Goal: Task Accomplishment & Management: Manage account settings

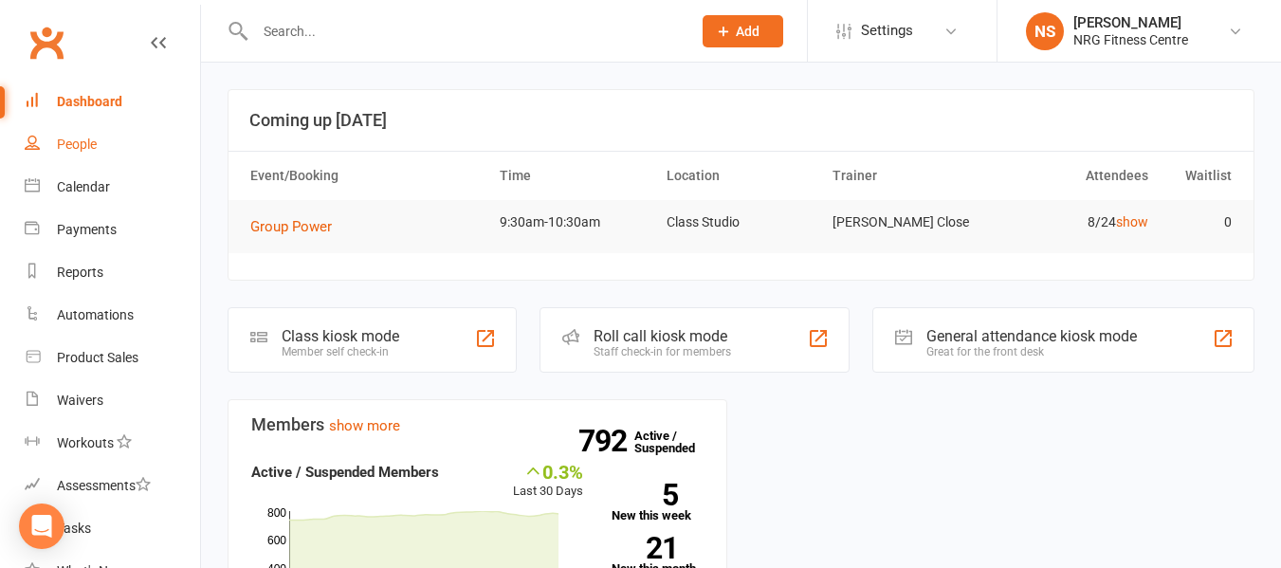
click at [79, 154] on link "People" at bounding box center [112, 144] width 175 height 43
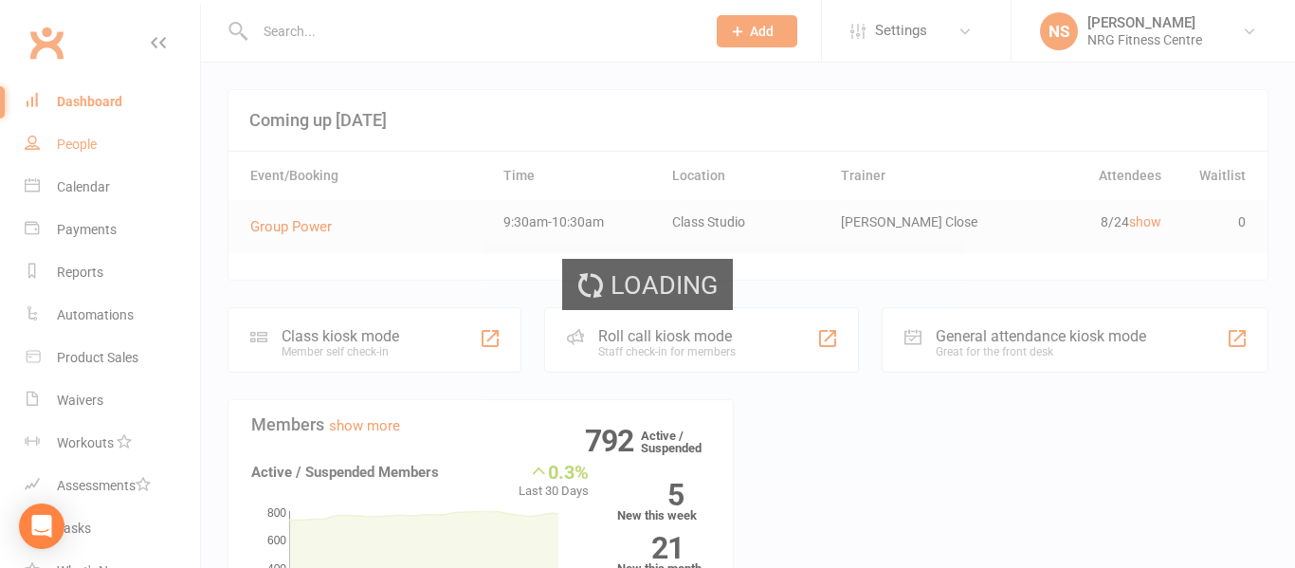
select select "100"
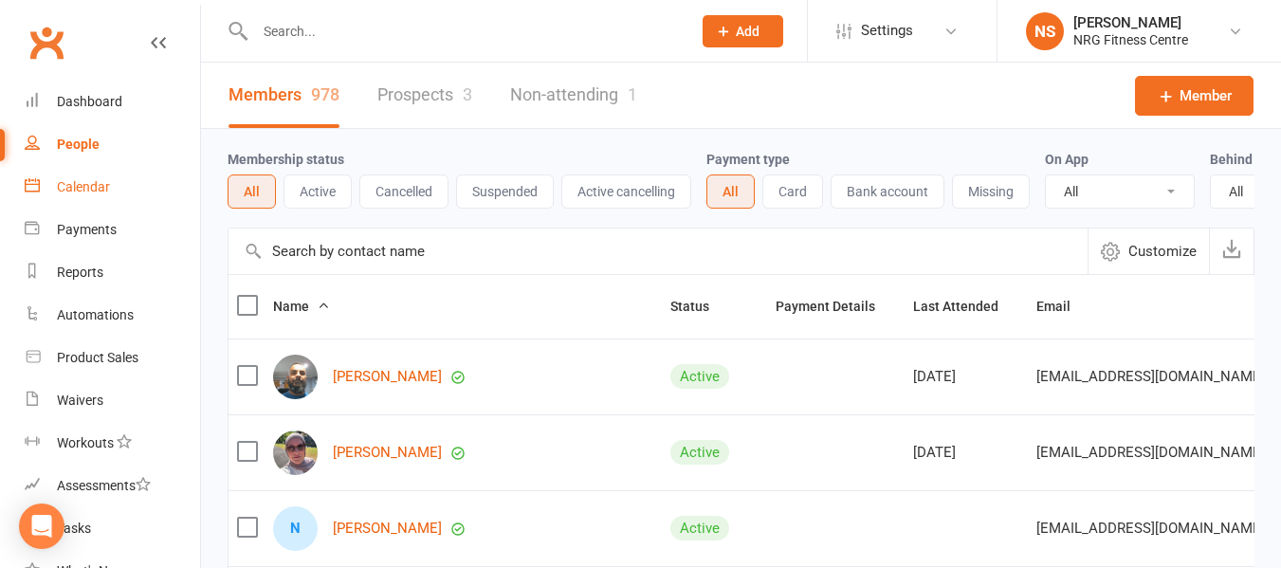
click at [82, 194] on div "Calendar" at bounding box center [83, 186] width 53 height 15
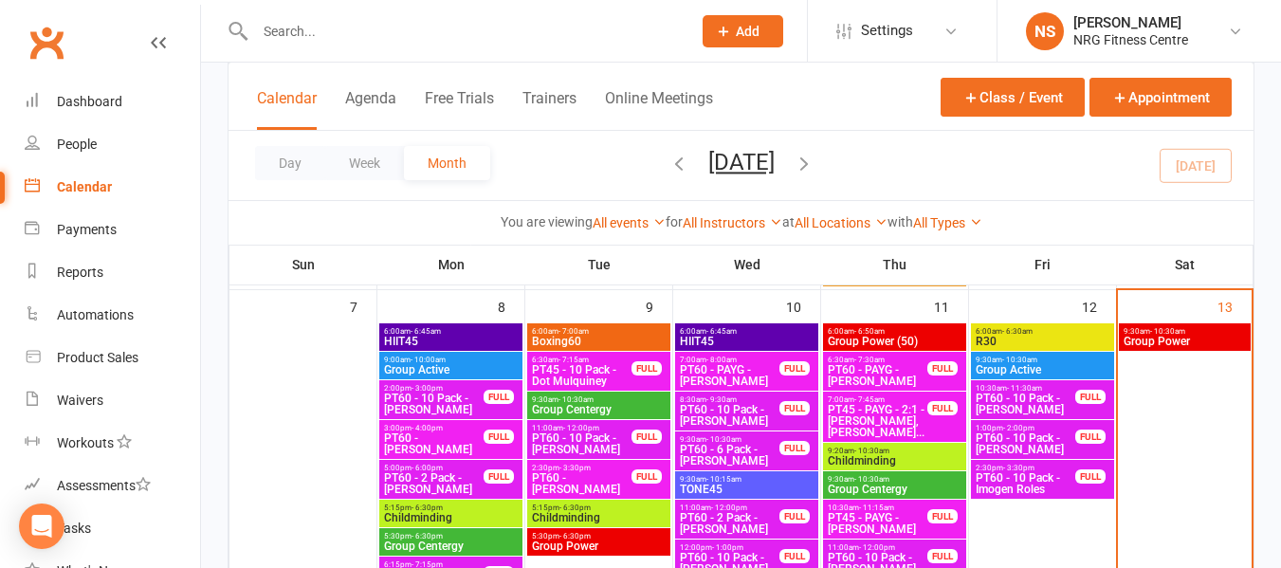
scroll to position [474, 0]
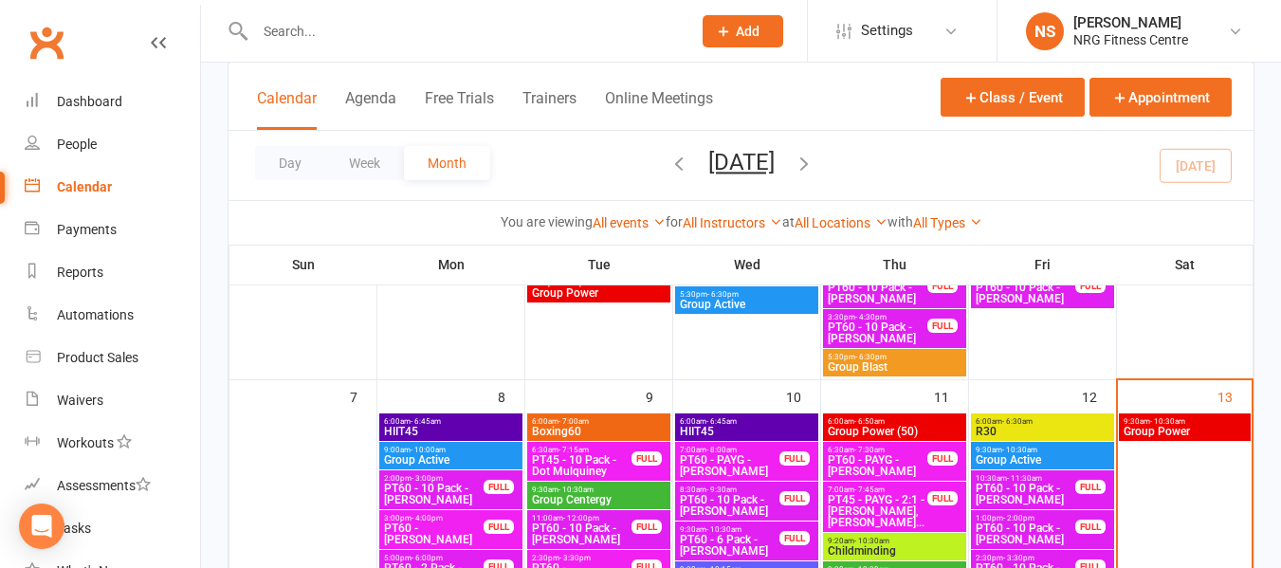
click at [1185, 417] on span "9:30am - 10:30am" at bounding box center [1185, 421] width 124 height 9
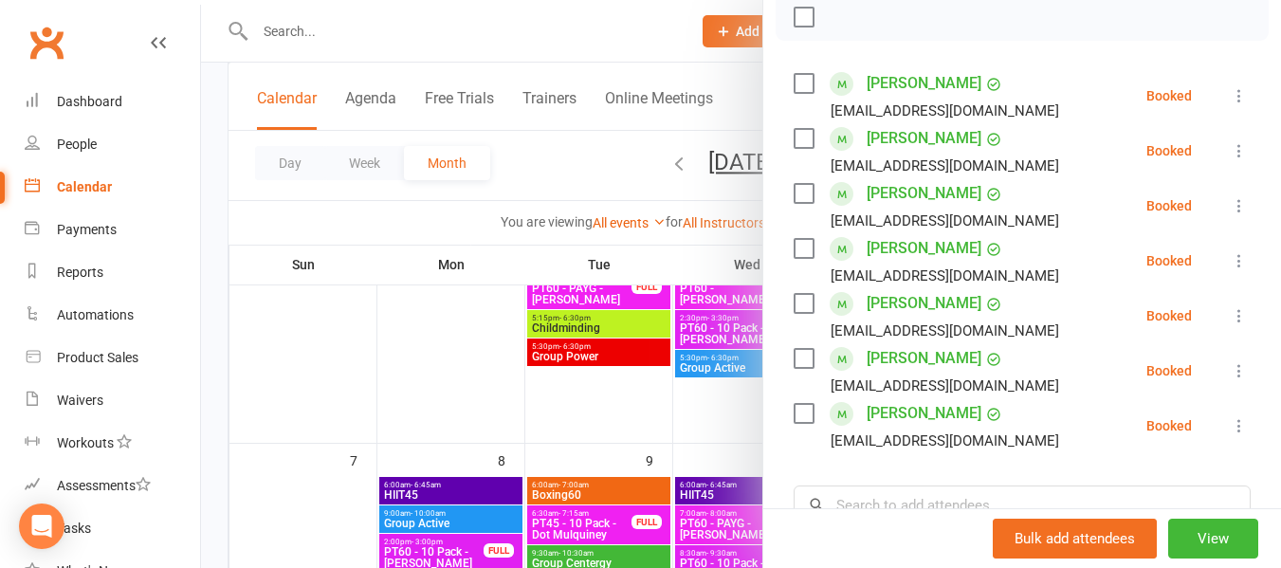
scroll to position [379, 0]
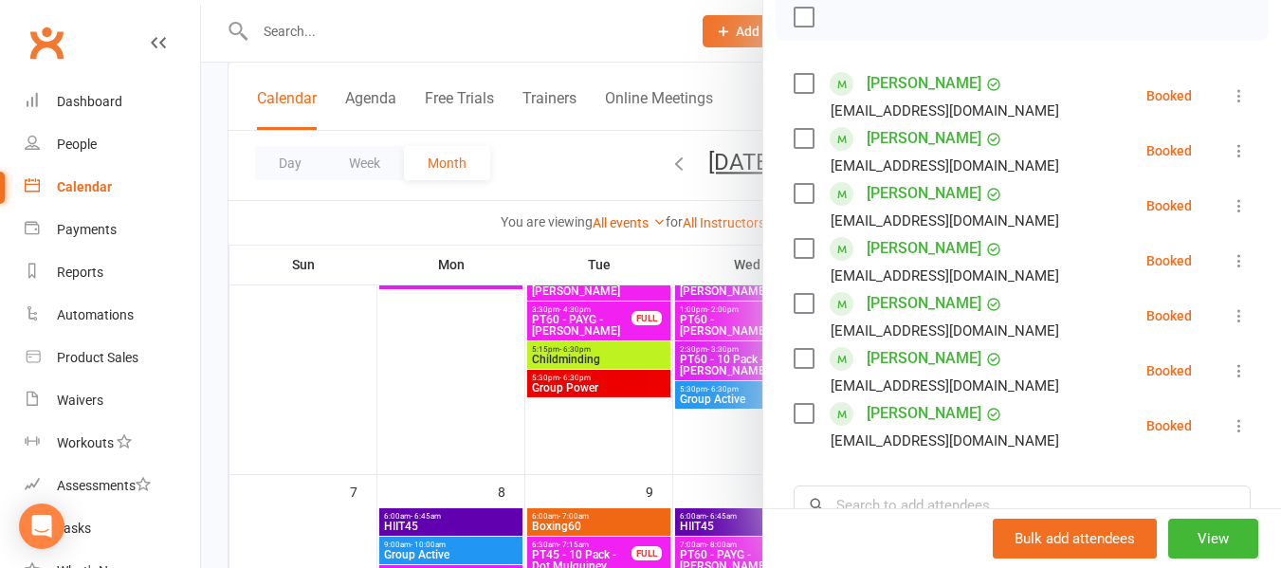
click at [571, 172] on div at bounding box center [741, 284] width 1080 height 568
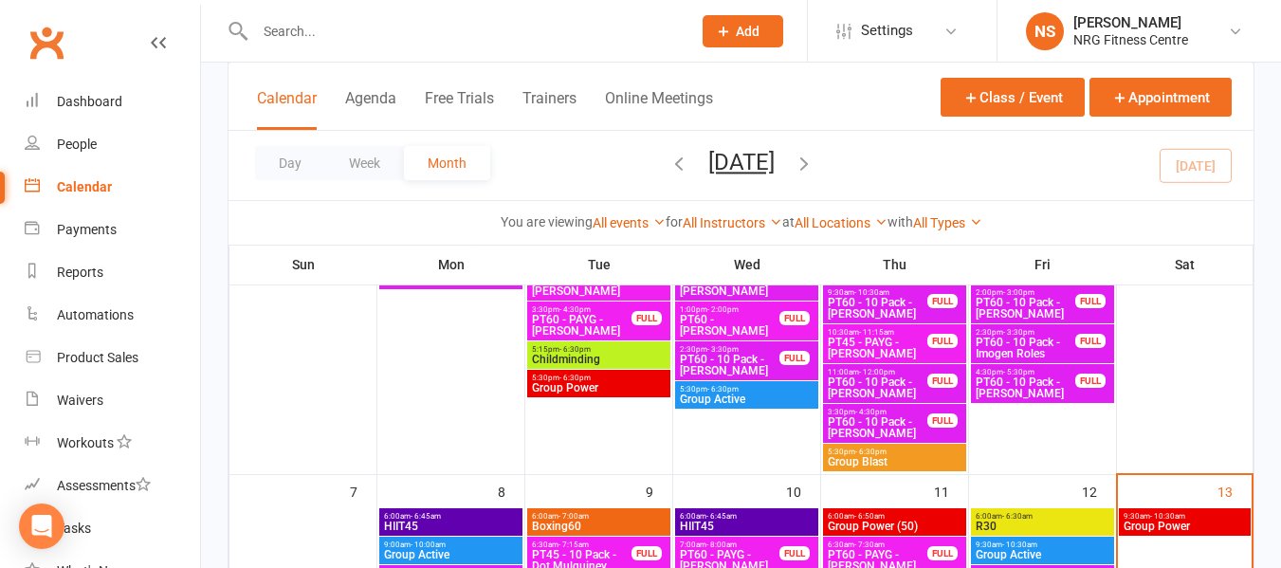
click at [1164, 521] on span "Group Power" at bounding box center [1185, 526] width 124 height 11
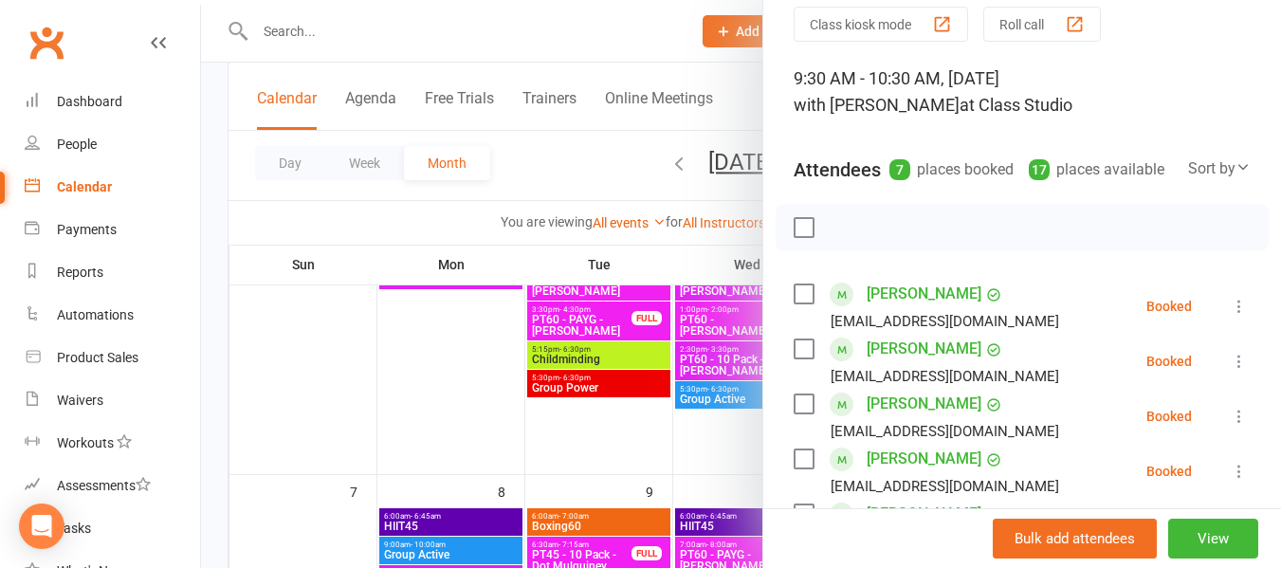
scroll to position [190, 0]
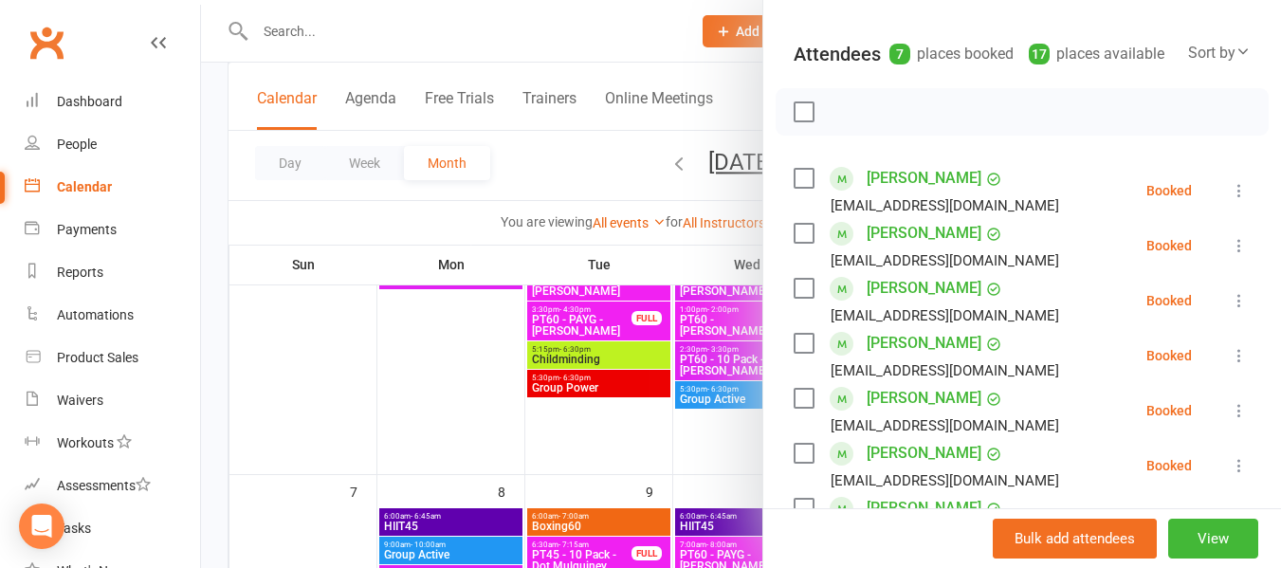
click at [800, 298] on label at bounding box center [803, 288] width 19 height 19
click at [794, 353] on label at bounding box center [803, 343] width 19 height 19
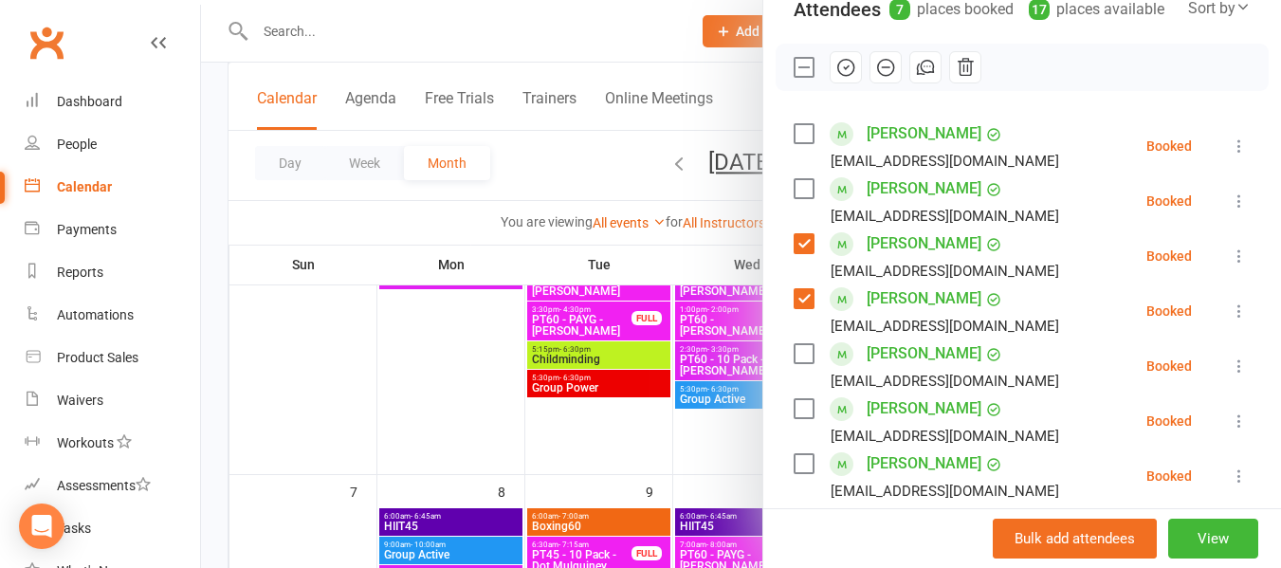
scroll to position [95, 0]
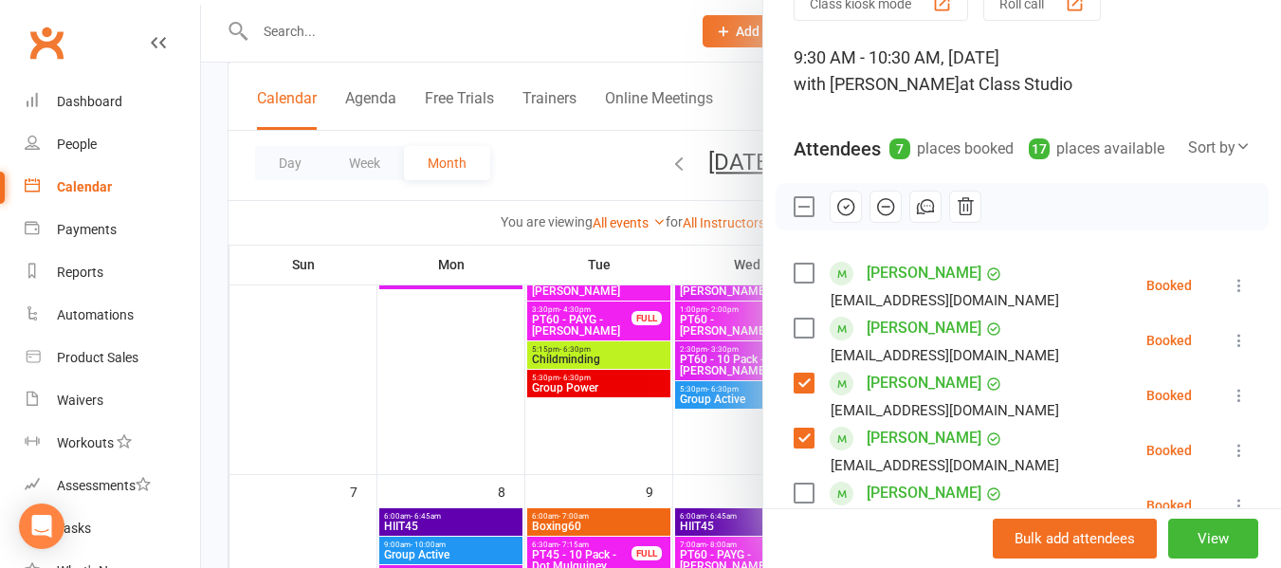
click at [845, 217] on icon "button" at bounding box center [845, 206] width 21 height 21
click at [569, 167] on div at bounding box center [741, 284] width 1080 height 568
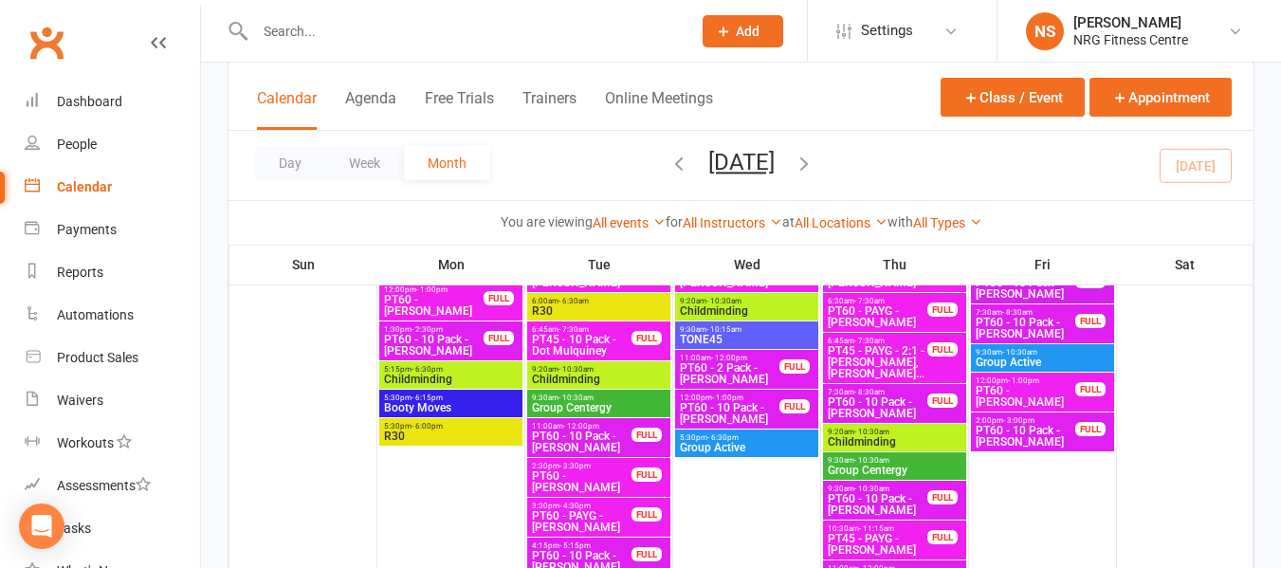
scroll to position [1043, 0]
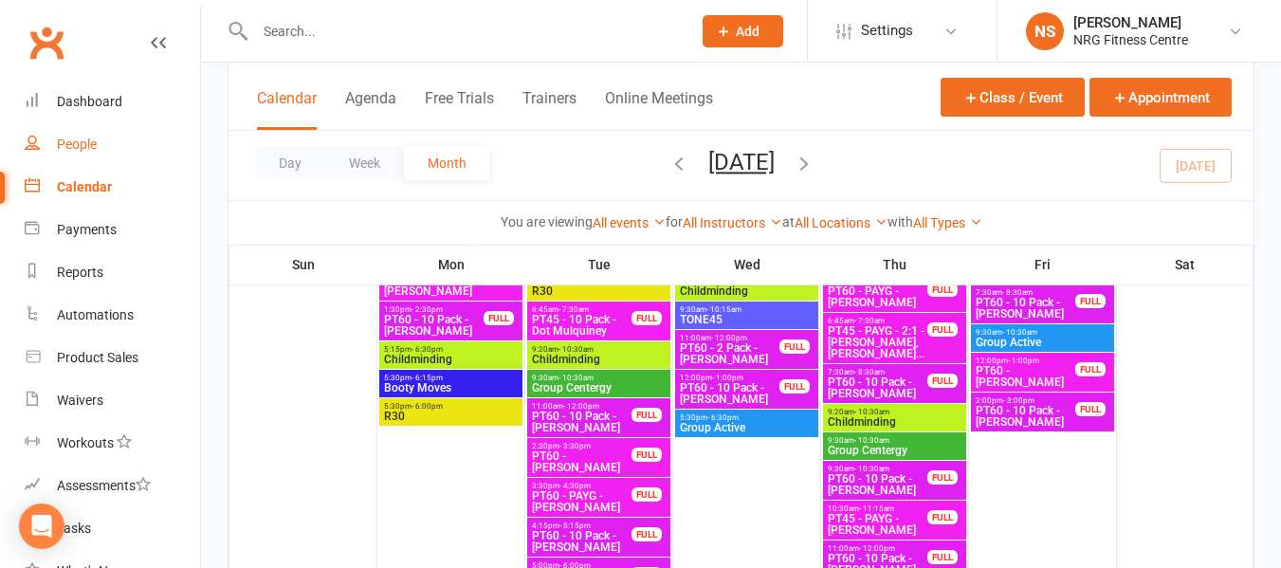
click at [90, 138] on div "People" at bounding box center [77, 144] width 40 height 15
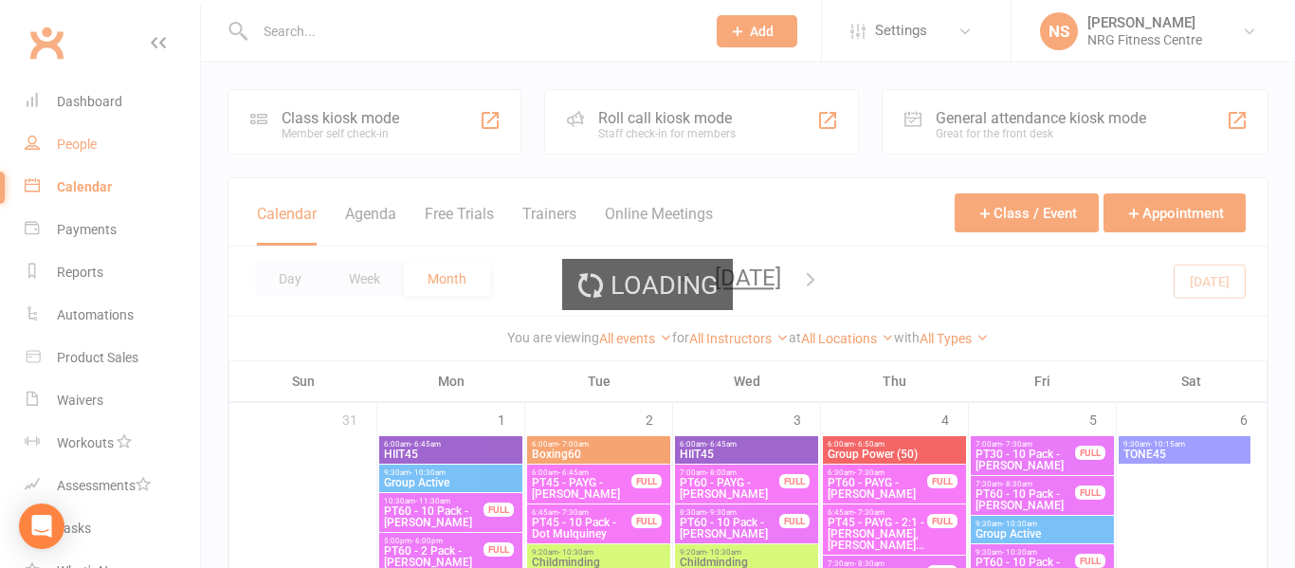
select select "100"
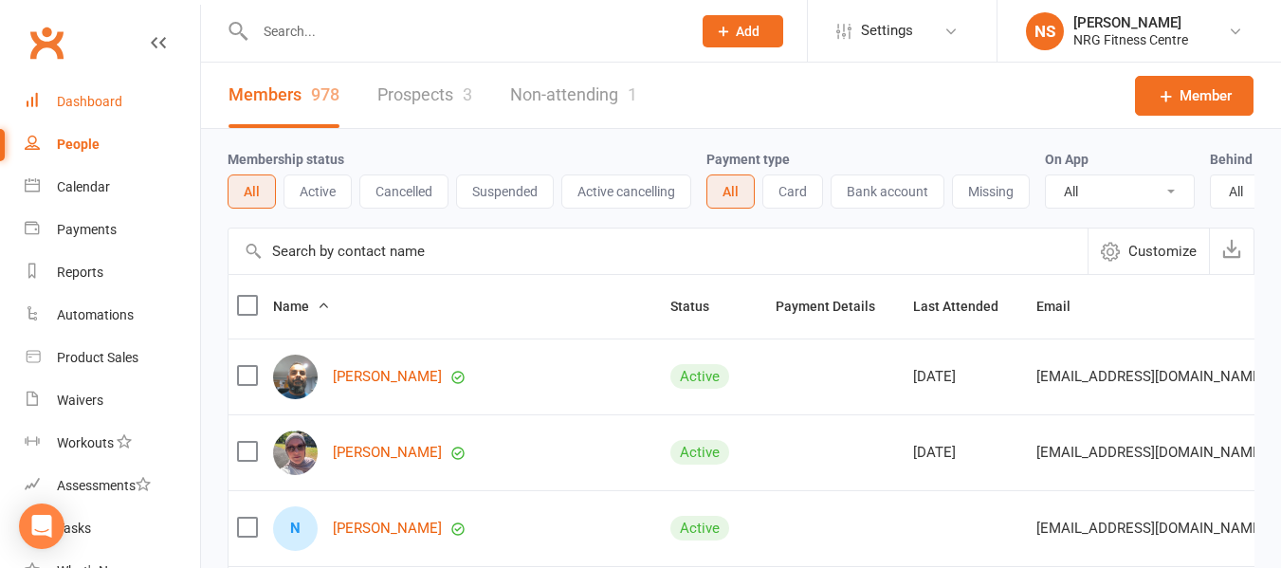
click at [93, 99] on div "Dashboard" at bounding box center [89, 101] width 65 height 15
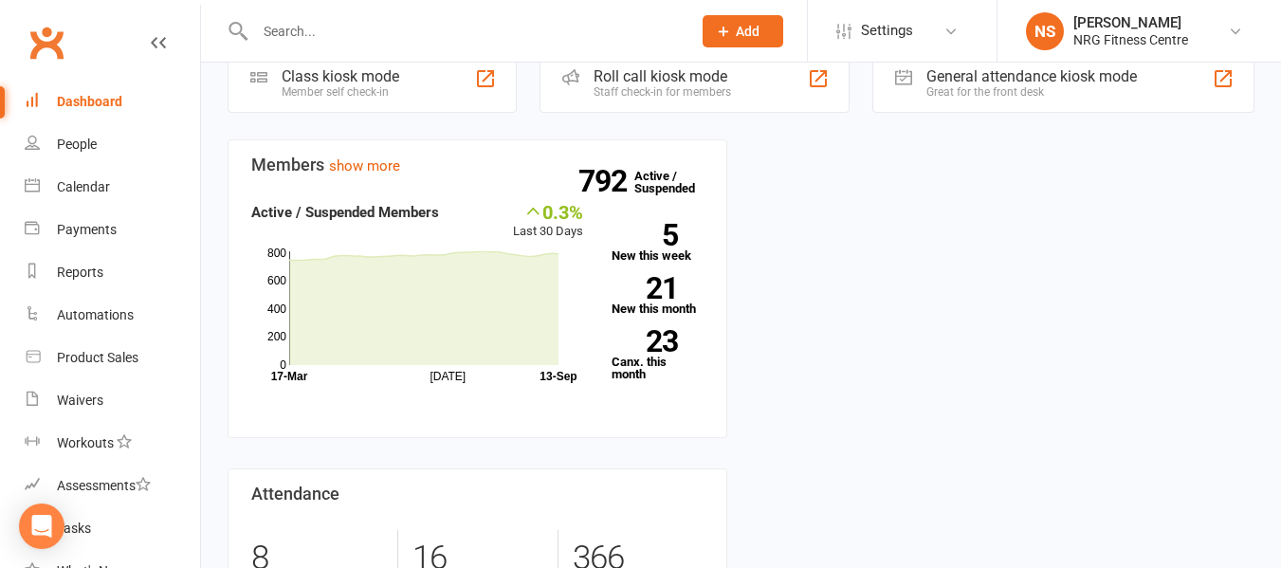
scroll to position [284, 0]
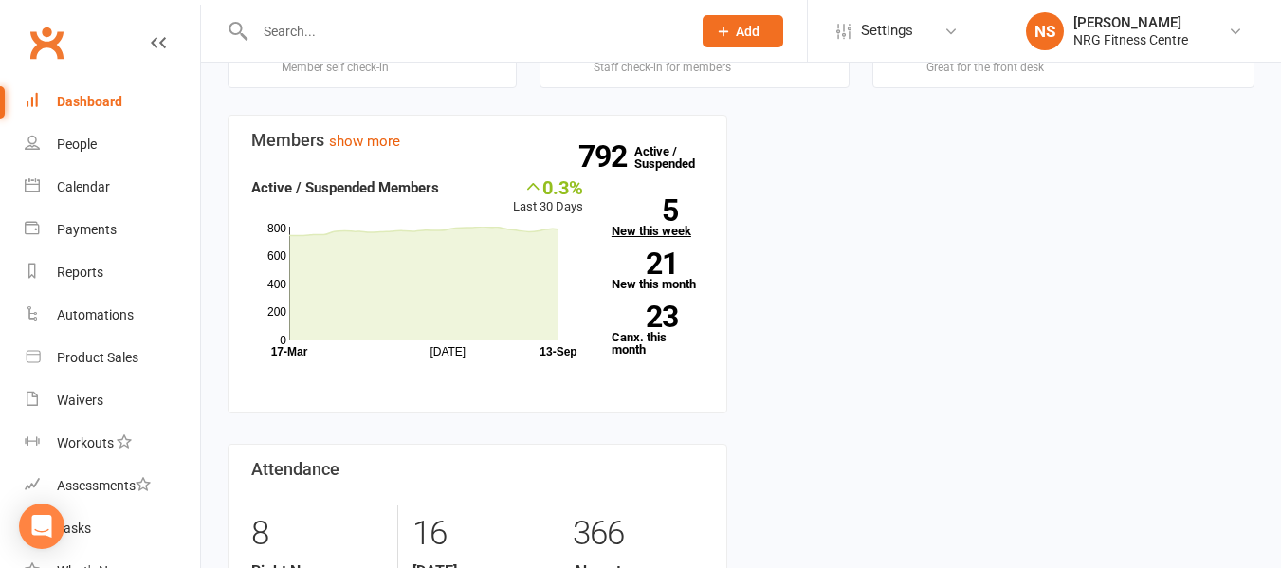
click at [651, 234] on link "5 New this week" at bounding box center [658, 218] width 92 height 38
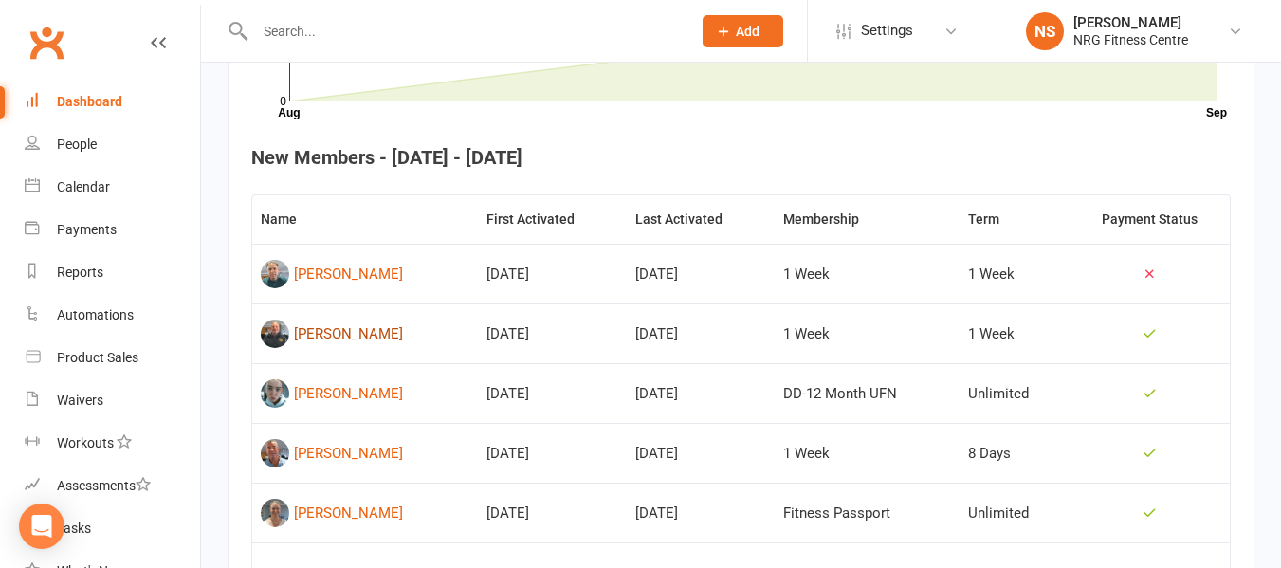
scroll to position [707, 0]
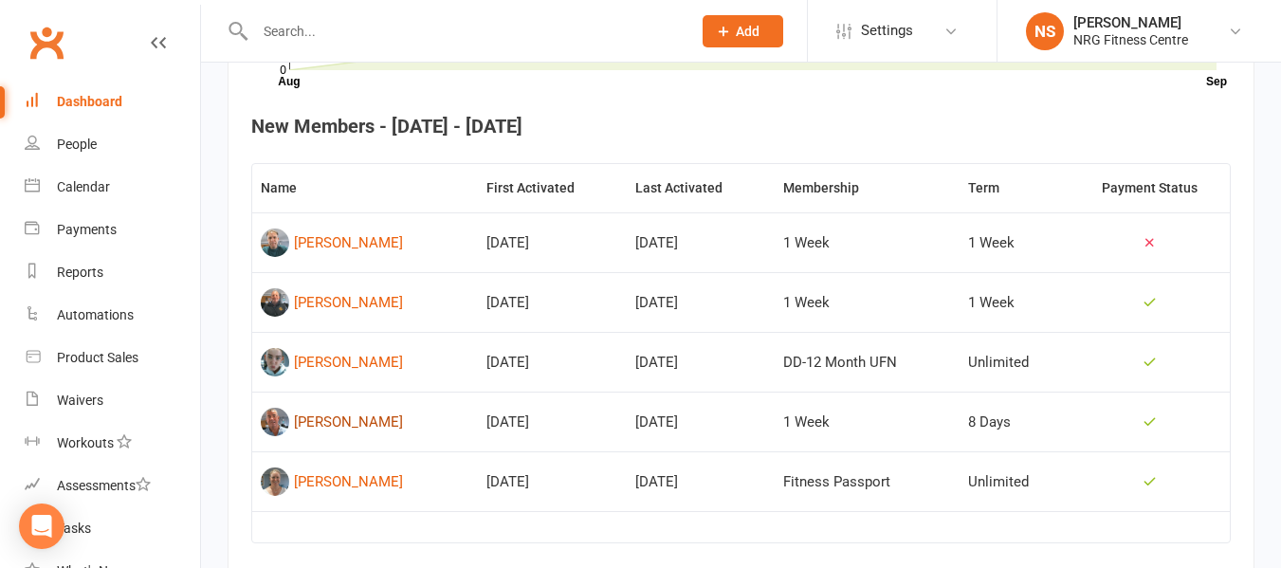
click at [339, 427] on div "Bill Shoard" at bounding box center [348, 422] width 109 height 28
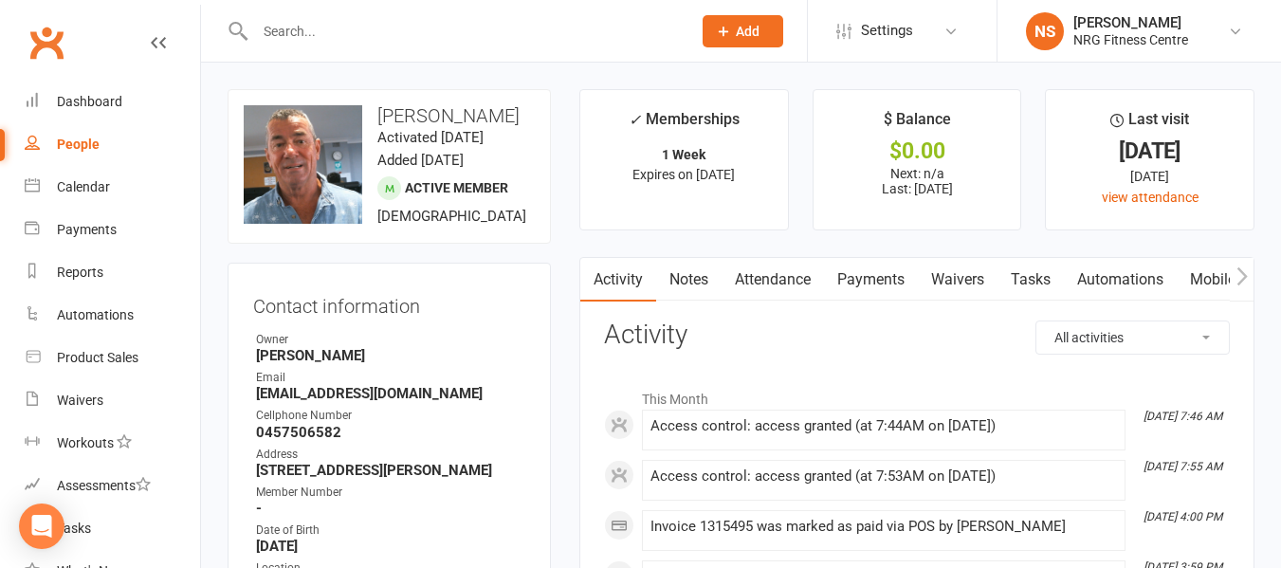
click at [78, 144] on div "People" at bounding box center [78, 144] width 43 height 15
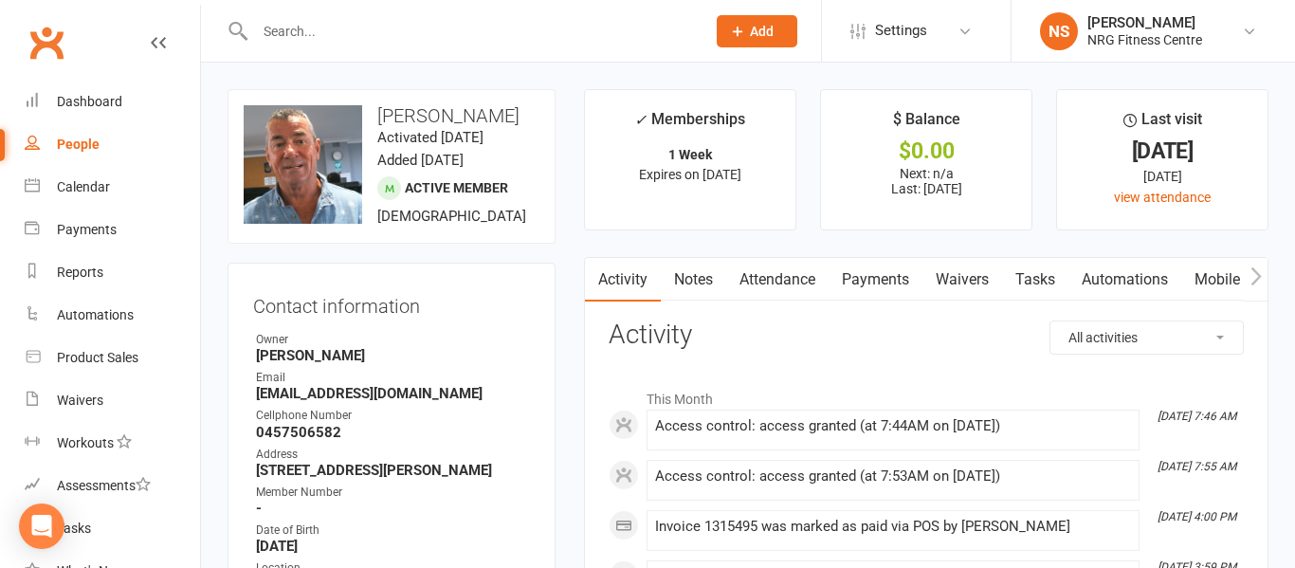
select select "100"
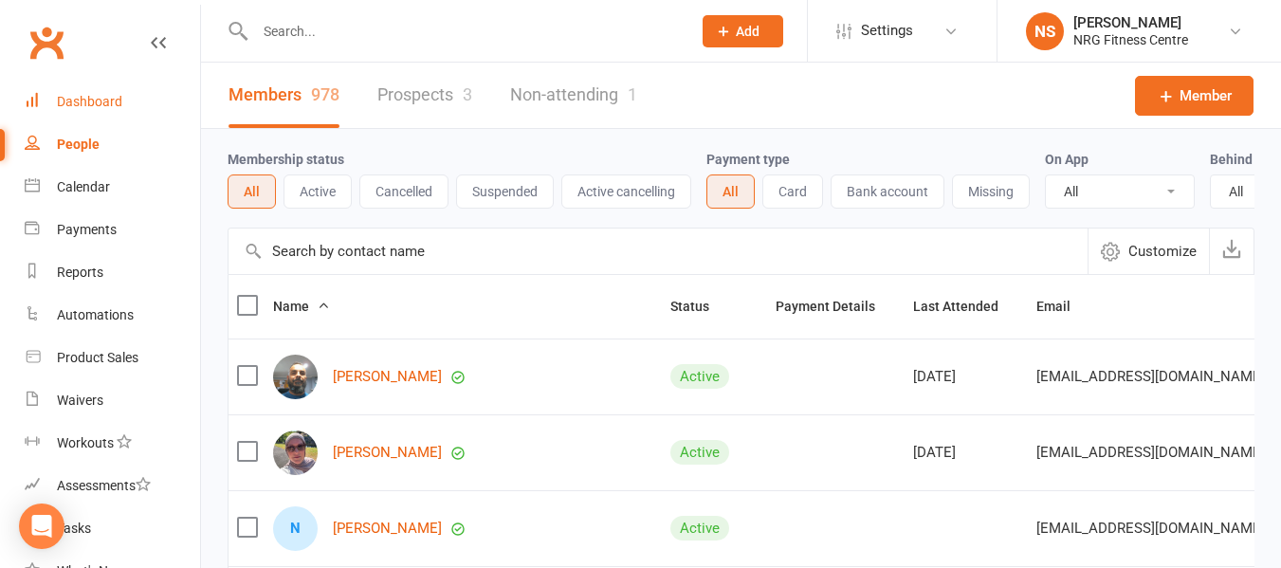
drag, startPoint x: 108, startPoint y: 95, endPoint x: 192, endPoint y: 131, distance: 90.9
click at [107, 95] on div "Dashboard" at bounding box center [89, 101] width 65 height 15
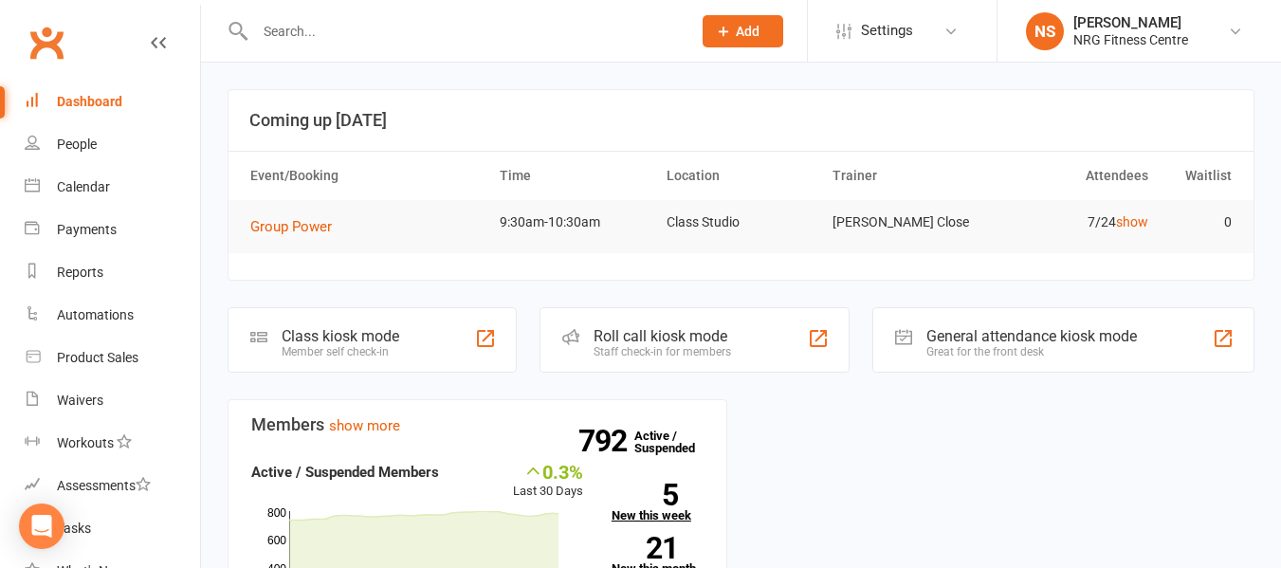
click at [673, 506] on strong "5" at bounding box center [645, 495] width 66 height 28
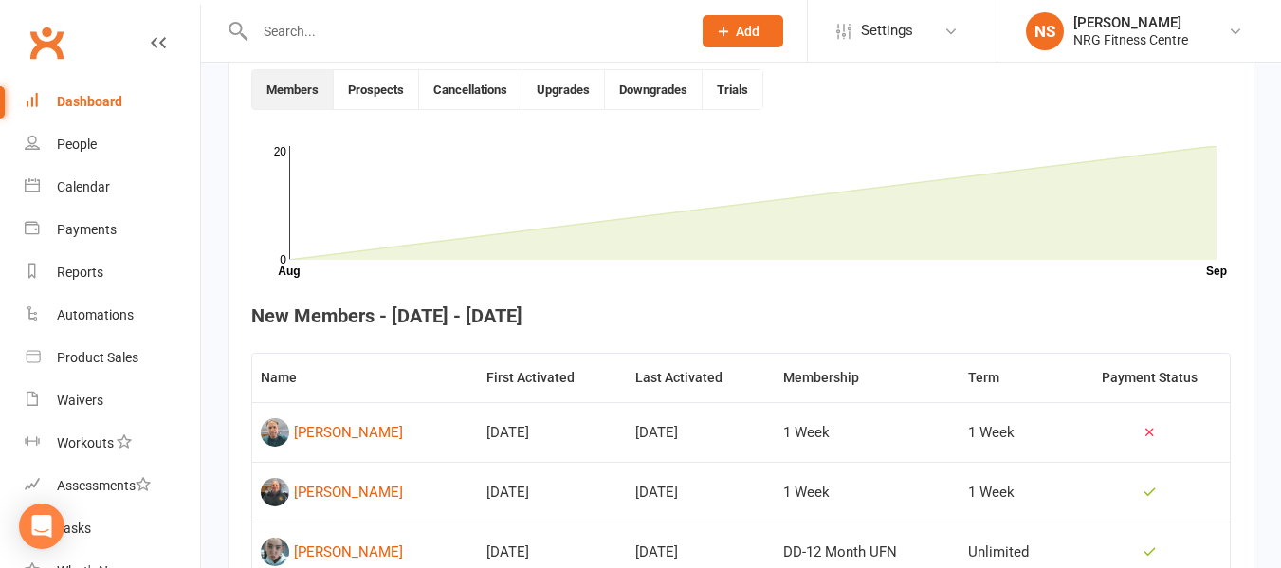
scroll to position [707, 0]
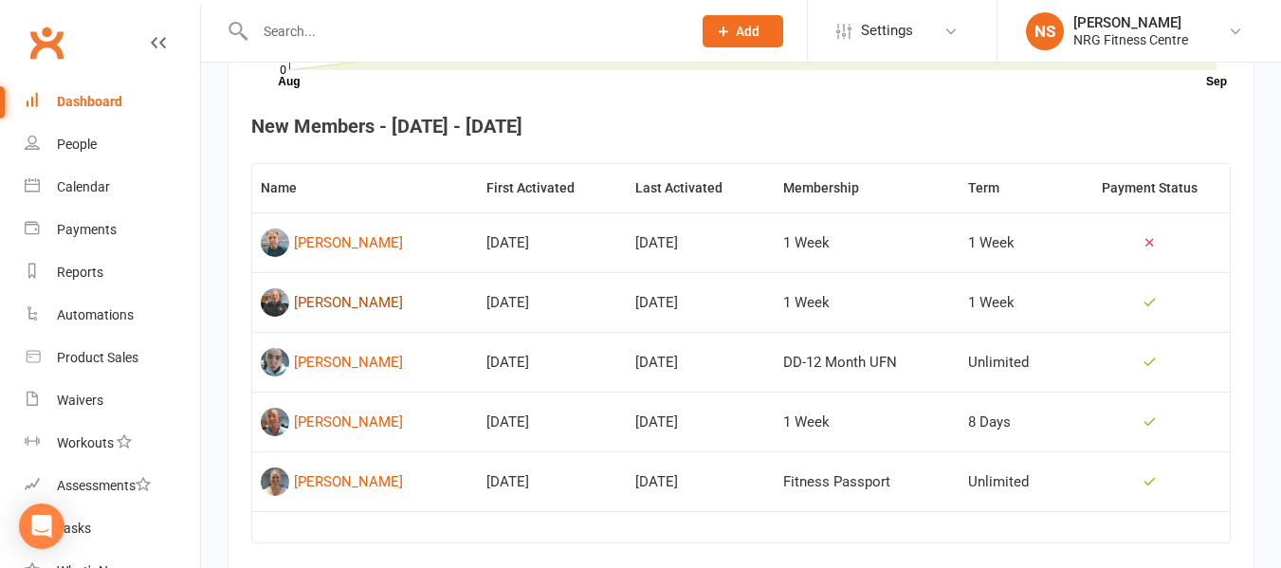
click at [354, 310] on div "Chris McPherson" at bounding box center [348, 302] width 109 height 28
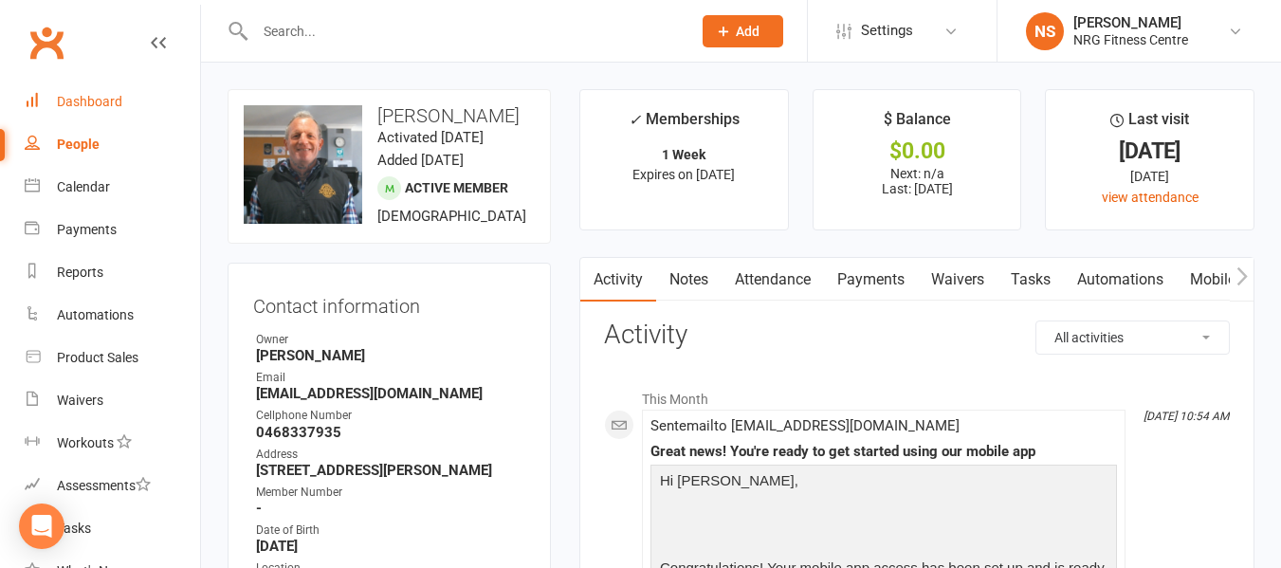
click at [90, 101] on div "Dashboard" at bounding box center [89, 101] width 65 height 15
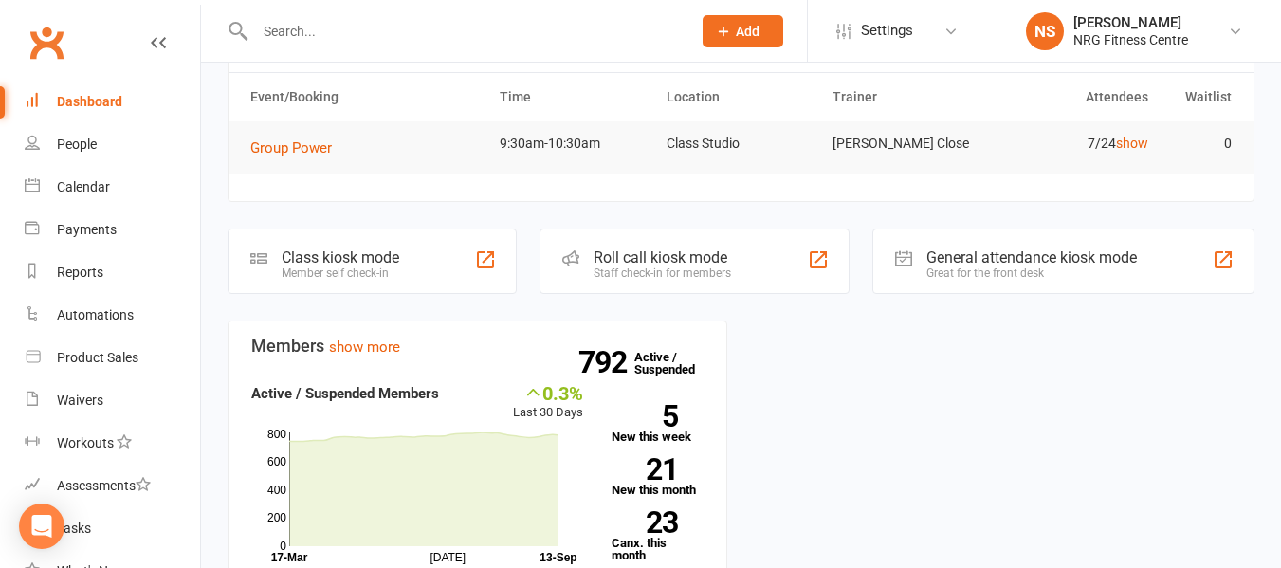
scroll to position [95, 0]
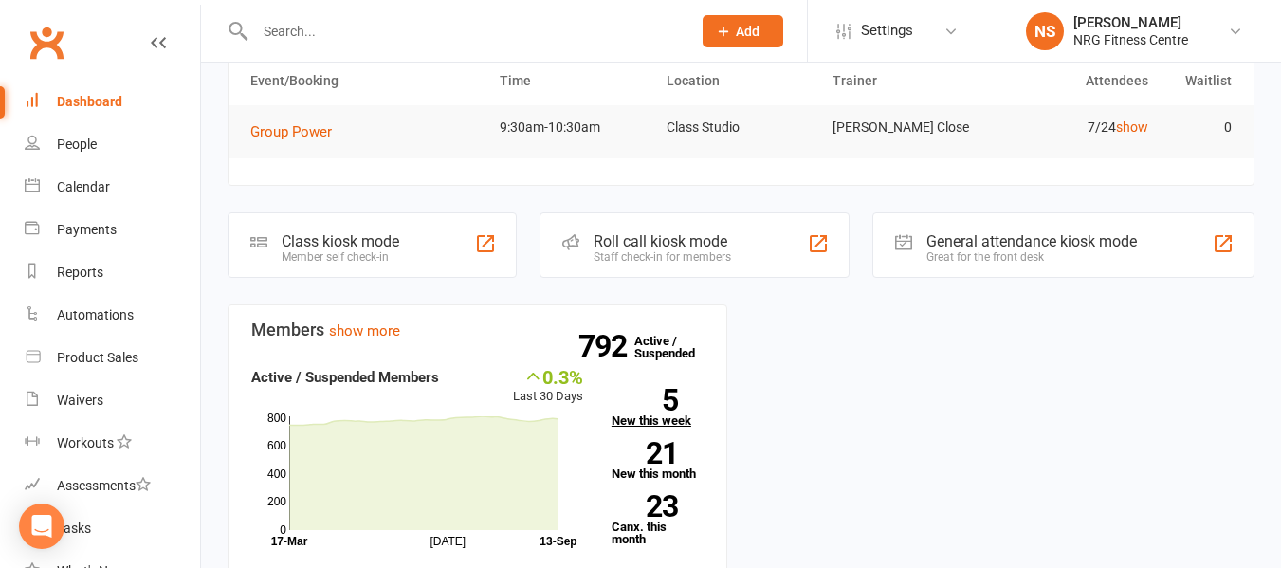
click at [675, 408] on strong "5" at bounding box center [645, 400] width 66 height 28
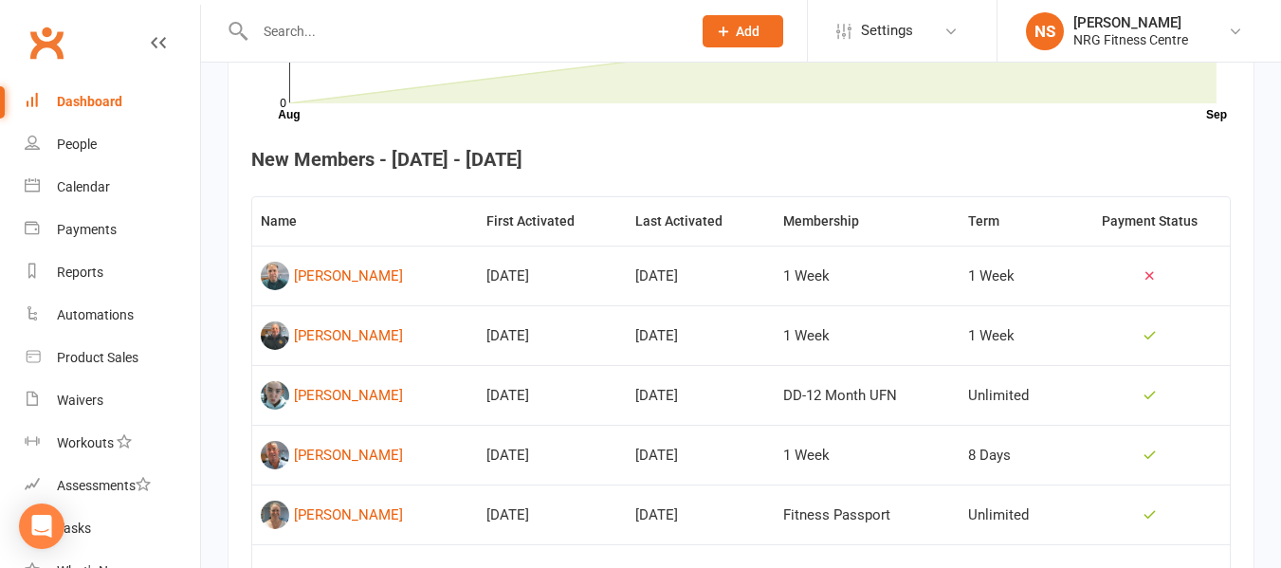
scroll to position [707, 0]
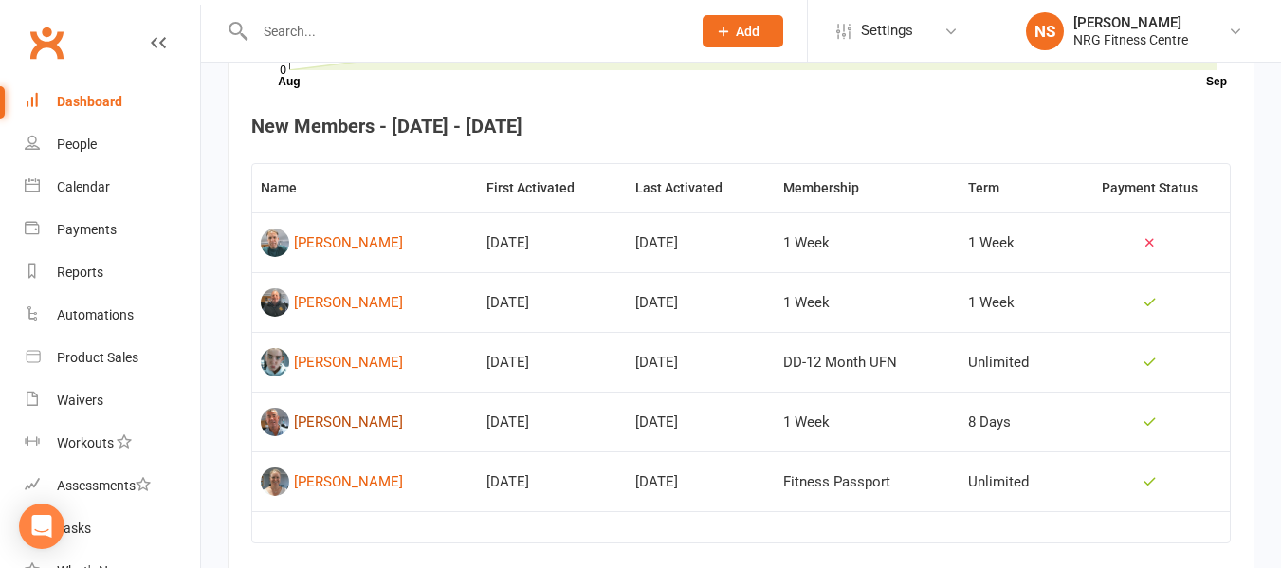
click at [330, 410] on div "Bill Shoard" at bounding box center [348, 422] width 109 height 28
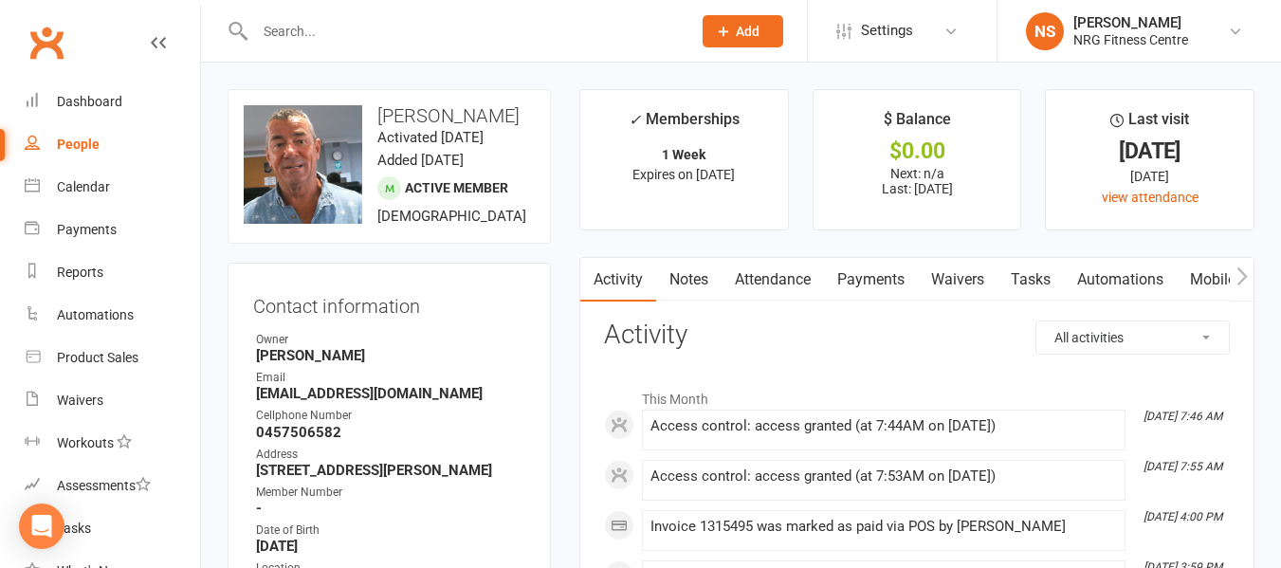
click at [73, 145] on div "People" at bounding box center [78, 144] width 43 height 15
select select "100"
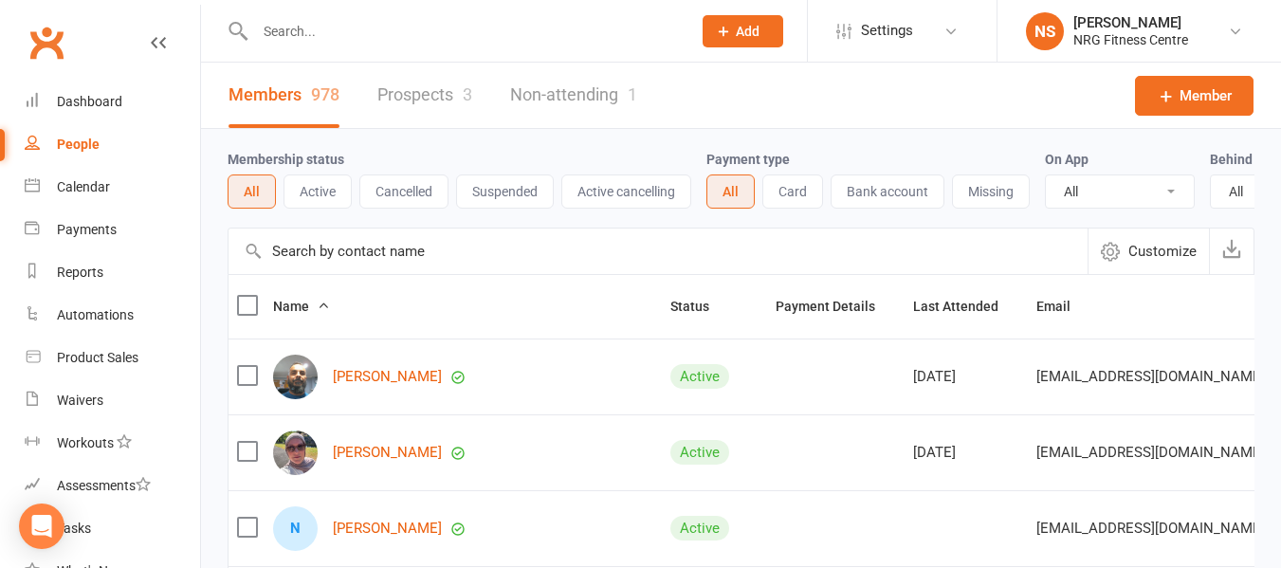
click at [381, 39] on input "text" at bounding box center [463, 31] width 429 height 27
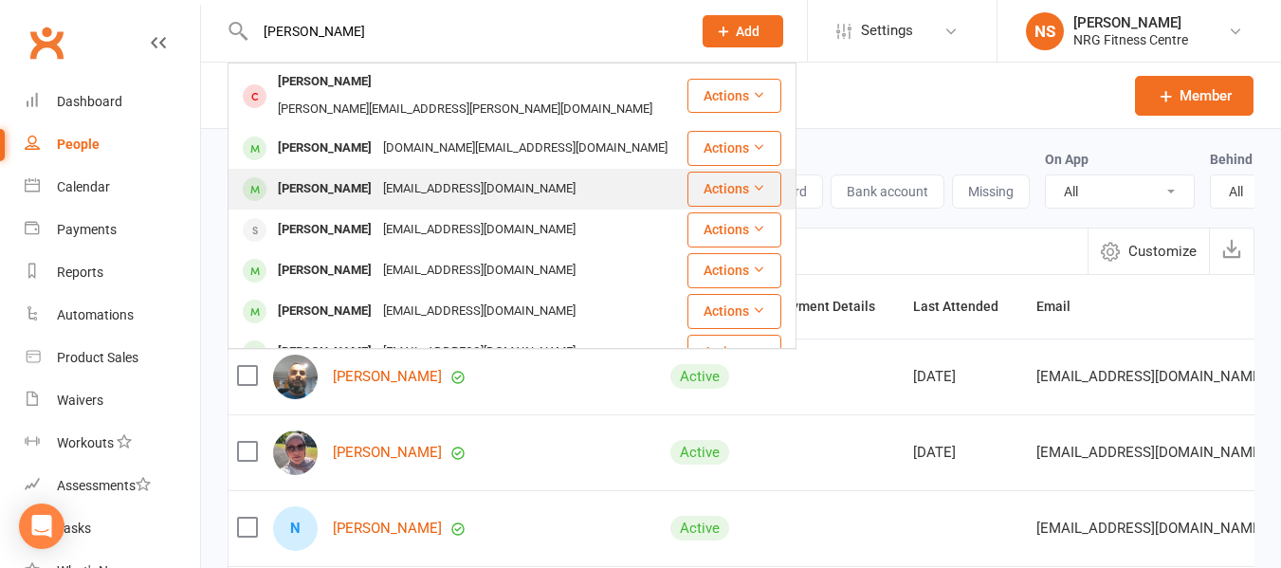
type input "chris"
click at [380, 175] on div "mcphersonchris51@gmail.com" at bounding box center [479, 188] width 204 height 27
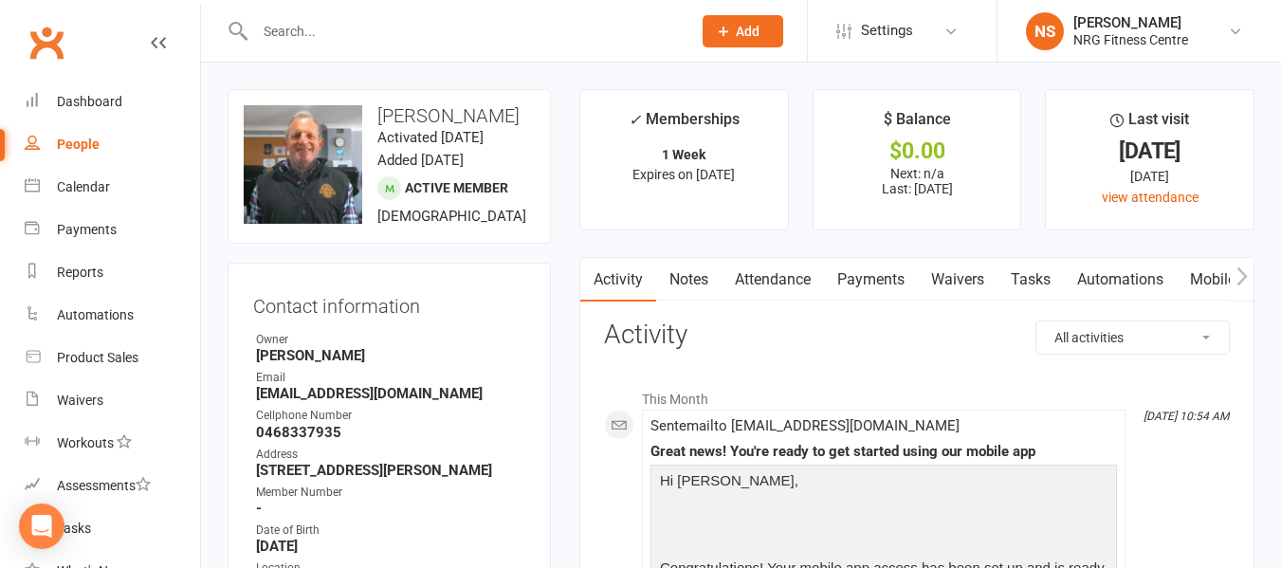
click at [86, 148] on div "People" at bounding box center [78, 144] width 43 height 15
select select "100"
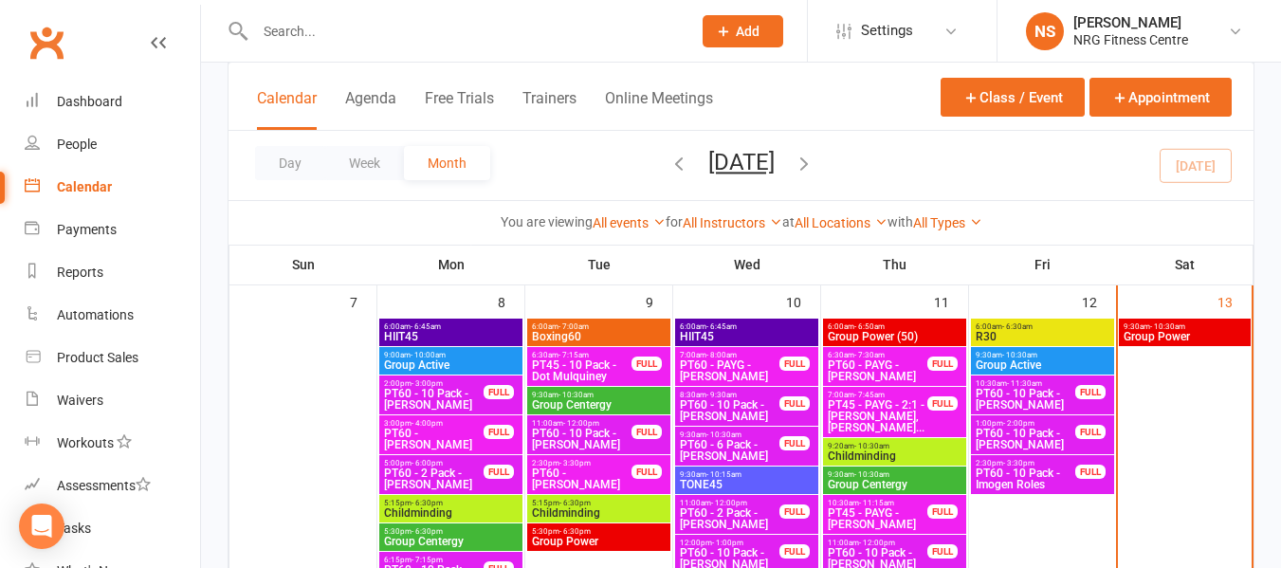
scroll to position [190, 0]
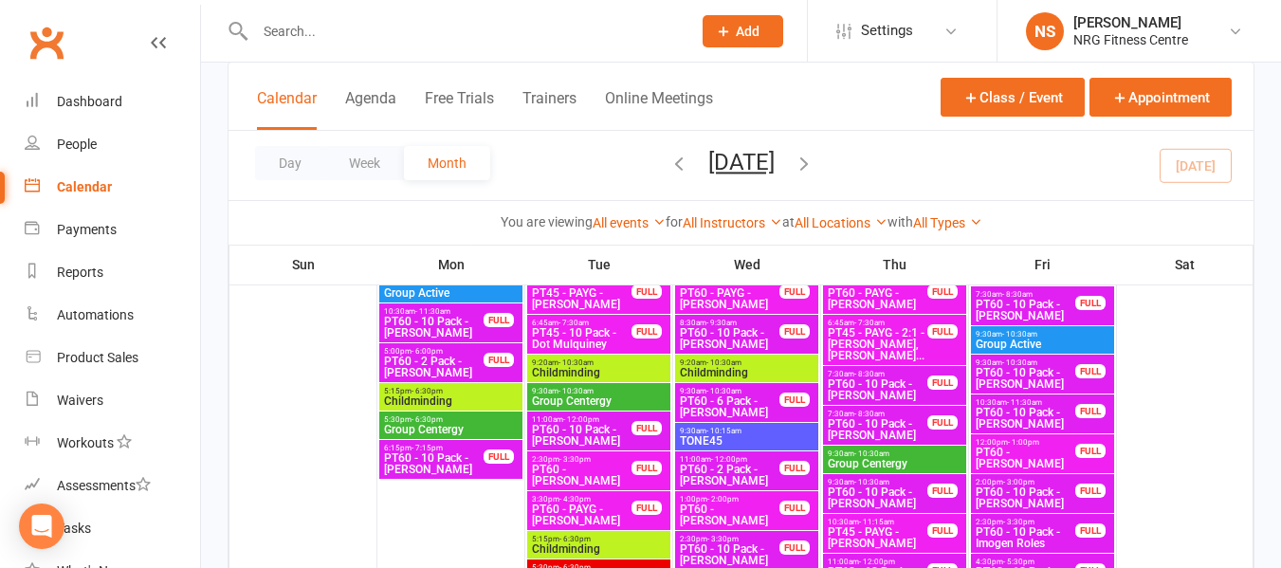
click at [580, 32] on input "text" at bounding box center [463, 31] width 429 height 27
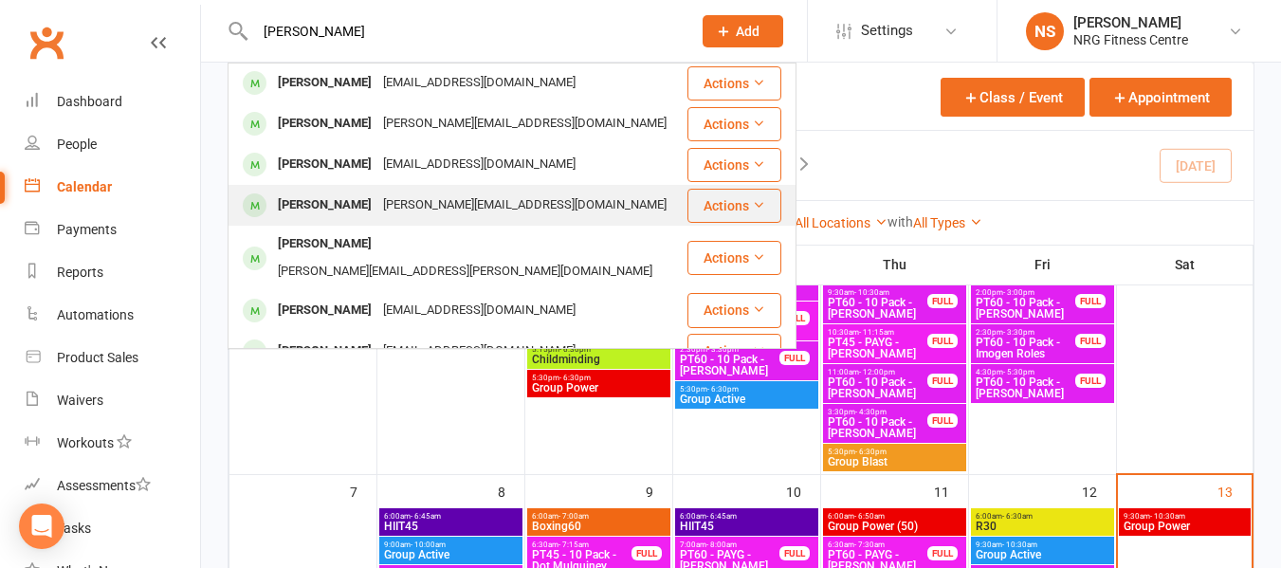
scroll to position [0, 0]
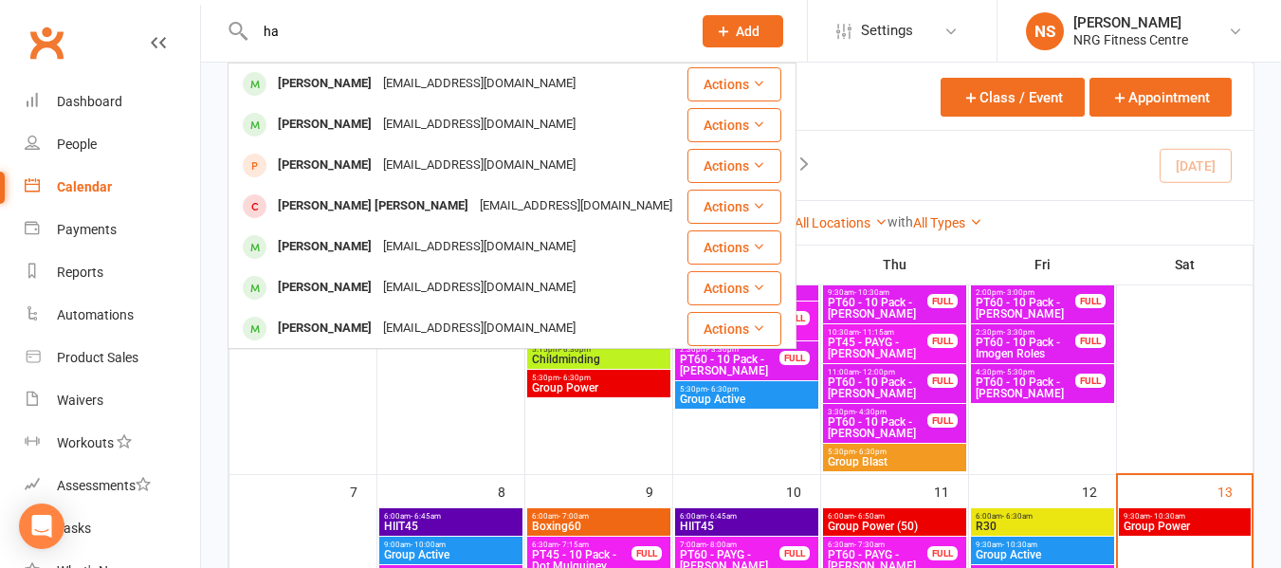
type input "h"
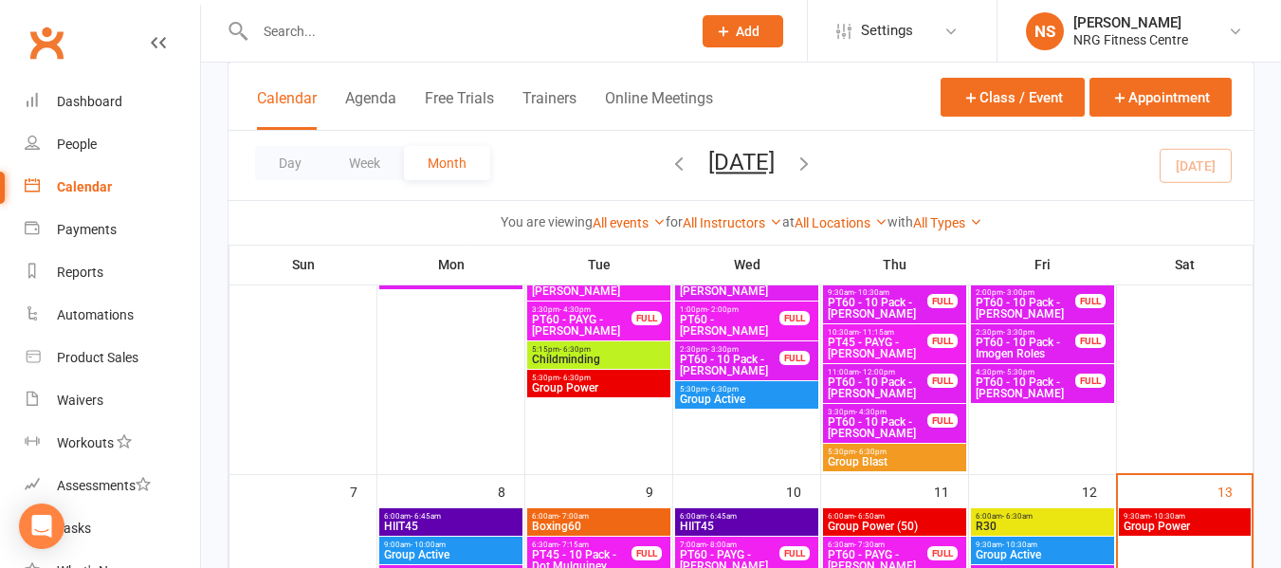
type input "J"
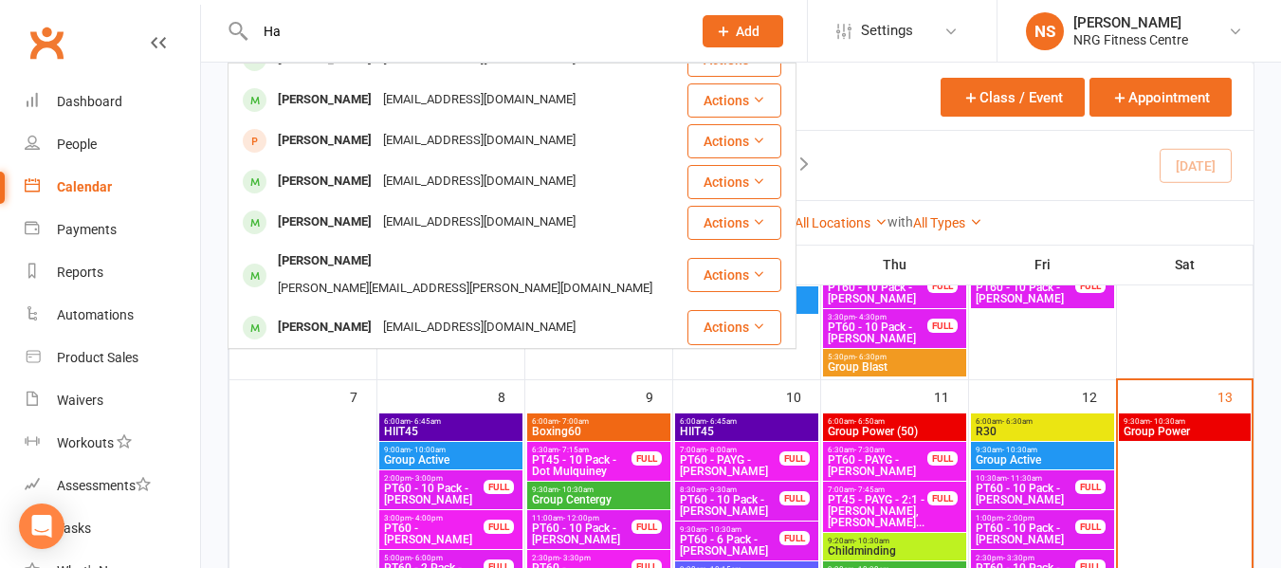
scroll to position [1, 0]
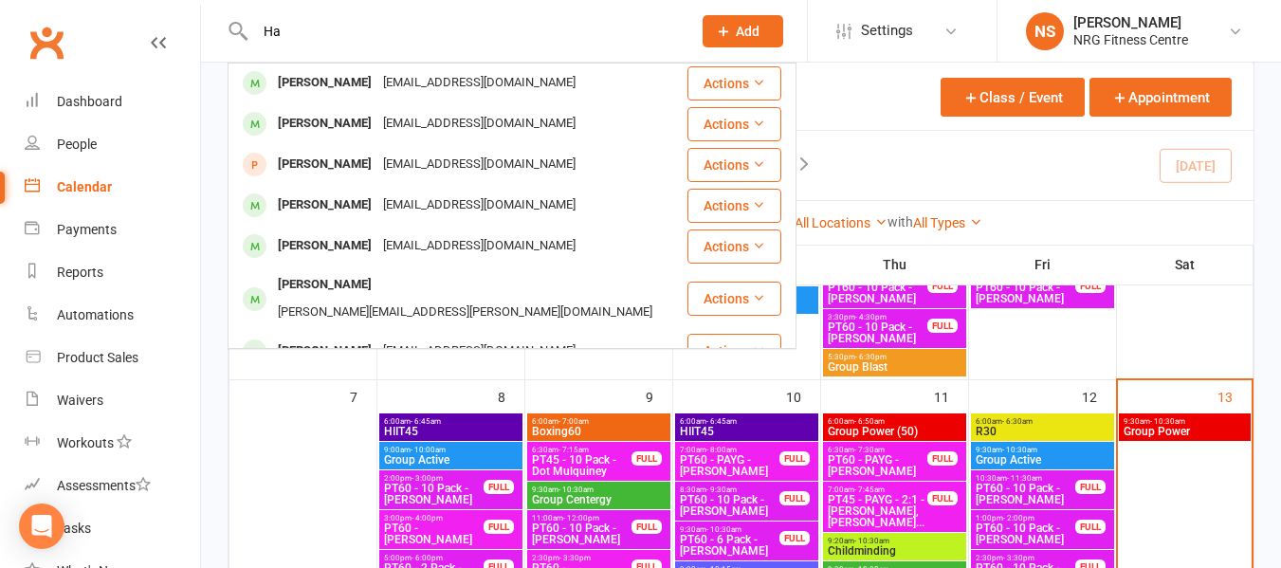
type input "H"
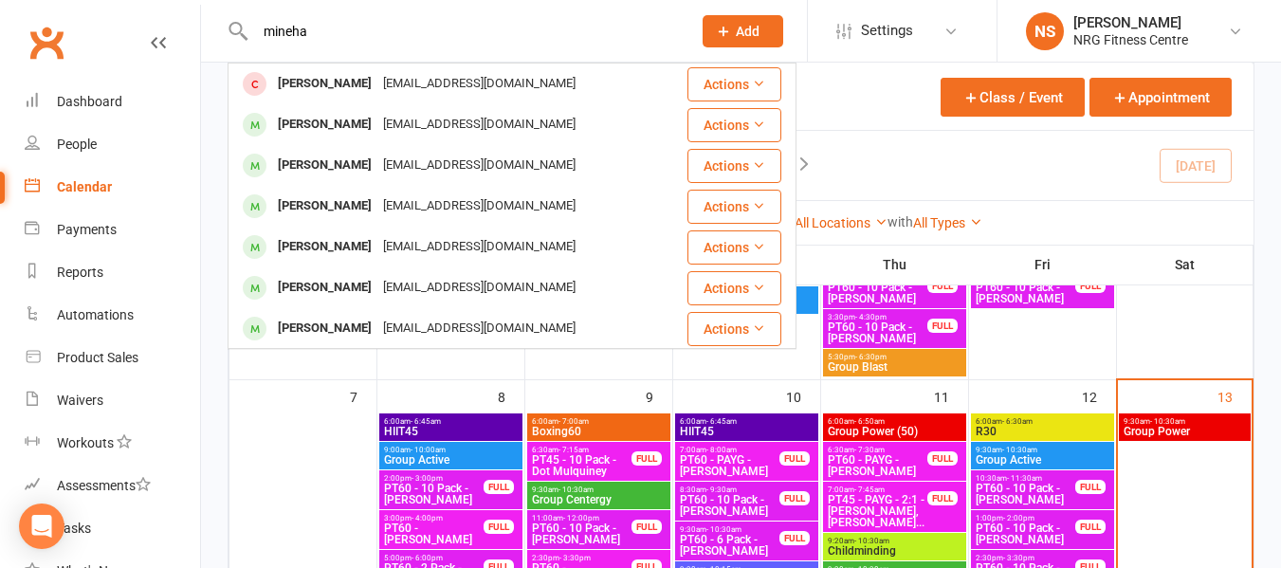
type input "[PERSON_NAME]"
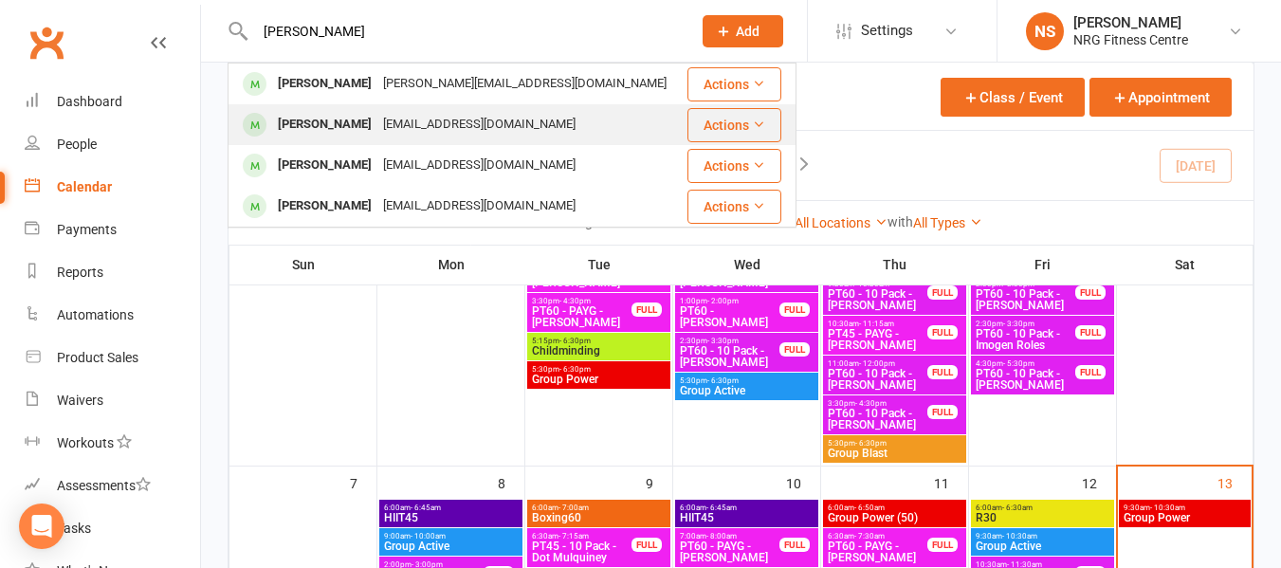
scroll to position [379, 0]
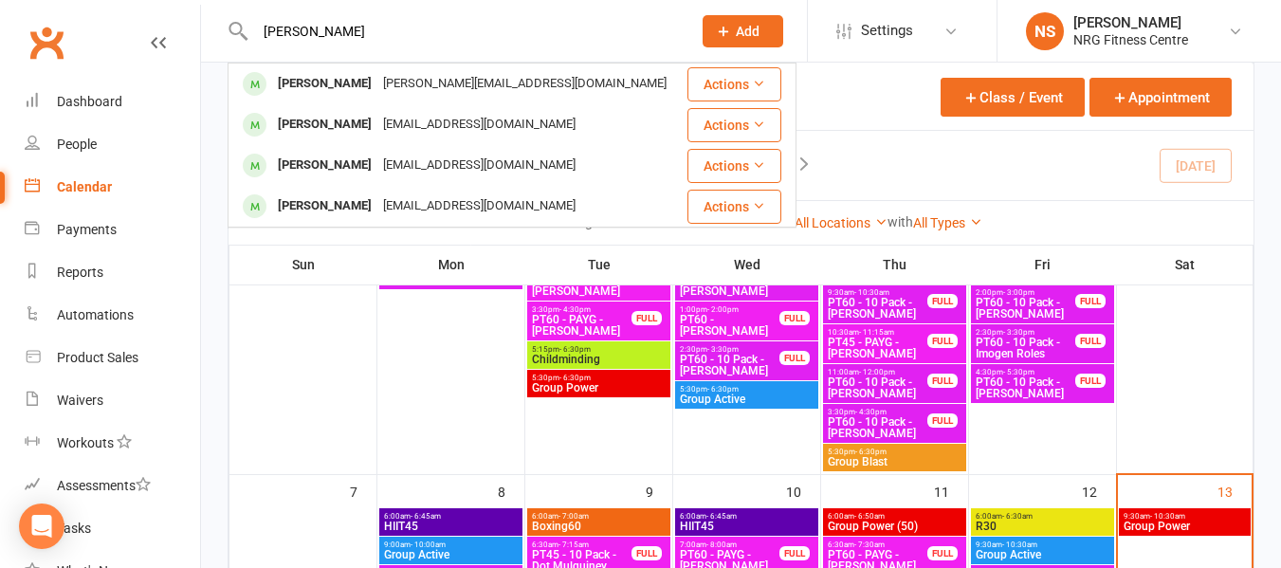
drag, startPoint x: 410, startPoint y: 24, endPoint x: 109, endPoint y: 102, distance: 310.7
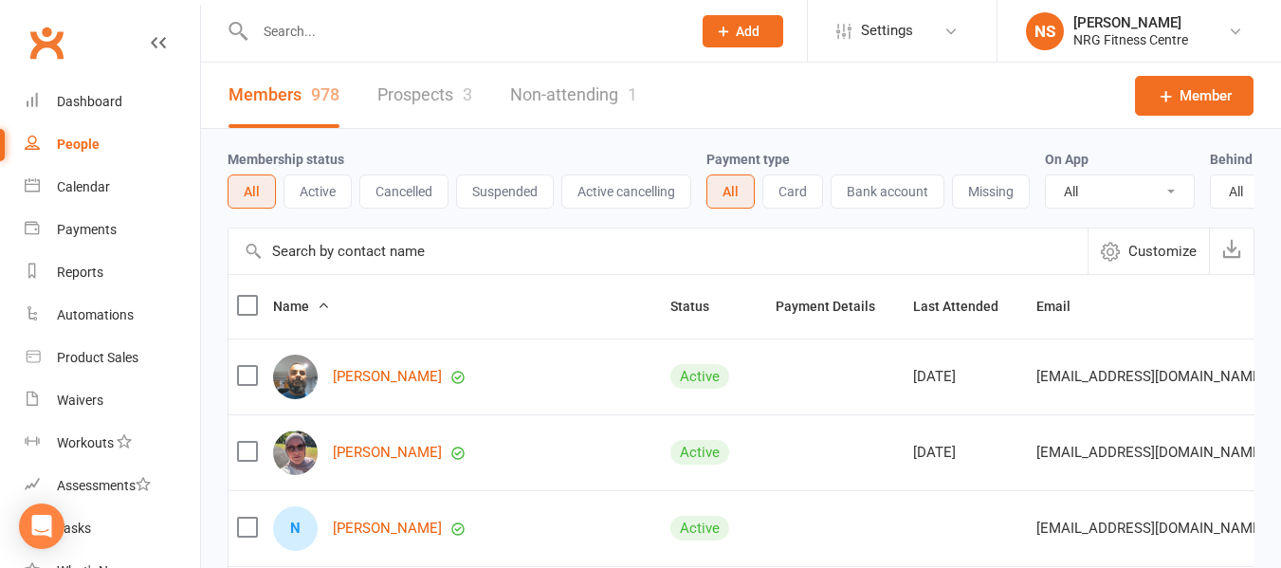
select select "100"
click at [429, 34] on input "text" at bounding box center [463, 31] width 429 height 27
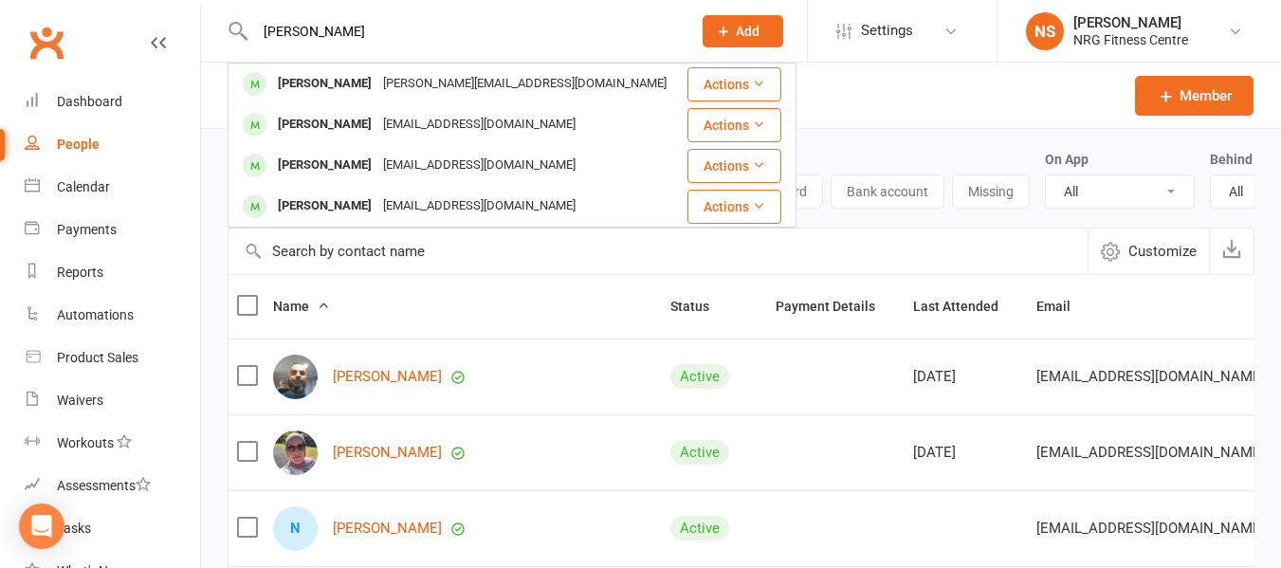
type input "[PERSON_NAME]"
click at [894, 95] on div "Members 978 Prospects 3 Non-attending 1 Member" at bounding box center [741, 96] width 1080 height 66
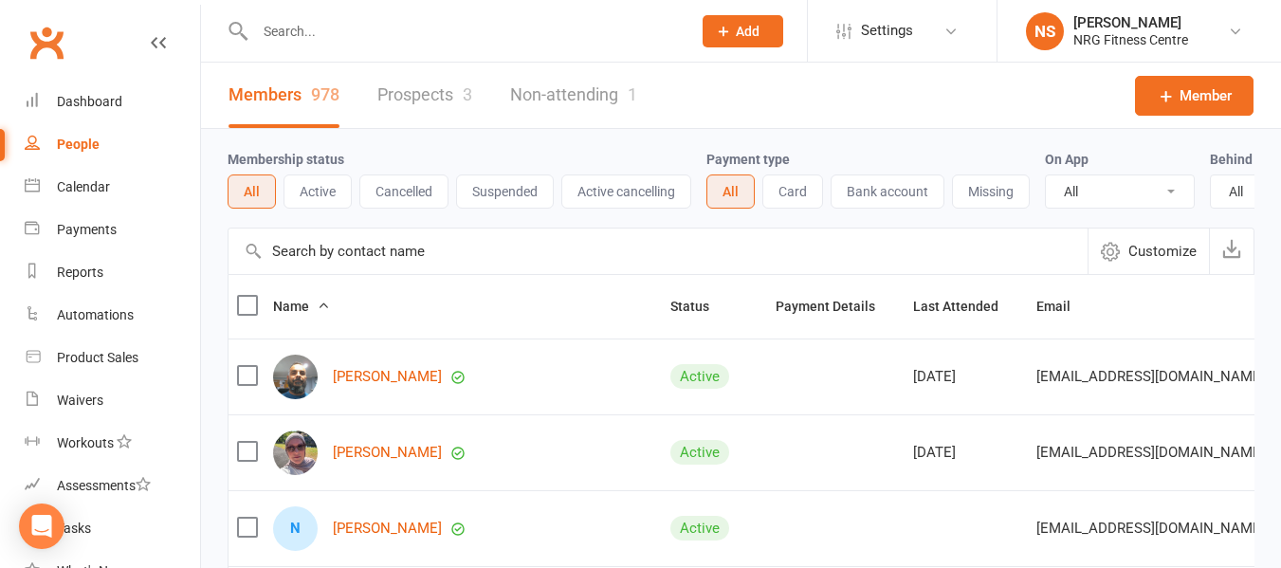
click at [740, 38] on span "Add" at bounding box center [748, 31] width 24 height 15
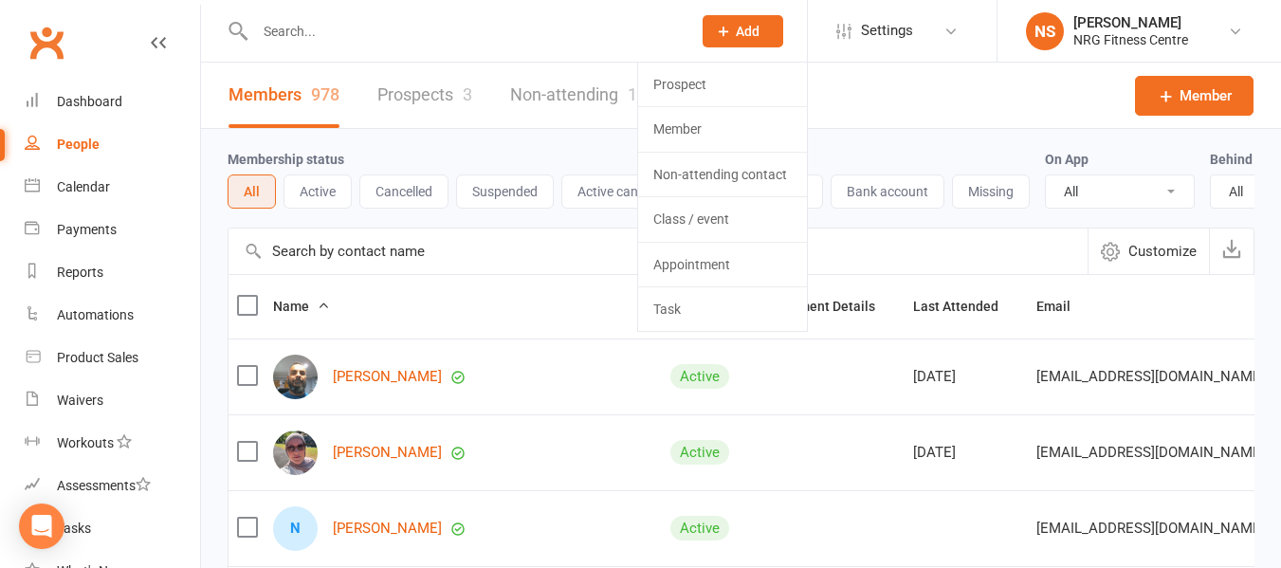
click at [901, 142] on div "Membership status All Active Cancelled Suspended Active cancelling Payment type…" at bounding box center [741, 178] width 1027 height 99
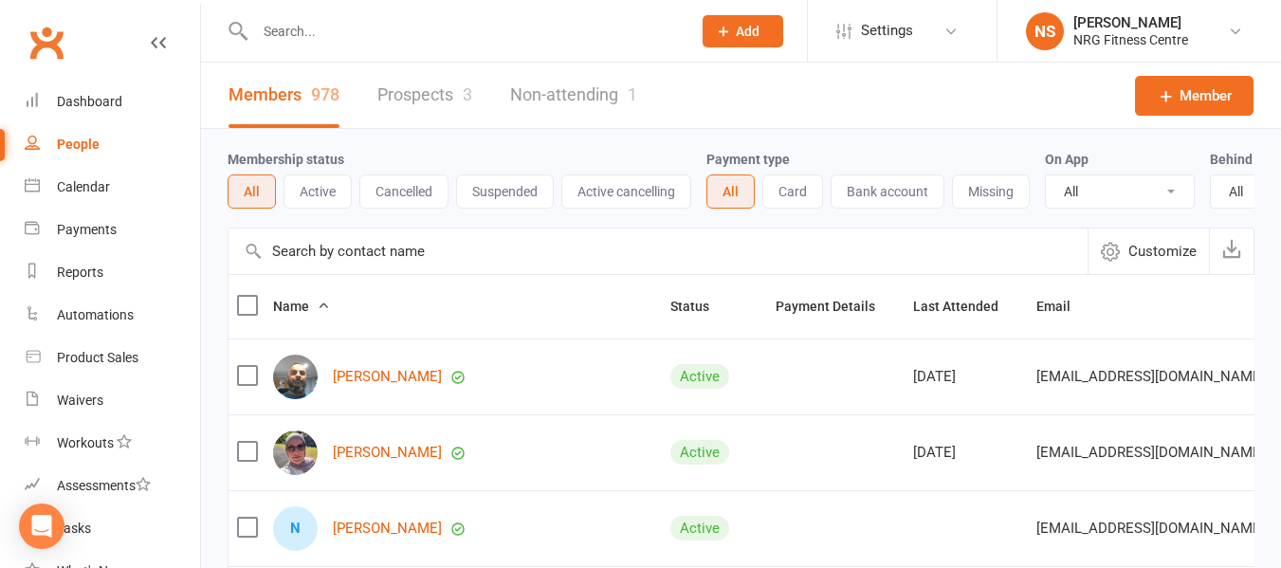
click at [302, 20] on input "text" at bounding box center [463, 31] width 429 height 27
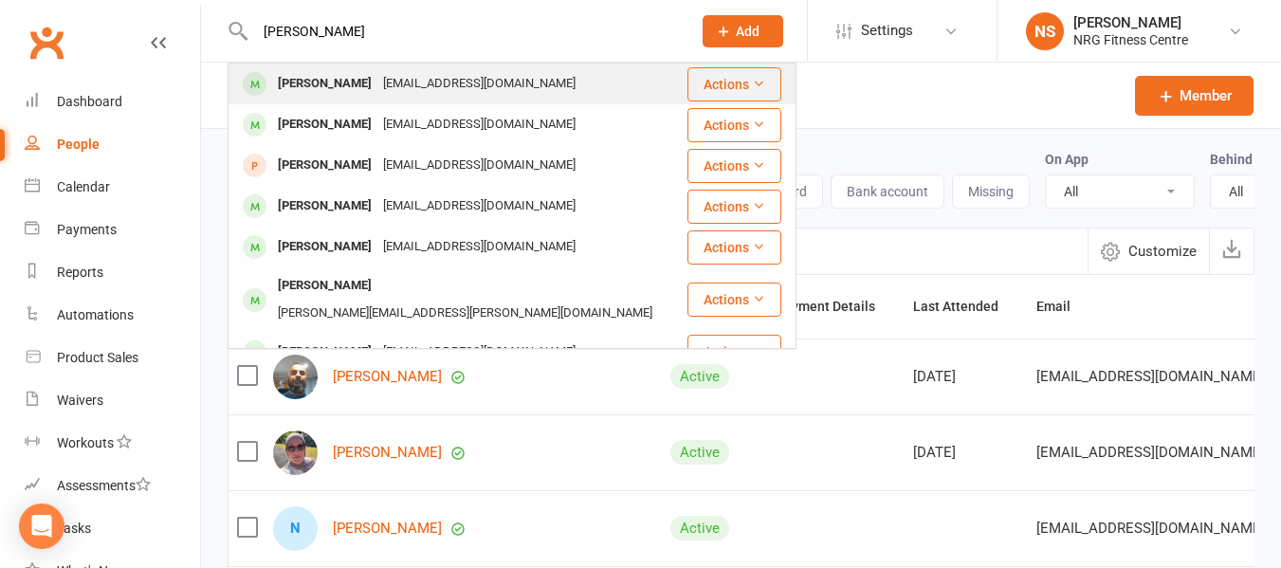
type input "[PERSON_NAME]"
click at [377, 91] on div "hanaparish@hotmail.com" at bounding box center [479, 83] width 204 height 27
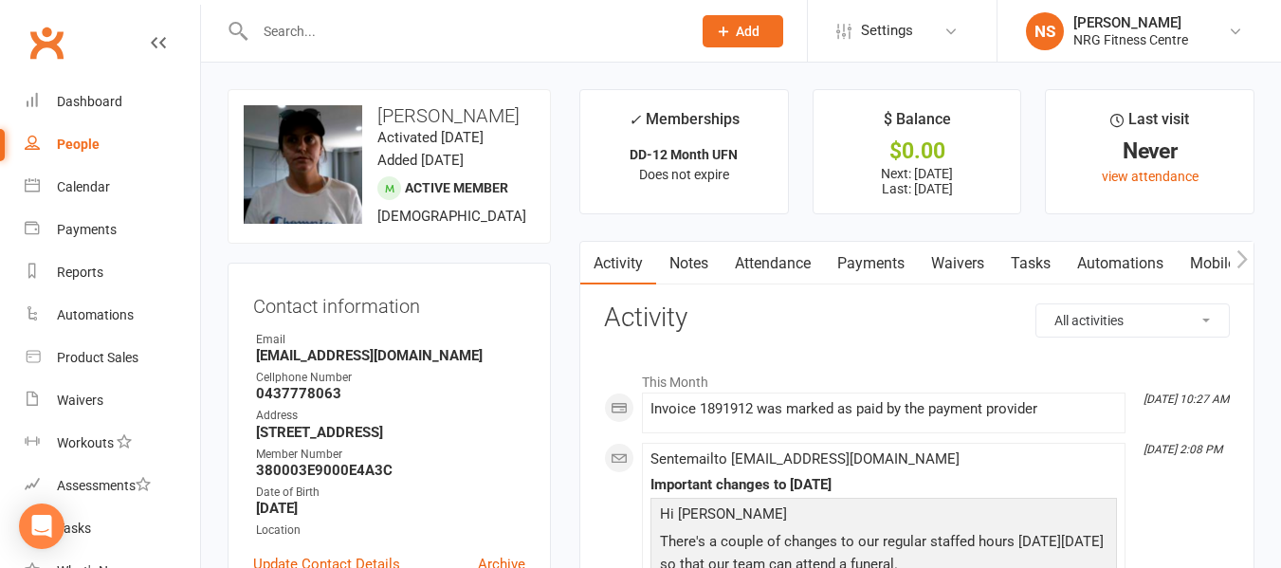
drag, startPoint x: 98, startPoint y: 154, endPoint x: 128, endPoint y: 123, distance: 42.9
click at [98, 154] on link "People" at bounding box center [112, 144] width 175 height 43
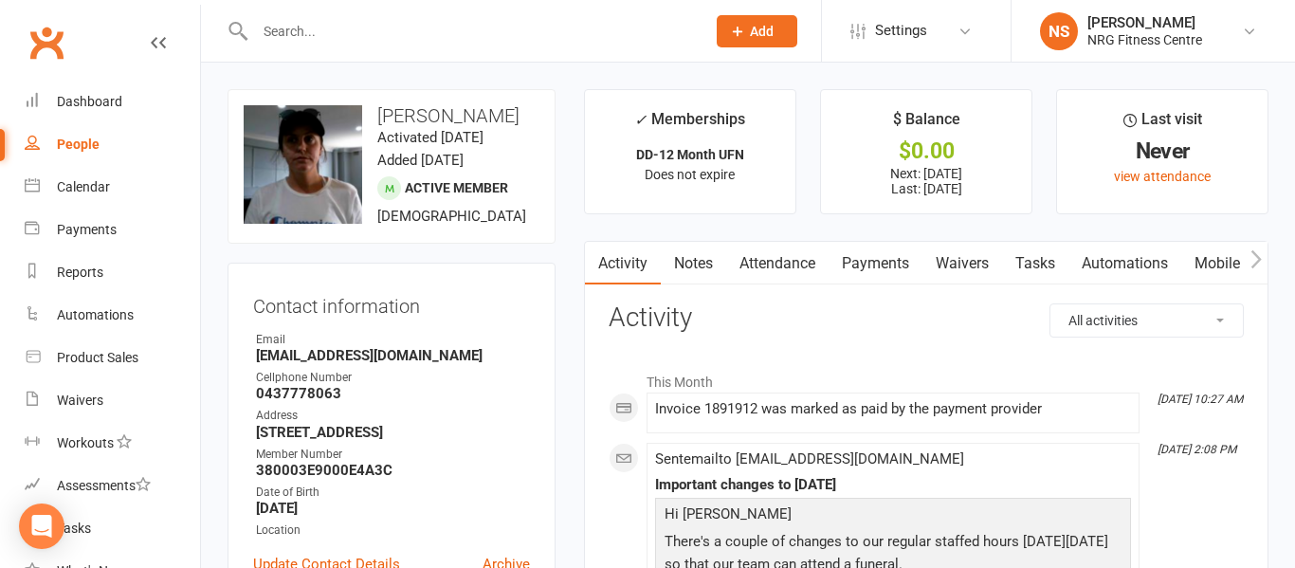
select select "100"
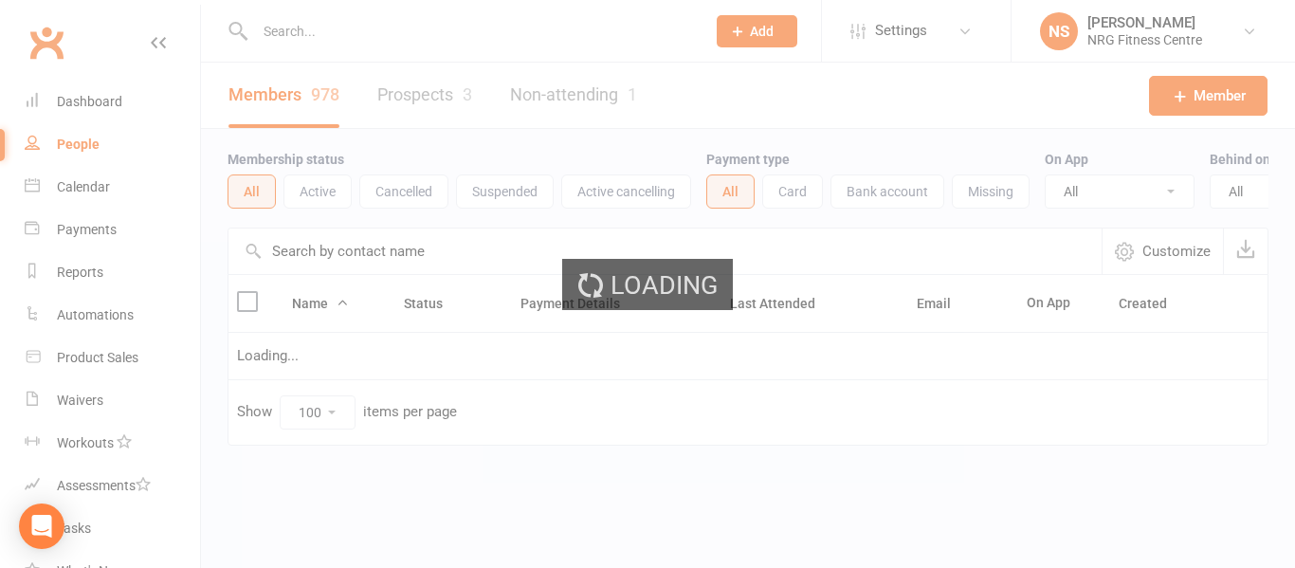
click at [340, 27] on input "text" at bounding box center [470, 31] width 443 height 27
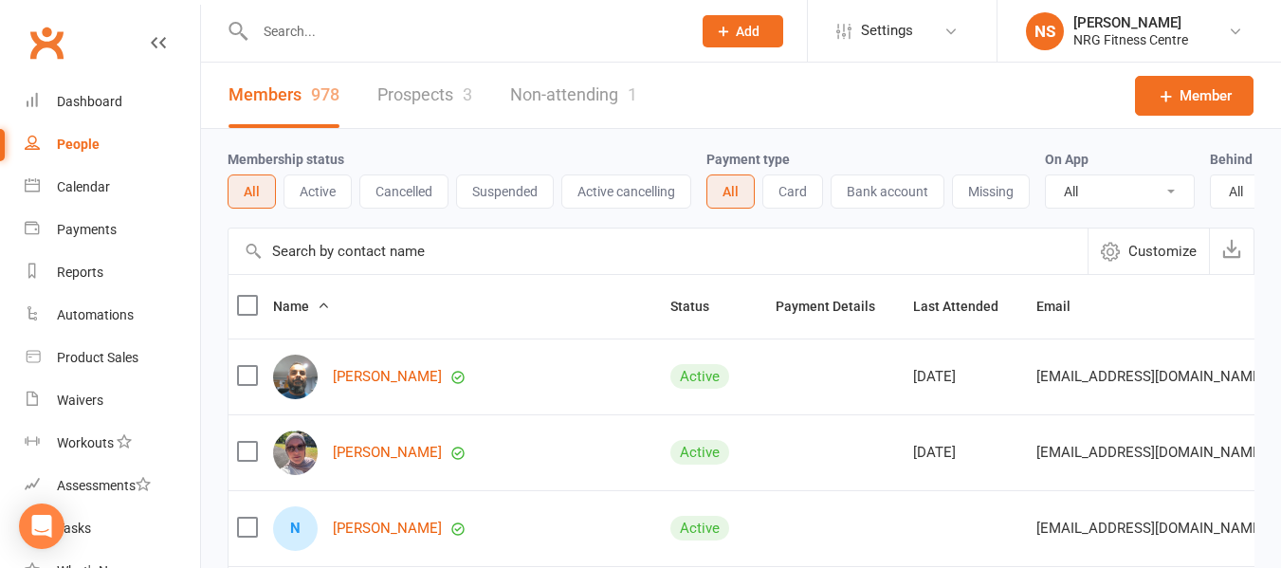
click at [340, 37] on input "text" at bounding box center [463, 31] width 429 height 27
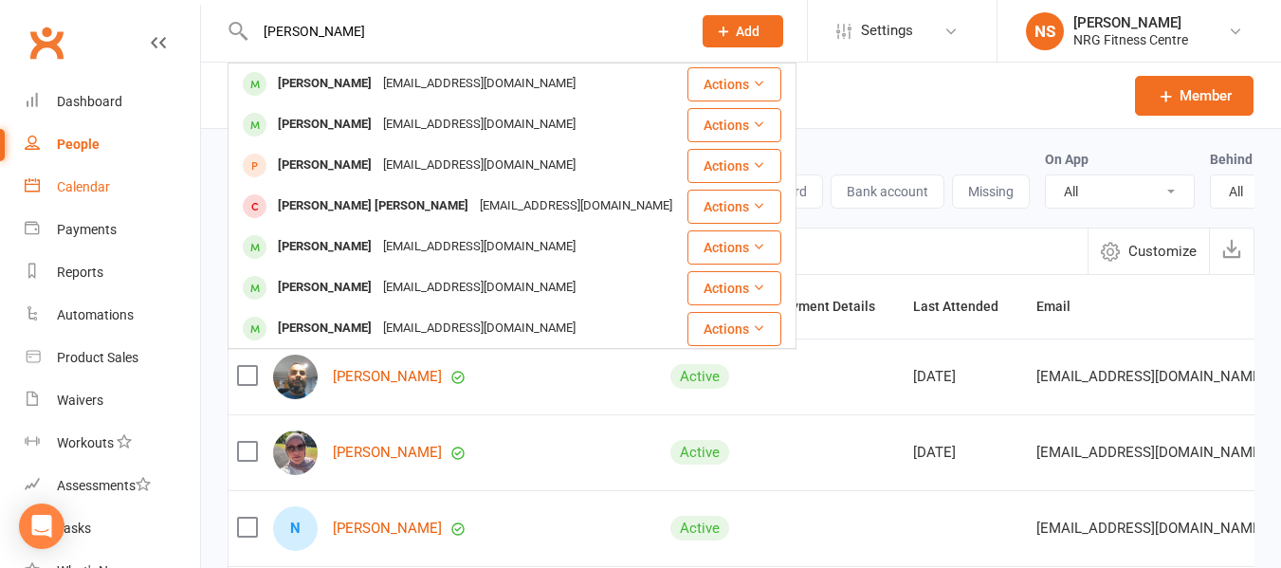
drag, startPoint x: 310, startPoint y: 26, endPoint x: 79, endPoint y: 167, distance: 271.1
click at [77, 5] on header "hannah minehan Hannah Holmes hanaparish@hotmail.com Actions Roxy HANNAN roxyhan…" at bounding box center [640, 5] width 1281 height 0
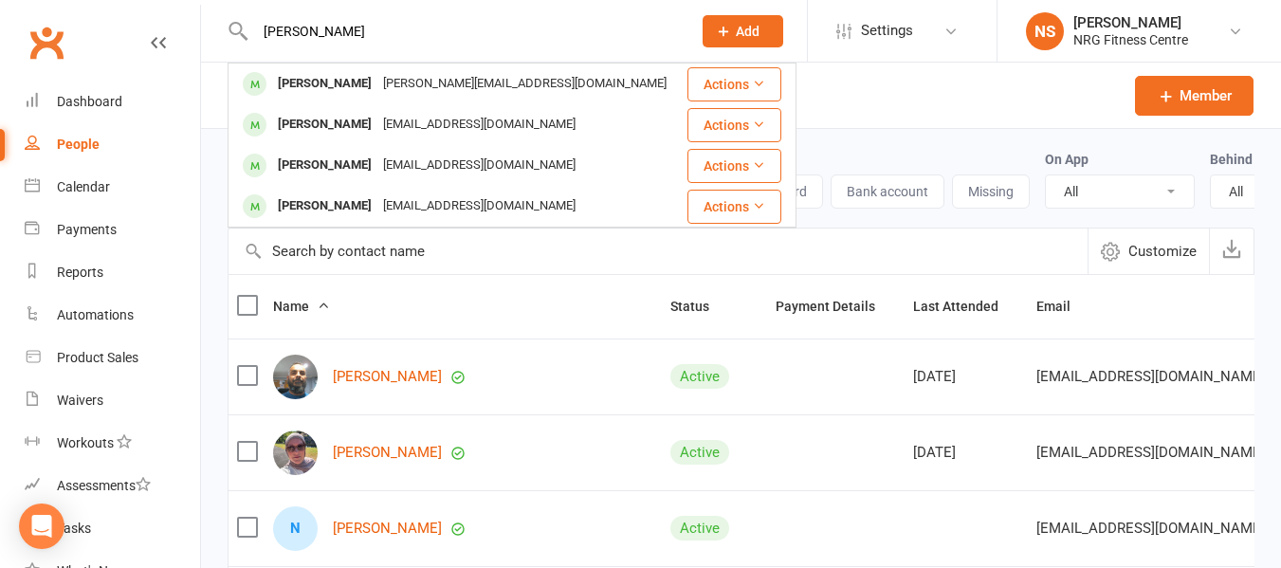
click at [370, 31] on input "minehan" at bounding box center [463, 31] width 429 height 27
type input "m"
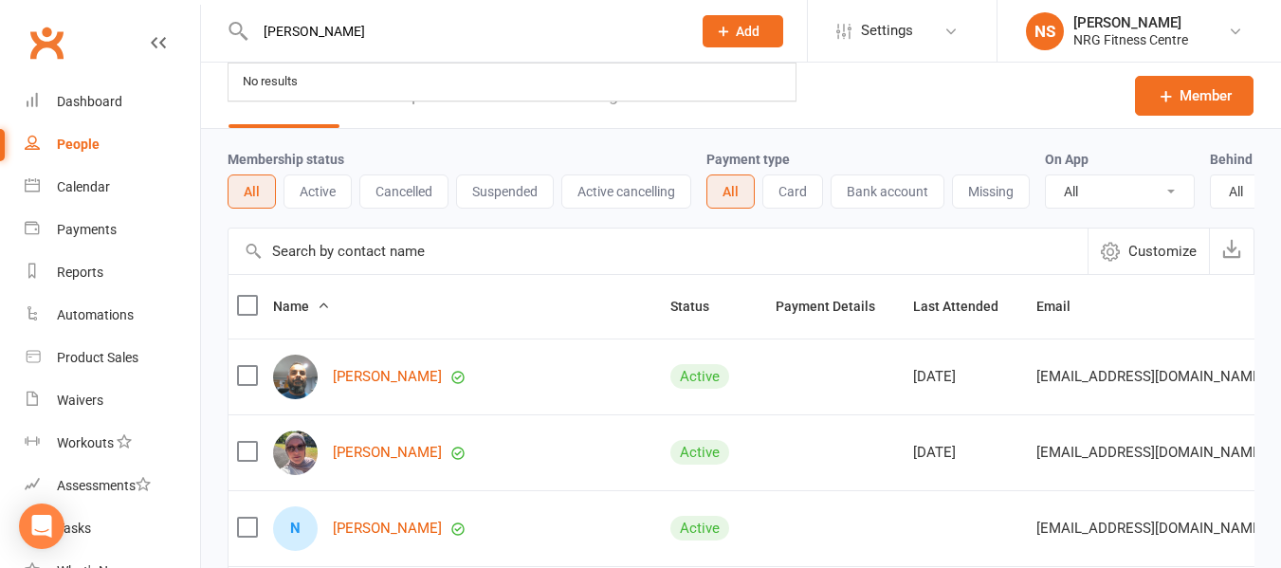
type input "hannah"
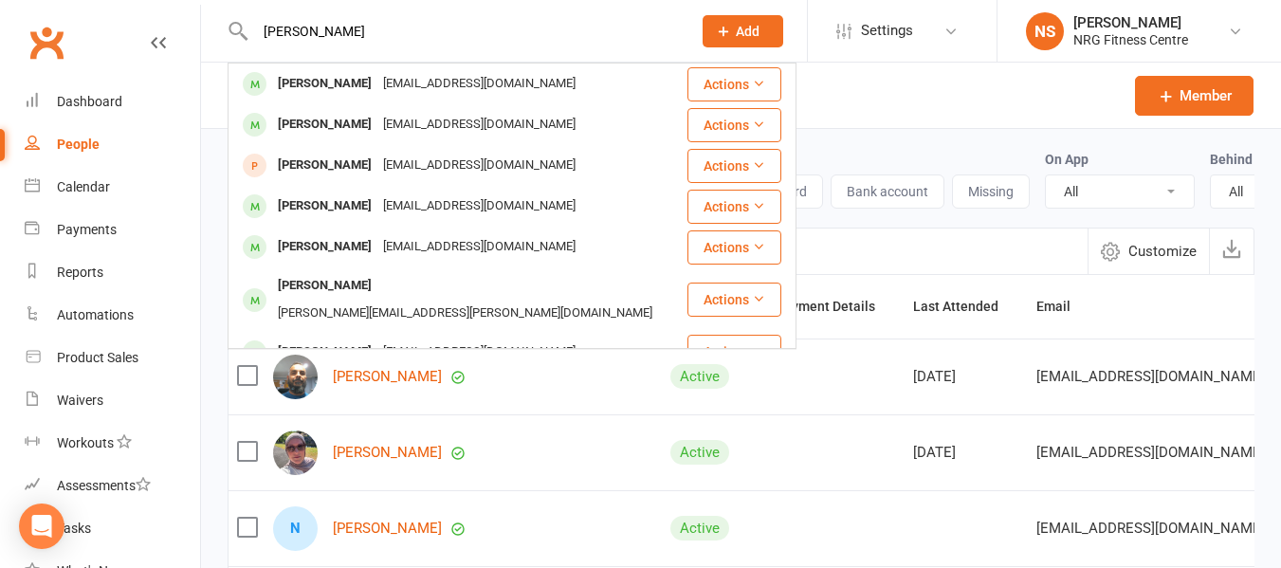
drag, startPoint x: 0, startPoint y: 124, endPoint x: 0, endPoint y: 148, distance: 23.7
click at [0, 5] on header "hannah Hannah Holmes hanaparish@hotmail.com Actions Roxy HANNAN roxyhannan16@gm…" at bounding box center [640, 5] width 1281 height 0
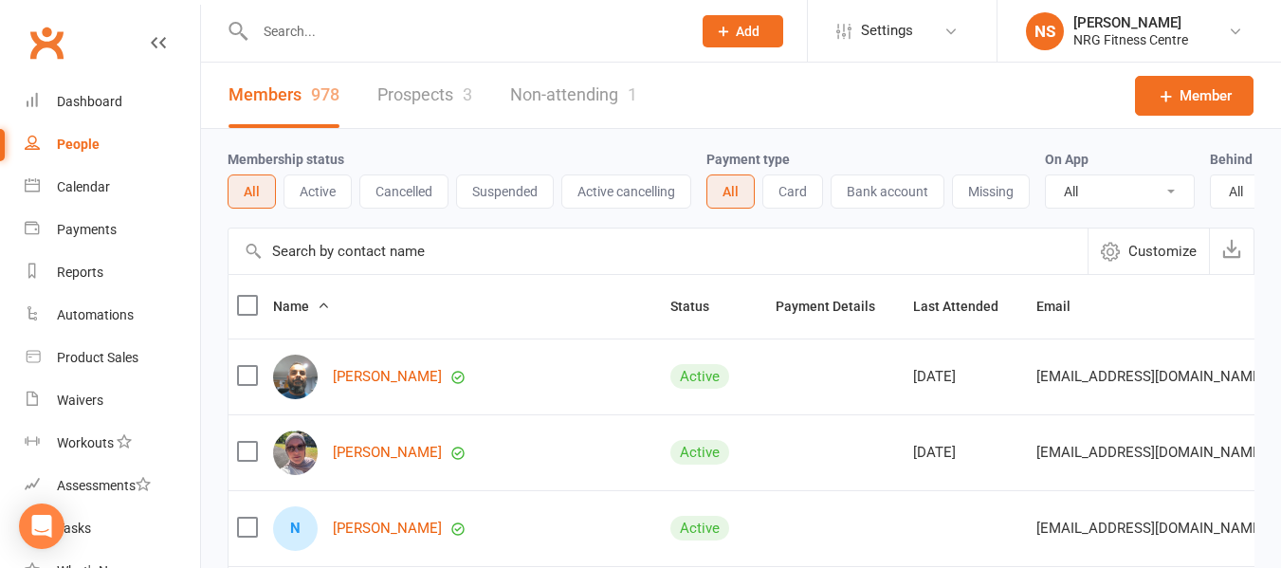
click at [718, 38] on icon at bounding box center [723, 31] width 17 height 17
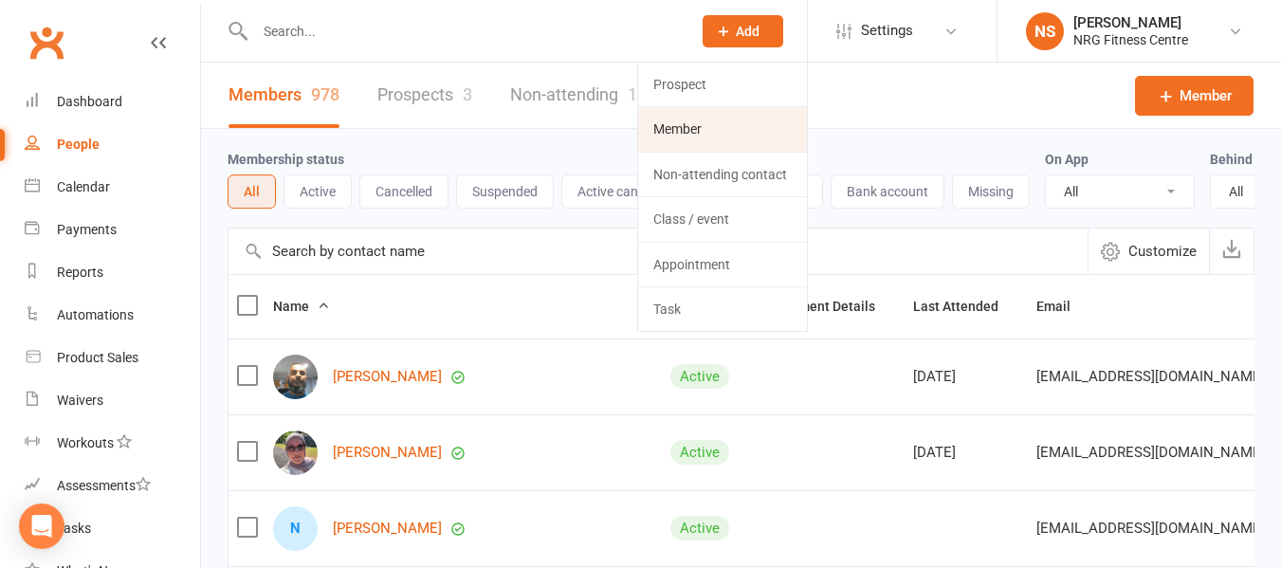
click at [673, 134] on link "Member" at bounding box center [722, 129] width 169 height 44
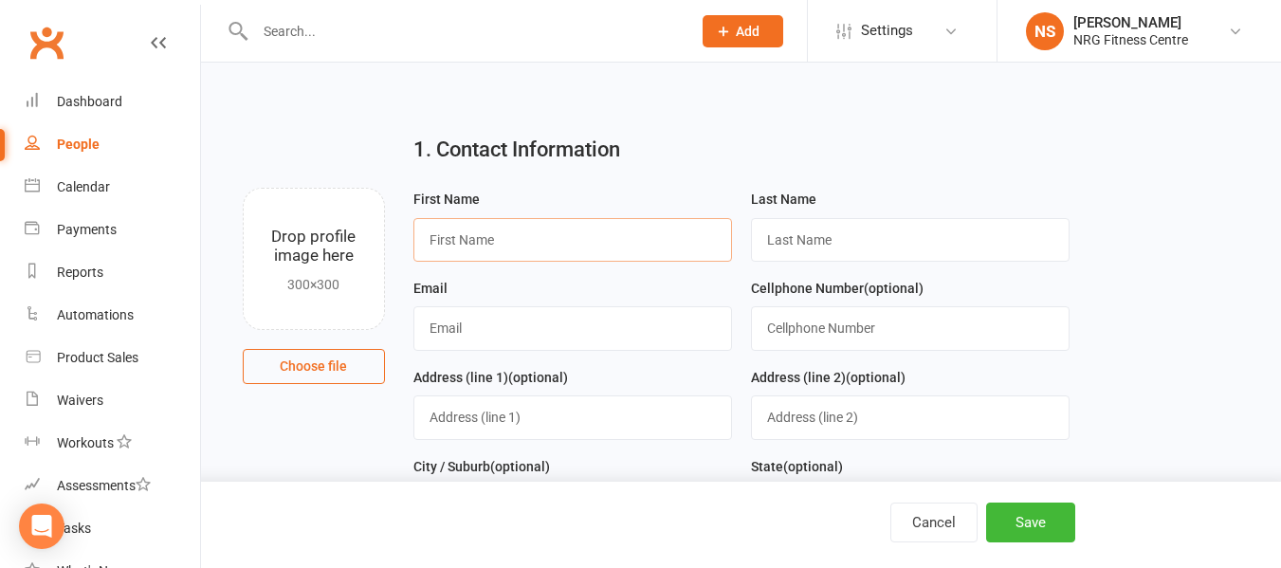
click at [448, 247] on input "text" at bounding box center [572, 240] width 319 height 44
type input "hannah"
click at [854, 262] on input "text" at bounding box center [910, 240] width 319 height 44
type input "MInehan"
click at [513, 337] on input "text" at bounding box center [572, 328] width 319 height 44
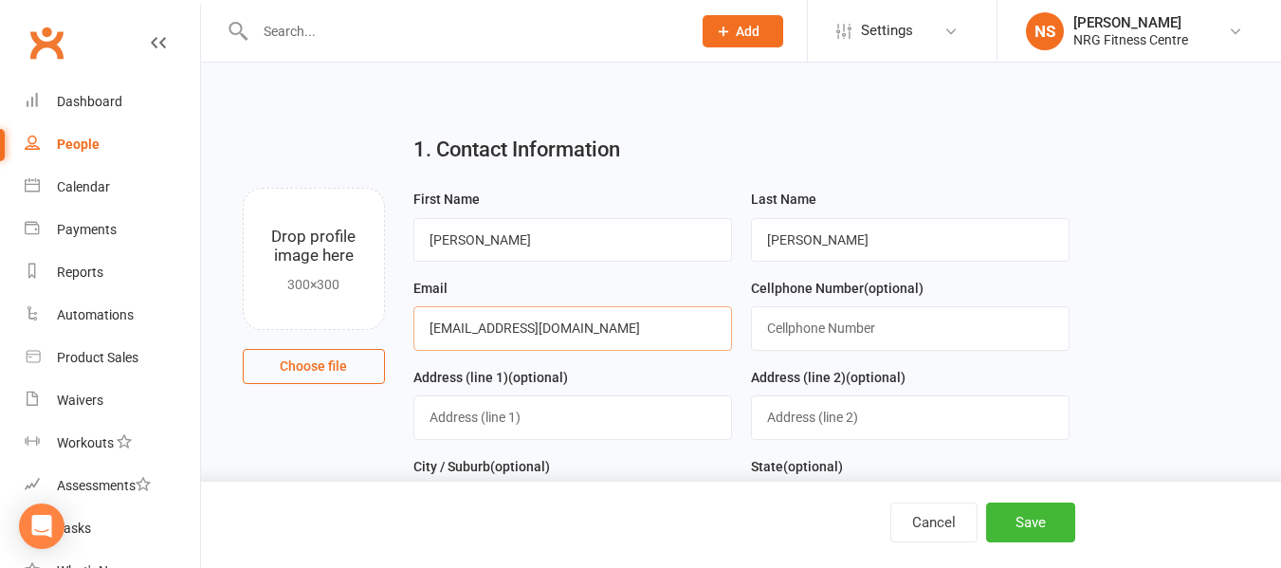
type input "hannahminehan@gmail.com"
click at [813, 321] on input "text" at bounding box center [910, 328] width 319 height 44
type input "0498595115"
click at [521, 431] on input "text" at bounding box center [572, 417] width 319 height 44
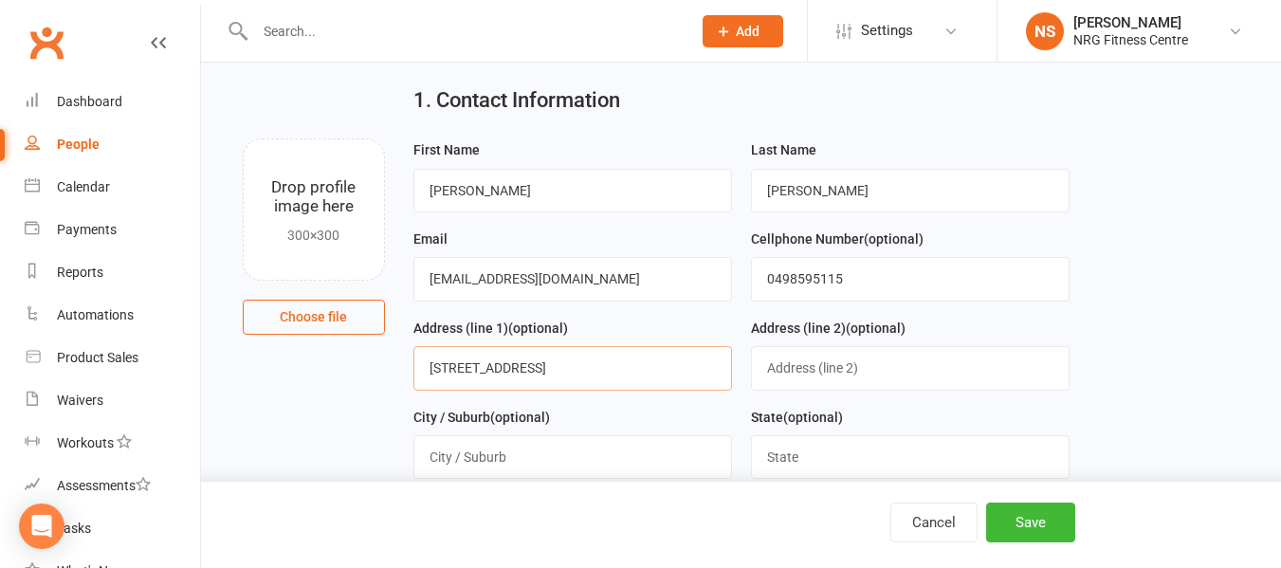
scroll to position [95, 0]
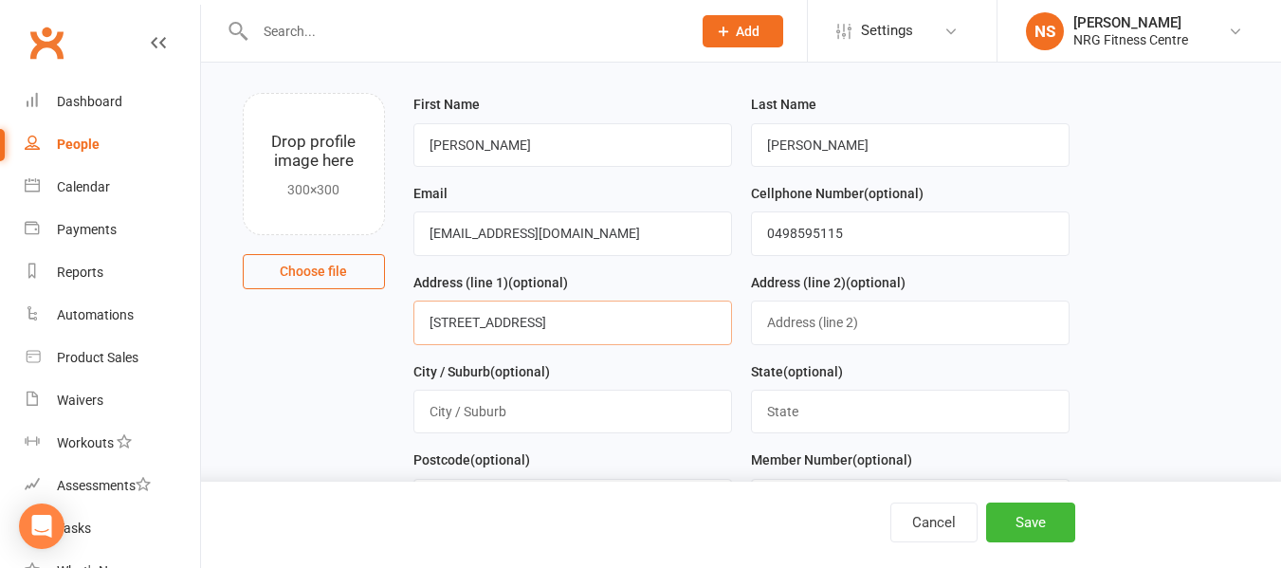
type input "4/233 gipps rd"
click at [817, 417] on input "text" at bounding box center [910, 412] width 319 height 44
type input "NSW"
click at [481, 402] on input "text" at bounding box center [572, 412] width 319 height 44
type input "Young"
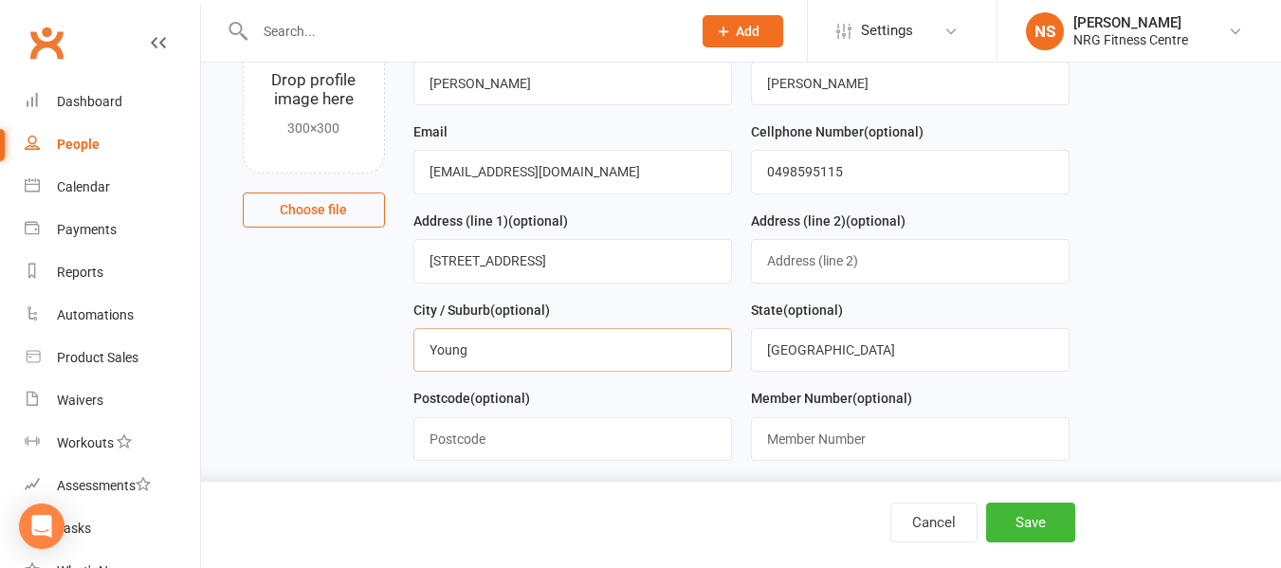
scroll to position [190, 0]
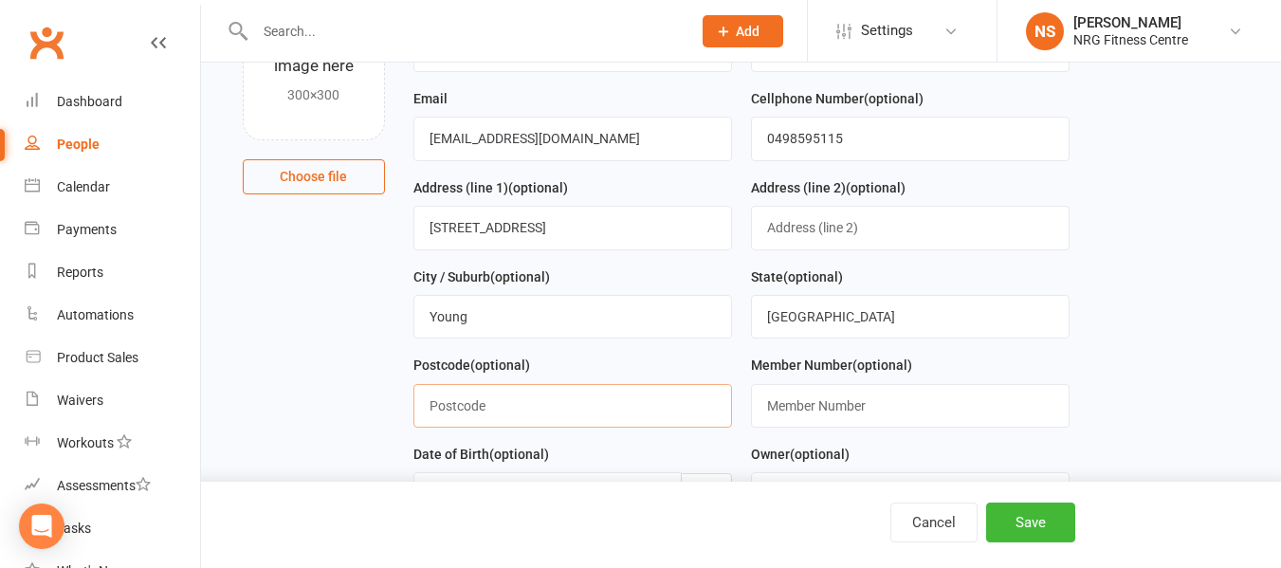
click at [541, 404] on input "text" at bounding box center [572, 406] width 319 height 44
type input "2594"
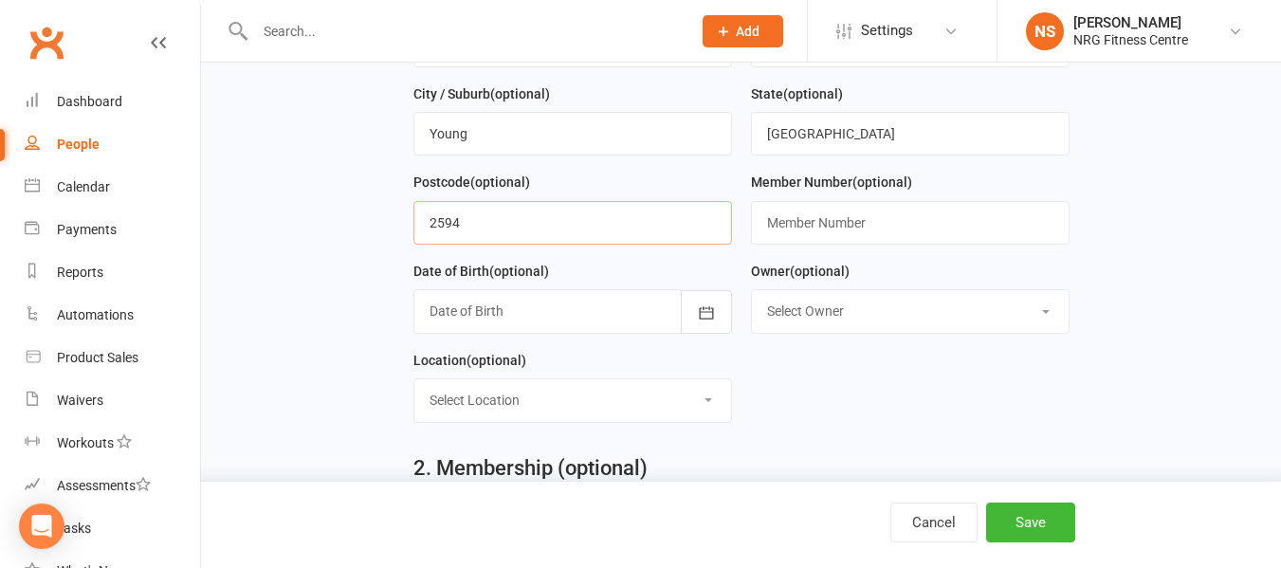
scroll to position [379, 0]
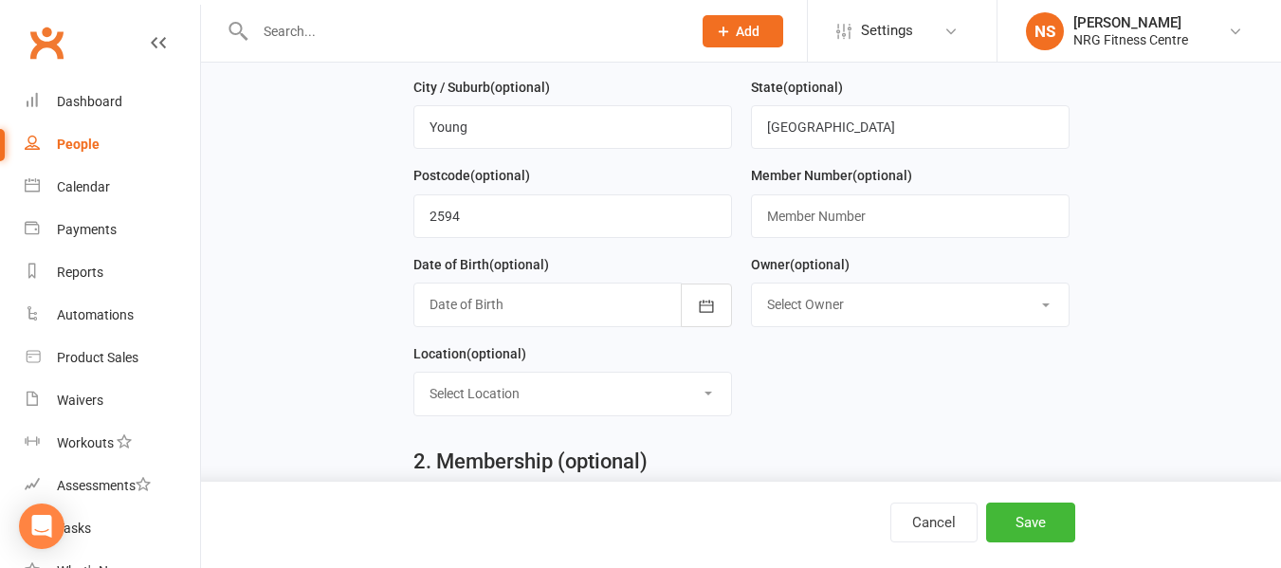
click at [799, 318] on select "Select Owner Noah Ryan Kim Holt Bobbie Sweeting Liv Wark Kim Corkery Vicki Clos…" at bounding box center [910, 305] width 317 height 42
click at [831, 444] on div "2. Membership (optional) Membership Plan Start Date End Date No active membersh…" at bounding box center [741, 577] width 685 height 293
click at [499, 307] on div at bounding box center [572, 305] width 319 height 44
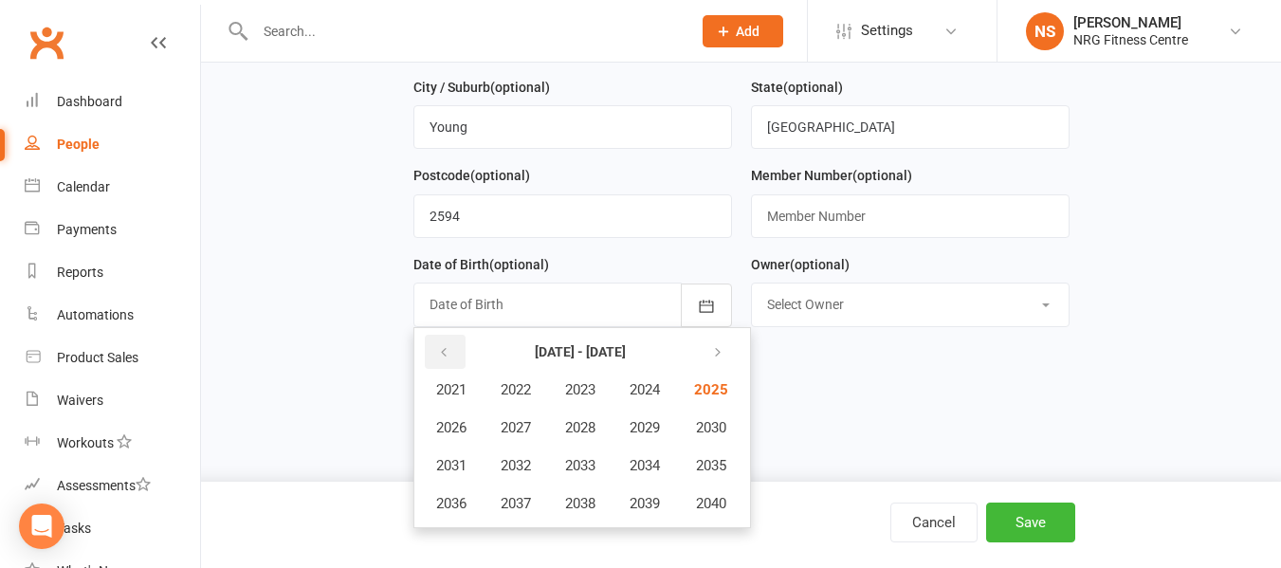
click at [442, 357] on icon "button" at bounding box center [443, 352] width 13 height 15
click at [442, 360] on icon "button" at bounding box center [443, 352] width 13 height 15
click at [715, 470] on span "1995" at bounding box center [709, 465] width 30 height 17
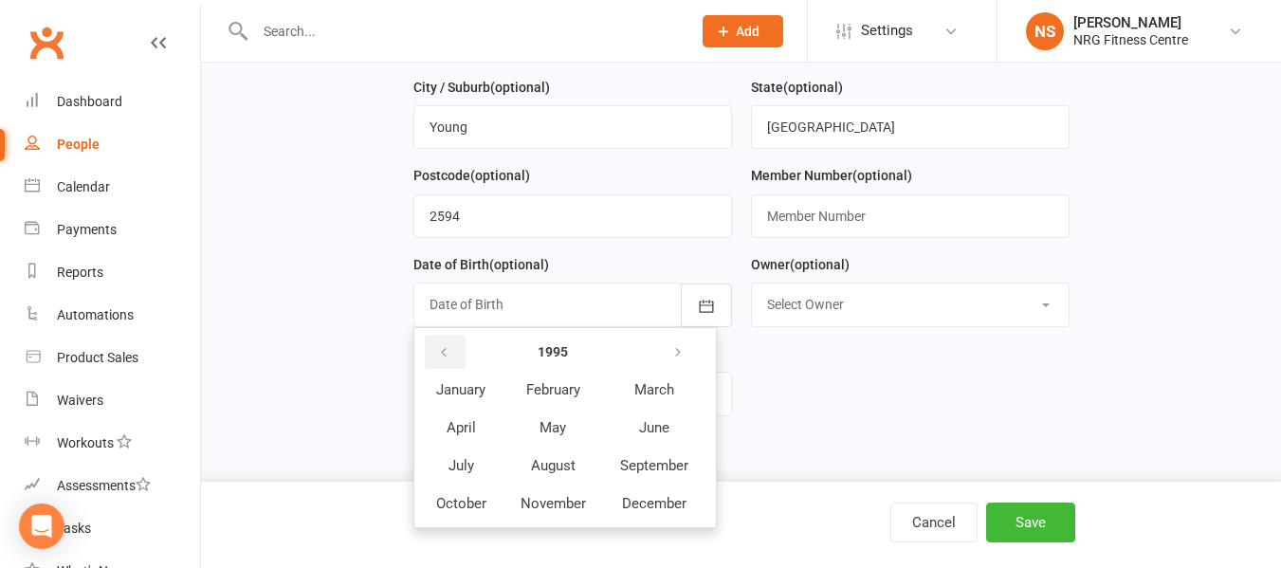
click at [445, 357] on icon "button" at bounding box center [443, 352] width 13 height 15
click at [439, 348] on button "button" at bounding box center [445, 352] width 41 height 34
click at [679, 342] on button "button" at bounding box center [679, 352] width 41 height 34
click at [557, 467] on span "August" at bounding box center [553, 465] width 45 height 17
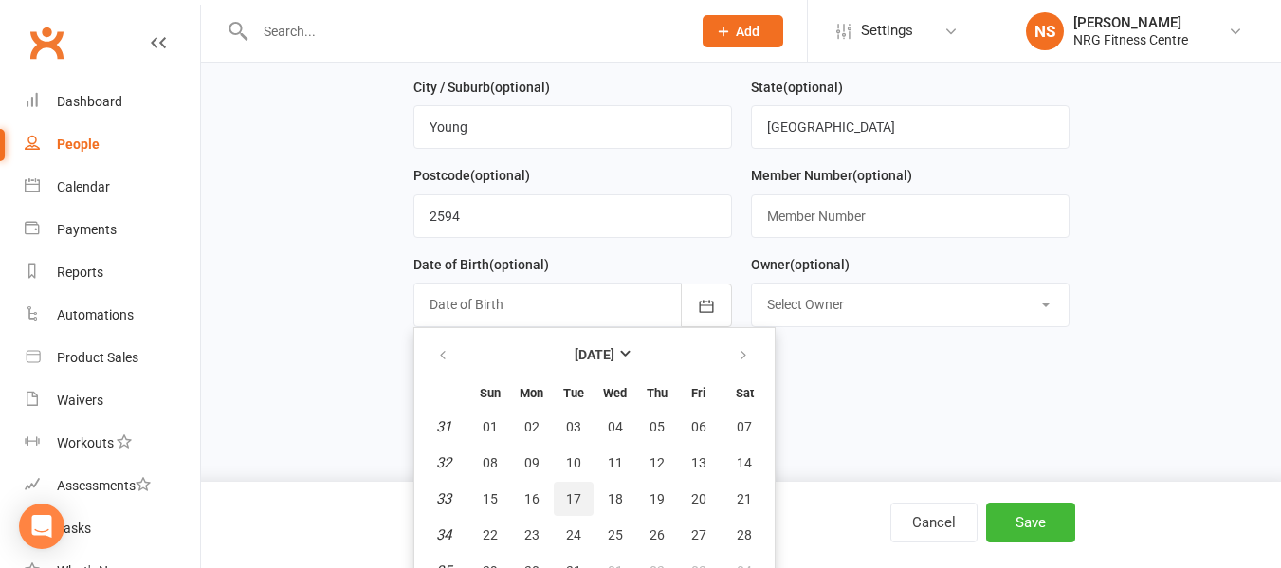
click at [577, 516] on button "17" at bounding box center [574, 499] width 40 height 34
type input "17 Aug 1993"
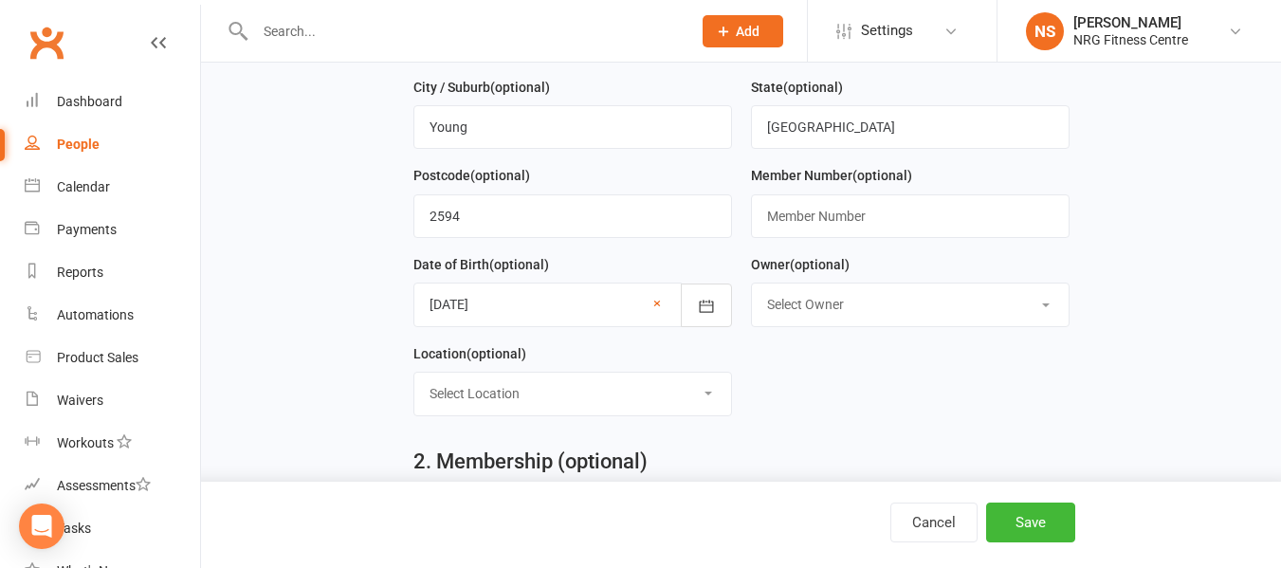
click at [609, 398] on select "Select Location Childminding Class Studio Cycle Studio Gym" at bounding box center [572, 394] width 317 height 42
select select "3"
click at [414, 379] on select "Select Location Childminding Class Studio Cycle Studio Gym" at bounding box center [572, 394] width 317 height 42
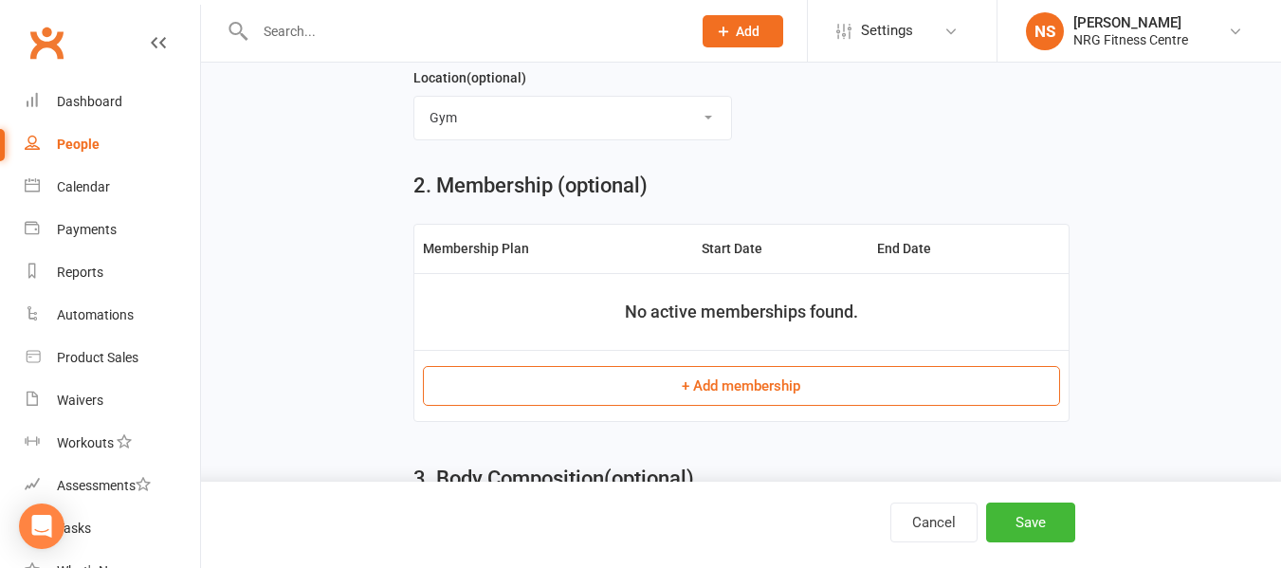
scroll to position [759, 0]
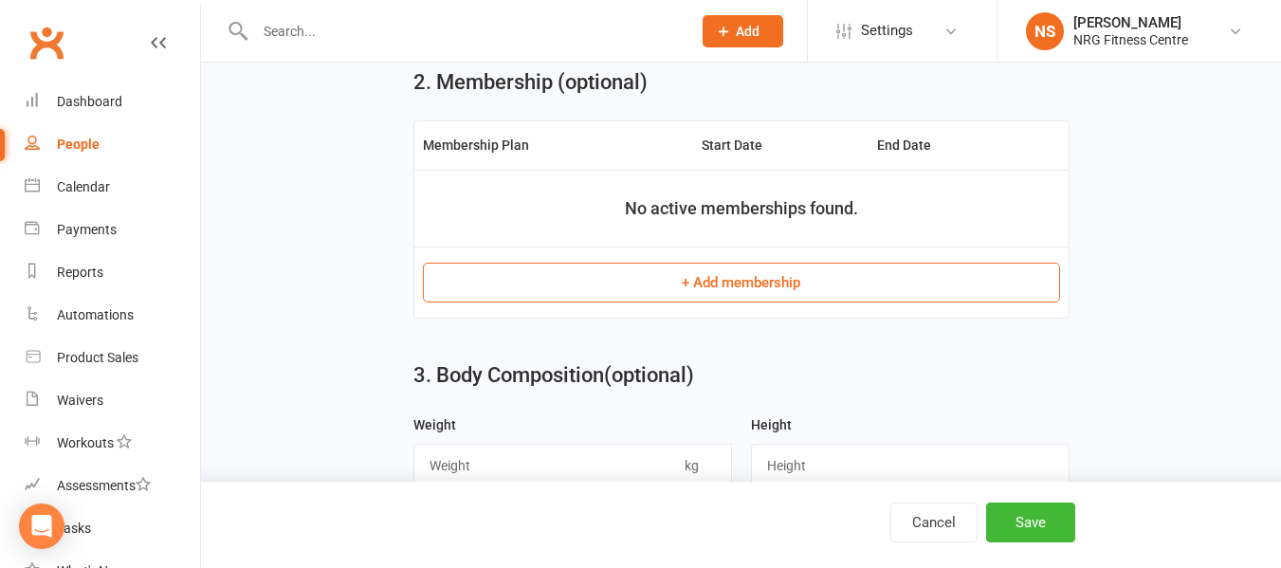
click at [629, 302] on button "+ Add membership" at bounding box center [741, 283] width 637 height 40
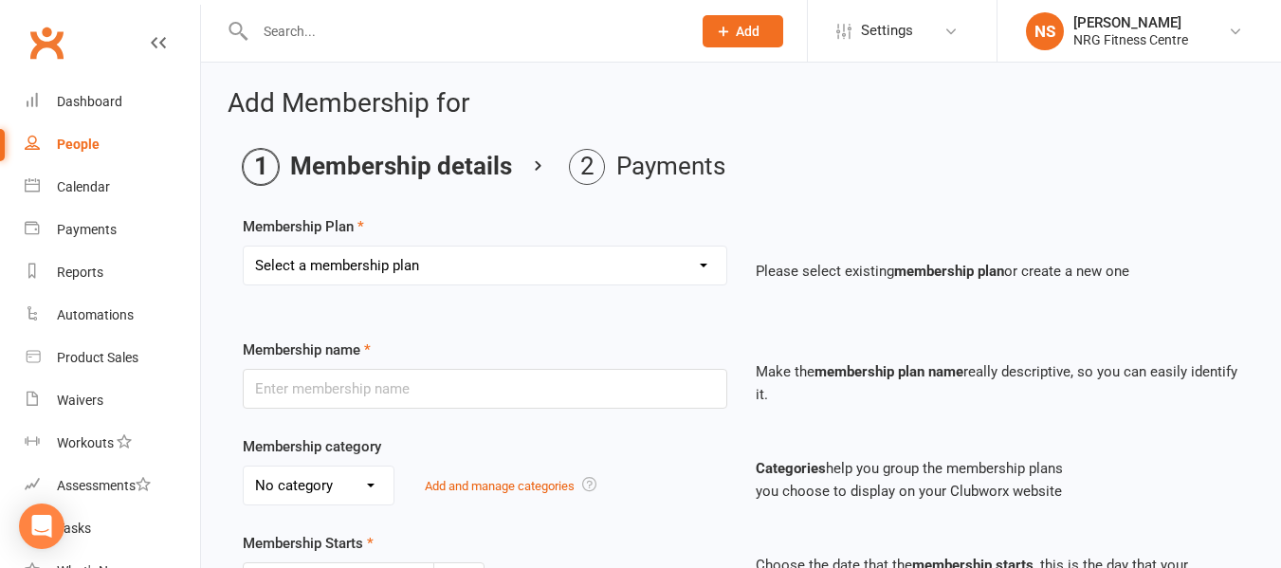
click at [405, 256] on select "Select a membership plan 1 Week Trial DD-12 Month UFN DD-12 Month UFN - JUNIOR …" at bounding box center [485, 266] width 483 height 38
select select "21"
click at [244, 247] on select "Select a membership plan 1 Week Trial DD-12 Month UFN DD-12 Month UFN - JUNIOR …" at bounding box center [485, 266] width 483 height 38
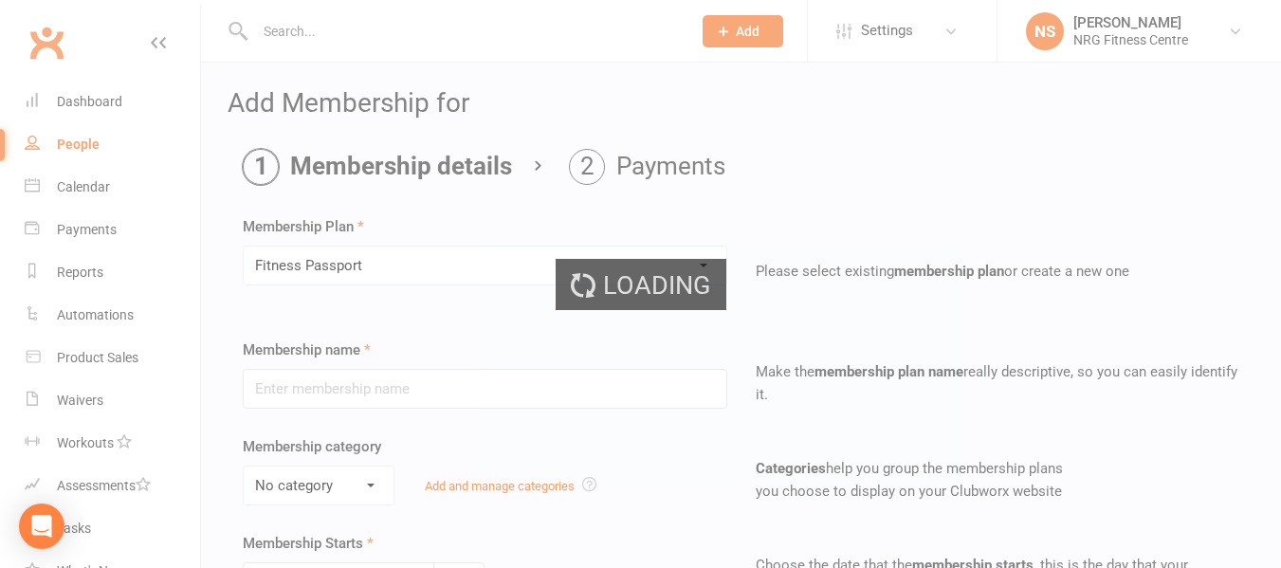
type input "Fitness Passport"
select select "0"
type input "0"
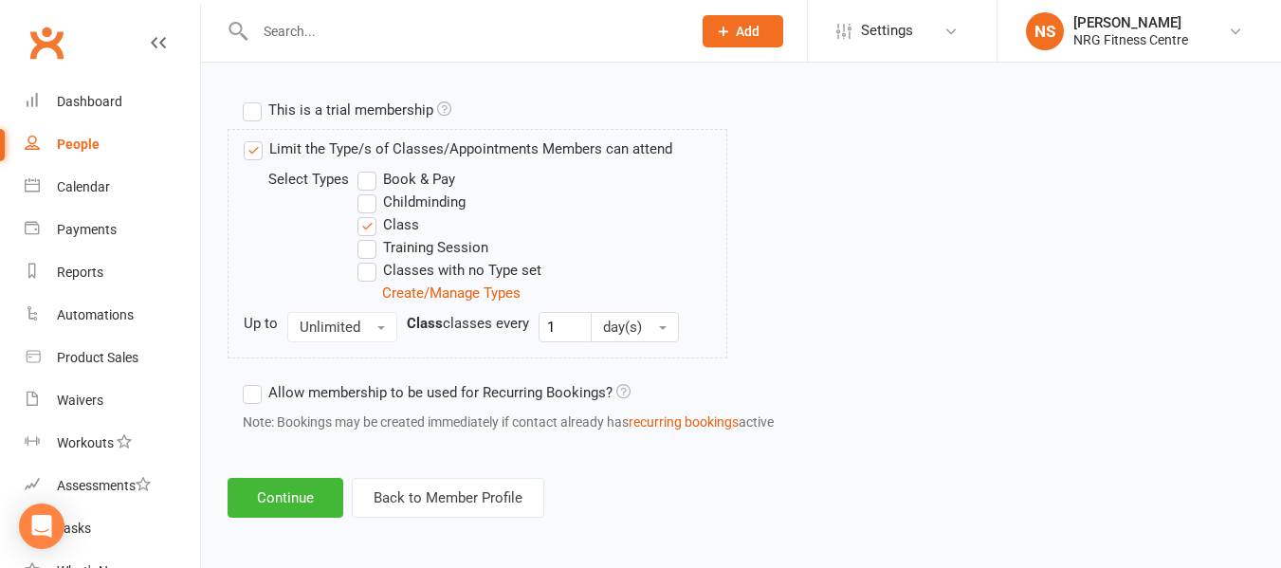
scroll to position [918, 0]
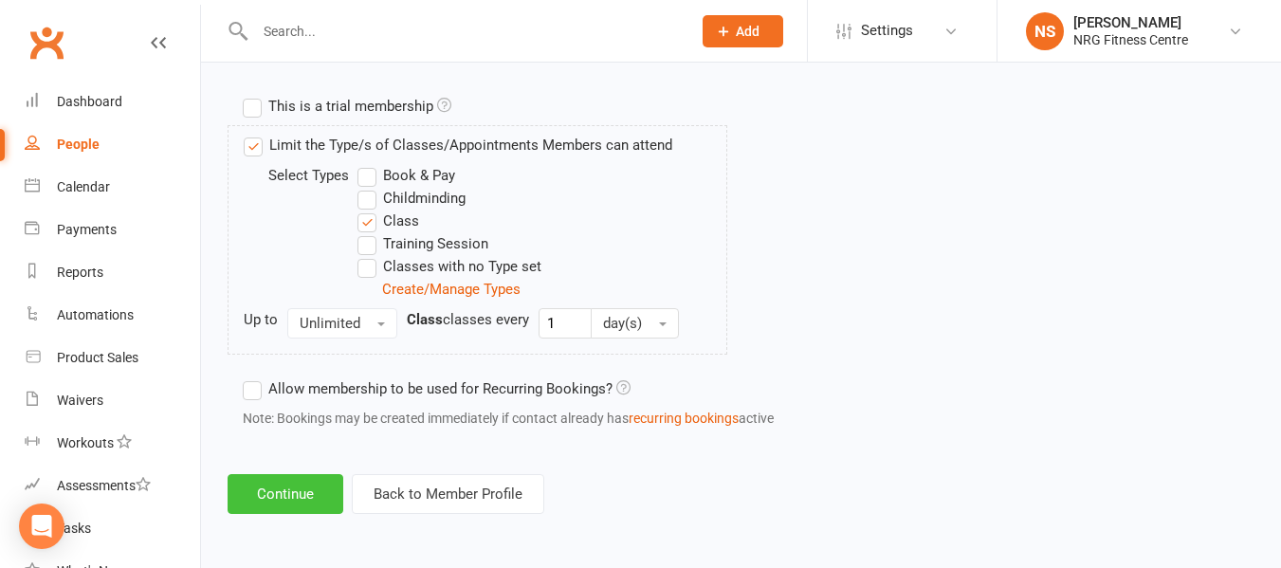
click at [303, 492] on button "Continue" at bounding box center [286, 494] width 116 height 40
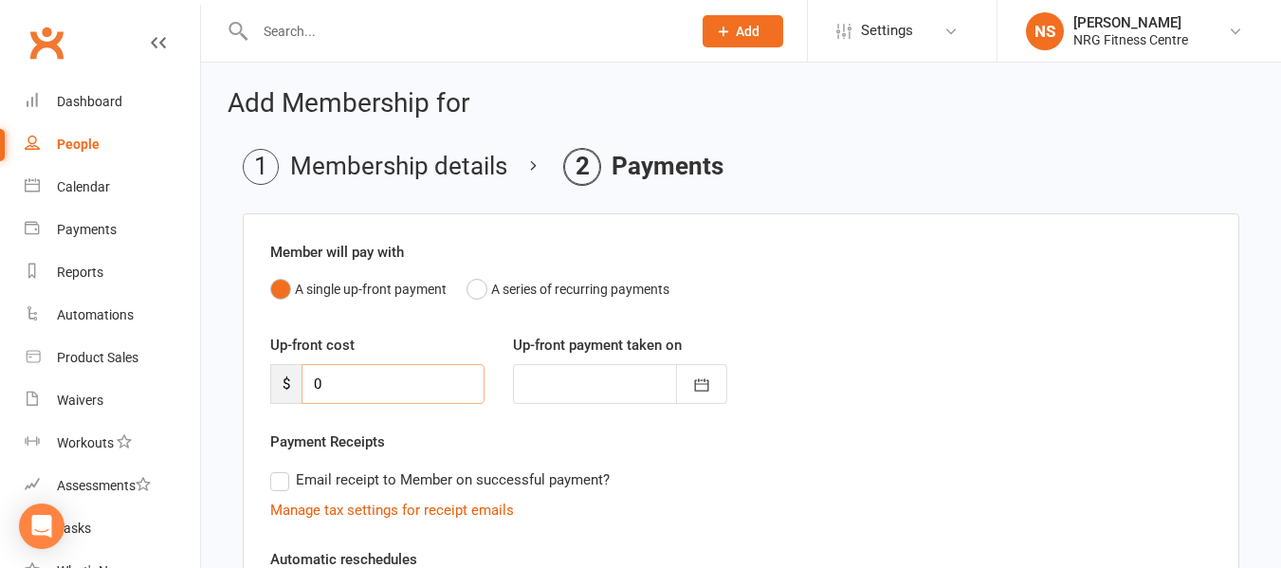
drag, startPoint x: 432, startPoint y: 389, endPoint x: 237, endPoint y: 412, distance: 196.7
click at [237, 412] on main "Membership details Payments Member will pay with A single up-front payment A se…" at bounding box center [741, 524] width 1027 height 750
type input "2"
type input "13 Sep 2025"
type input "20"
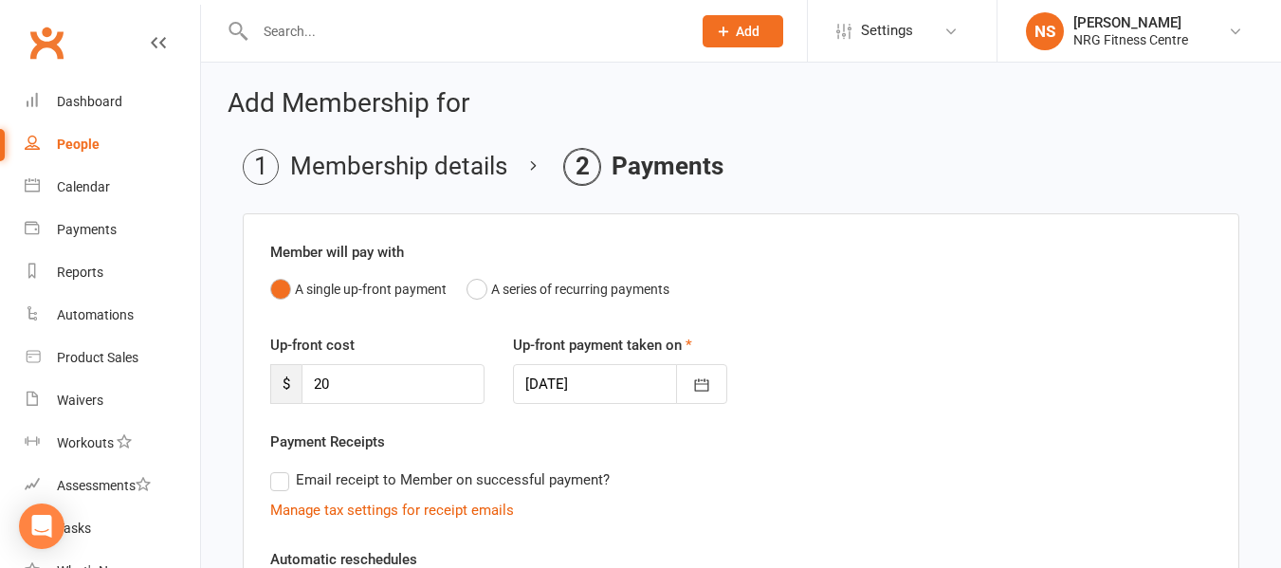
click at [682, 448] on div "Payment Receipts Email receipt to Member on successful payment? Manage tax sett…" at bounding box center [741, 476] width 942 height 91
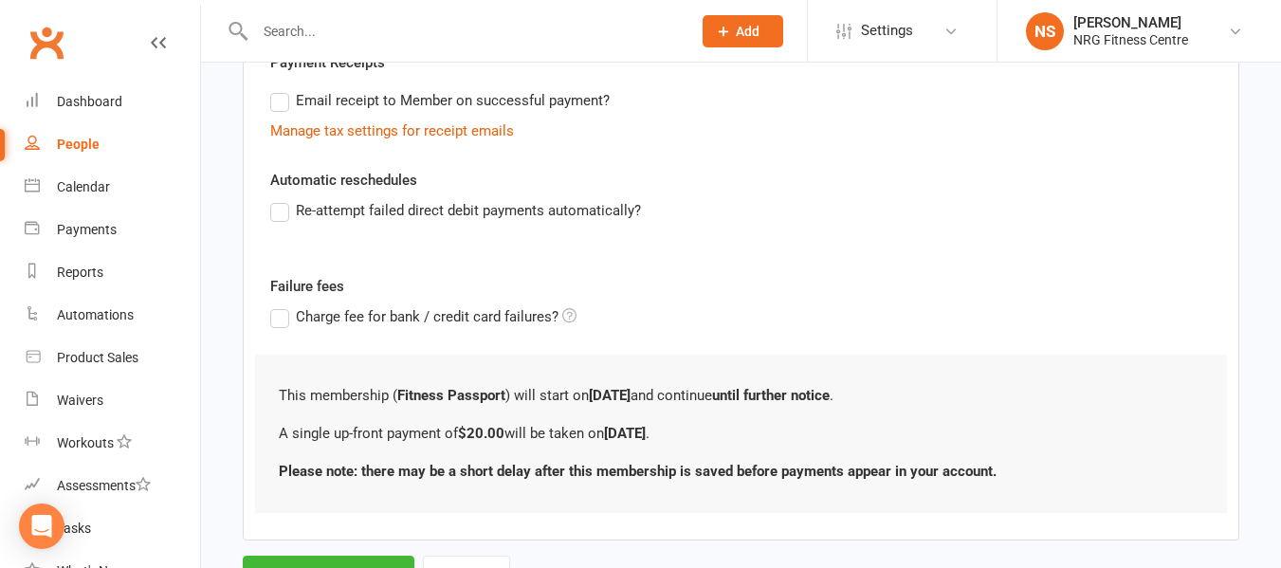
scroll to position [465, 0]
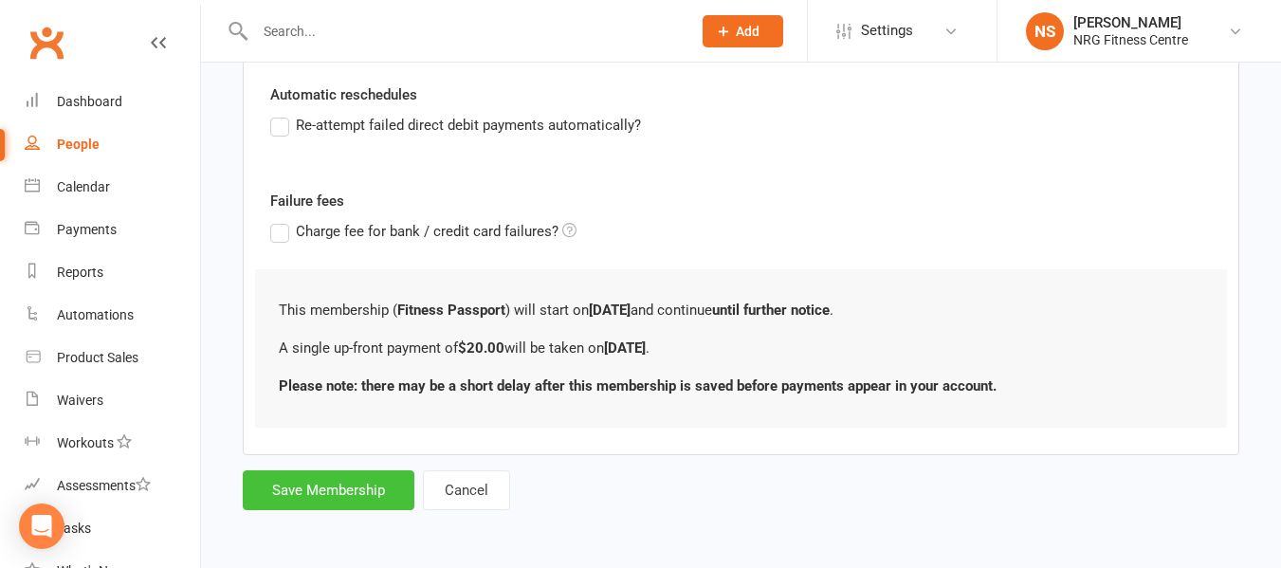
click at [294, 489] on button "Save Membership" at bounding box center [329, 490] width 172 height 40
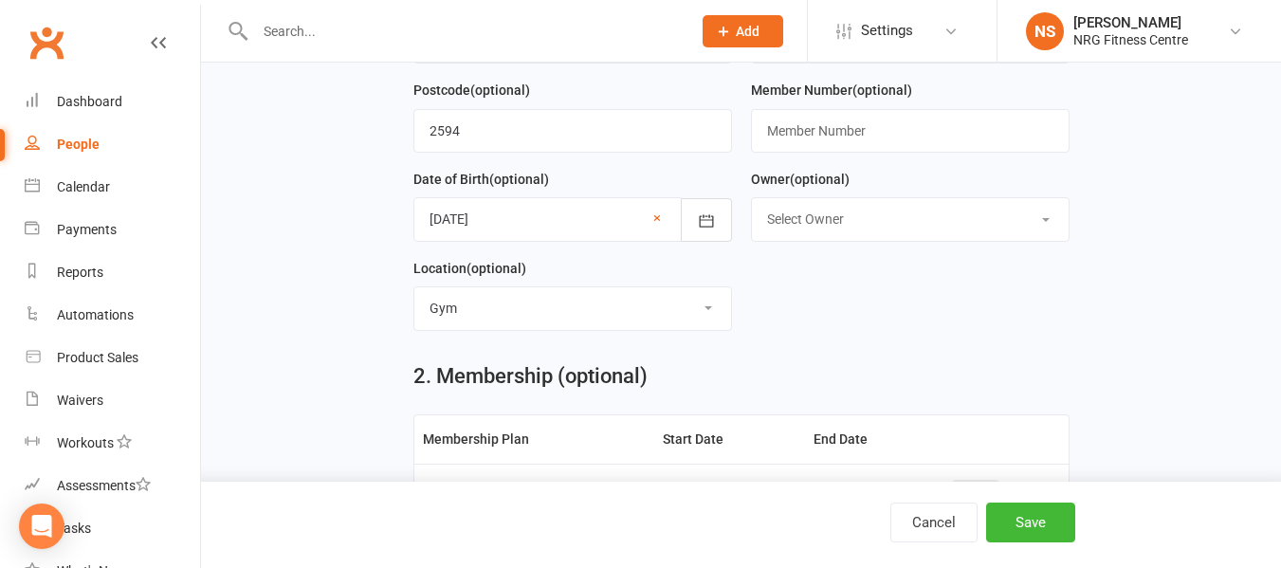
scroll to position [817, 0]
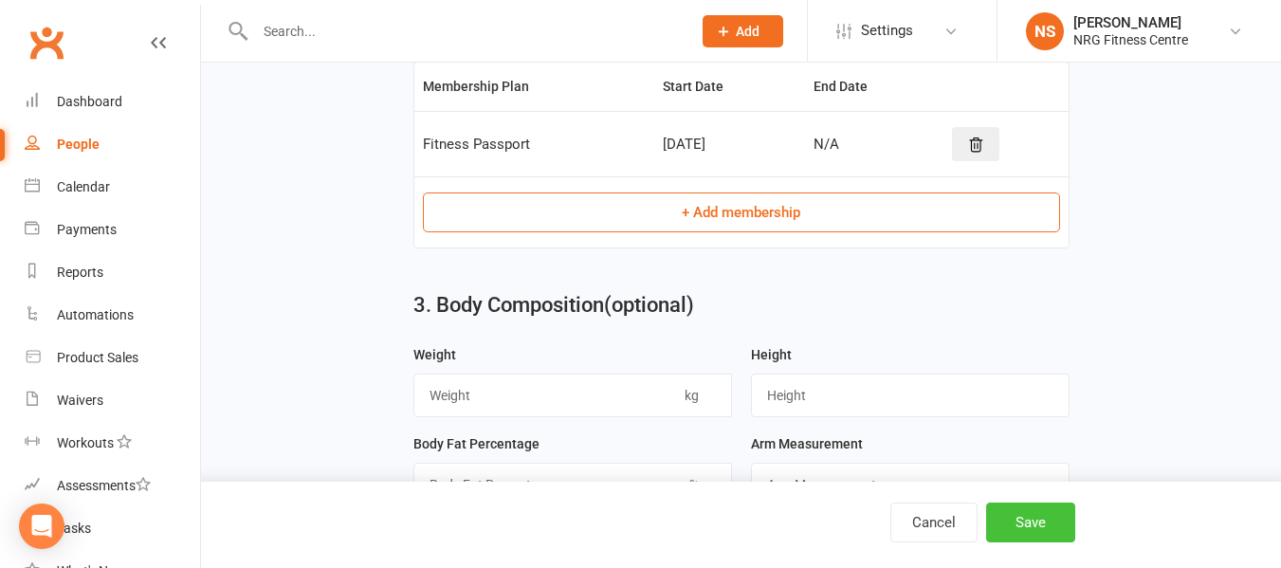
click at [1030, 520] on button "Save" at bounding box center [1030, 523] width 89 height 40
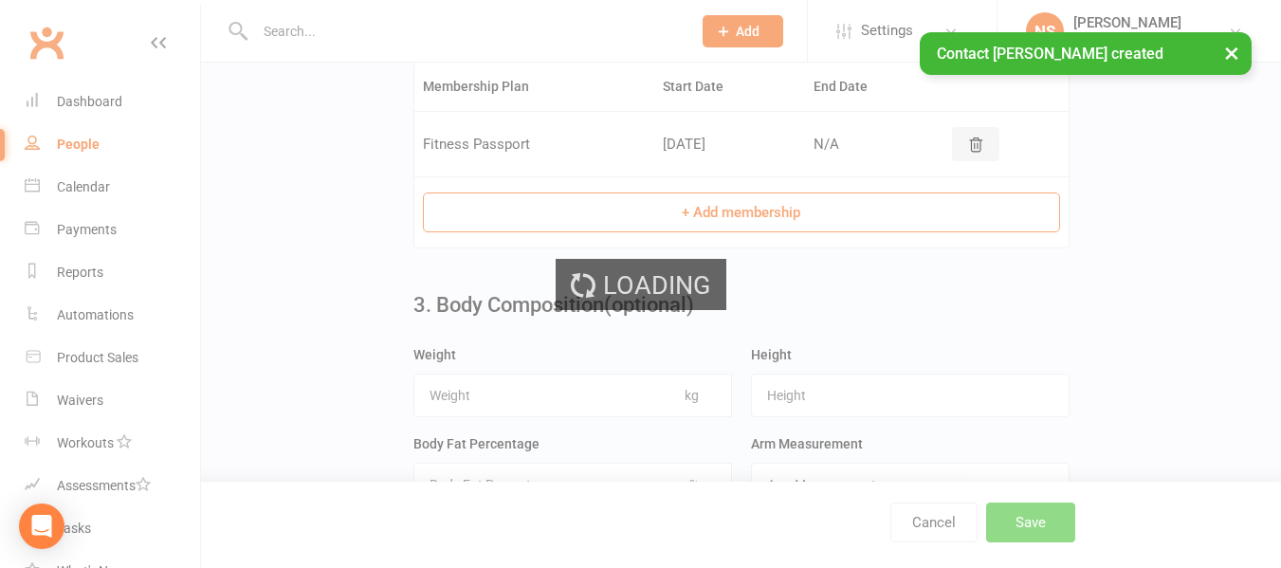
scroll to position [0, 0]
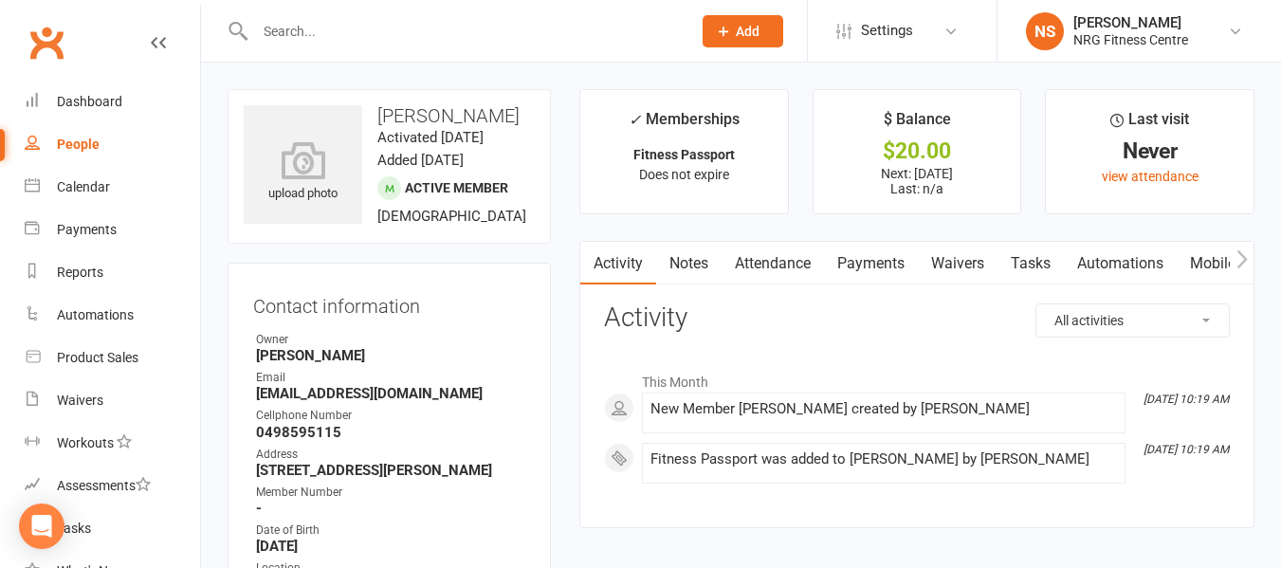
click at [706, 262] on link "Notes" at bounding box center [688, 264] width 65 height 44
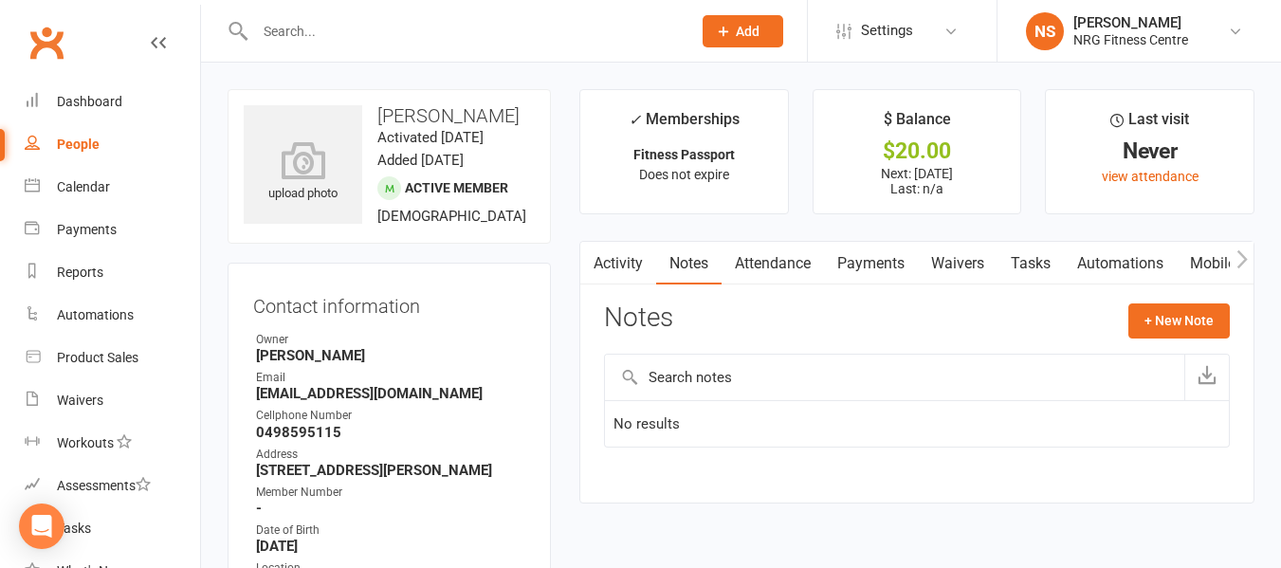
click at [755, 378] on input "text" at bounding box center [894, 378] width 579 height 46
click at [1139, 322] on button "+ New Note" at bounding box center [1178, 320] width 101 height 34
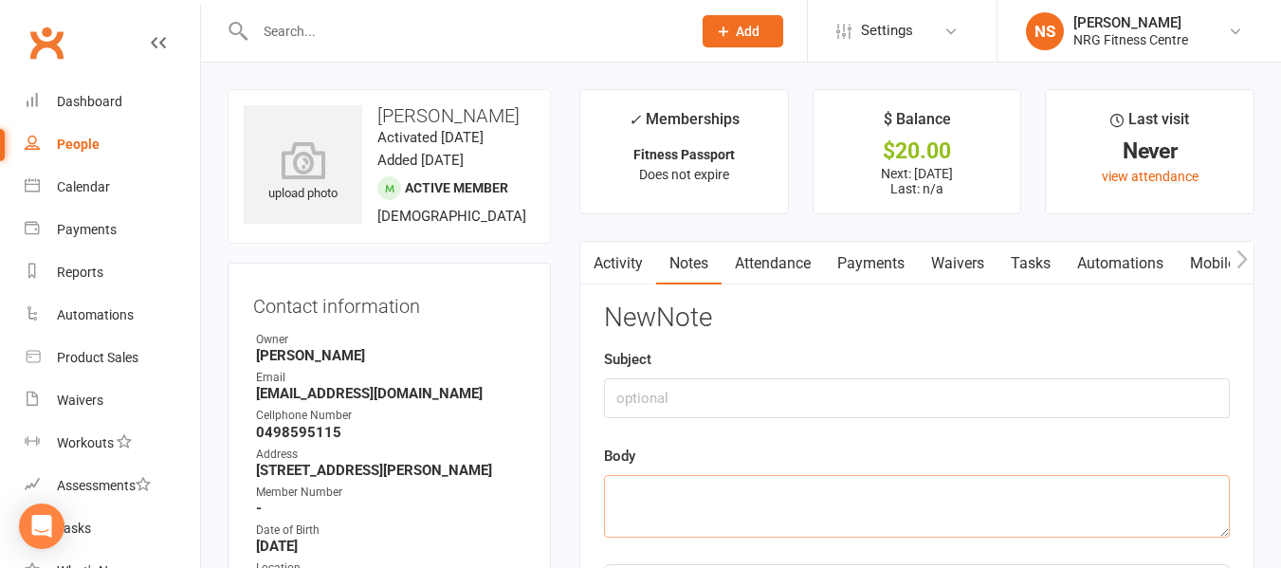
click at [654, 487] on textarea at bounding box center [917, 506] width 626 height 63
click at [659, 409] on input "text" at bounding box center [917, 398] width 626 height 40
type input "payment"
click at [700, 495] on textarea at bounding box center [917, 506] width 626 height 63
click at [700, 495] on textarea "HAd disscused with me that she ws on fitness passport" at bounding box center [917, 506] width 626 height 63
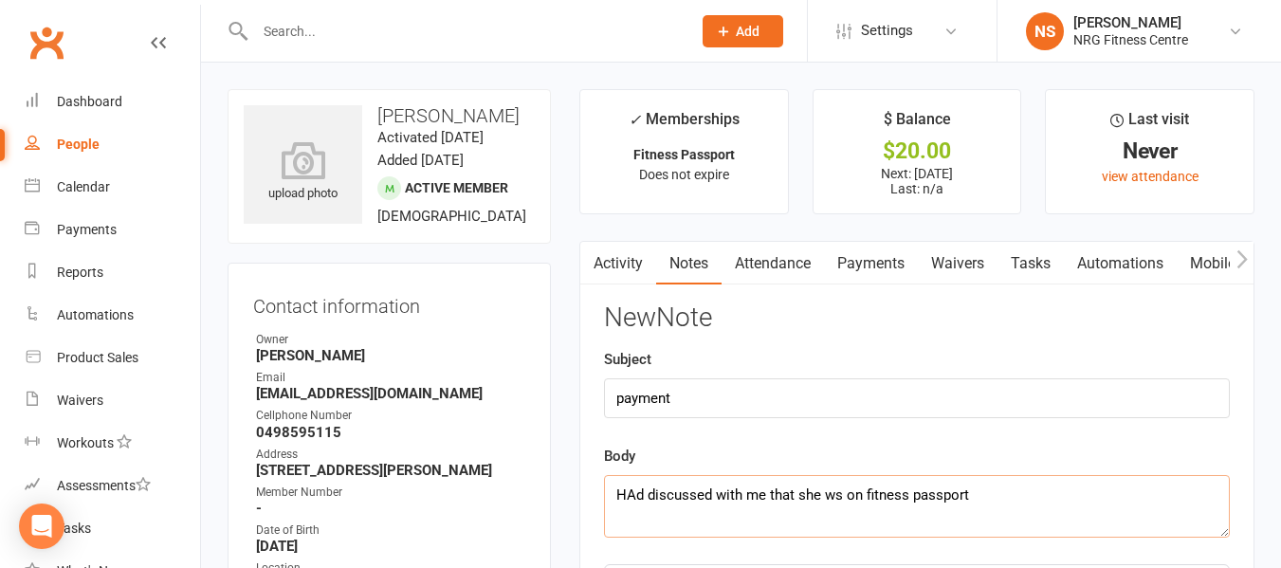
click at [624, 488] on textarea "HAd discussed with me that she ws on fitness passport" at bounding box center [917, 506] width 626 height 63
click at [836, 504] on textarea "Had discussed with me that she ws on fitness passport" at bounding box center [917, 506] width 626 height 63
click at [978, 476] on textarea "Had discussed with me that she was on fitness passport" at bounding box center [917, 506] width 626 height 63
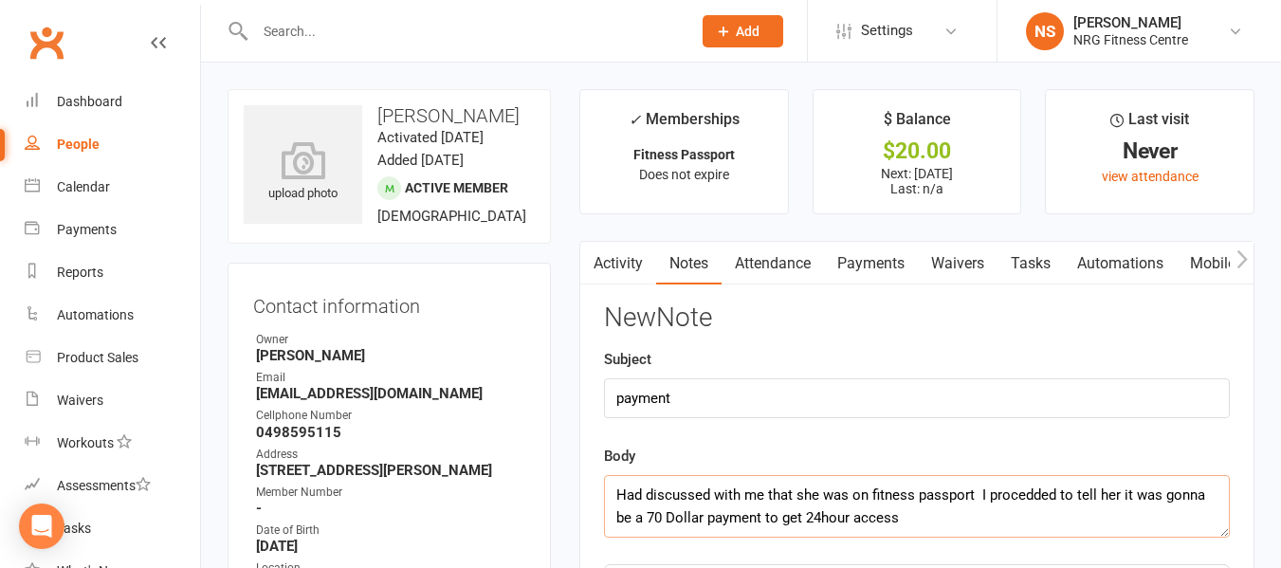
click at [1020, 495] on textarea "Had discussed with me that she was on fitness passport I procedded to tell her …" at bounding box center [917, 506] width 626 height 63
click at [1192, 496] on textarea "Had discussed with me that she was on fitness passport I proceeded to tell her …" at bounding box center [917, 506] width 626 height 63
drag, startPoint x: 1176, startPoint y: 507, endPoint x: 855, endPoint y: 390, distance: 341.4
click at [855, 390] on input "payment" at bounding box center [917, 398] width 626 height 40
click at [1173, 503] on textarea "Had discussed with me that she was on fitness passport I proceeded to tell her …" at bounding box center [917, 506] width 626 height 63
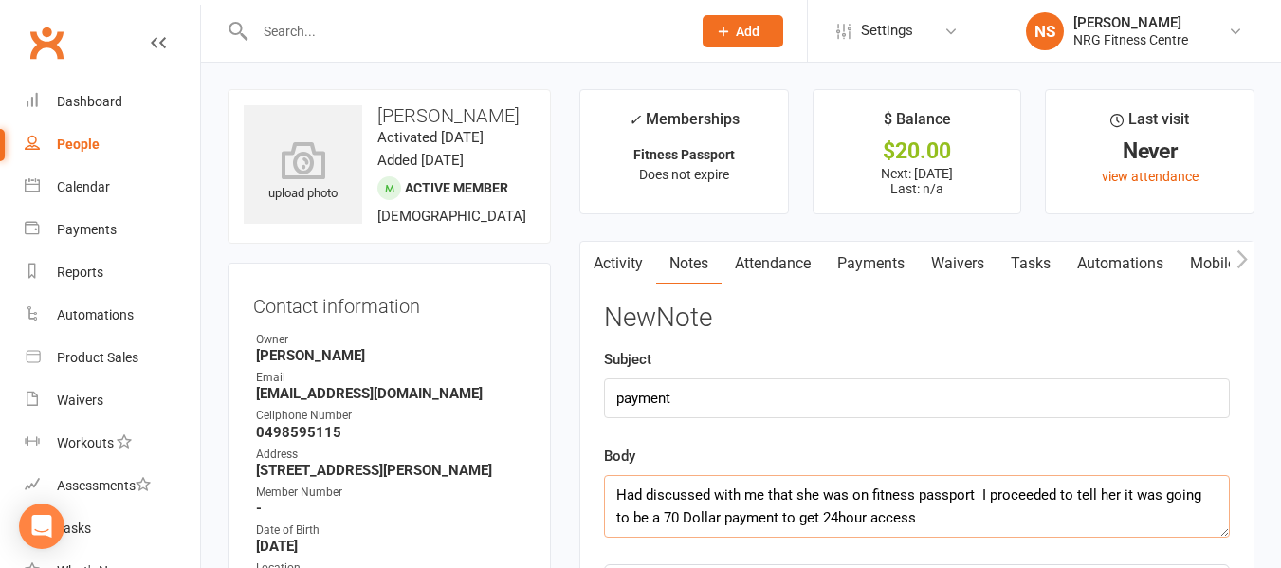
click at [918, 521] on textarea "Had discussed with me that she was on fitness passport I proceeded to tell her …" at bounding box center [917, 506] width 626 height 63
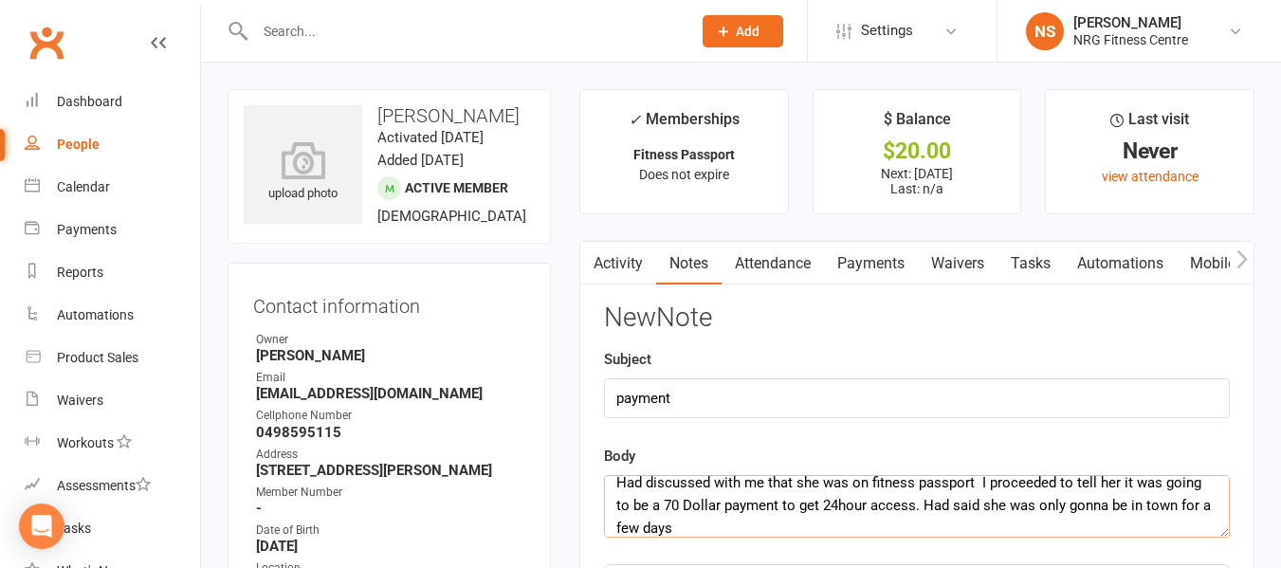
click at [1097, 513] on textarea "Had discussed with me that she was on fitness passport I proceeded to tell her …" at bounding box center [917, 506] width 626 height 63
click at [745, 537] on textarea "Had discussed with me that she was on fitness passport I proceeded to tell her …" at bounding box center [917, 506] width 626 height 63
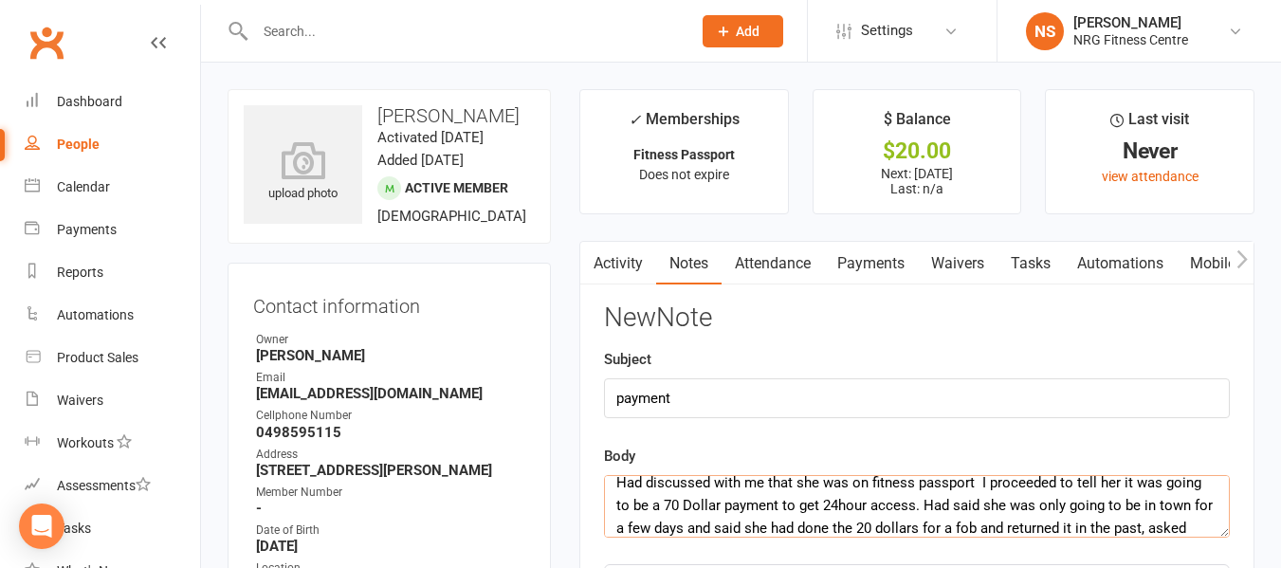
scroll to position [35, 0]
click at [940, 530] on textarea "Had discussed with me that she was on fitness passport I proceeded to tell her …" at bounding box center [917, 506] width 626 height 63
click at [1151, 531] on textarea "Had discussed with me that she was on fitness passport I proceeded to tell her …" at bounding box center [917, 506] width 626 height 63
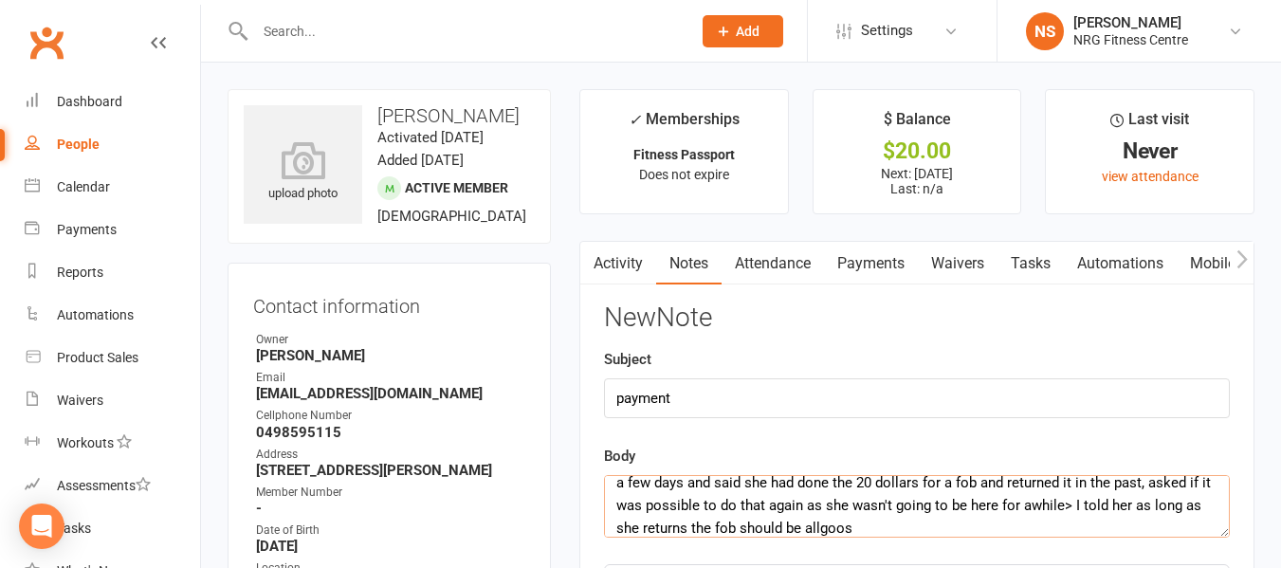
scroll to position [81, 0]
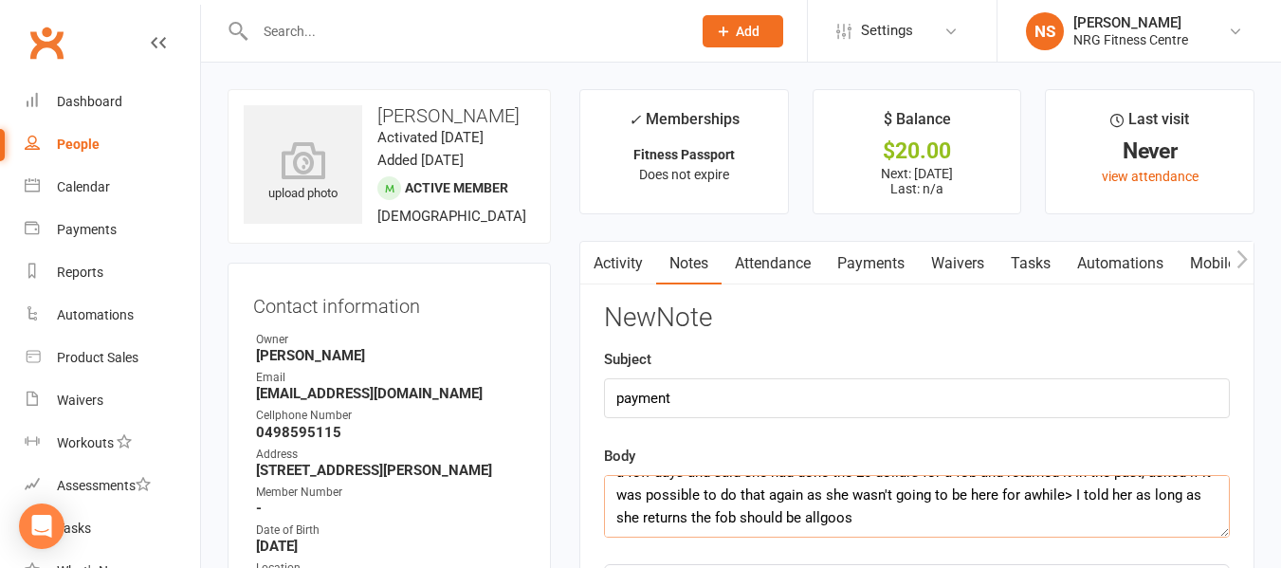
click at [923, 507] on textarea "Had discussed with me that she was on fitness passport I proceeded to tell her …" at bounding box center [917, 506] width 626 height 63
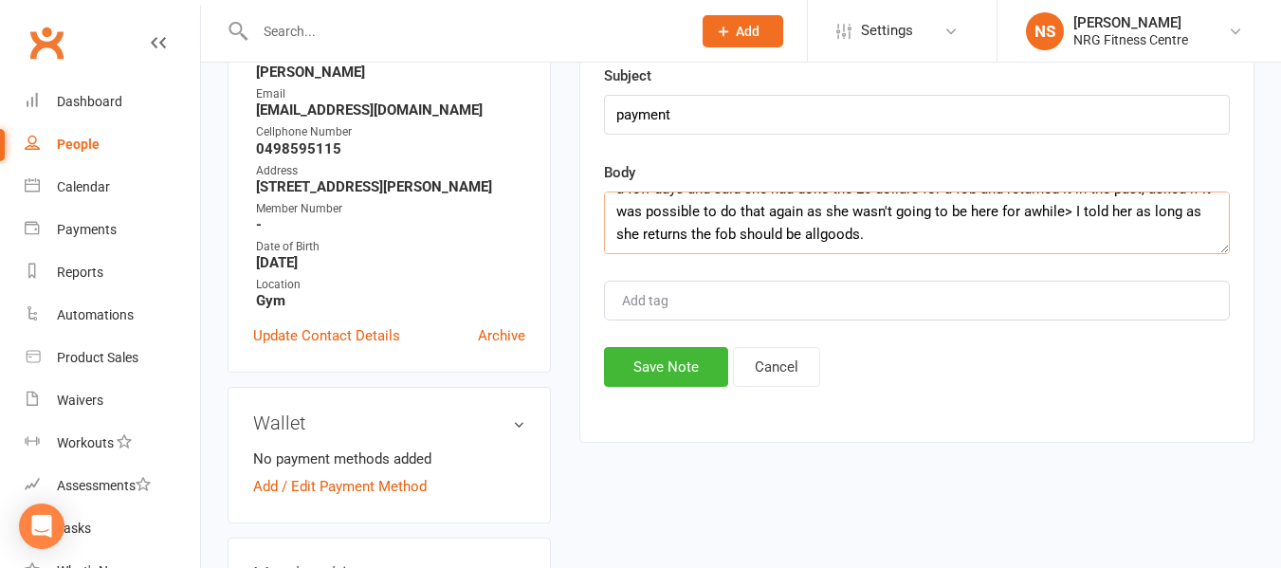
scroll to position [284, 0]
type textarea "Had discussed with me that she was on fitness passport I proceeded to tell her …"
click at [646, 376] on button "Save Note" at bounding box center [666, 366] width 124 height 40
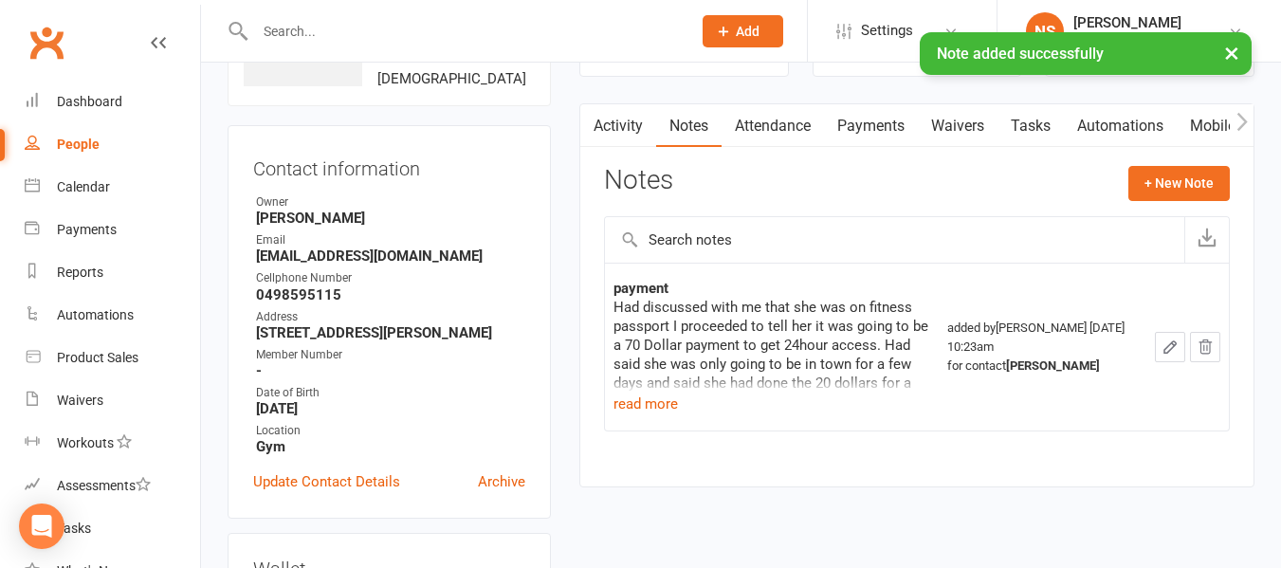
scroll to position [0, 0]
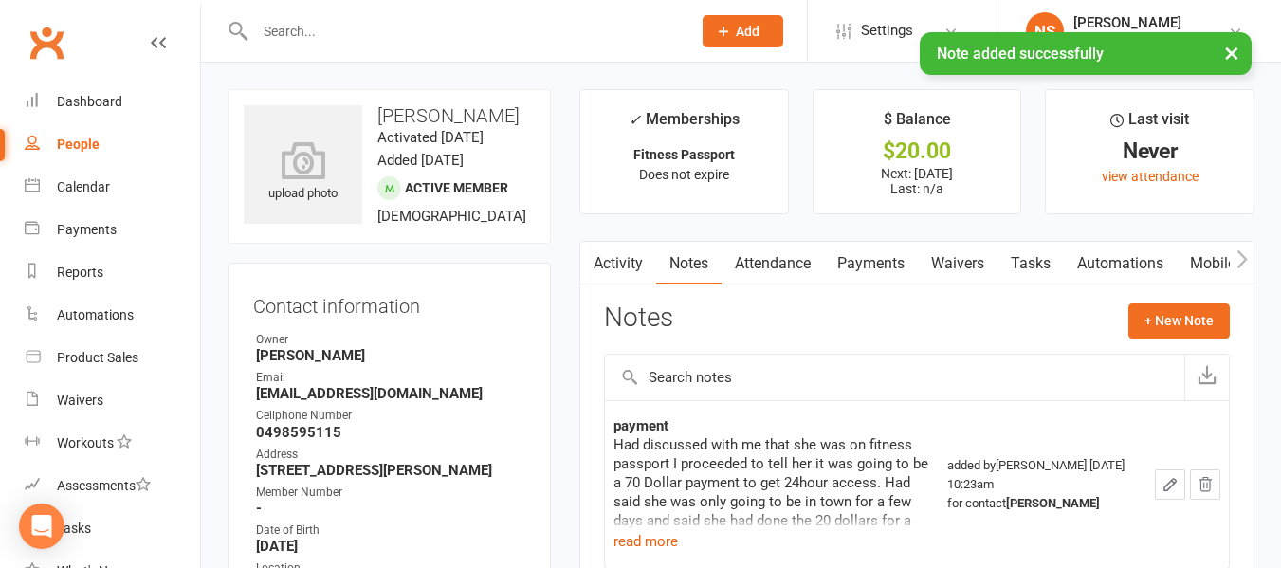
click at [1239, 257] on icon "button" at bounding box center [1242, 259] width 11 height 20
click at [1093, 266] on link "Access Control" at bounding box center [1068, 264] width 126 height 44
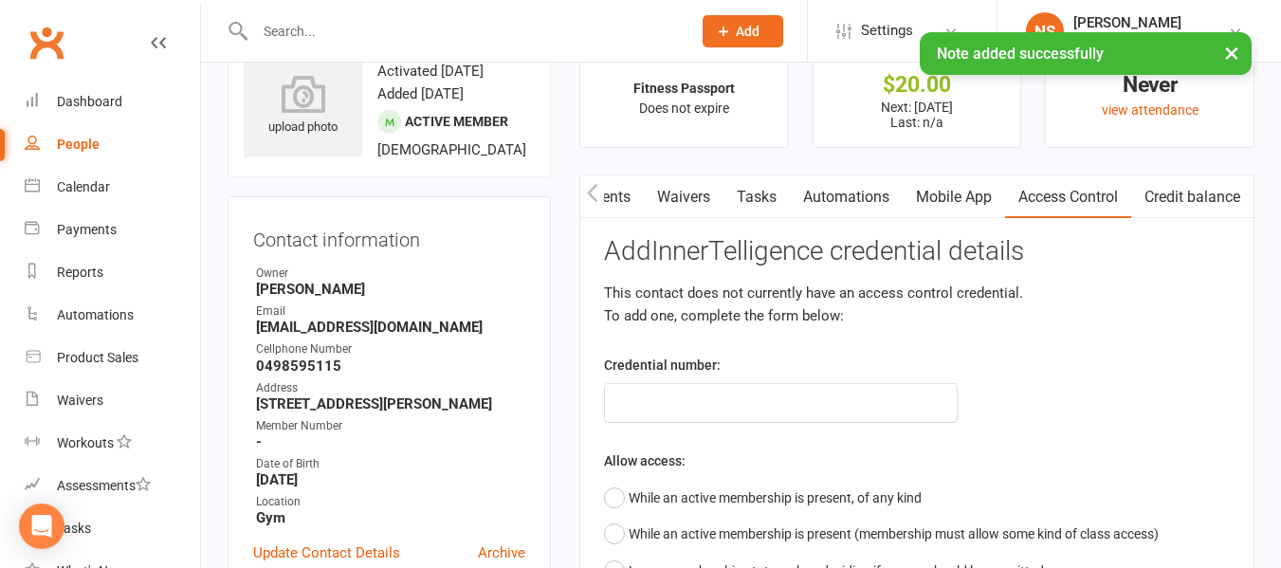
scroll to position [95, 0]
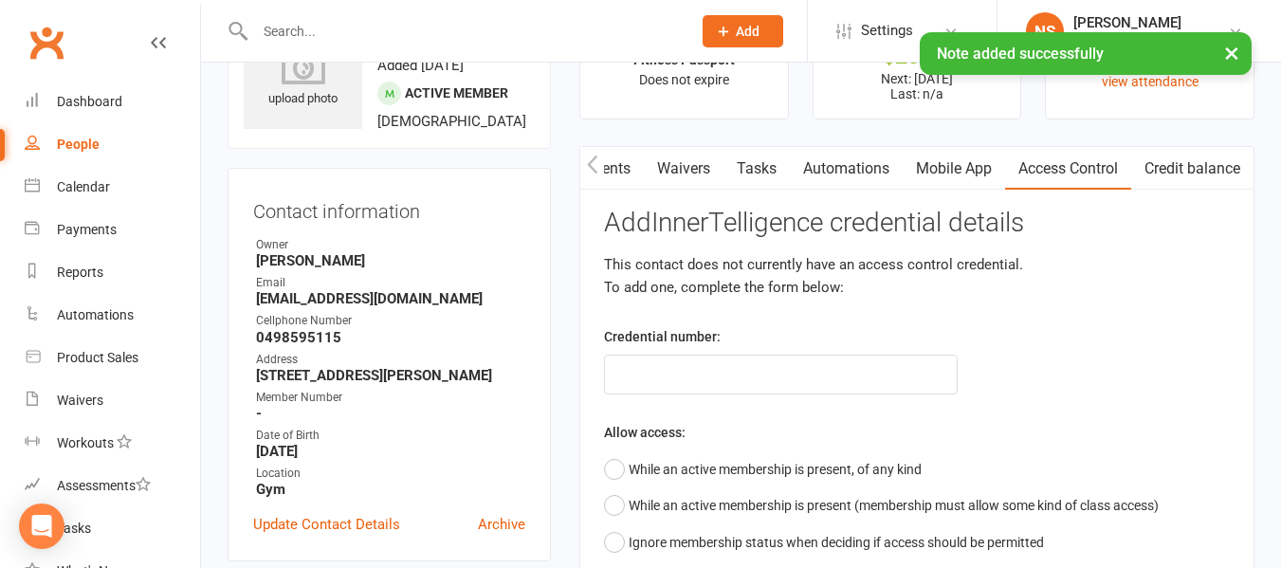
click at [671, 349] on div "Credential number:" at bounding box center [781, 359] width 382 height 69
click at [713, 434] on div "Allow access: While an active membership is present, of any kind While an activ…" at bounding box center [917, 490] width 626 height 139
click at [701, 402] on div "Add InnerTelligence credential details This contact does not currently have an …" at bounding box center [917, 461] width 626 height 504
click at [695, 377] on input "text" at bounding box center [781, 375] width 354 height 40
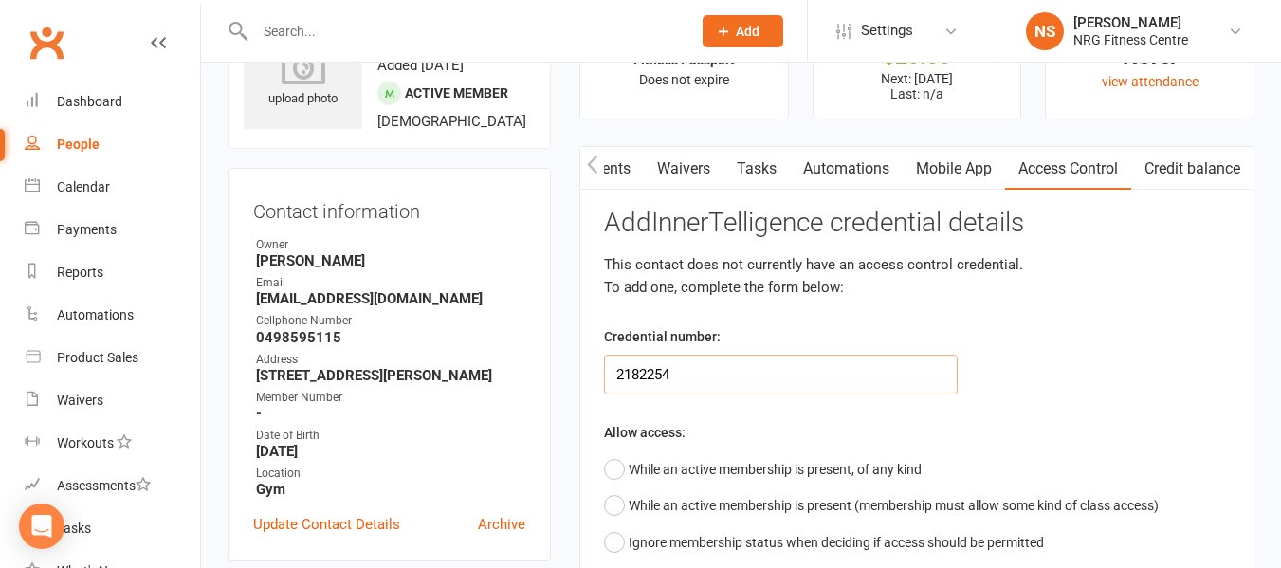
type input "2182254"
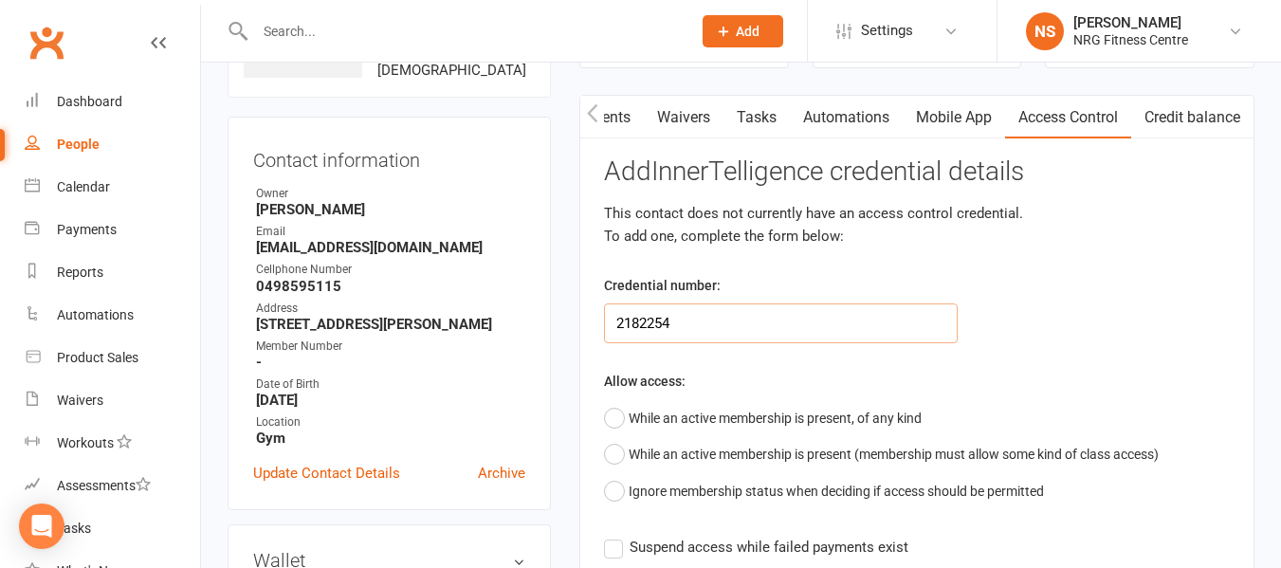
scroll to position [190, 0]
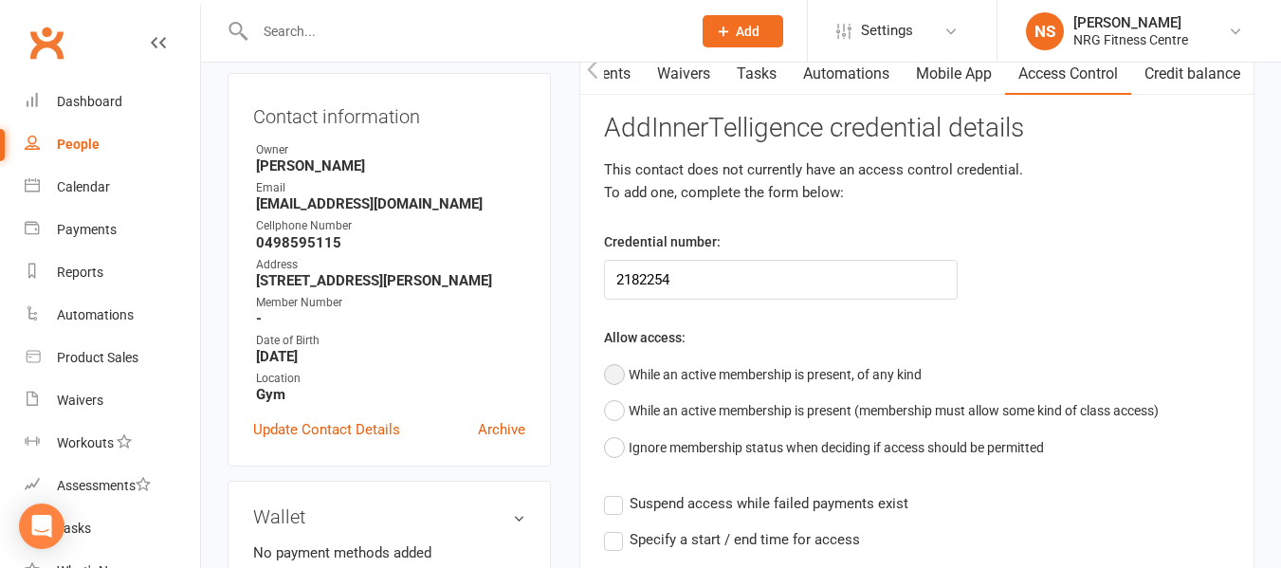
click at [613, 383] on button "While an active membership is present, of any kind" at bounding box center [763, 375] width 318 height 36
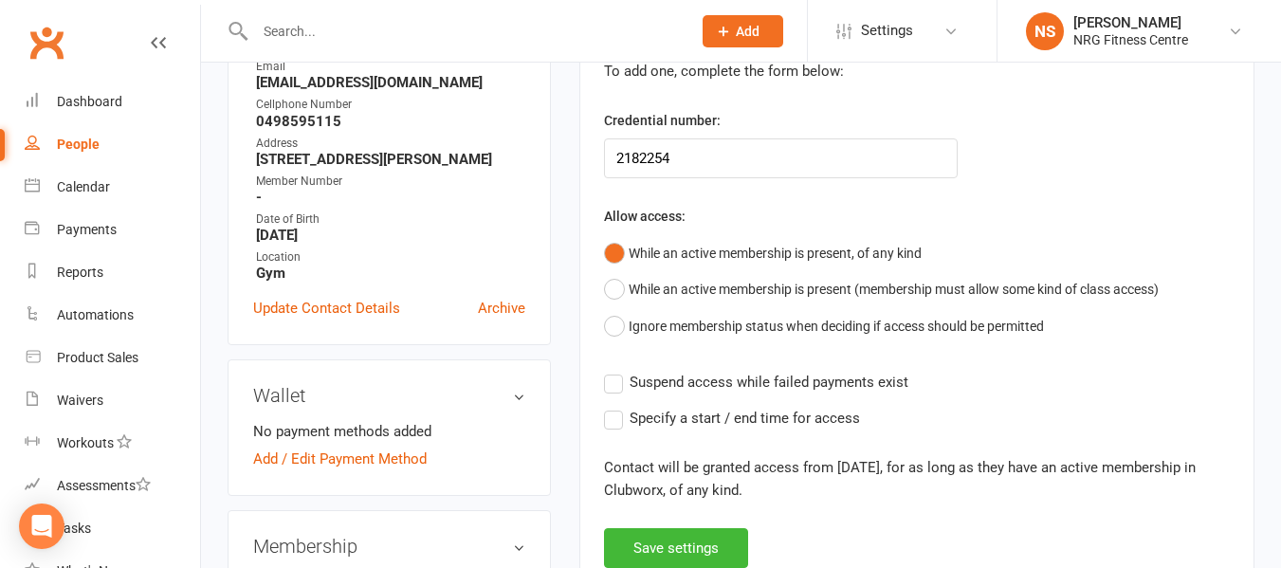
scroll to position [569, 0]
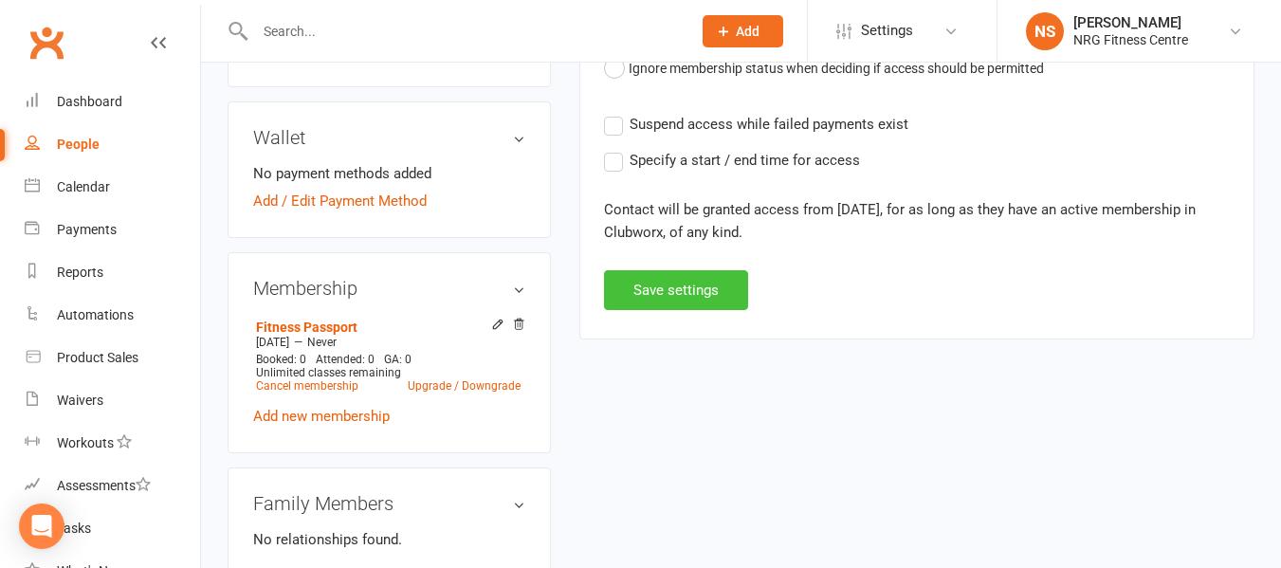
click at [670, 304] on button "Save settings" at bounding box center [676, 290] width 144 height 40
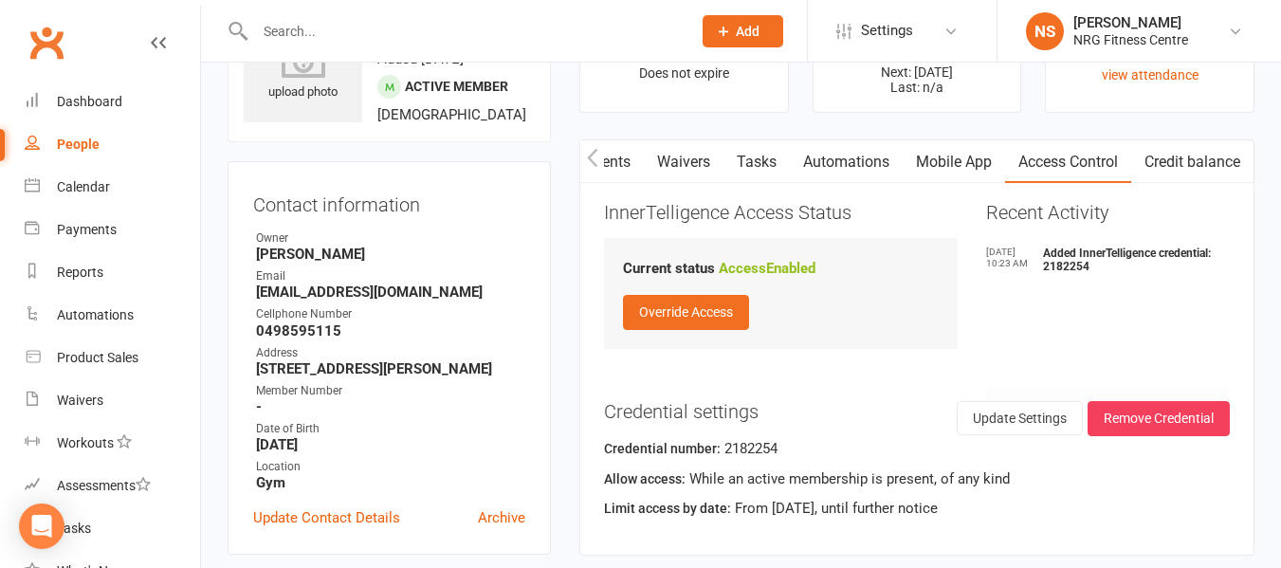
scroll to position [0, 0]
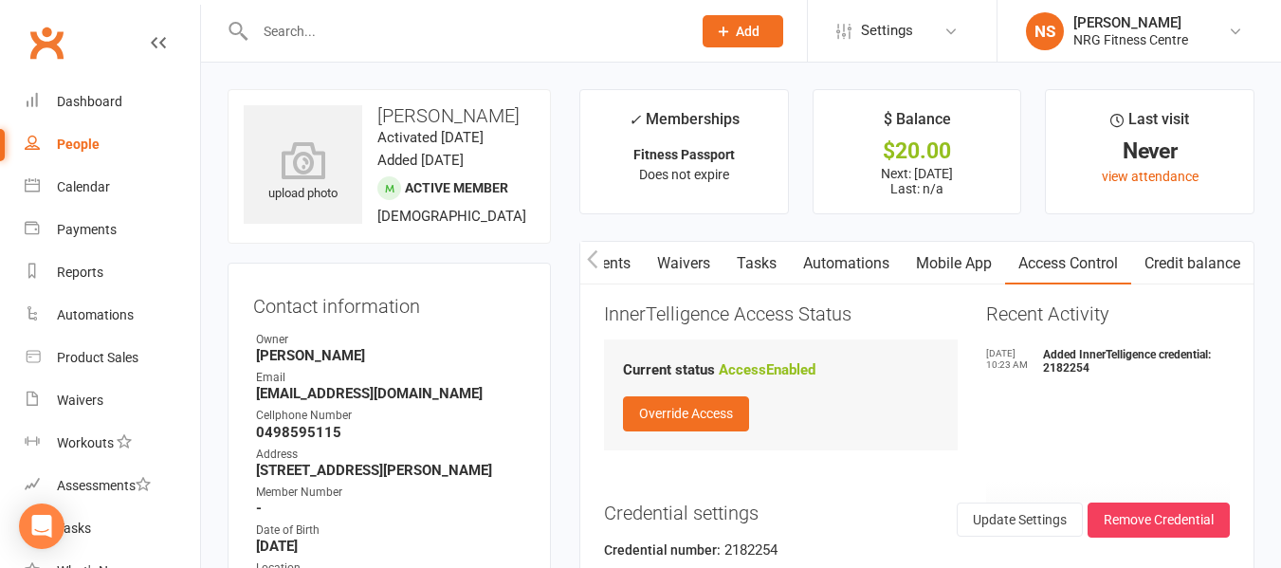
click at [591, 259] on icon "button" at bounding box center [592, 259] width 11 height 20
click at [873, 260] on link "Payments" at bounding box center [871, 264] width 94 height 44
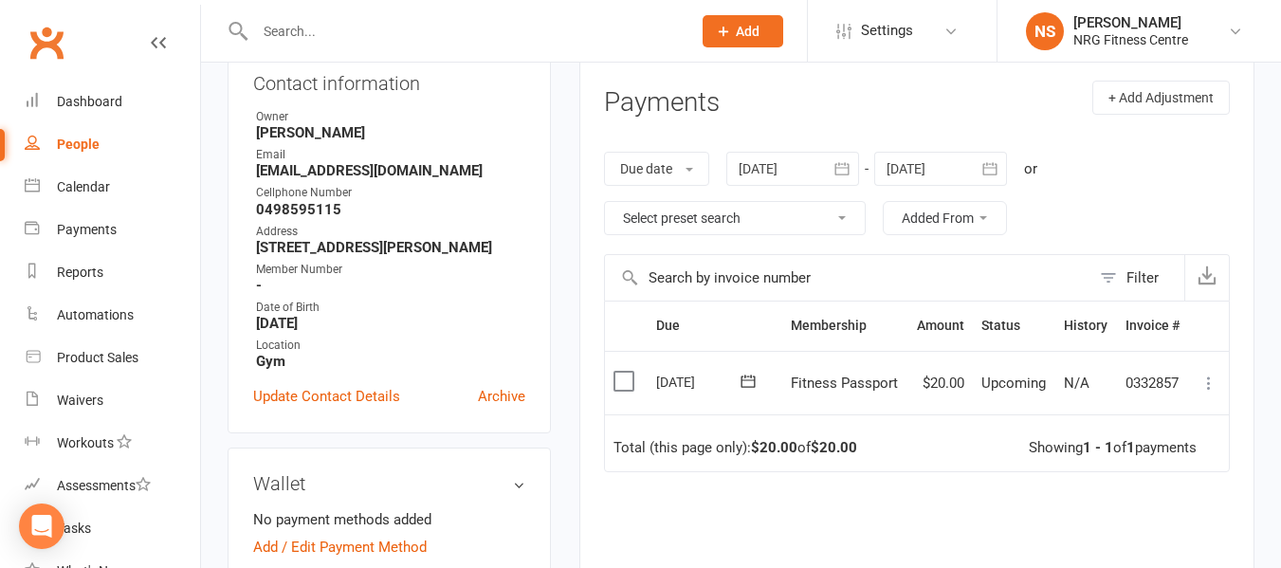
scroll to position [284, 0]
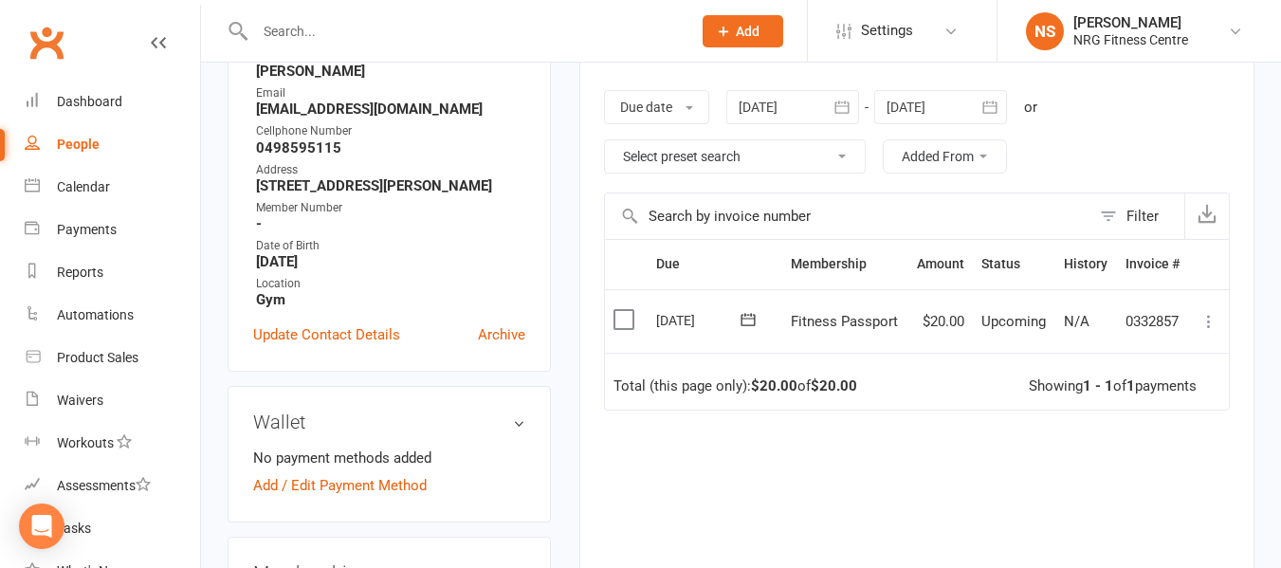
click at [1199, 322] on button at bounding box center [1209, 321] width 23 height 23
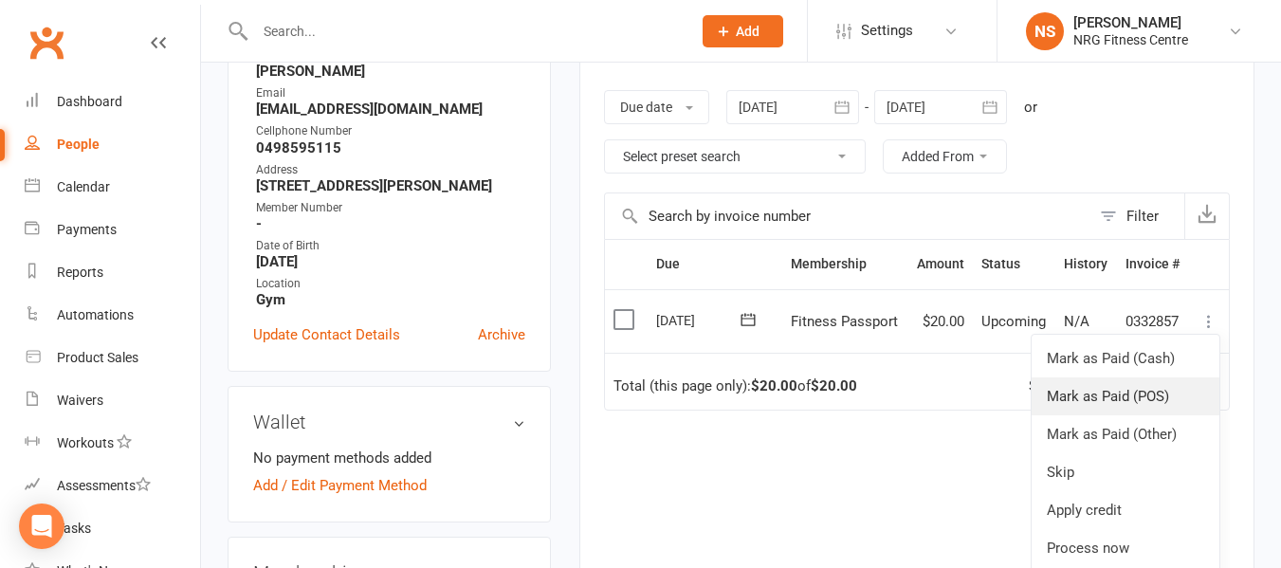
click at [1162, 388] on link "Mark as Paid (POS)" at bounding box center [1126, 396] width 188 height 38
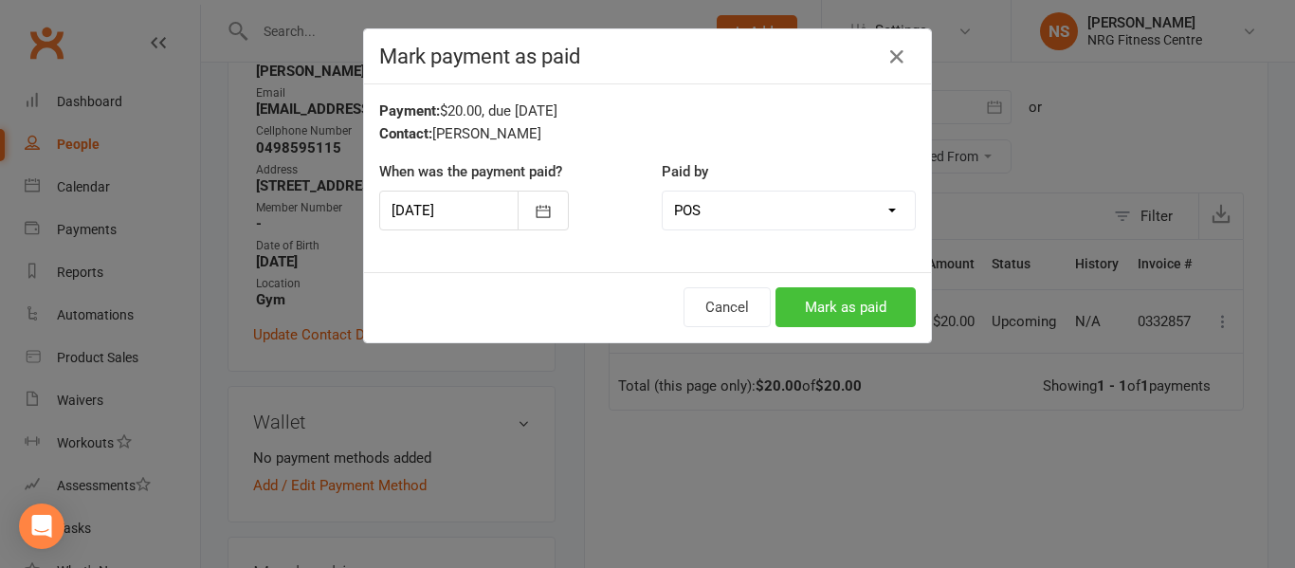
click at [885, 303] on button "Mark as paid" at bounding box center [846, 307] width 140 height 40
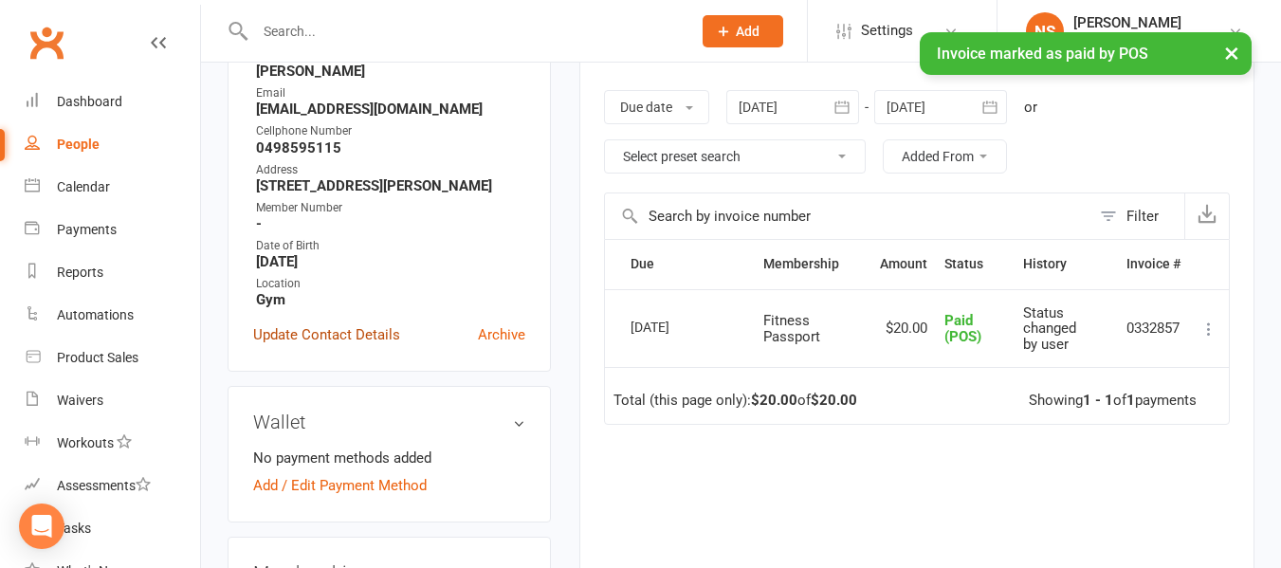
click at [388, 346] on link "Update Contact Details" at bounding box center [326, 334] width 147 height 23
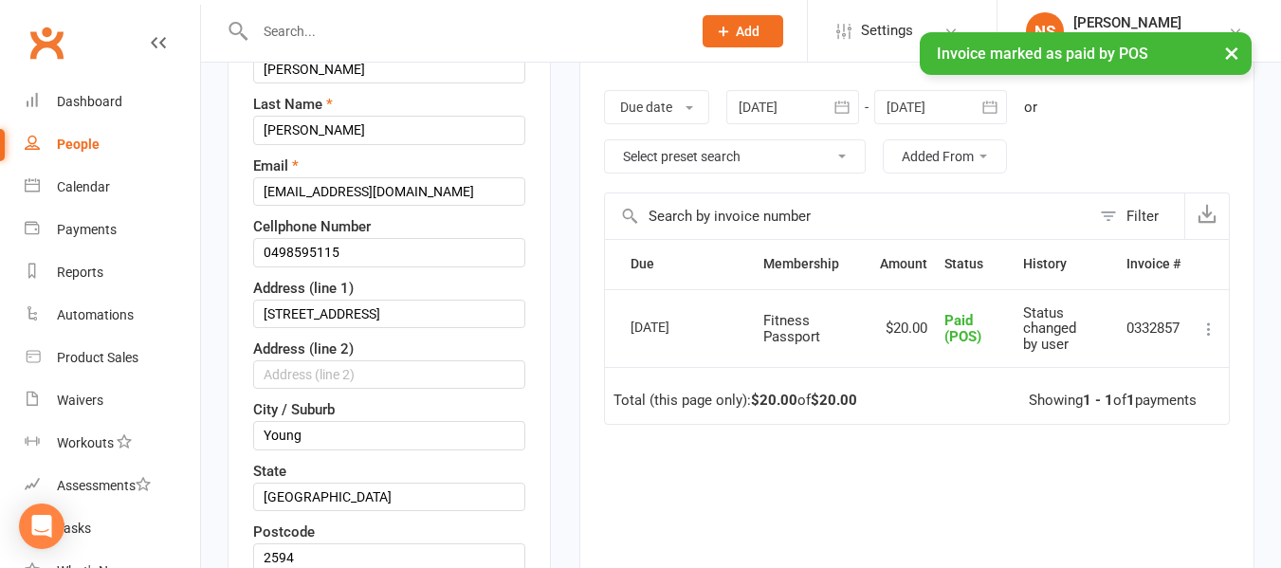
scroll to position [89, 0]
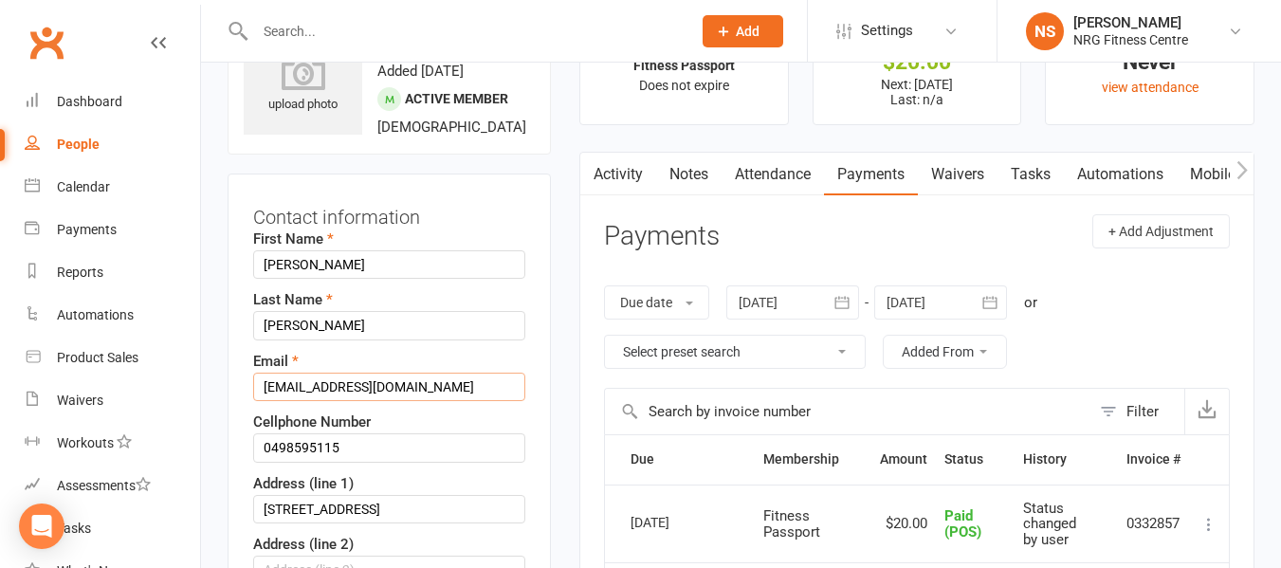
drag, startPoint x: 470, startPoint y: 422, endPoint x: 0, endPoint y: 435, distance: 470.5
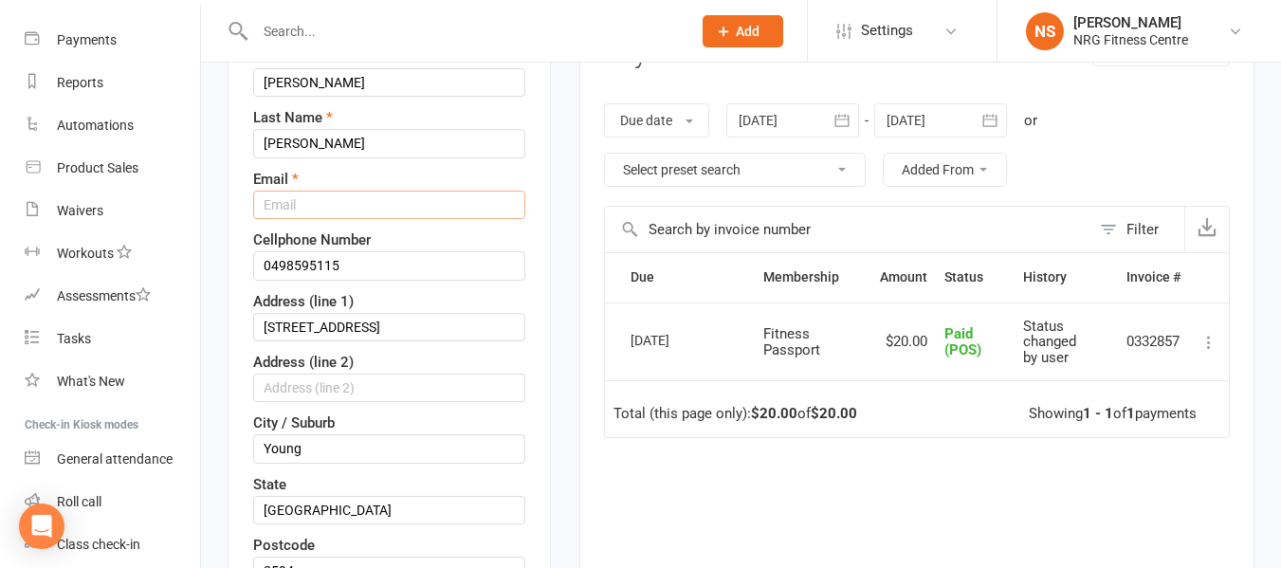
scroll to position [279, 0]
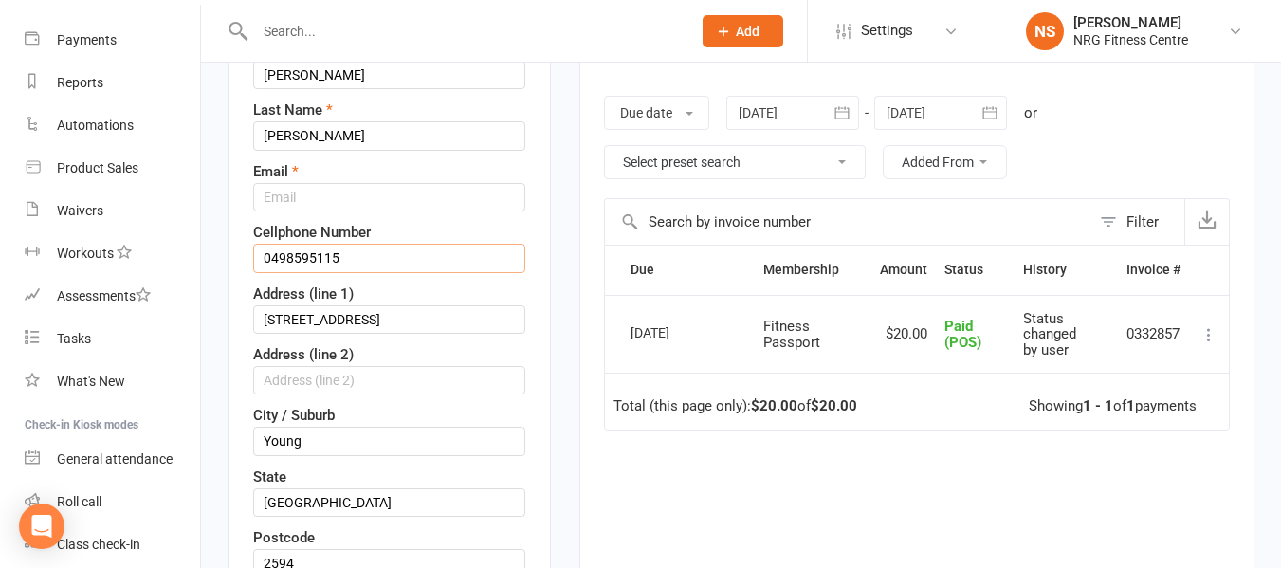
drag, startPoint x: 379, startPoint y: 305, endPoint x: 216, endPoint y: 322, distance: 164.0
drag, startPoint x: 412, startPoint y: 372, endPoint x: 190, endPoint y: 387, distance: 223.4
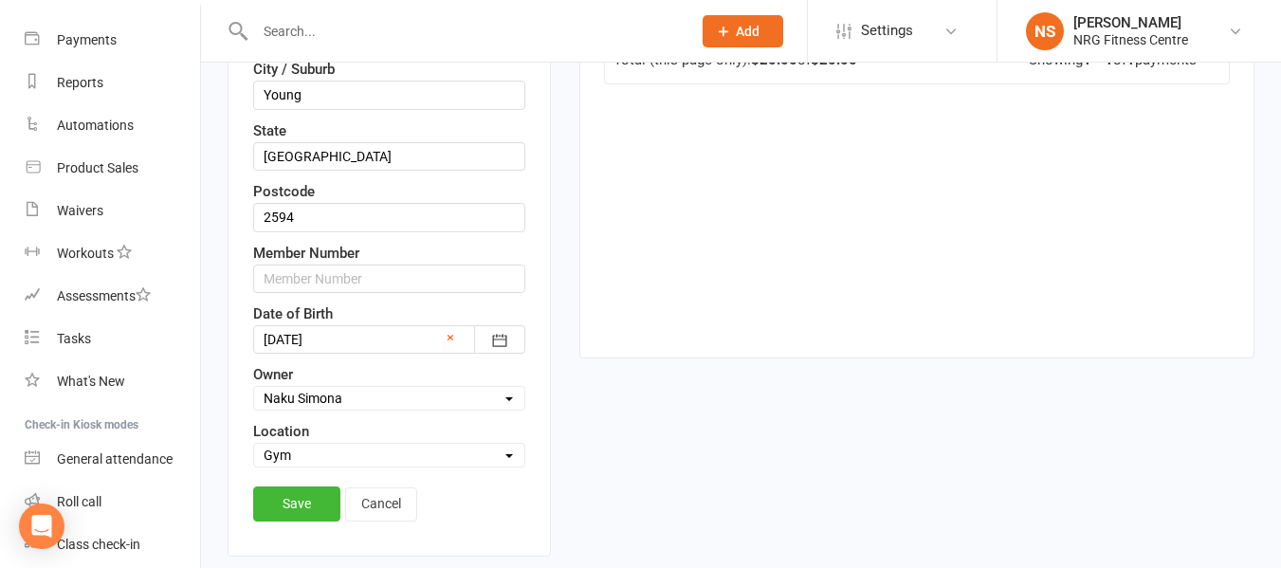
scroll to position [658, 0]
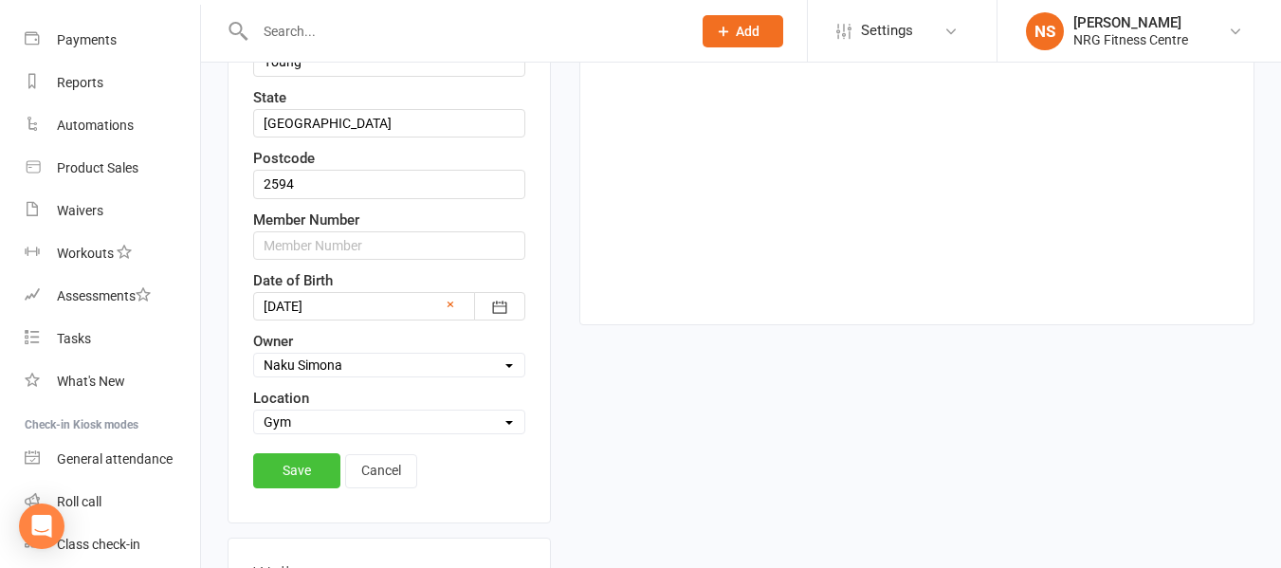
click at [301, 487] on link "Save" at bounding box center [296, 470] width 87 height 34
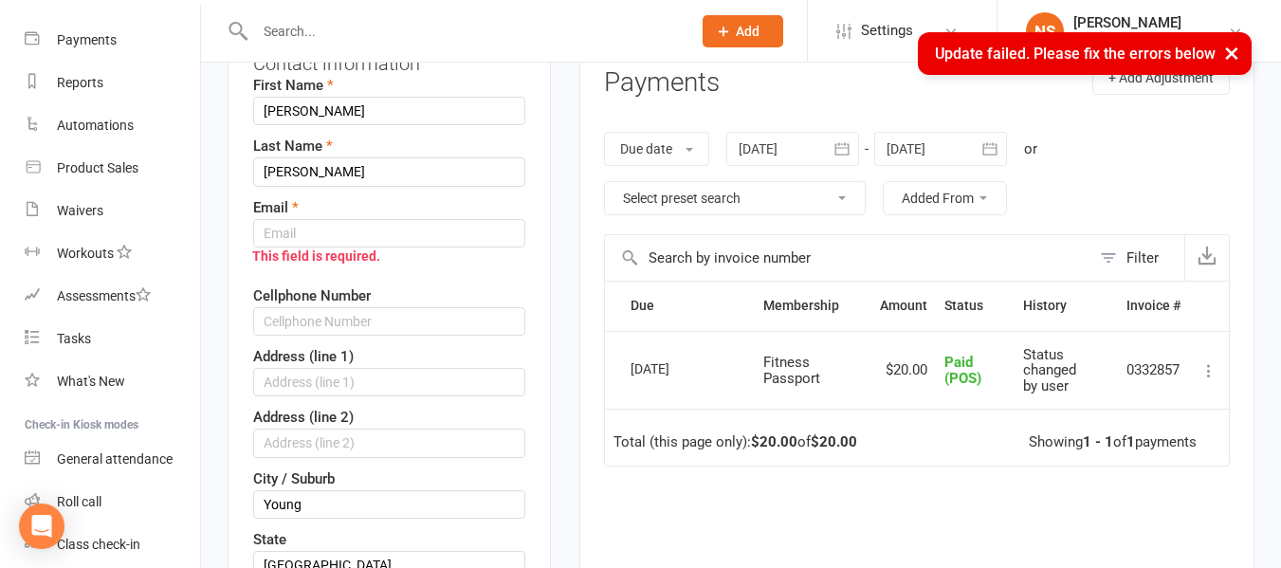
scroll to position [211, 0]
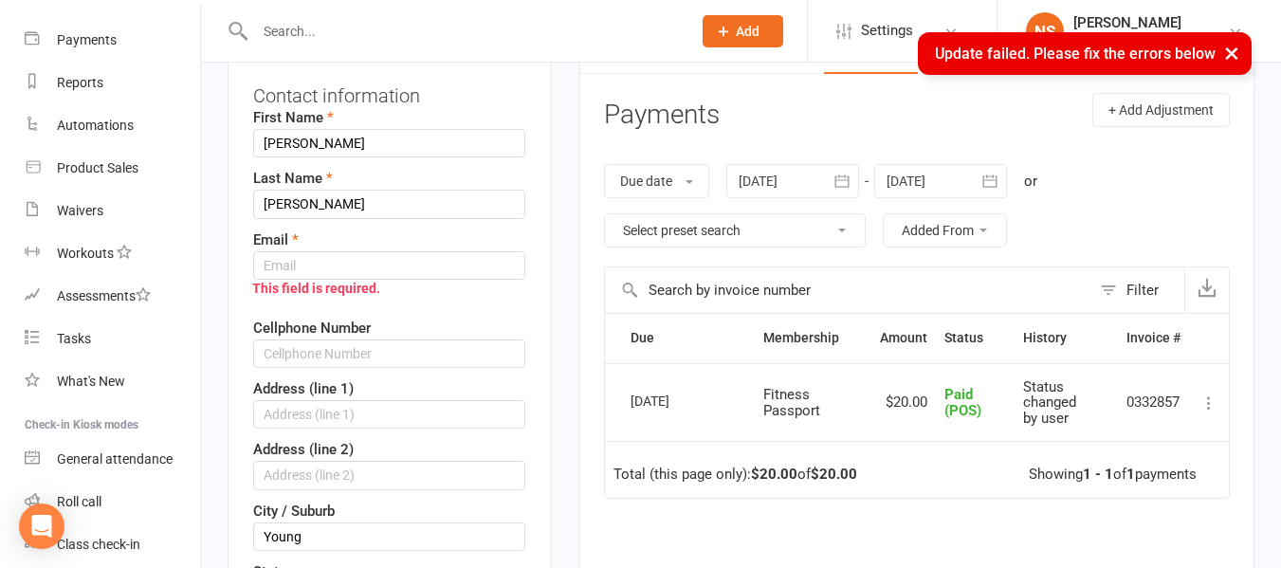
click at [343, 306] on div "This field is required." at bounding box center [379, 288] width 291 height 36
click at [339, 280] on input "text" at bounding box center [389, 265] width 272 height 28
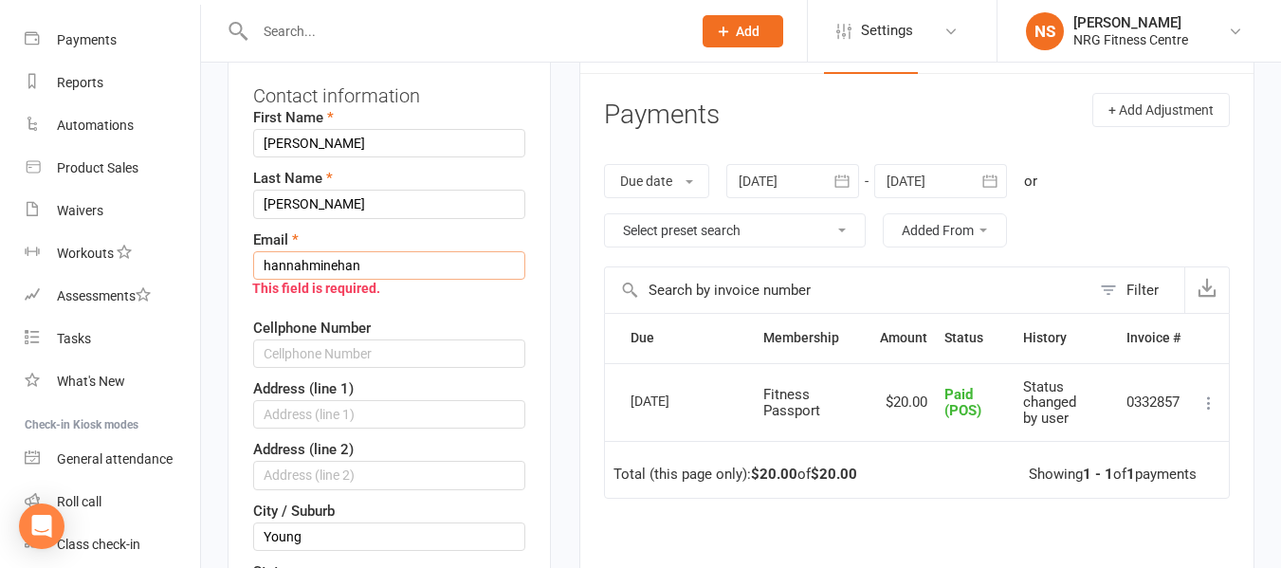
type input "hannahminehan@gmail.com"
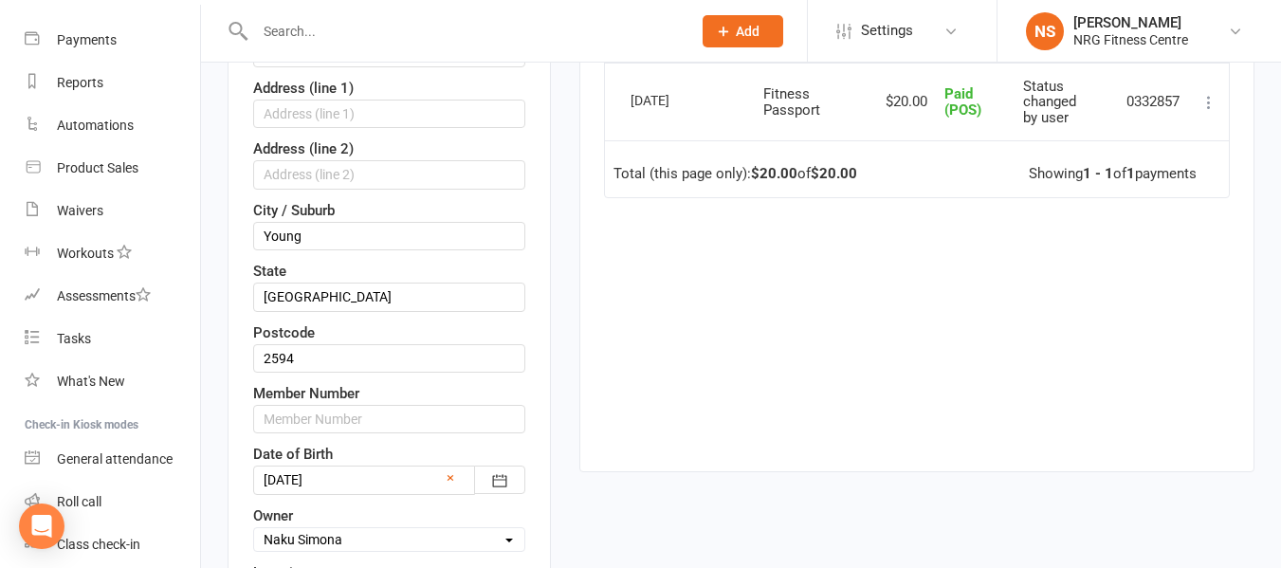
scroll to position [685, 0]
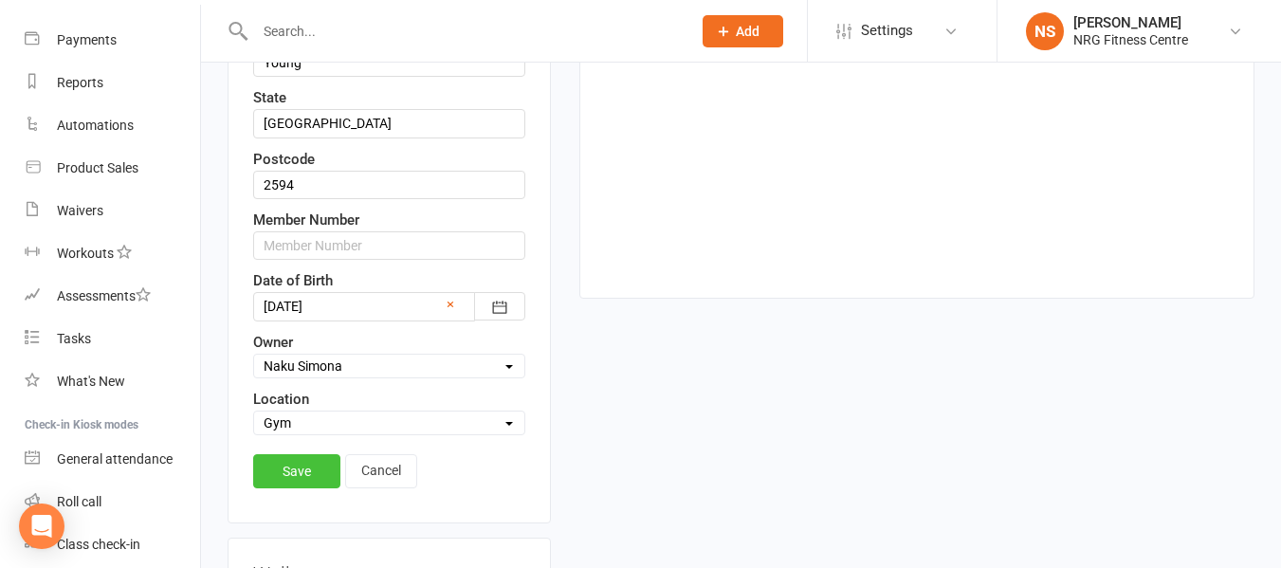
click at [307, 488] on link "Save" at bounding box center [296, 471] width 87 height 34
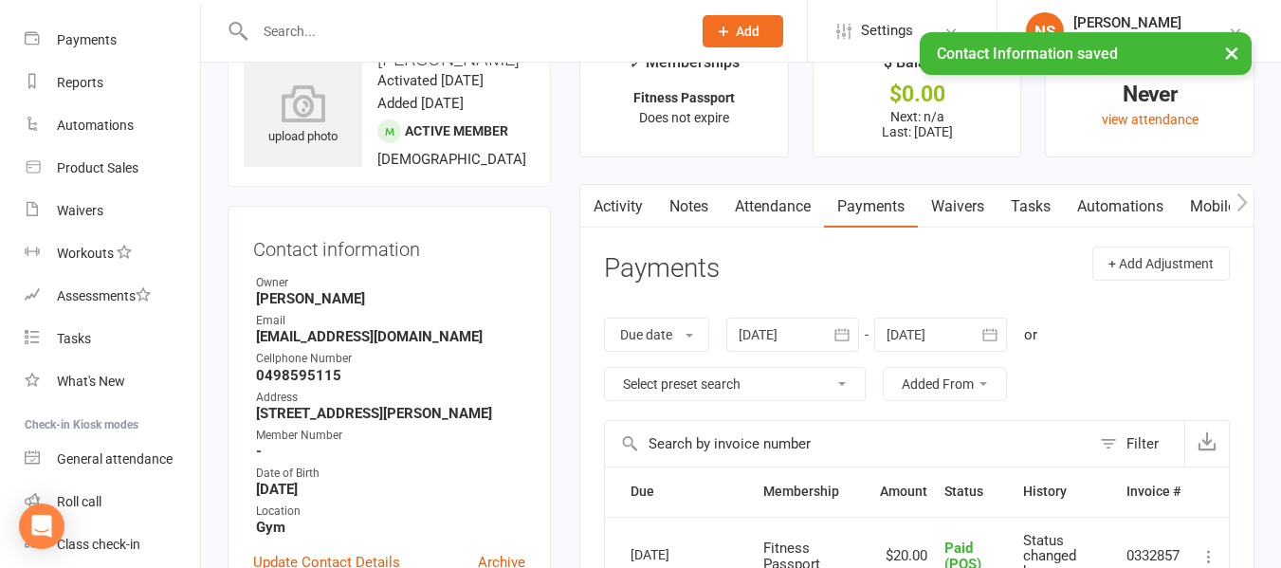
scroll to position [21, 0]
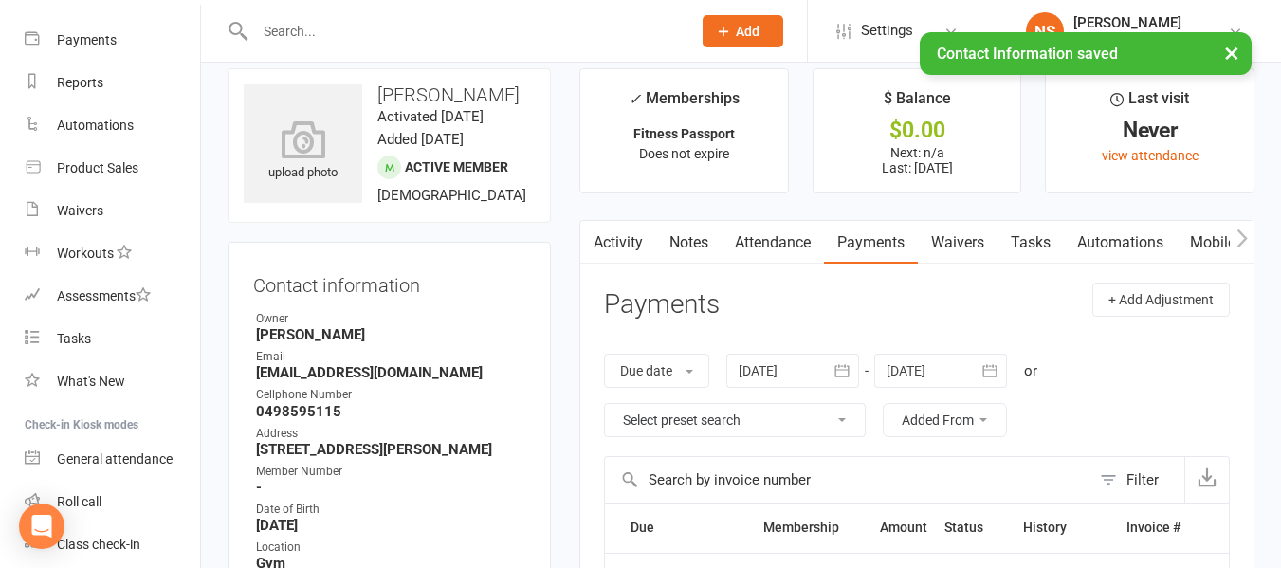
click at [695, 262] on link "Notes" at bounding box center [688, 243] width 65 height 44
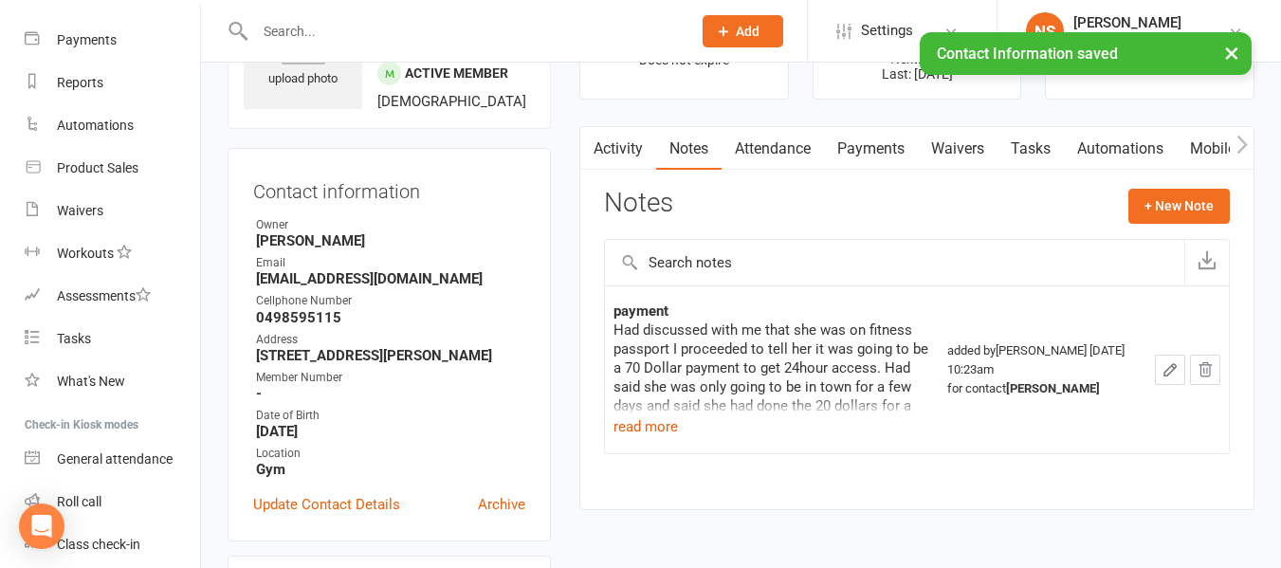
scroll to position [116, 0]
click at [1206, 211] on button "+ New Note" at bounding box center [1178, 205] width 101 height 34
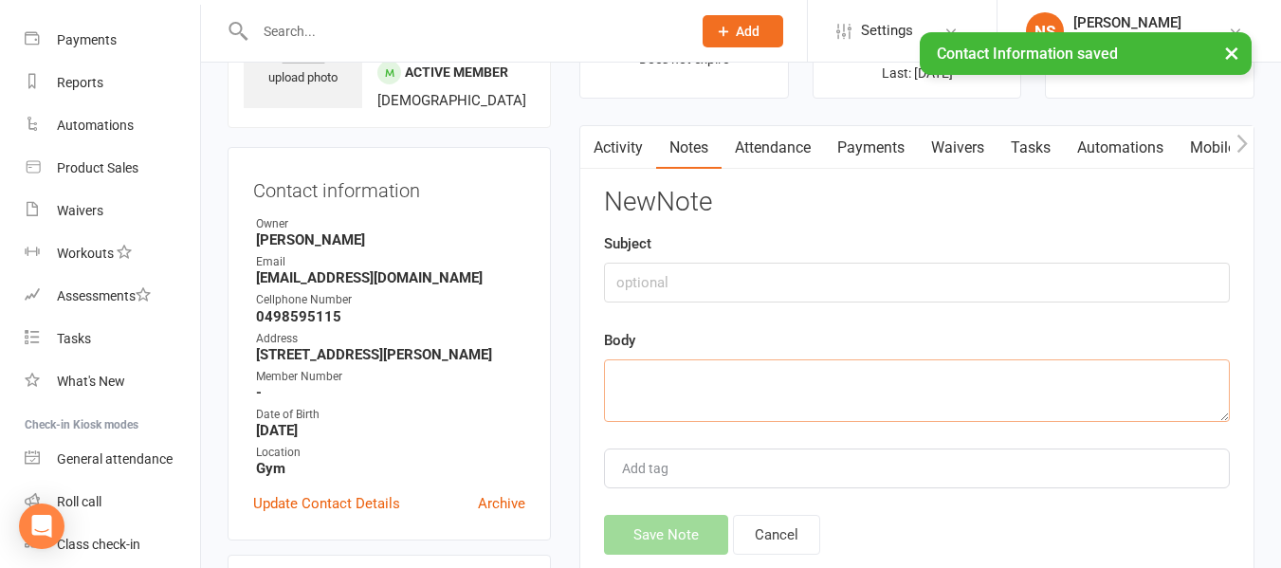
click at [682, 384] on textarea at bounding box center [917, 390] width 626 height 63
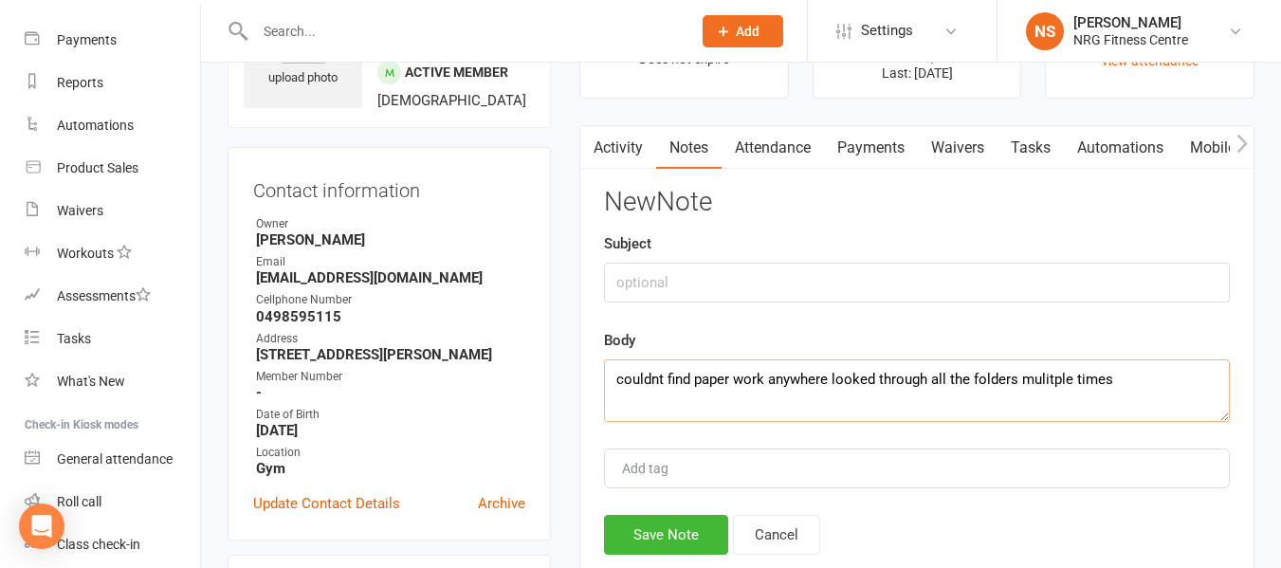
click at [1054, 380] on textarea "couldnt find paper work anywhere looked through all the folders mulitple times" at bounding box center [917, 390] width 626 height 63
click at [647, 378] on textarea "couldnt find paper work anywhere looked through all the folders multiple times" at bounding box center [917, 390] width 626 height 63
click at [1135, 384] on textarea "couldn't find paper work anywhere looked through all the folders multiple times" at bounding box center [917, 390] width 626 height 63
click at [1015, 406] on textarea "couldn't find paper work anywhere looked through all the folders multiple times…" at bounding box center [917, 390] width 626 height 63
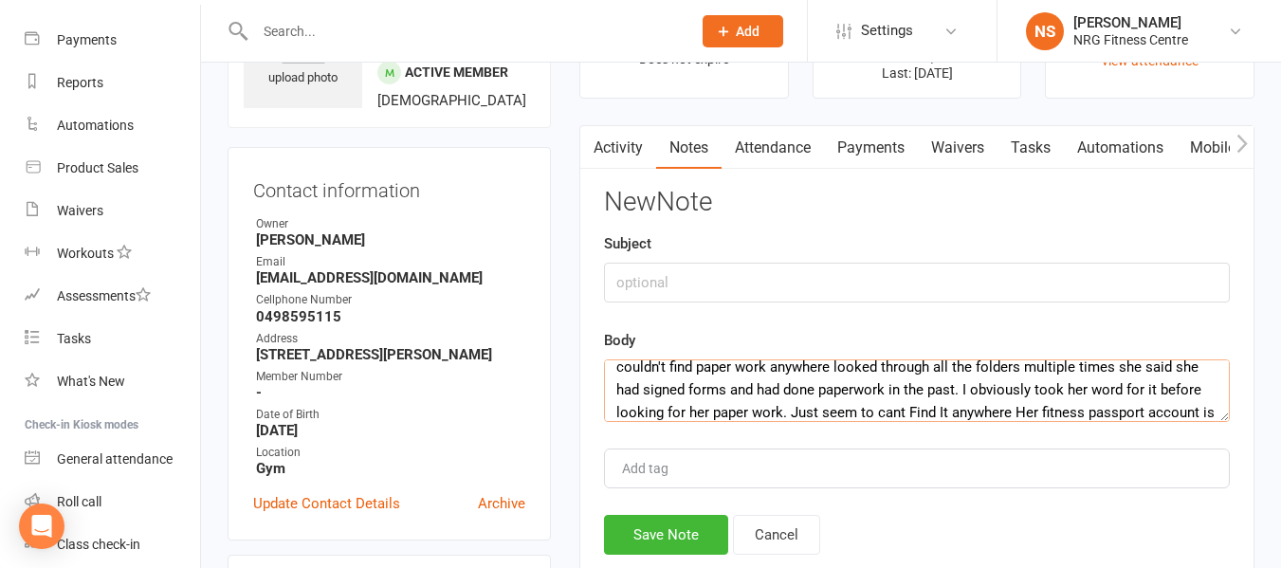
scroll to position [35, 0]
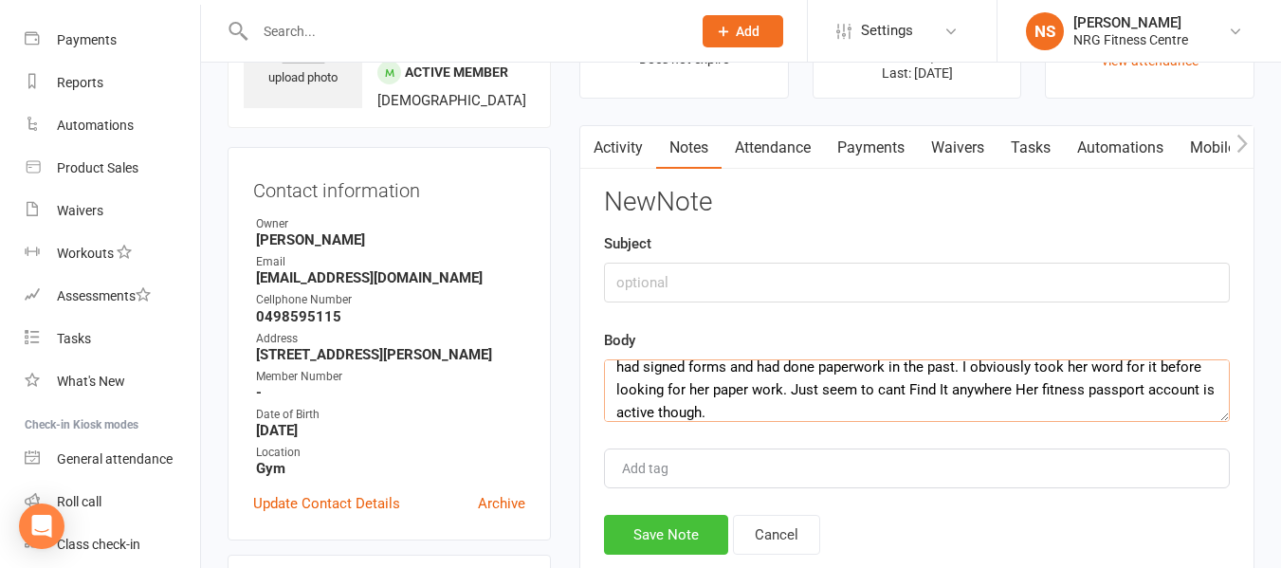
type textarea "couldn't find paper work anywhere looked through all the folders multiple times…"
click at [657, 528] on button "Save Note" at bounding box center [666, 535] width 124 height 40
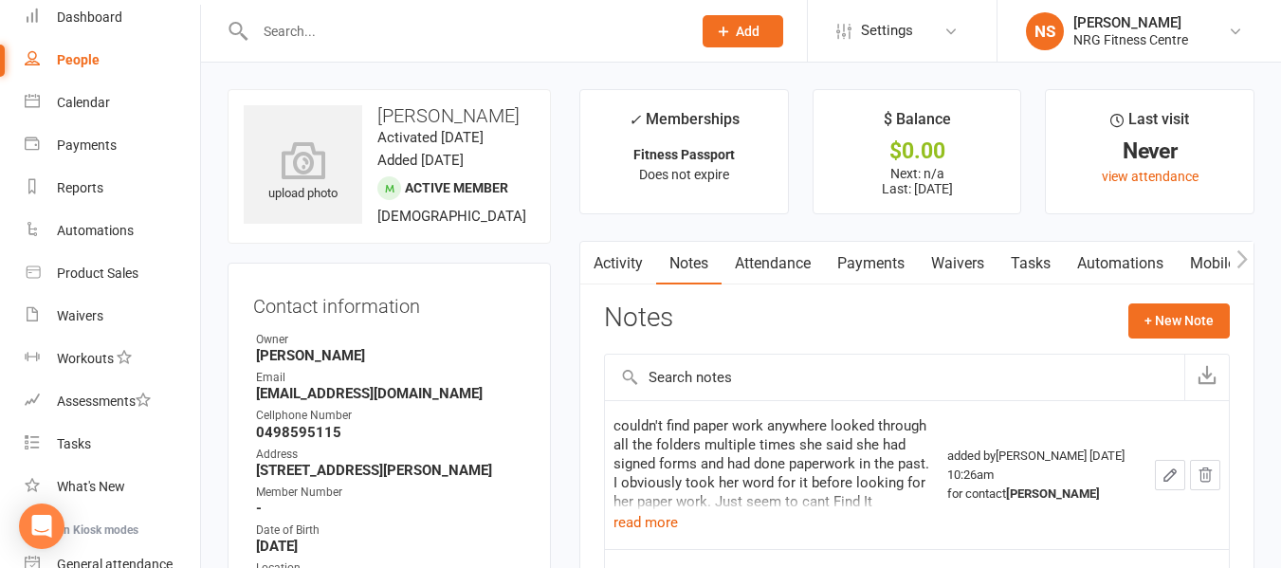
scroll to position [0, 0]
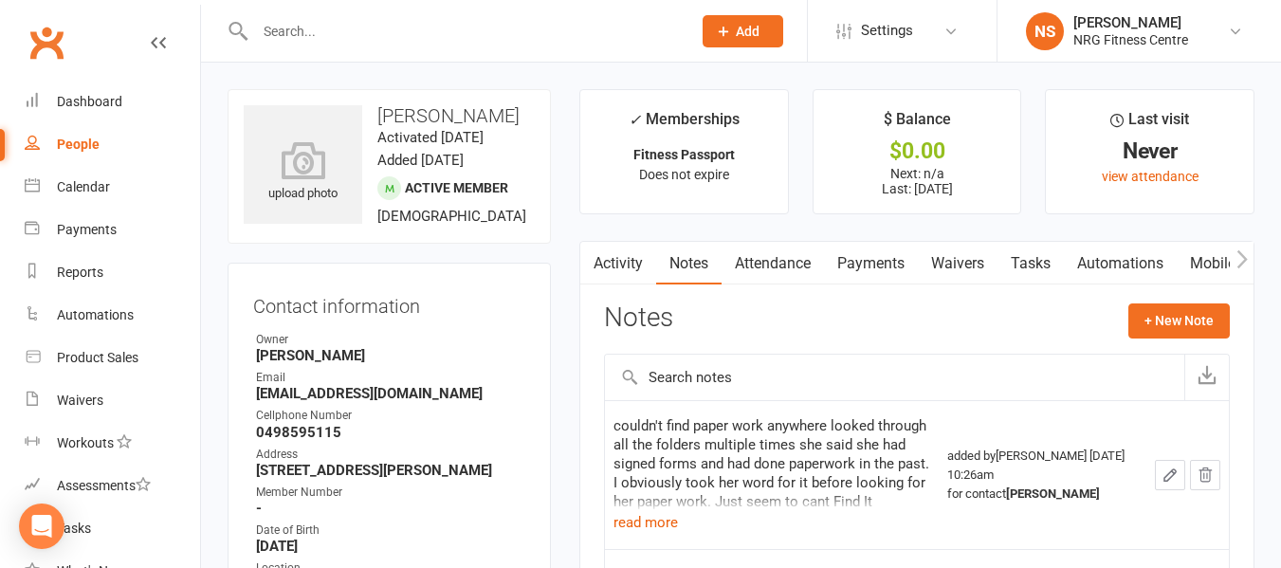
click at [101, 137] on link "People" at bounding box center [112, 144] width 175 height 43
select select "100"
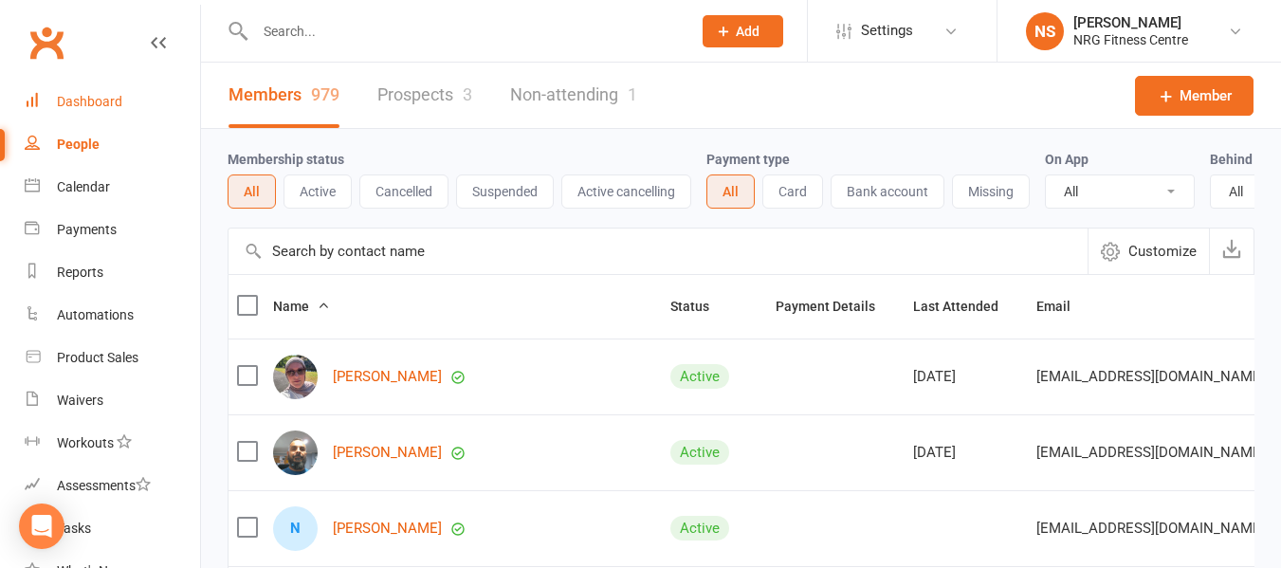
click at [104, 102] on div "Dashboard" at bounding box center [89, 101] width 65 height 15
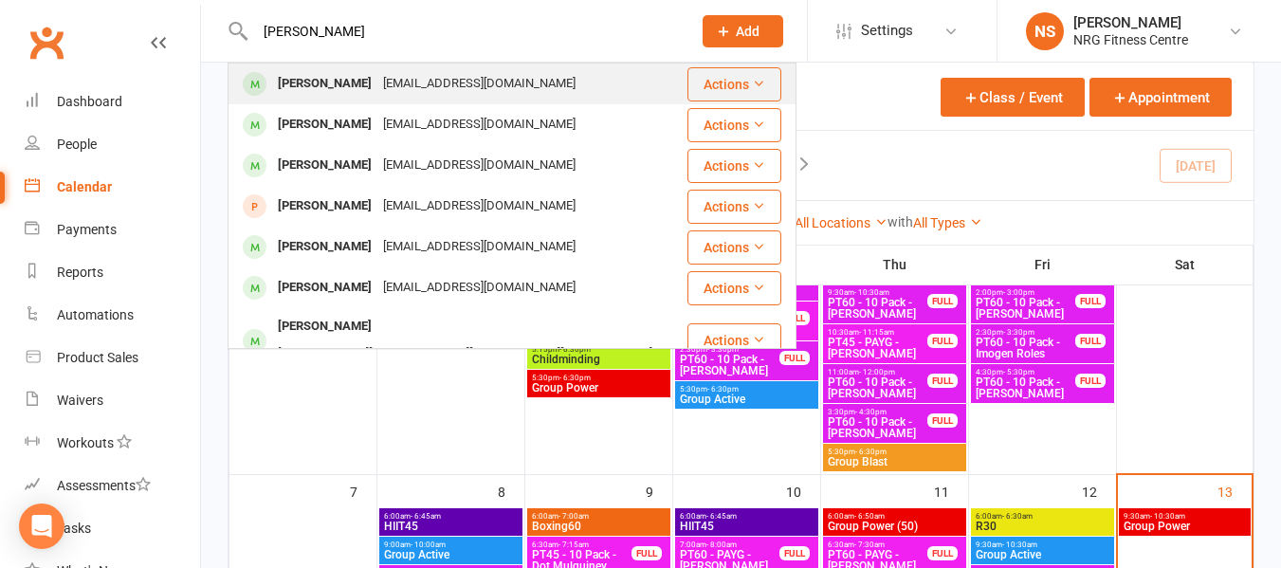
type input "[PERSON_NAME]"
click at [409, 90] on div "[EMAIL_ADDRESS][DOMAIN_NAME]" at bounding box center [479, 83] width 204 height 27
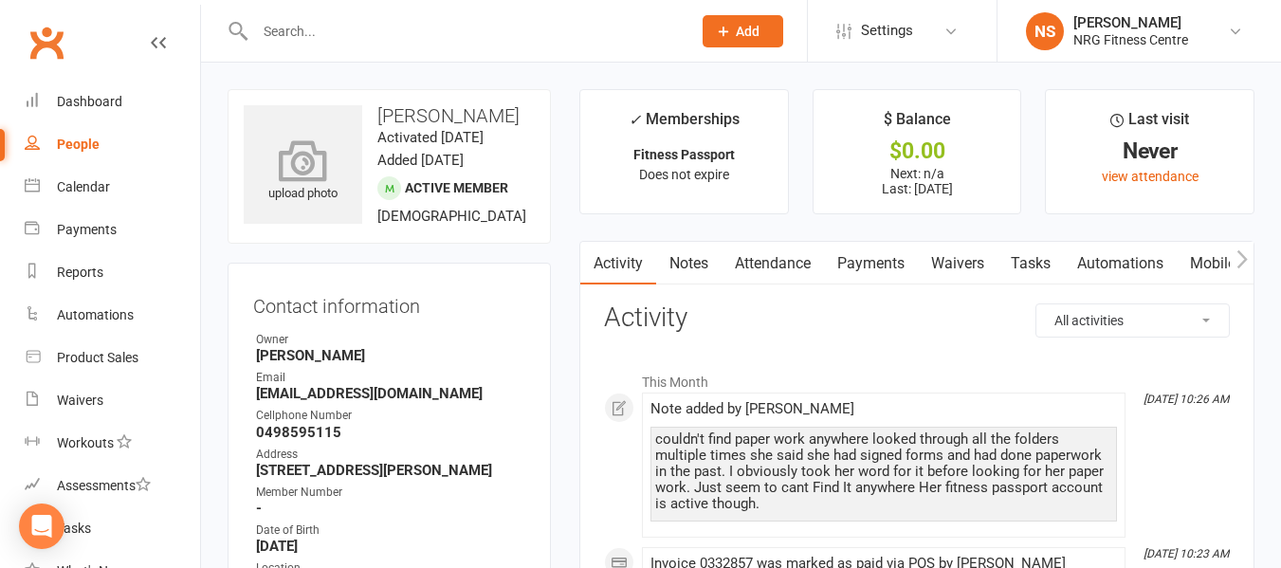
click at [313, 177] on icon at bounding box center [303, 160] width 131 height 42
click at [335, 186] on div "upload photo" at bounding box center [303, 172] width 119 height 63
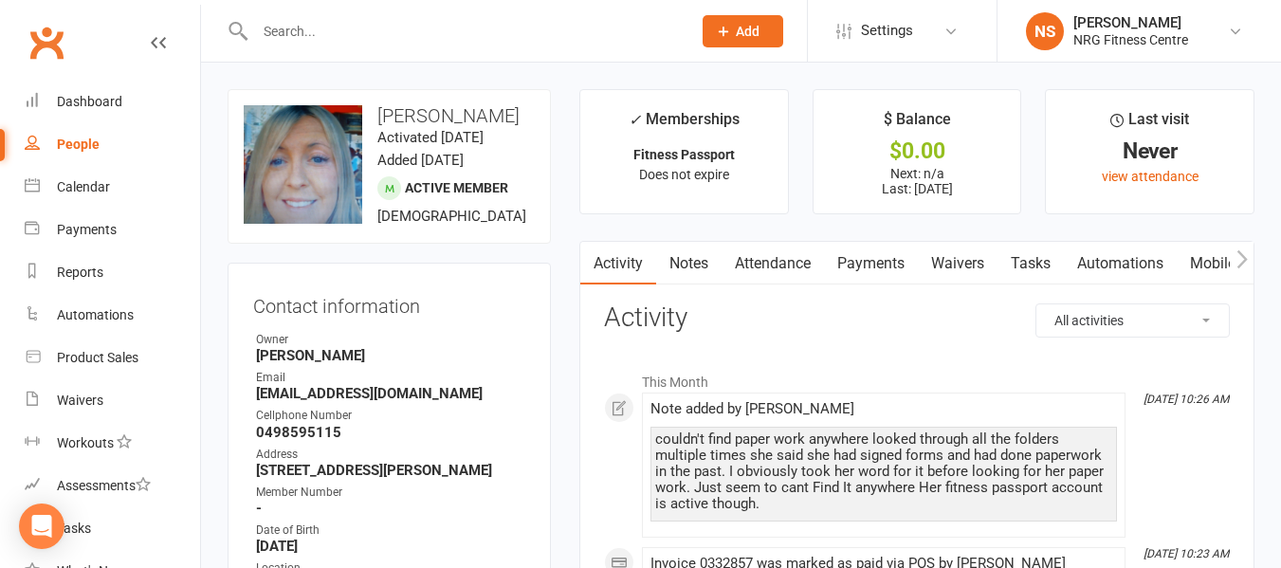
click at [122, 155] on link "People" at bounding box center [112, 144] width 175 height 43
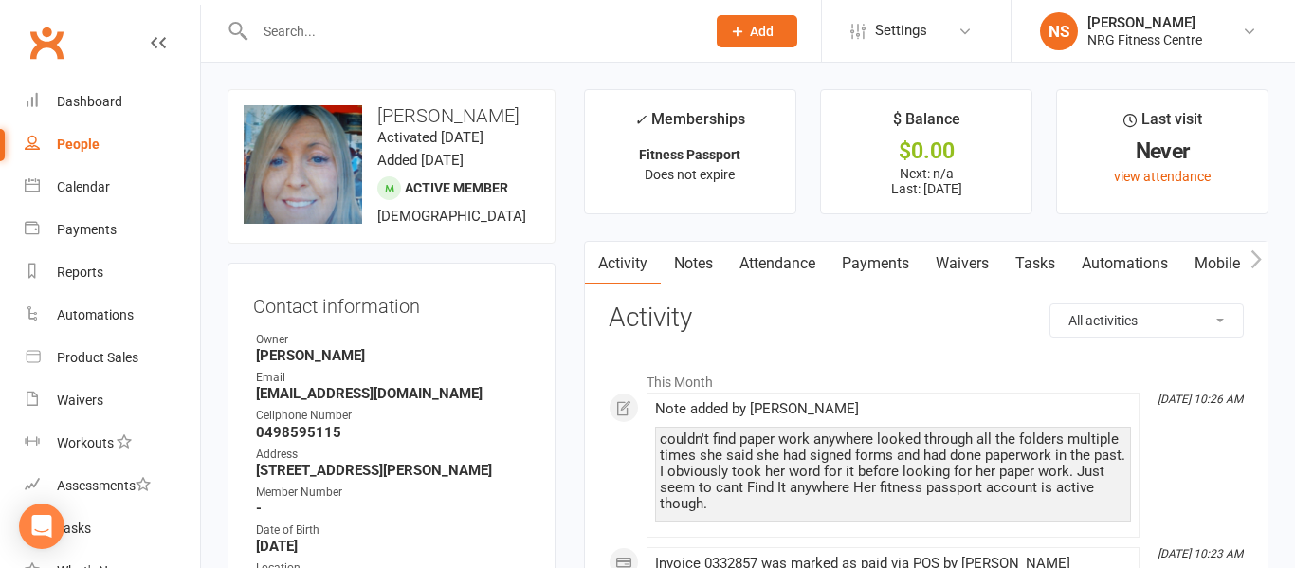
select select "100"
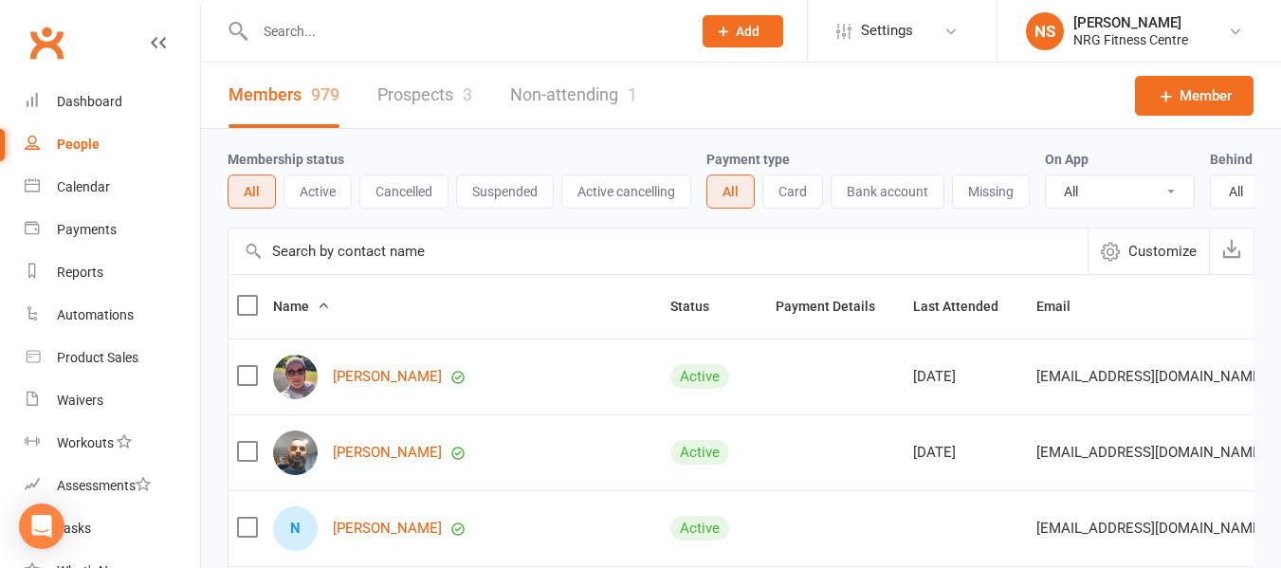
click at [394, 22] on input "text" at bounding box center [463, 31] width 429 height 27
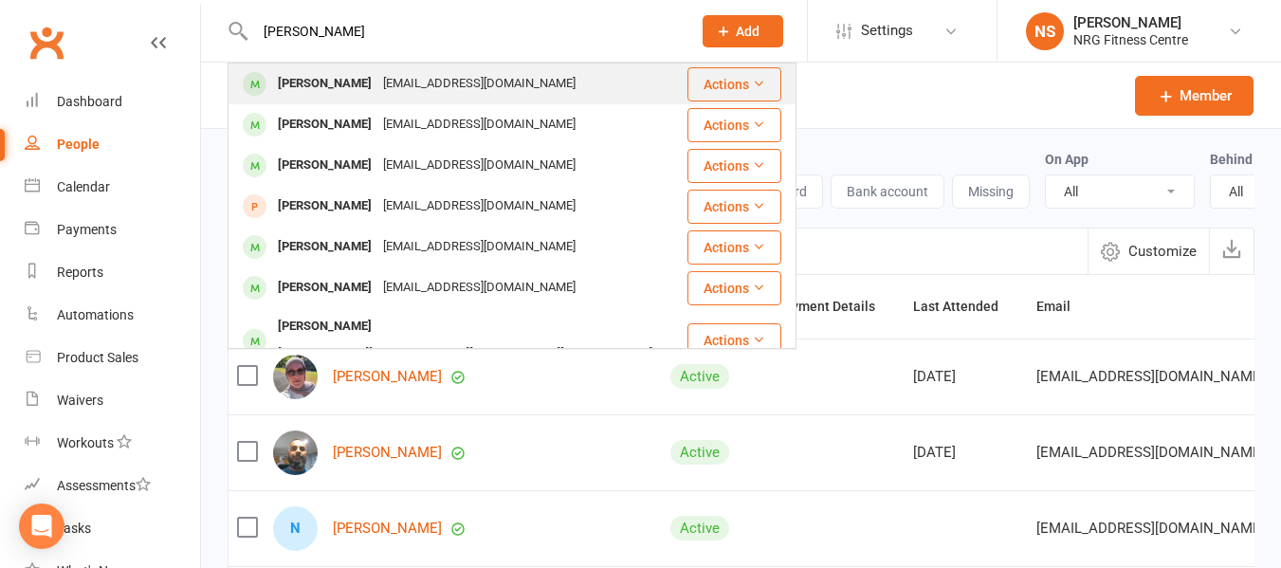
type input "[PERSON_NAME]"
click at [420, 80] on div "[EMAIL_ADDRESS][DOMAIN_NAME]" at bounding box center [479, 83] width 204 height 27
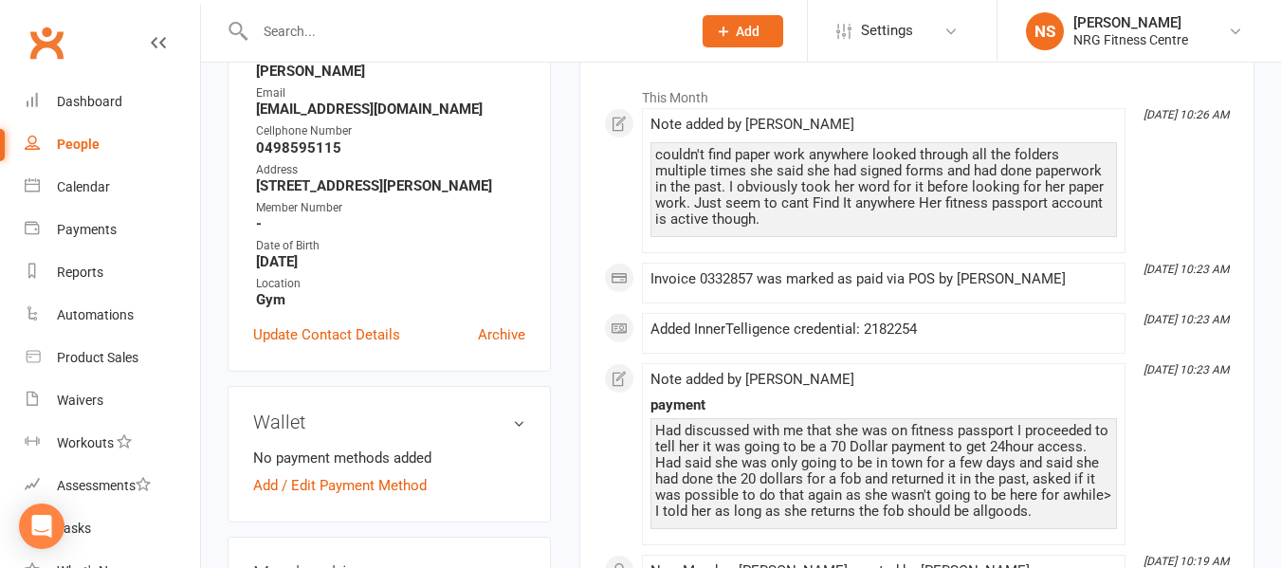
scroll to position [190, 0]
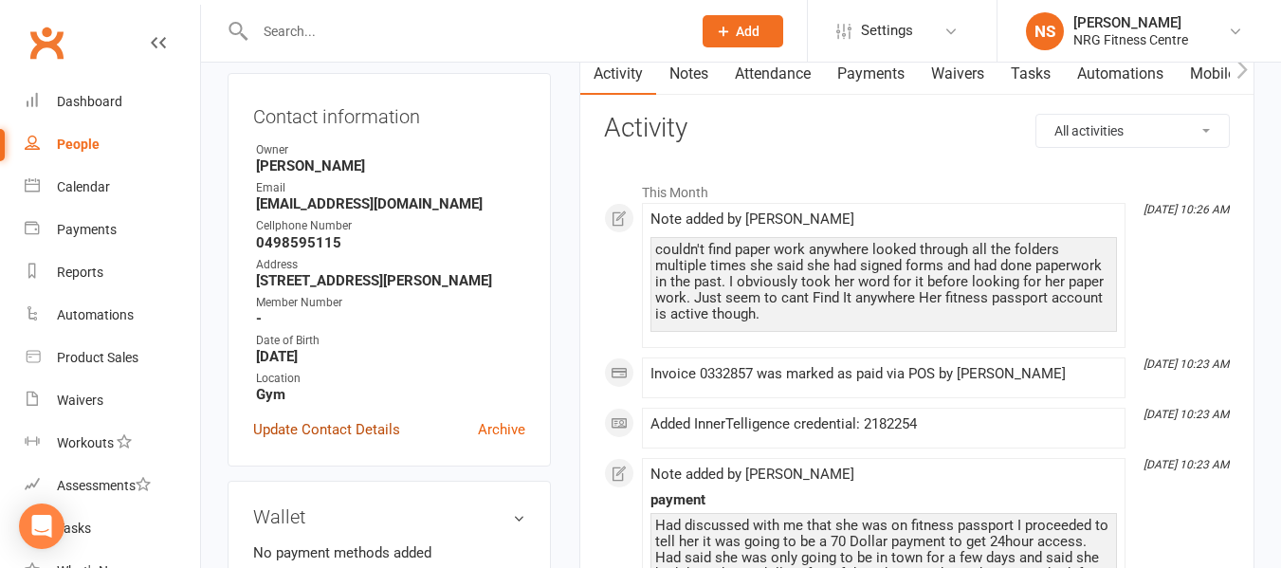
click at [383, 441] on link "Update Contact Details" at bounding box center [326, 429] width 147 height 23
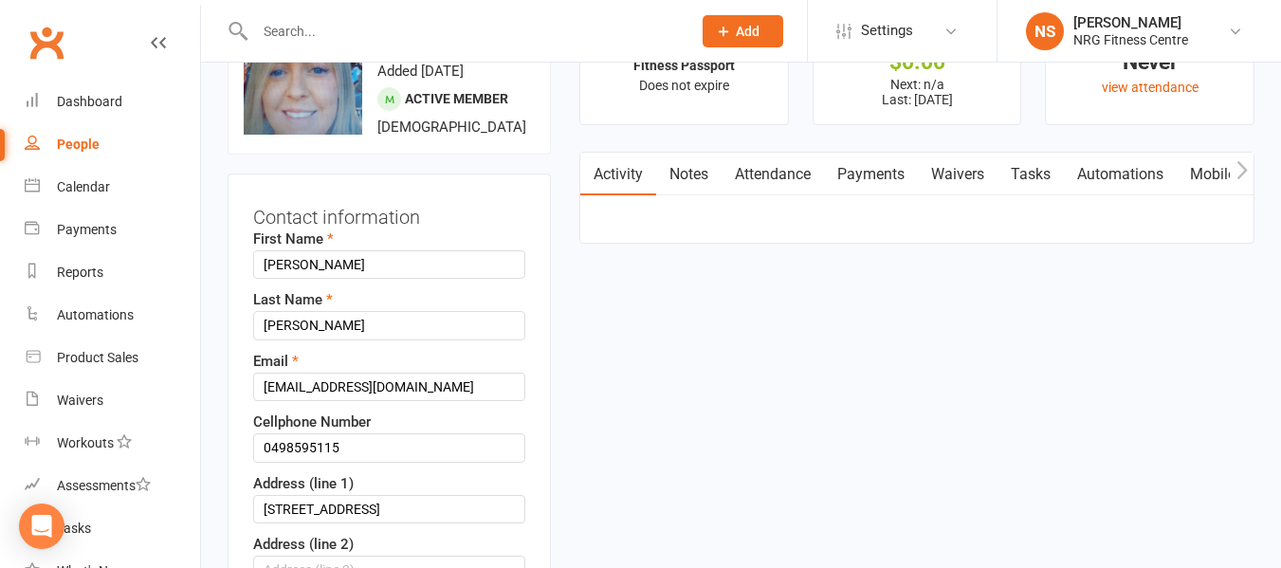
scroll to position [184, 0]
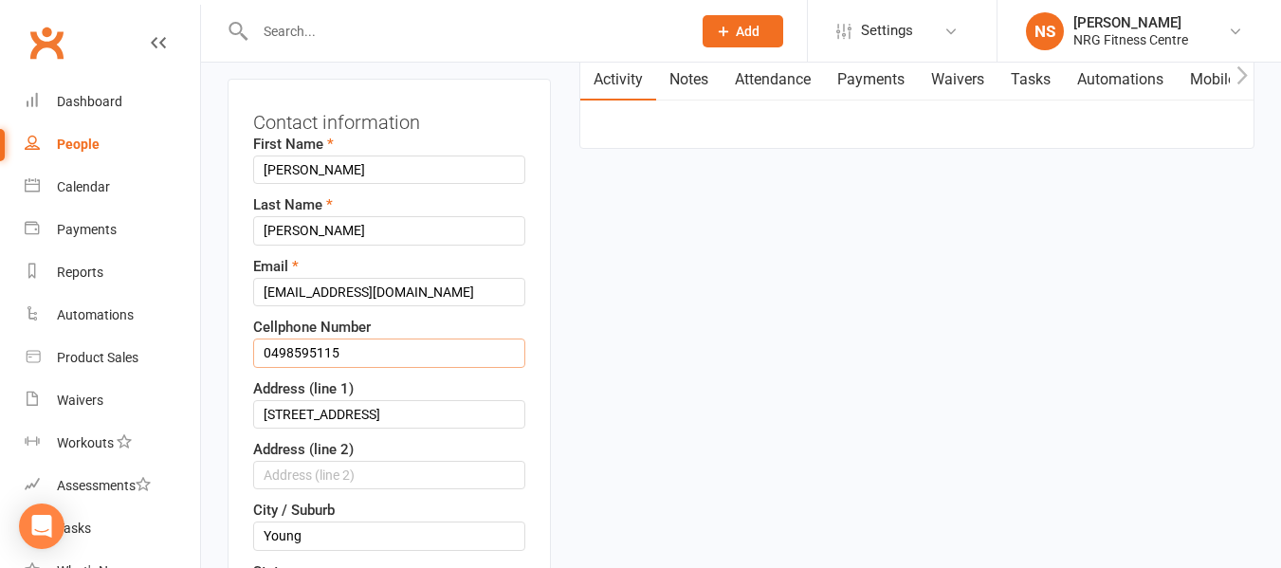
drag, startPoint x: 376, startPoint y: 402, endPoint x: 0, endPoint y: 424, distance: 377.1
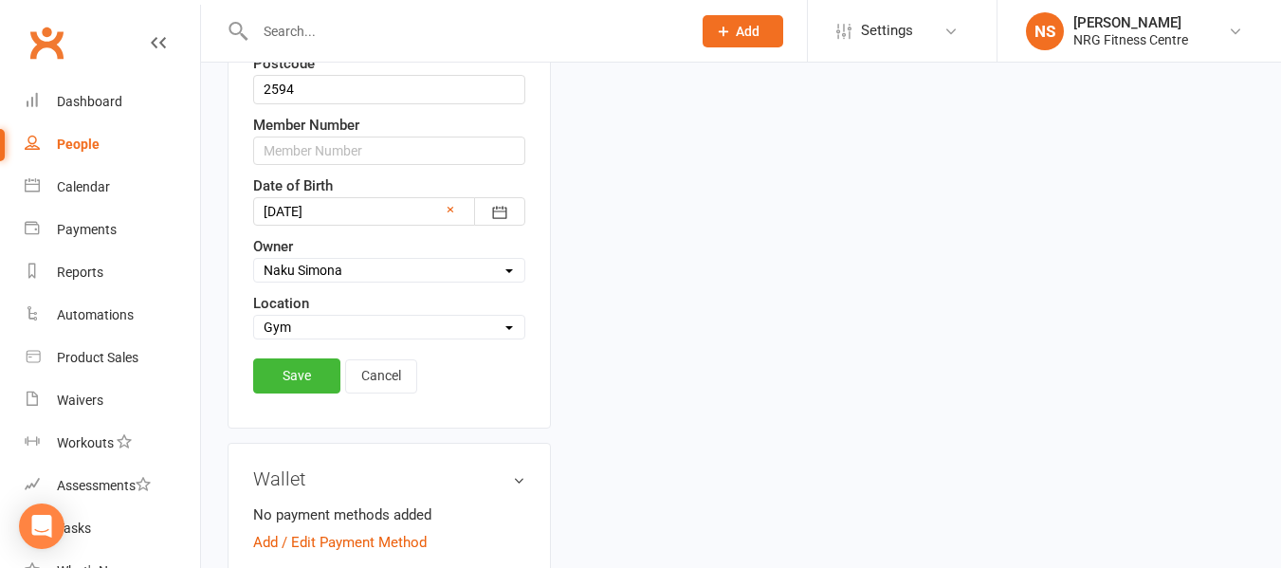
scroll to position [943, 0]
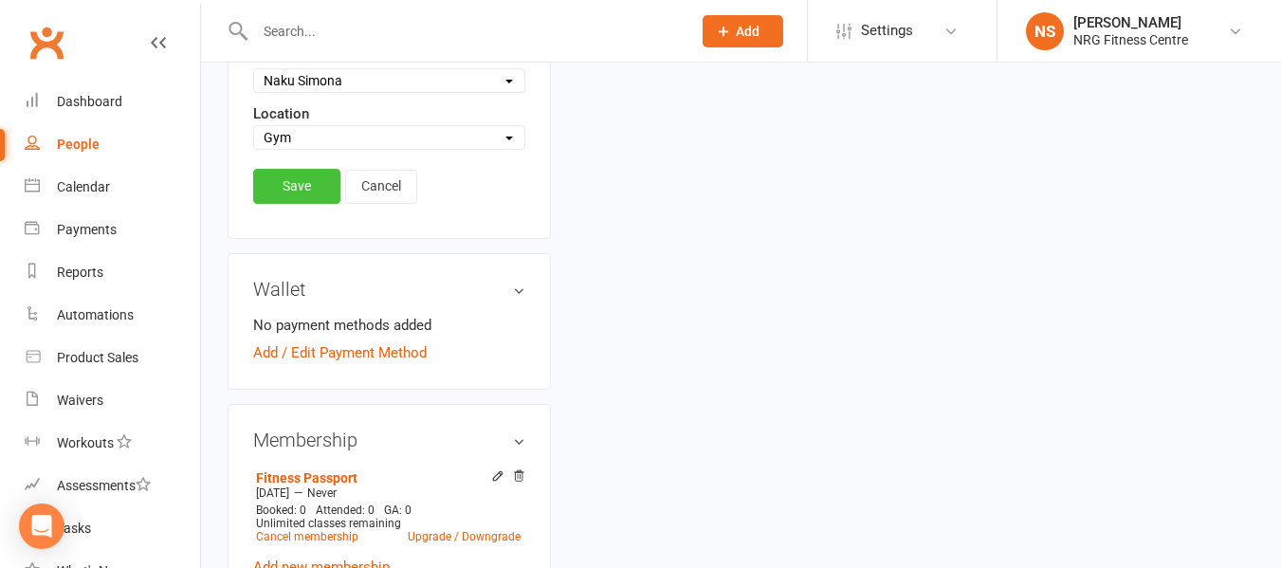
click at [314, 203] on link "Save" at bounding box center [296, 186] width 87 height 34
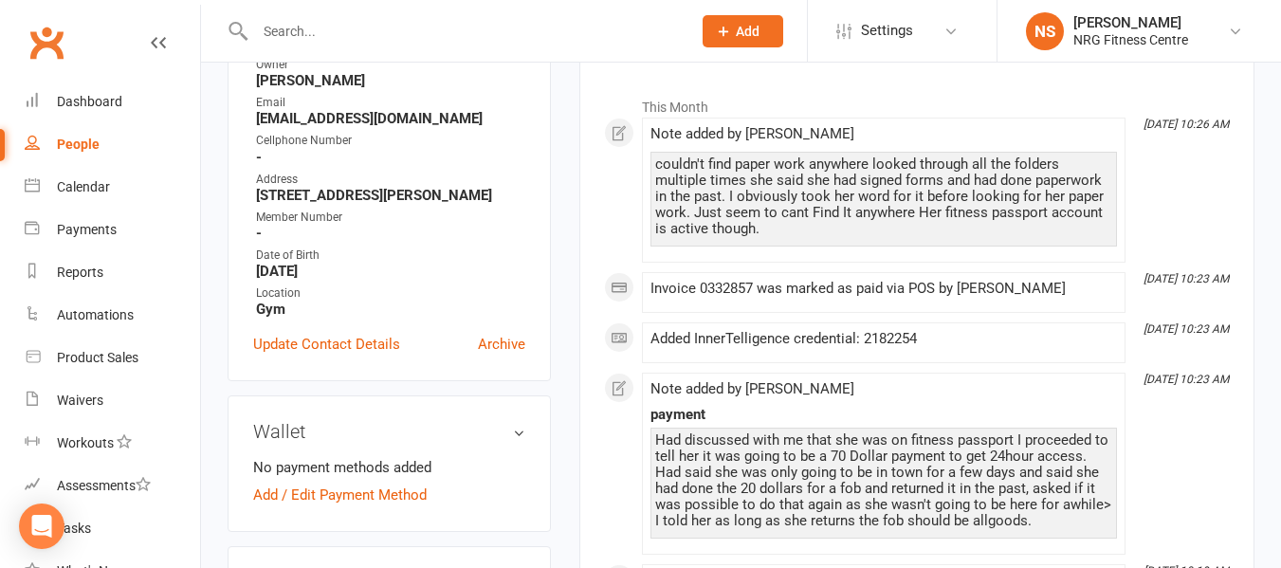
scroll to position [284, 0]
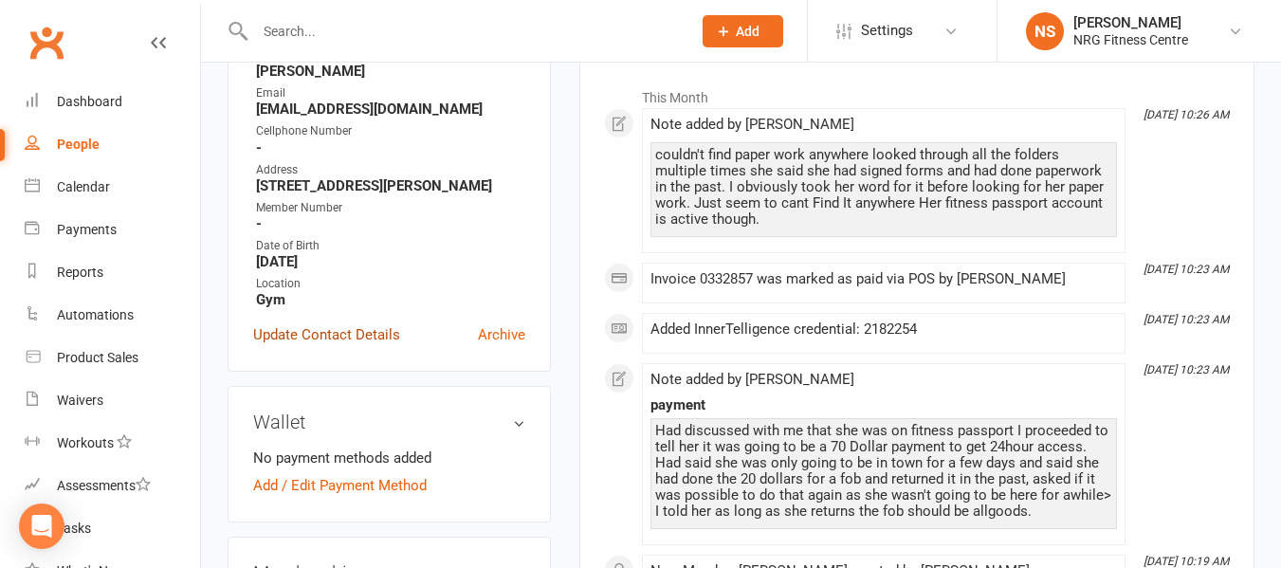
click at [376, 346] on link "Update Contact Details" at bounding box center [326, 334] width 147 height 23
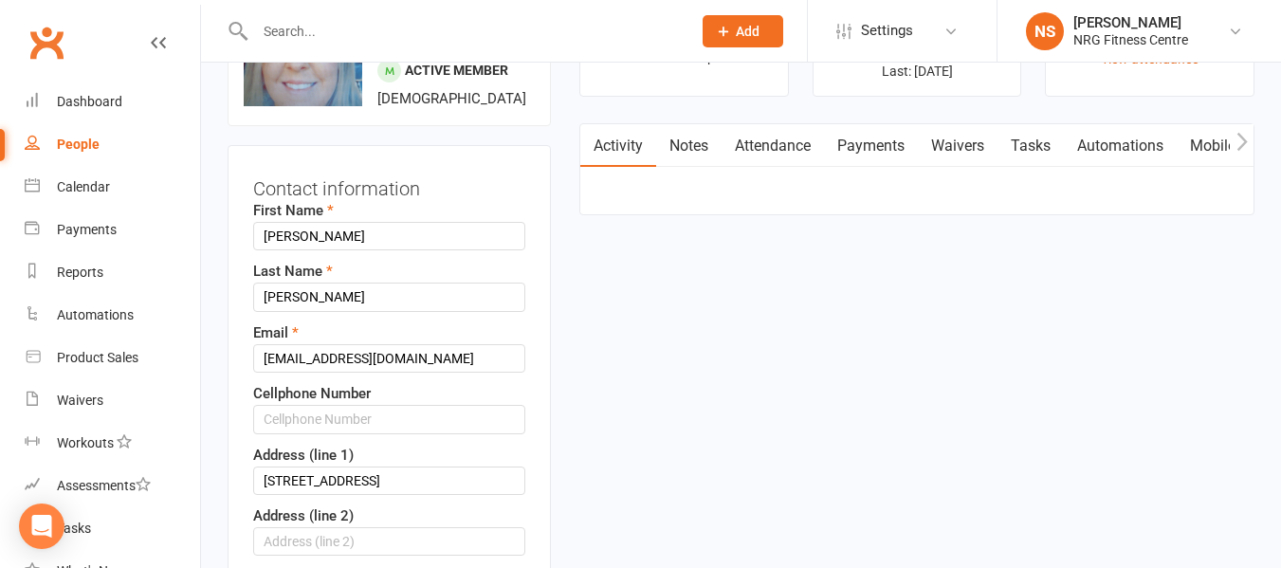
scroll to position [89, 0]
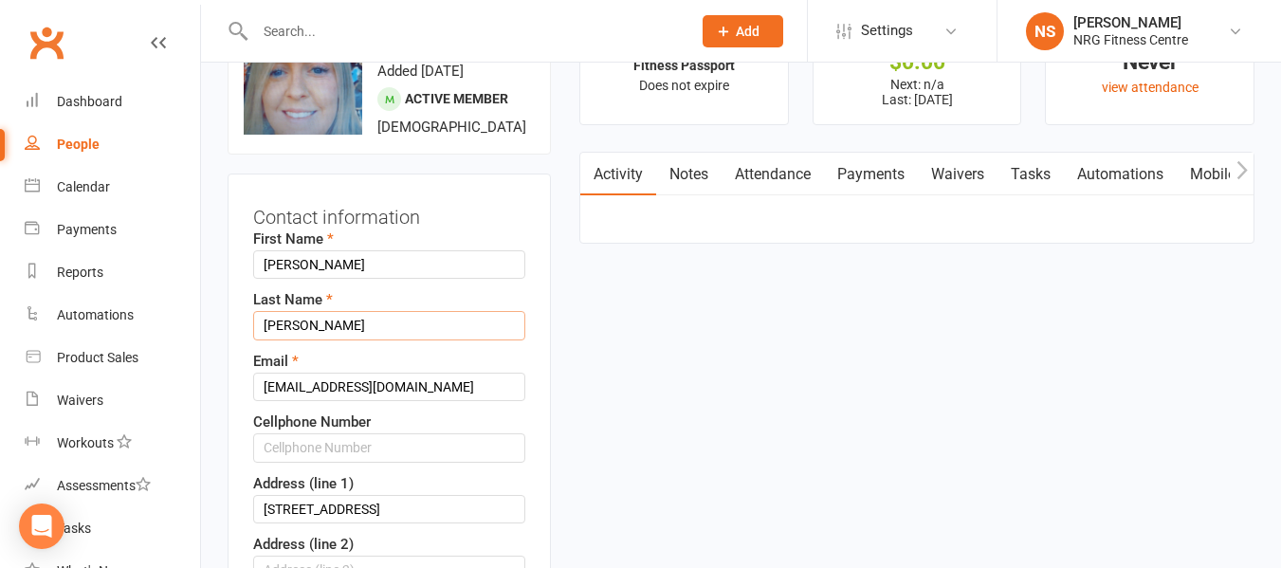
click at [287, 339] on input "MInehan" at bounding box center [389, 325] width 272 height 28
click at [279, 339] on input "MInehan" at bounding box center [389, 325] width 272 height 28
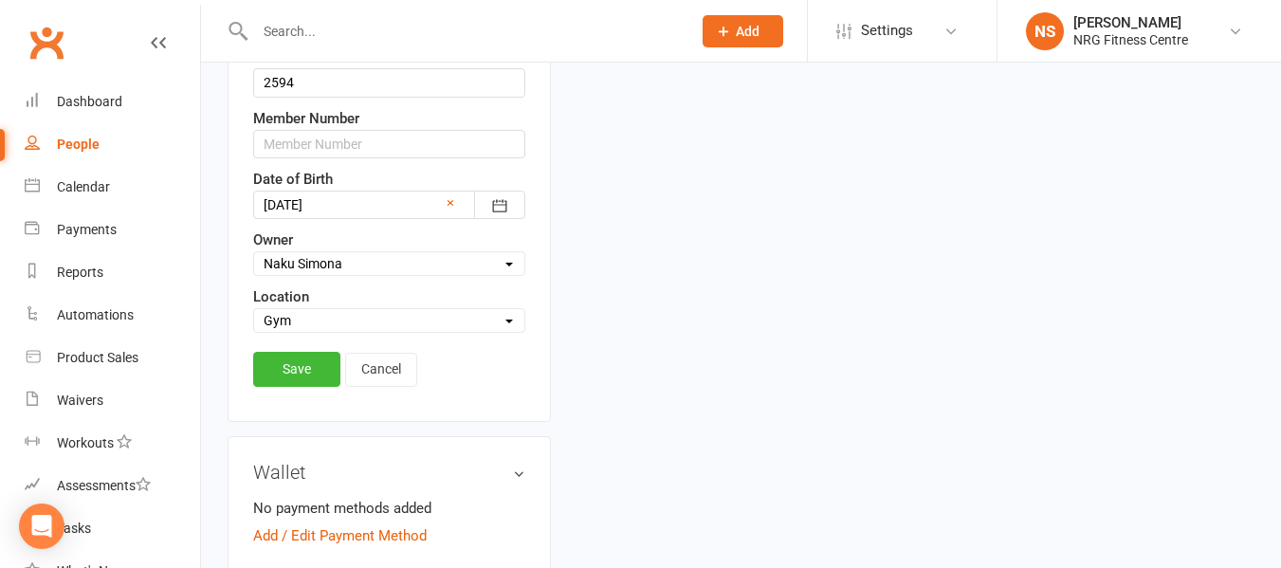
scroll to position [848, 0]
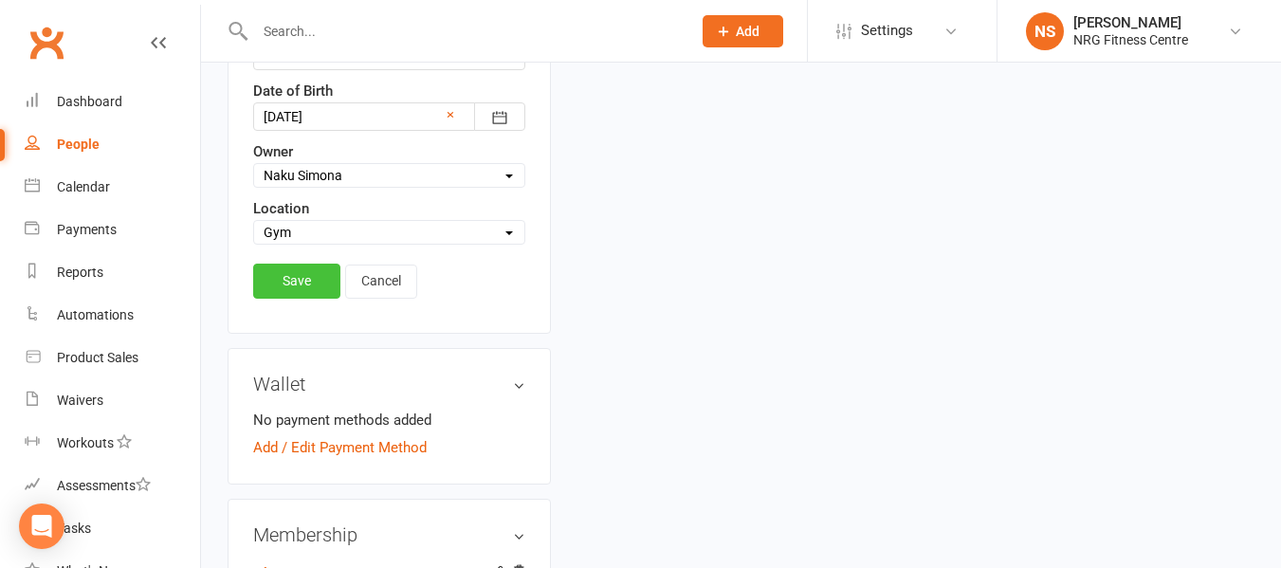
type input "Minehan"
click at [295, 298] on link "Save" at bounding box center [296, 281] width 87 height 34
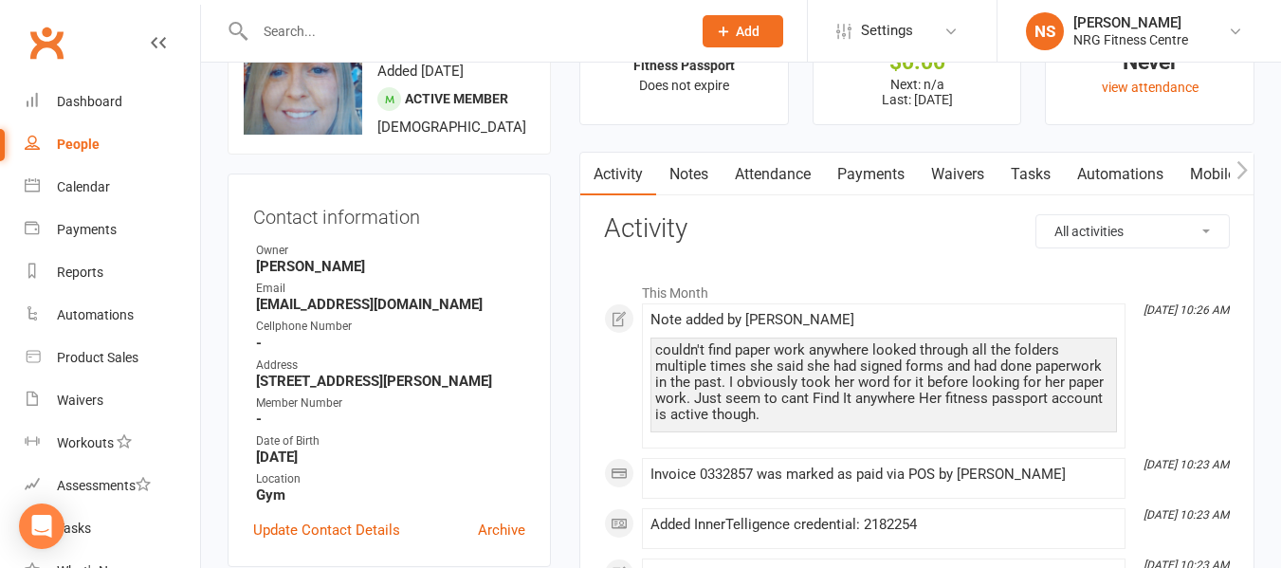
scroll to position [0, 0]
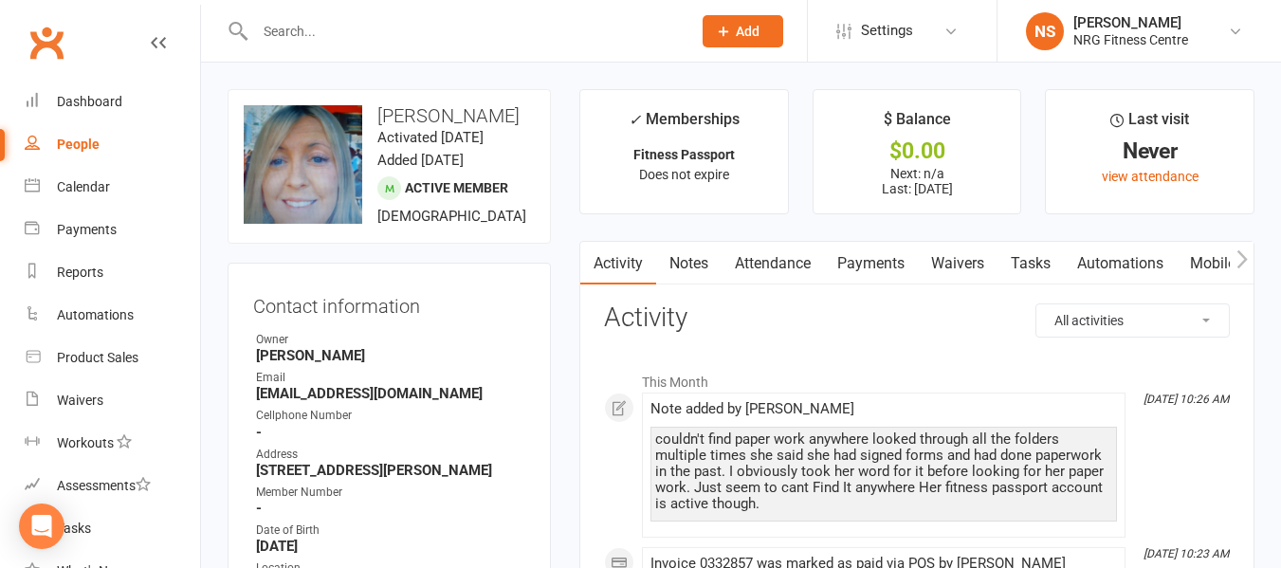
click at [1245, 259] on icon "button" at bounding box center [1242, 259] width 10 height 18
click at [1087, 266] on link "Access Control" at bounding box center [1068, 264] width 126 height 44
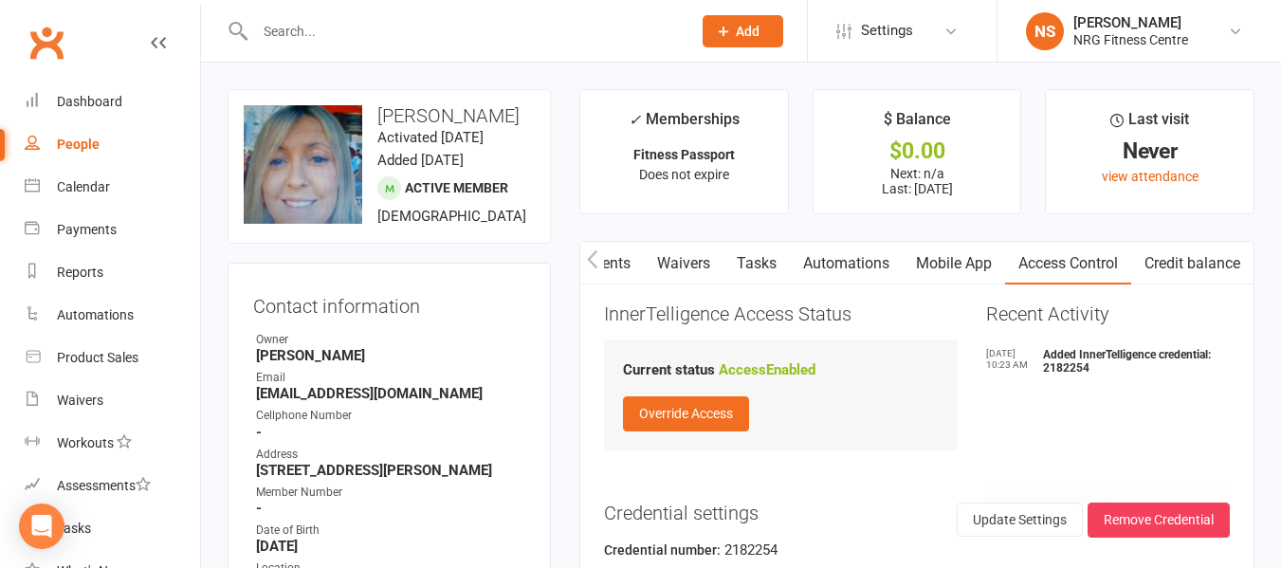
click at [584, 257] on button "button" at bounding box center [592, 263] width 24 height 43
click at [1238, 266] on icon "button" at bounding box center [1242, 259] width 10 height 18
click at [596, 265] on icon "button" at bounding box center [592, 259] width 11 height 20
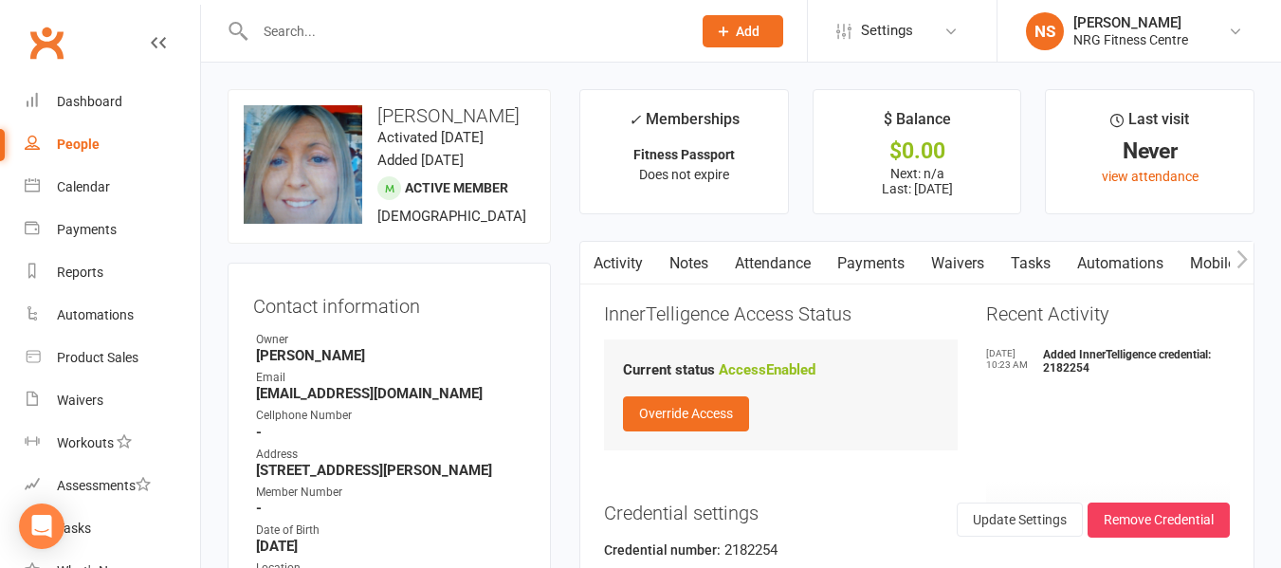
click at [1237, 265] on icon "button" at bounding box center [1242, 259] width 11 height 20
click at [595, 259] on icon "button" at bounding box center [592, 259] width 11 height 20
click at [1249, 266] on button "button" at bounding box center [1242, 263] width 24 height 43
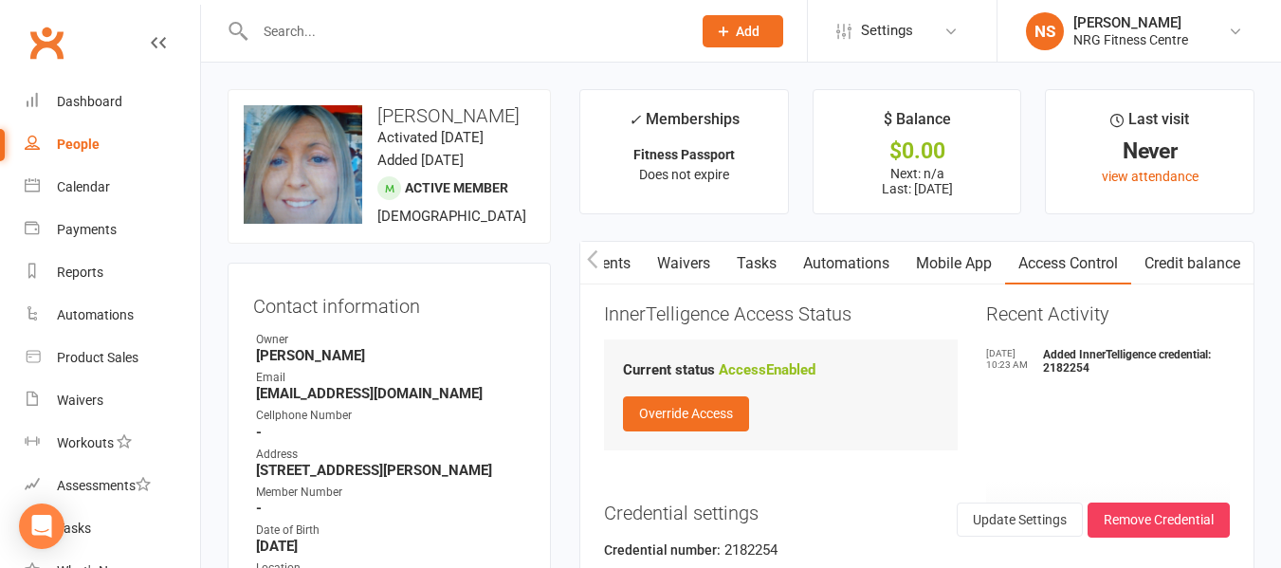
click at [584, 248] on button "button" at bounding box center [592, 263] width 24 height 43
click at [1251, 266] on button "button" at bounding box center [1242, 263] width 24 height 43
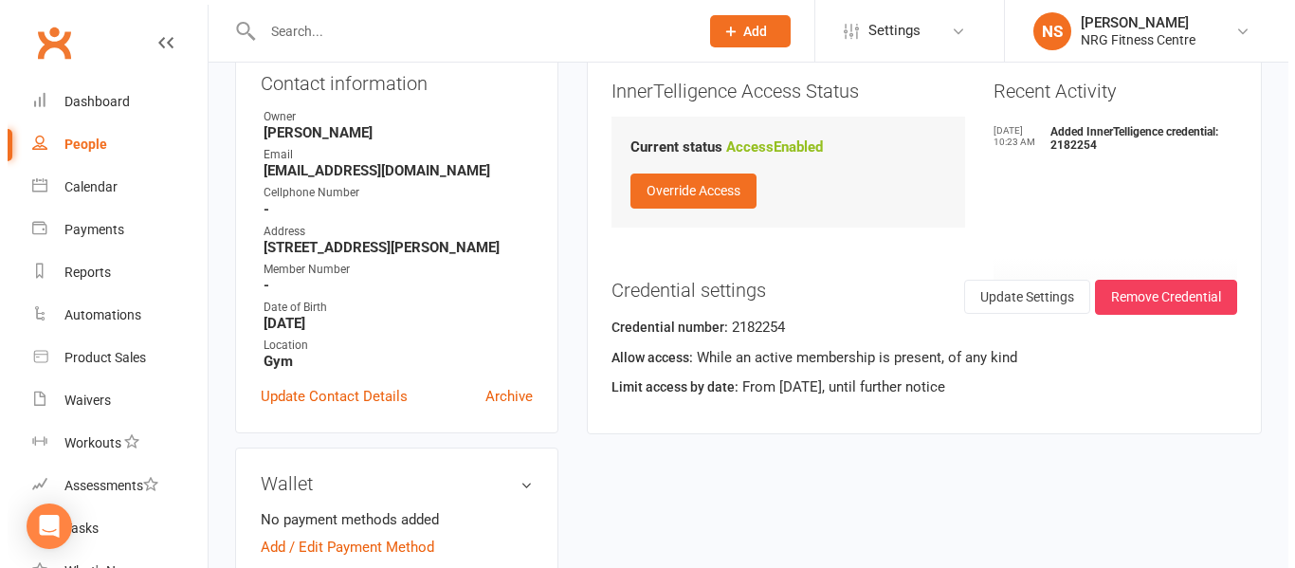
scroll to position [190, 0]
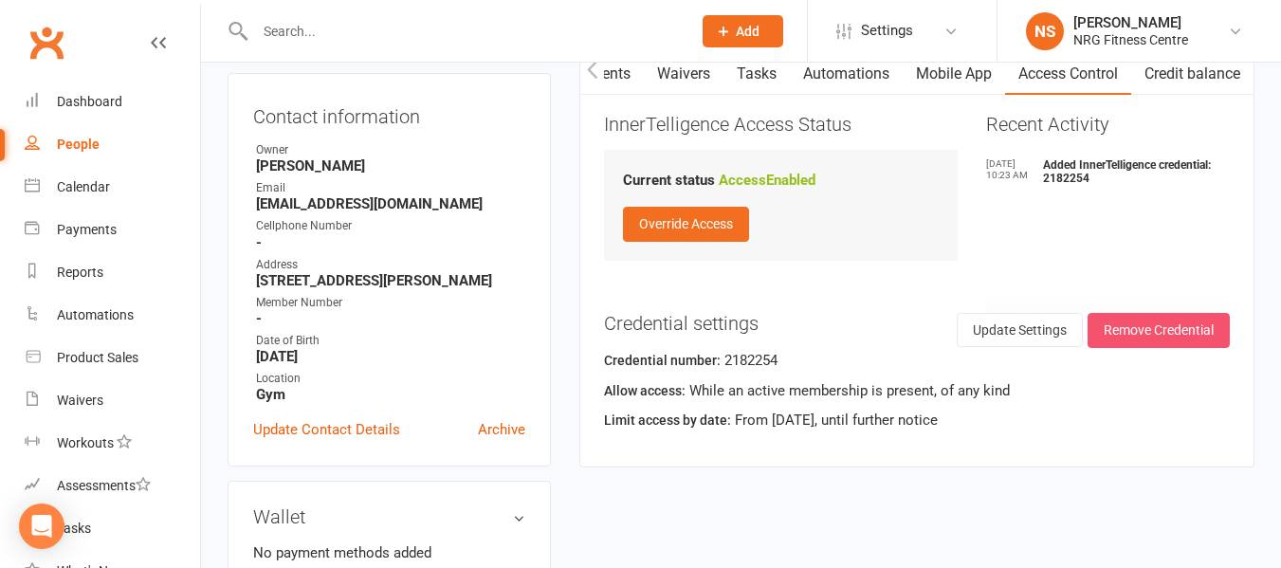
click at [1125, 322] on button "Remove Credential" at bounding box center [1159, 330] width 142 height 34
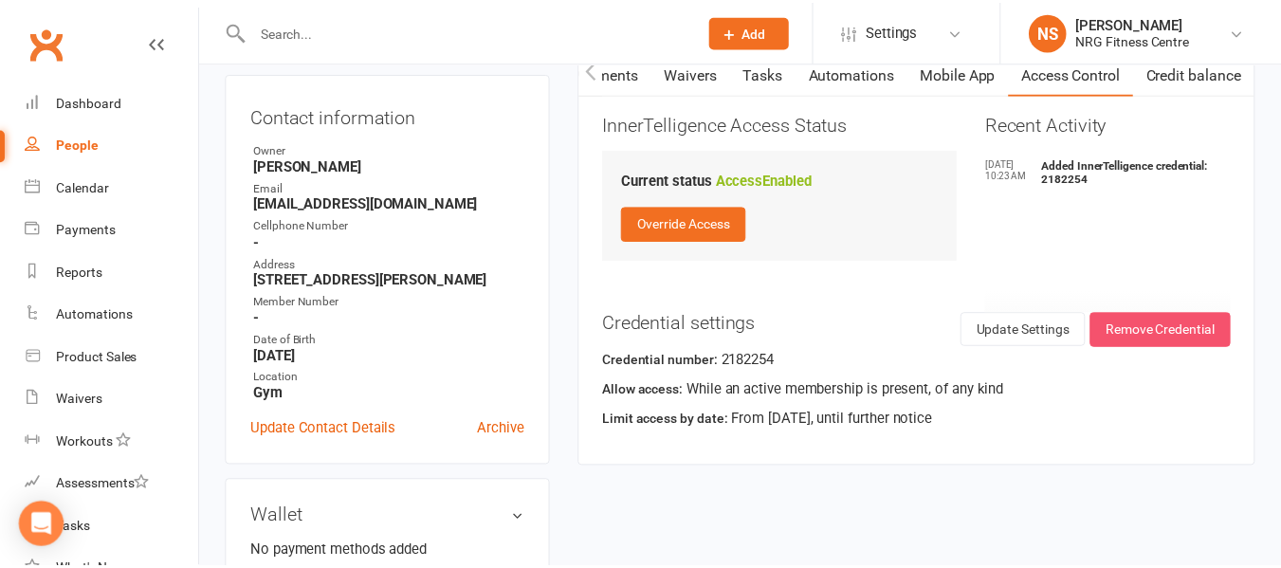
scroll to position [0, 273]
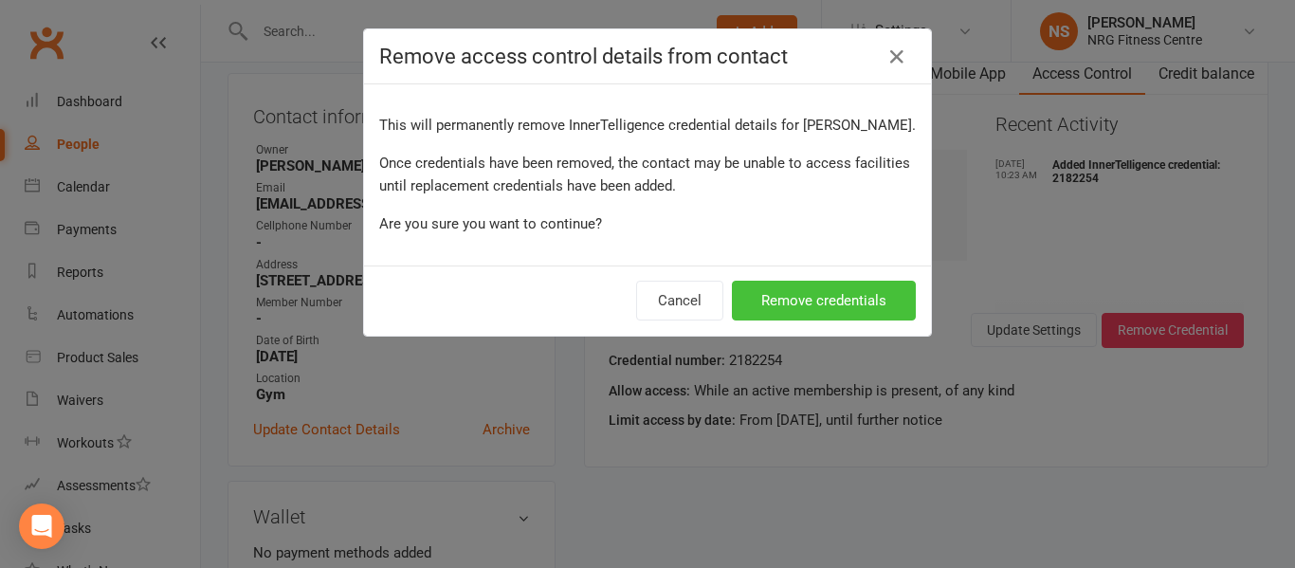
click at [819, 307] on button "Remove credentials" at bounding box center [824, 301] width 184 height 40
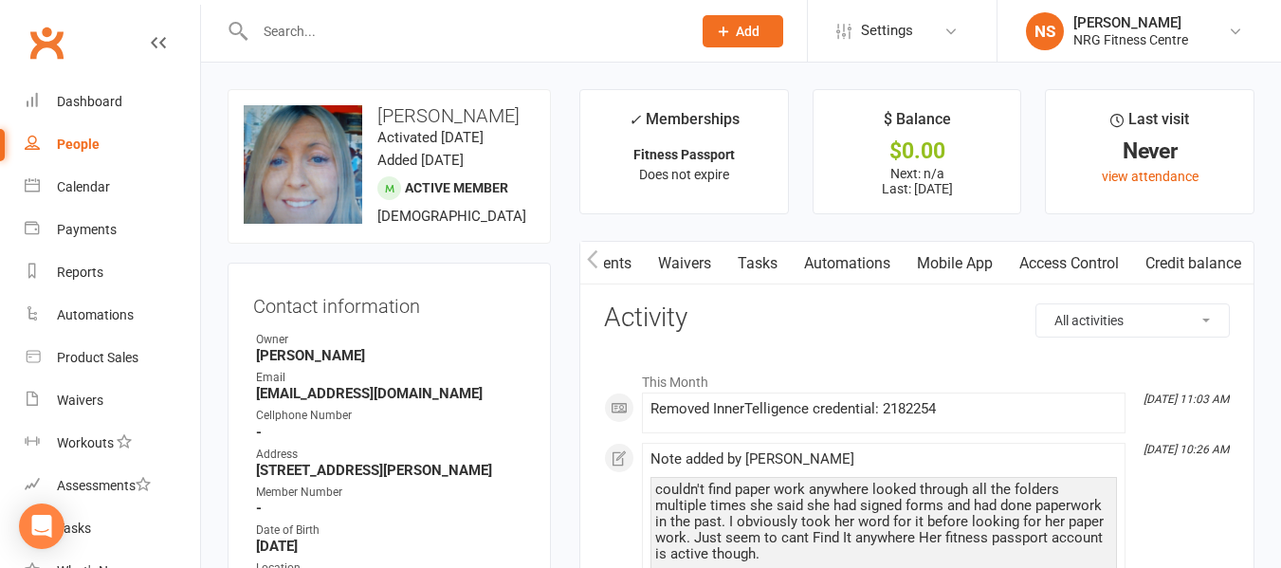
click at [588, 256] on icon "button" at bounding box center [592, 259] width 11 height 20
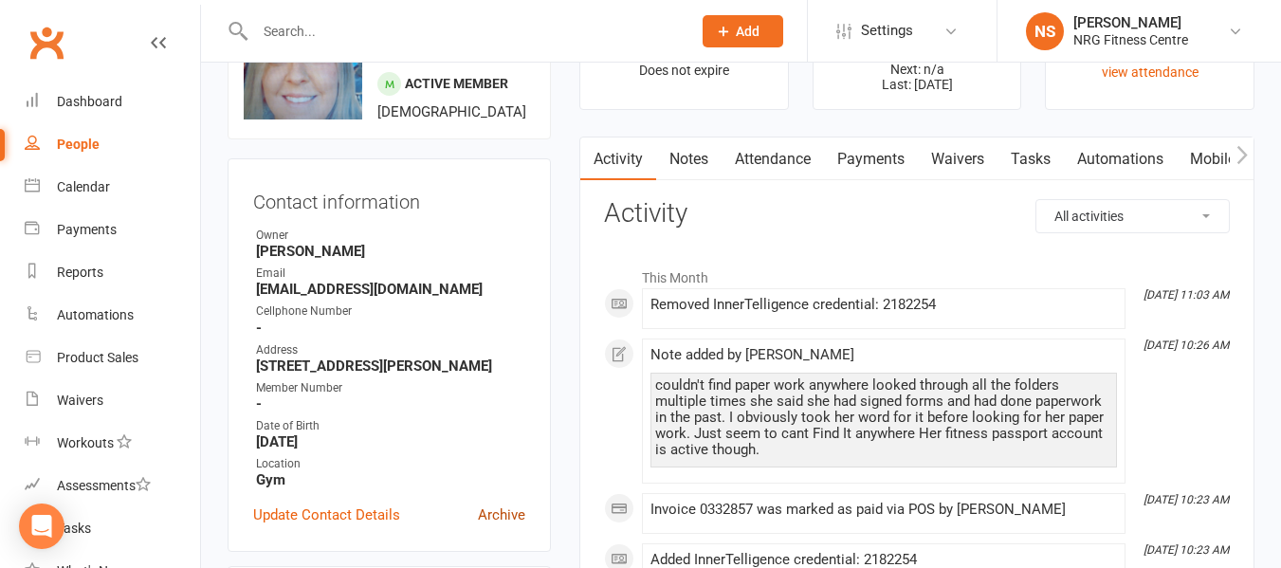
scroll to position [284, 0]
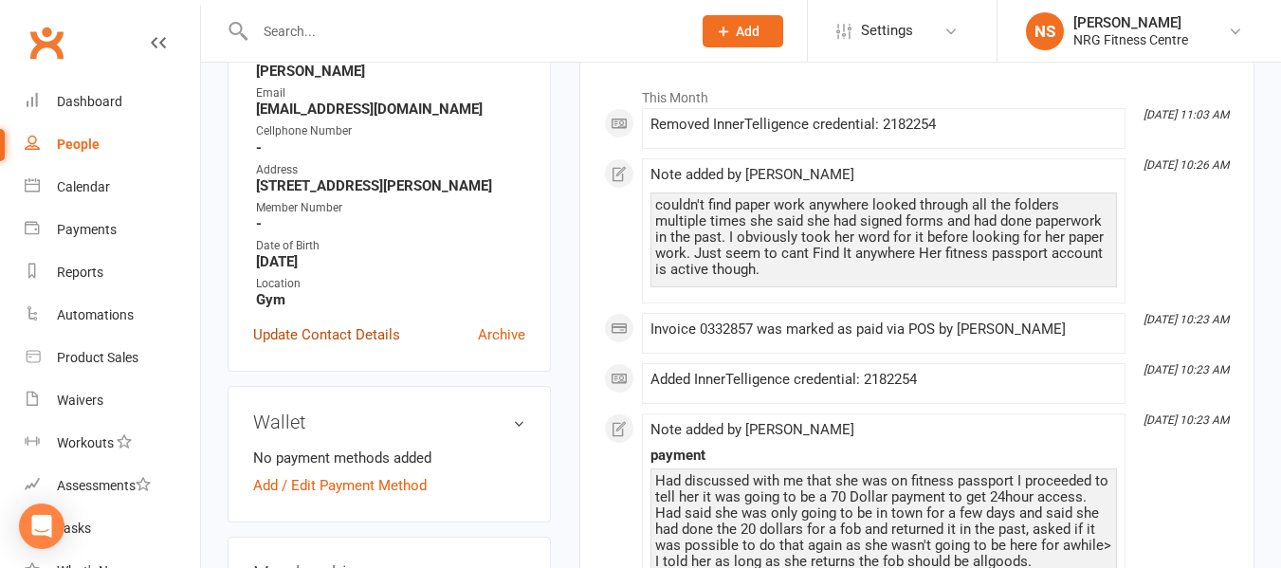
click at [388, 346] on link "Update Contact Details" at bounding box center [326, 334] width 147 height 23
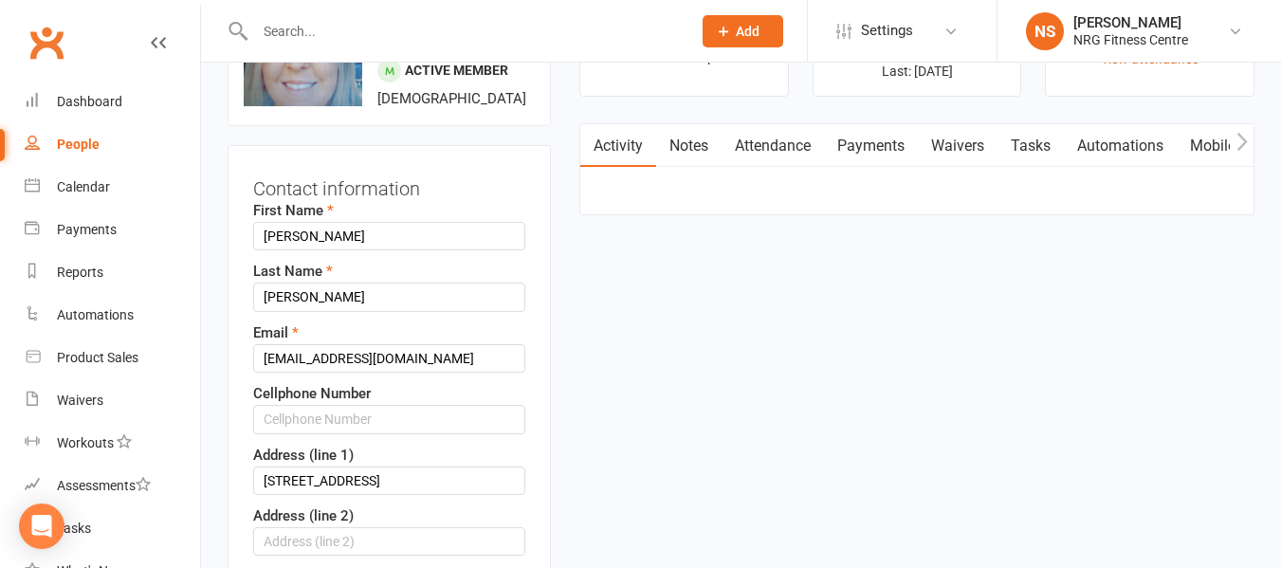
scroll to position [89, 0]
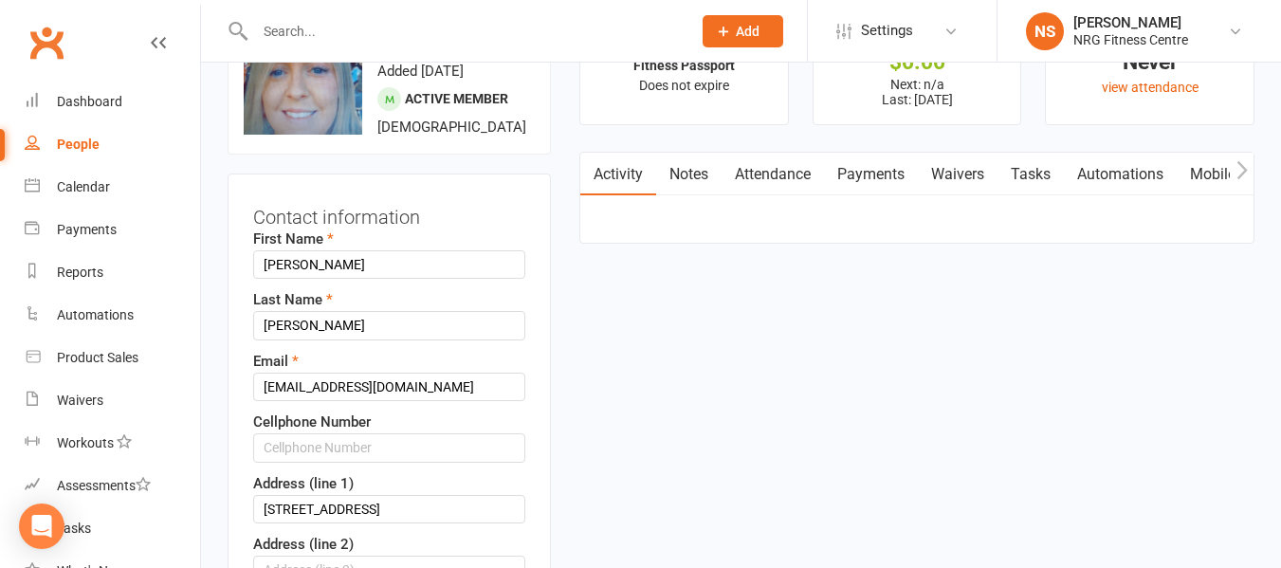
click at [1249, 180] on button "button" at bounding box center [1242, 174] width 24 height 43
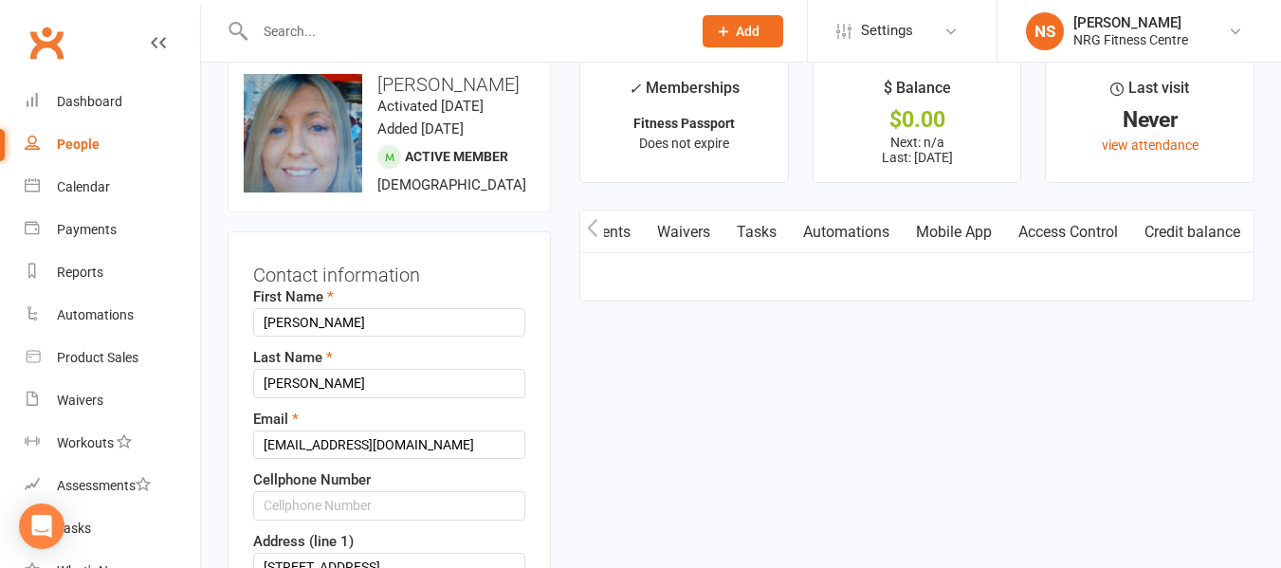
scroll to position [0, 0]
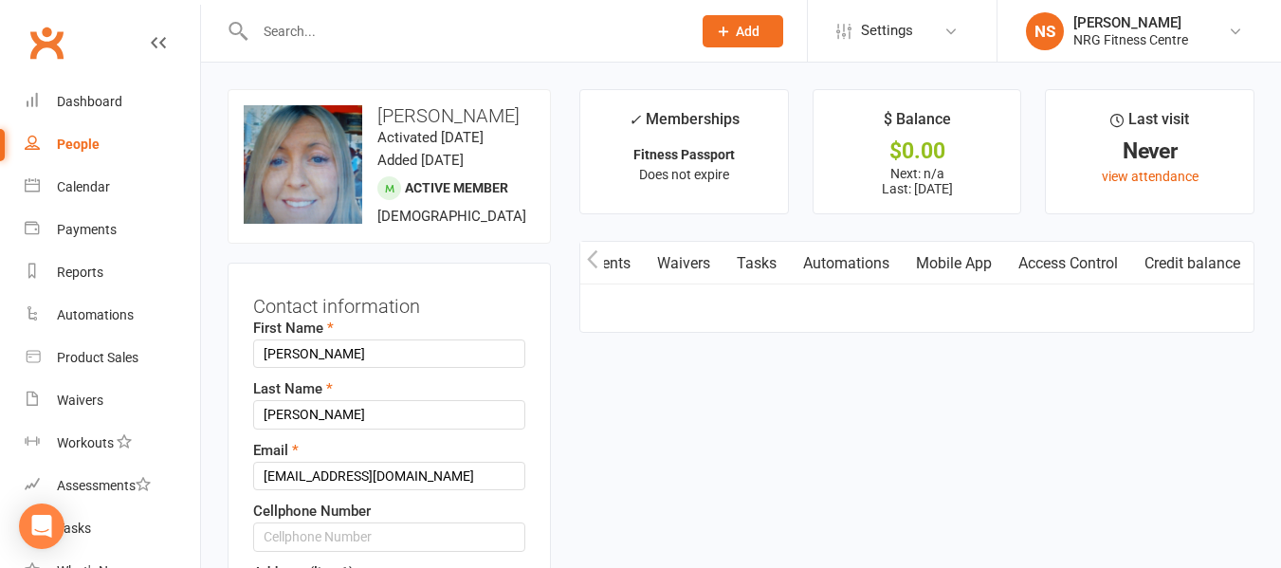
click at [580, 255] on button "button" at bounding box center [592, 263] width 24 height 43
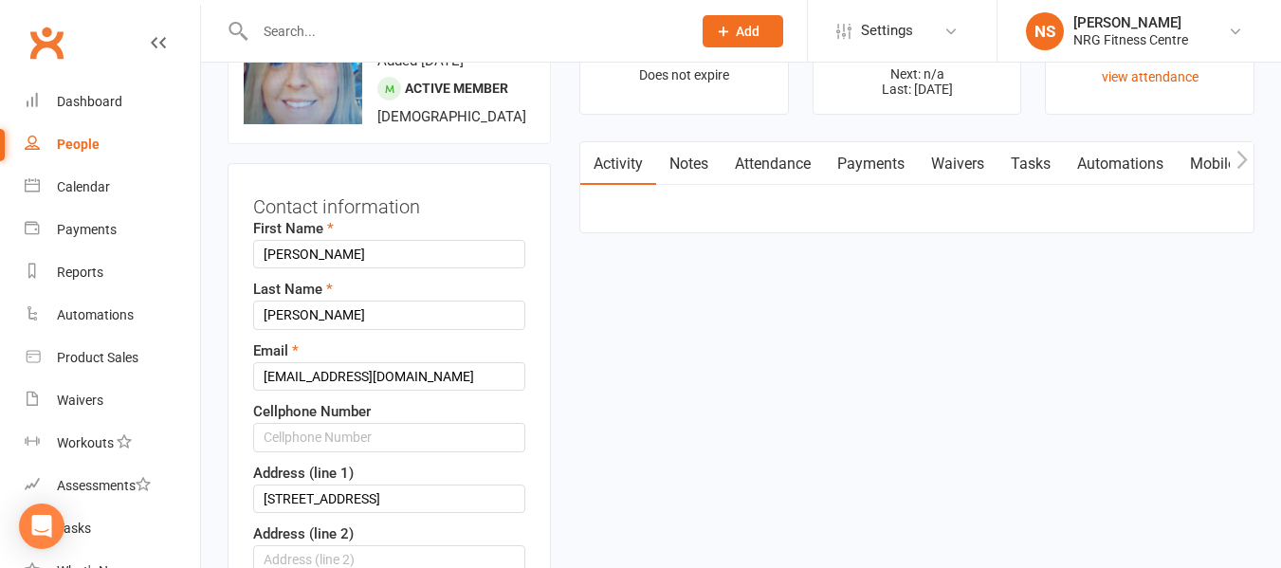
scroll to position [95, 0]
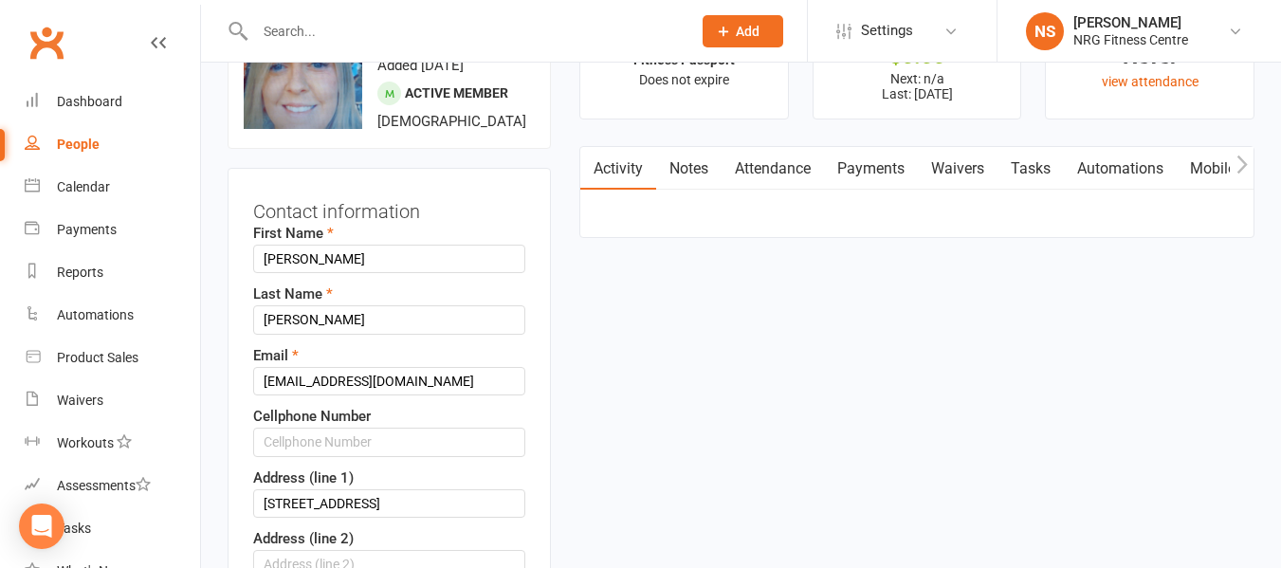
click at [1242, 171] on icon "button" at bounding box center [1242, 165] width 11 height 20
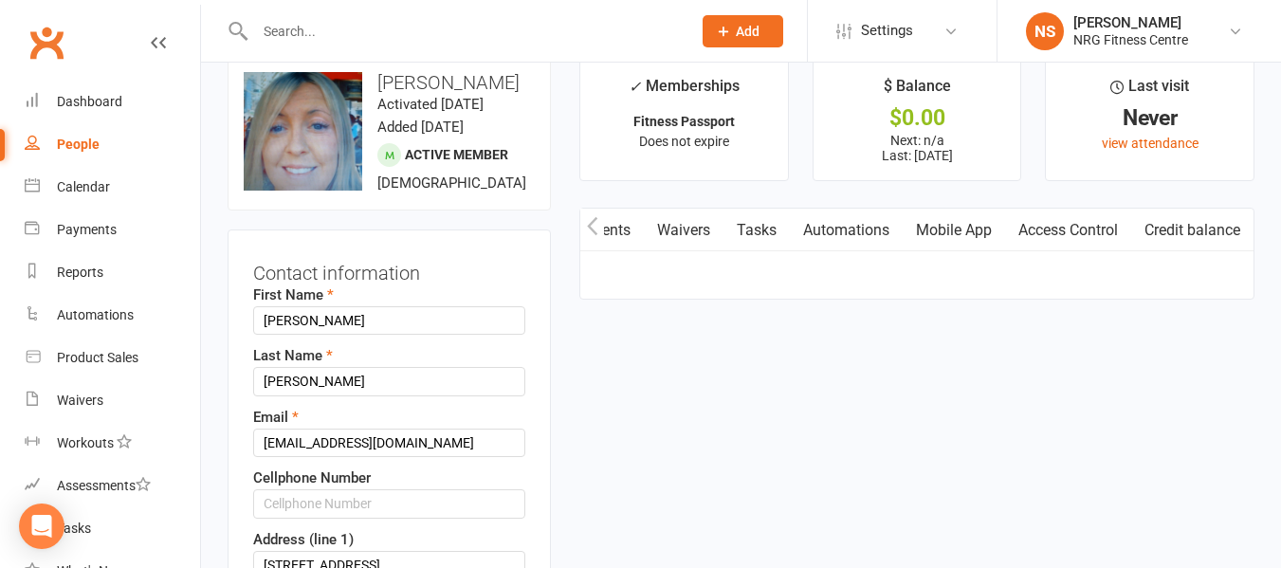
scroll to position [0, 0]
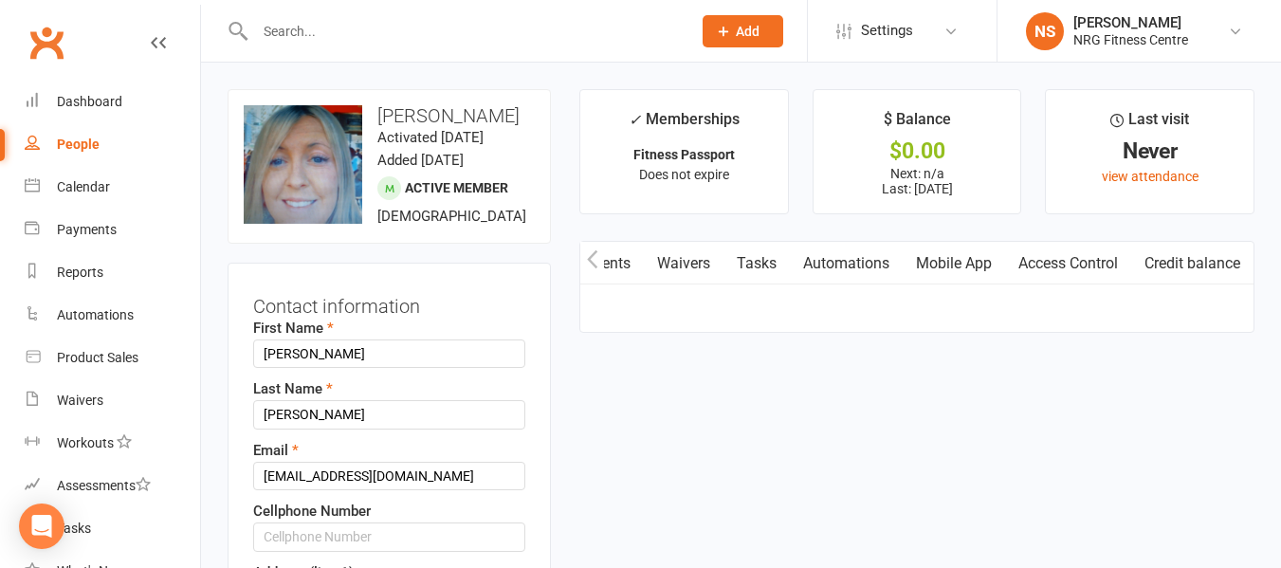
click at [593, 269] on button "button" at bounding box center [592, 263] width 24 height 43
click at [889, 266] on link "Payments" at bounding box center [871, 264] width 94 height 44
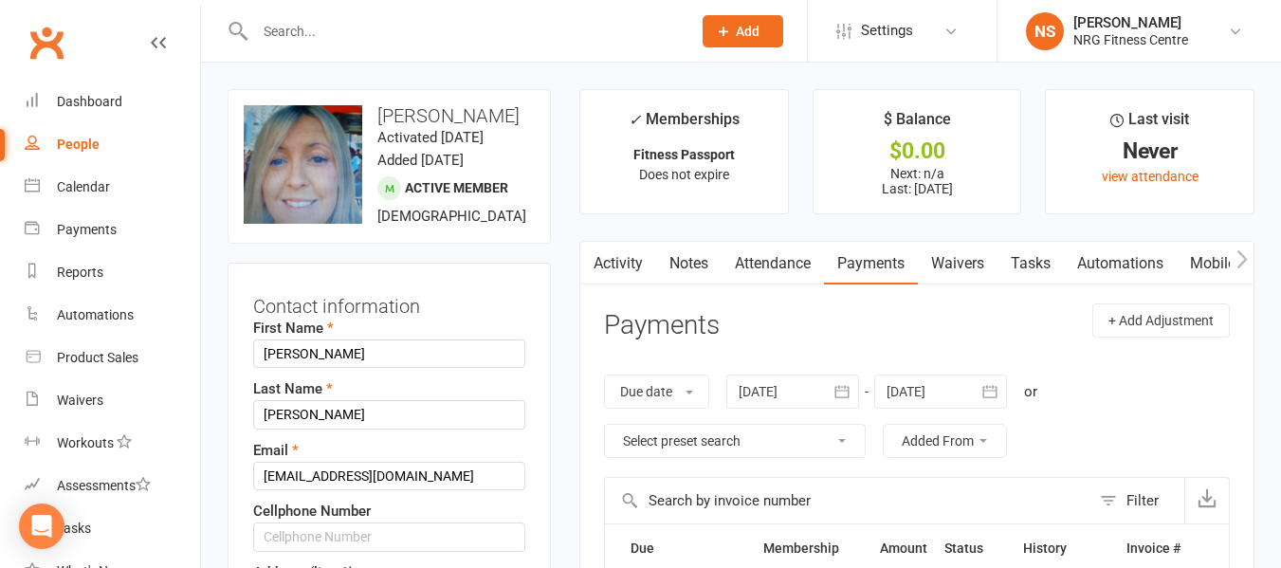
click at [1242, 269] on button "button" at bounding box center [1242, 263] width 24 height 43
click at [1063, 272] on link "Access Control" at bounding box center [1068, 264] width 126 height 44
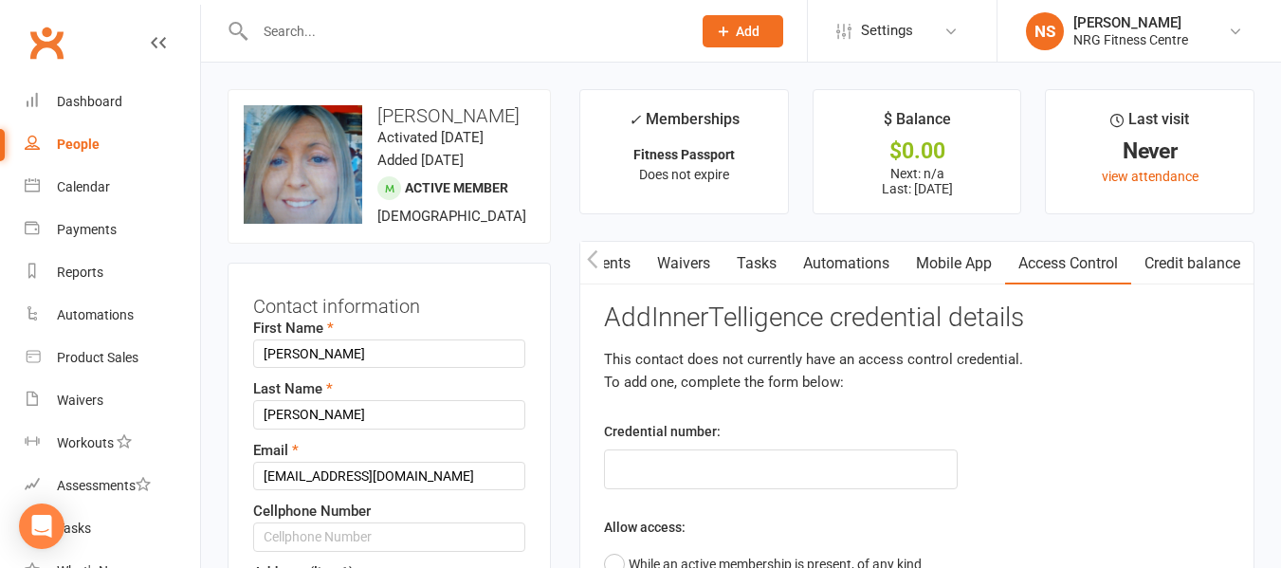
click at [597, 266] on icon "button" at bounding box center [592, 259] width 11 height 20
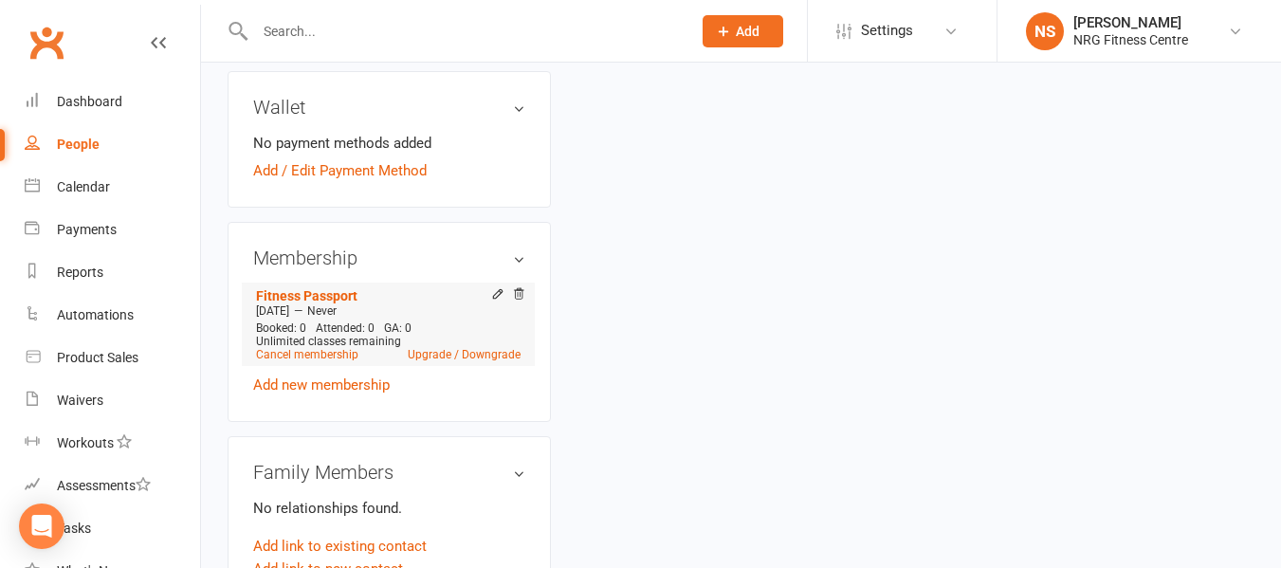
scroll to position [1138, 0]
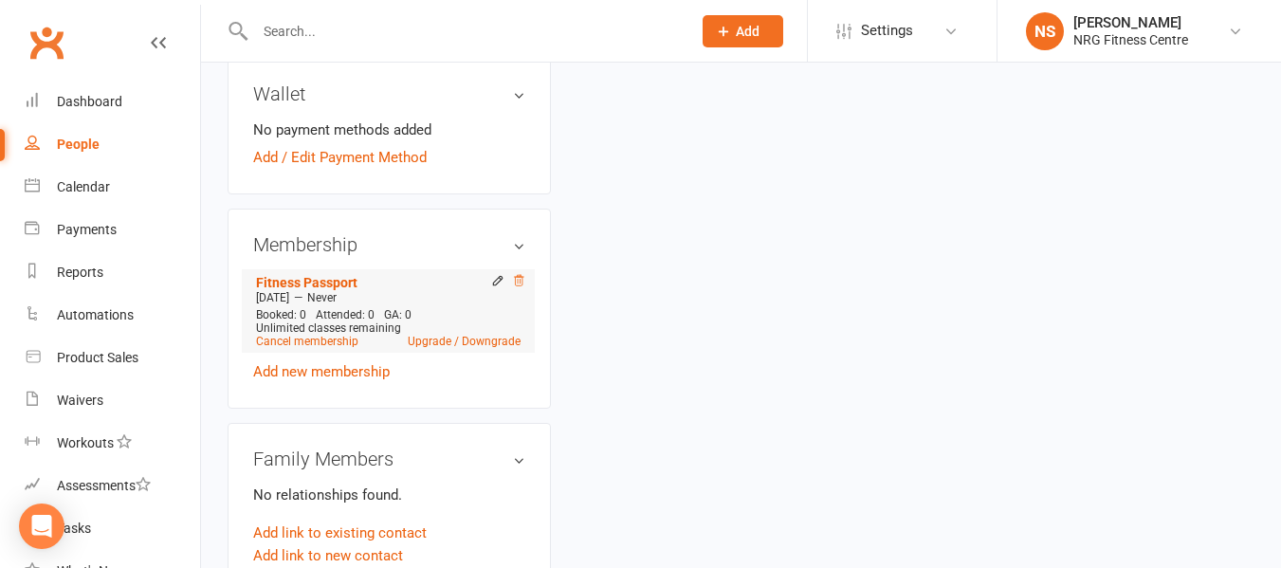
click at [517, 287] on icon at bounding box center [518, 280] width 13 height 13
click at [339, 348] on link "Cancel membership" at bounding box center [307, 341] width 102 height 13
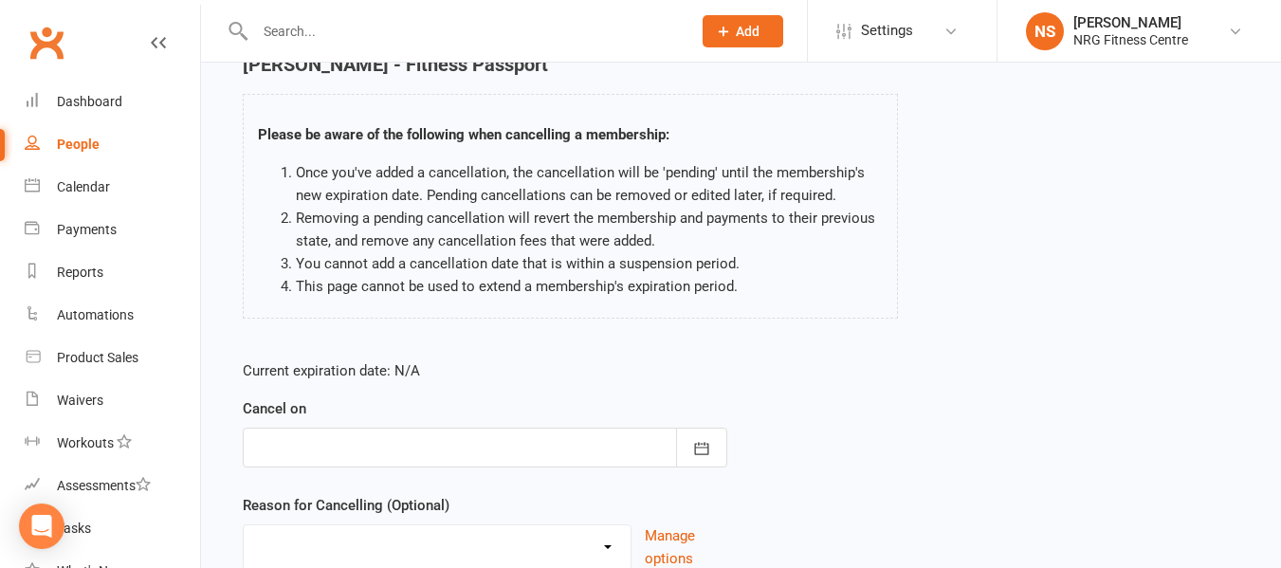
scroll to position [190, 0]
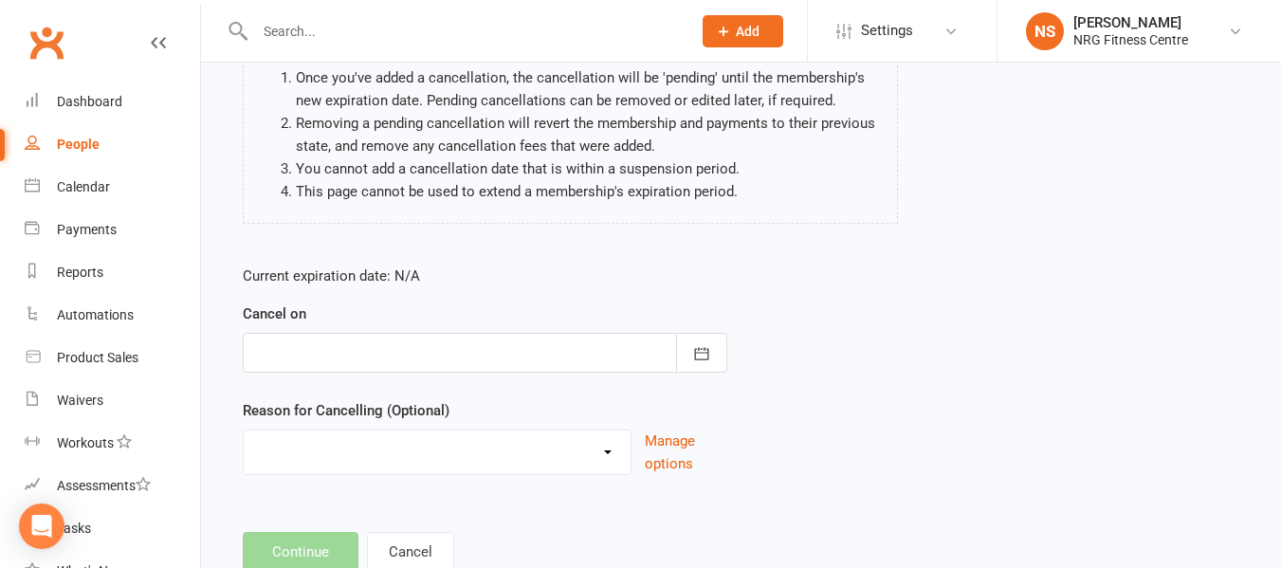
drag, startPoint x: 491, startPoint y: 365, endPoint x: 494, endPoint y: 353, distance: 12.7
click at [493, 359] on div at bounding box center [485, 353] width 485 height 40
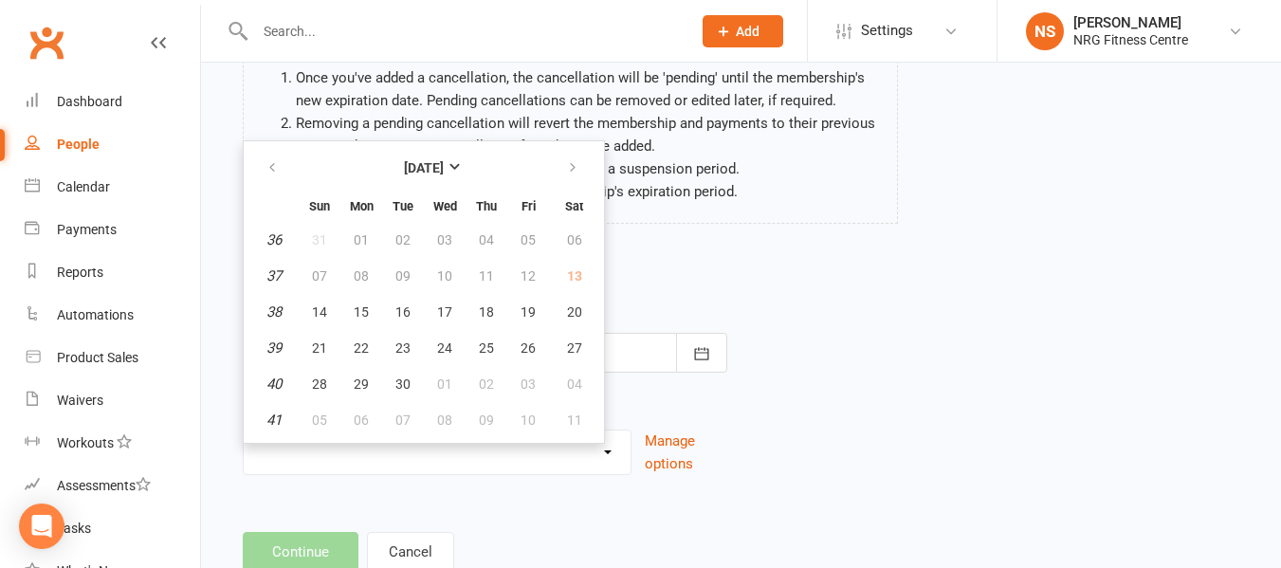
click at [562, 276] on td "13" at bounding box center [574, 276] width 48 height 34
click at [321, 319] on span "14" at bounding box center [319, 311] width 15 height 15
type input "14 Sep 2025"
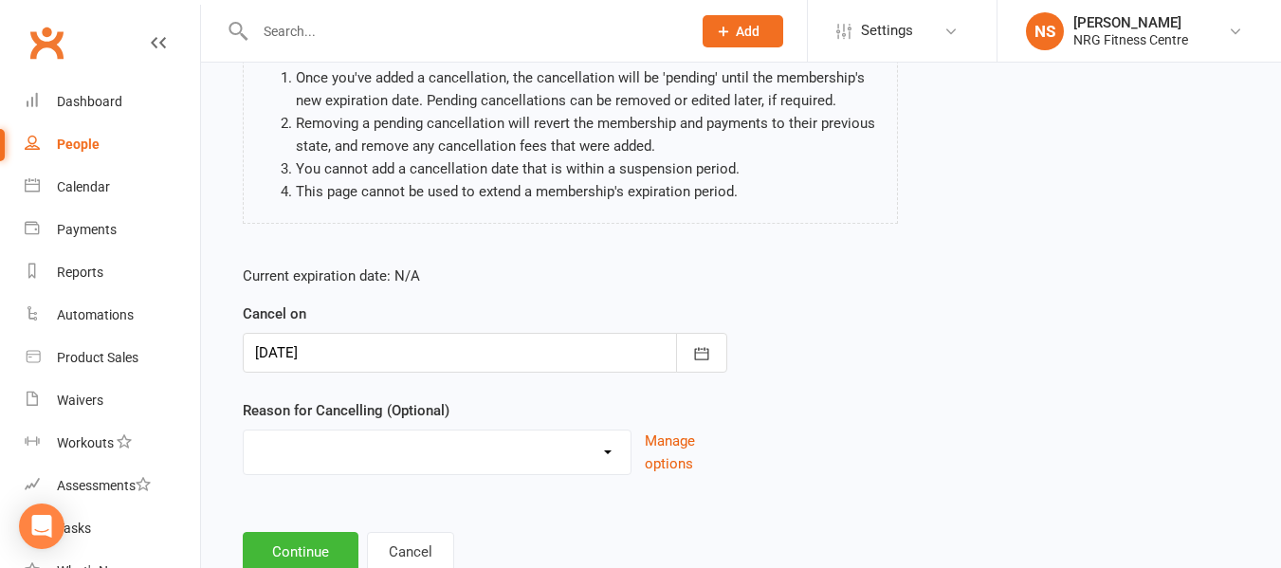
click at [387, 443] on select "Excessive failed payments Holiday Injury Medical Moving Other reason" at bounding box center [437, 450] width 387 height 38
select select "1"
click at [244, 431] on select "Excessive failed payments Holiday Injury Medical Moving Other reason" at bounding box center [437, 450] width 387 height 38
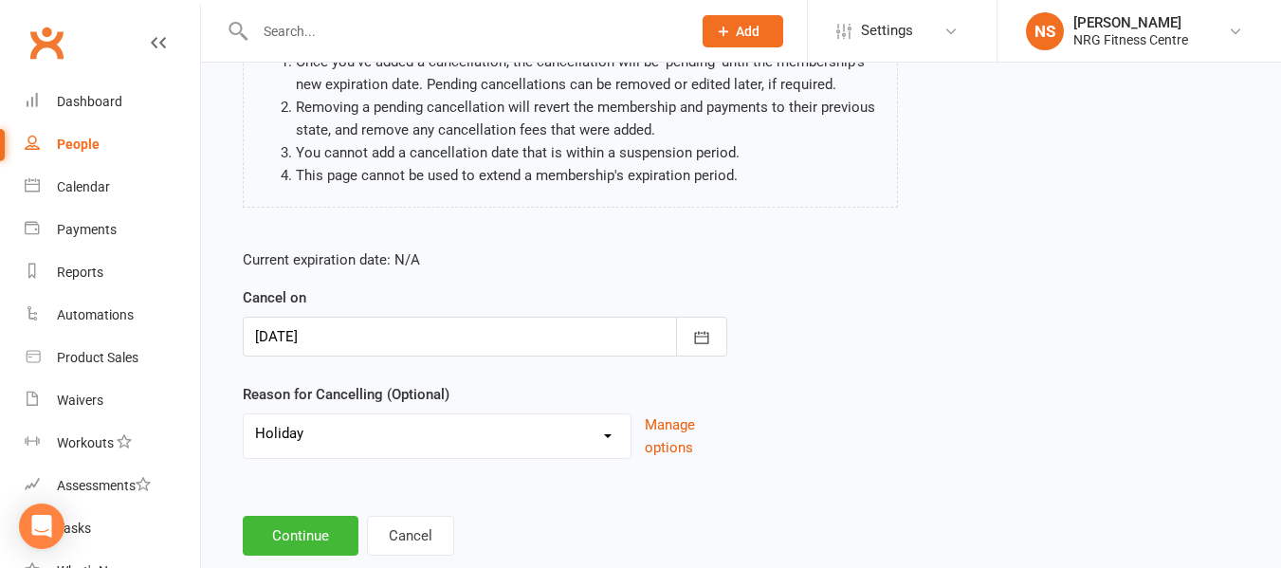
scroll to position [251, 0]
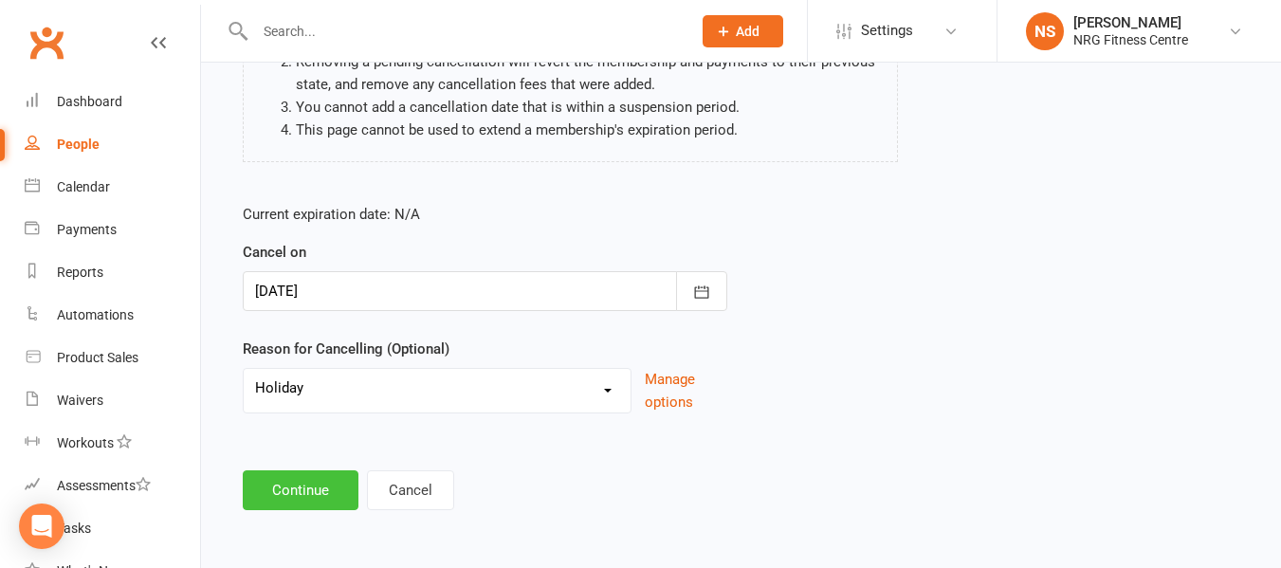
click at [319, 481] on button "Continue" at bounding box center [301, 490] width 116 height 40
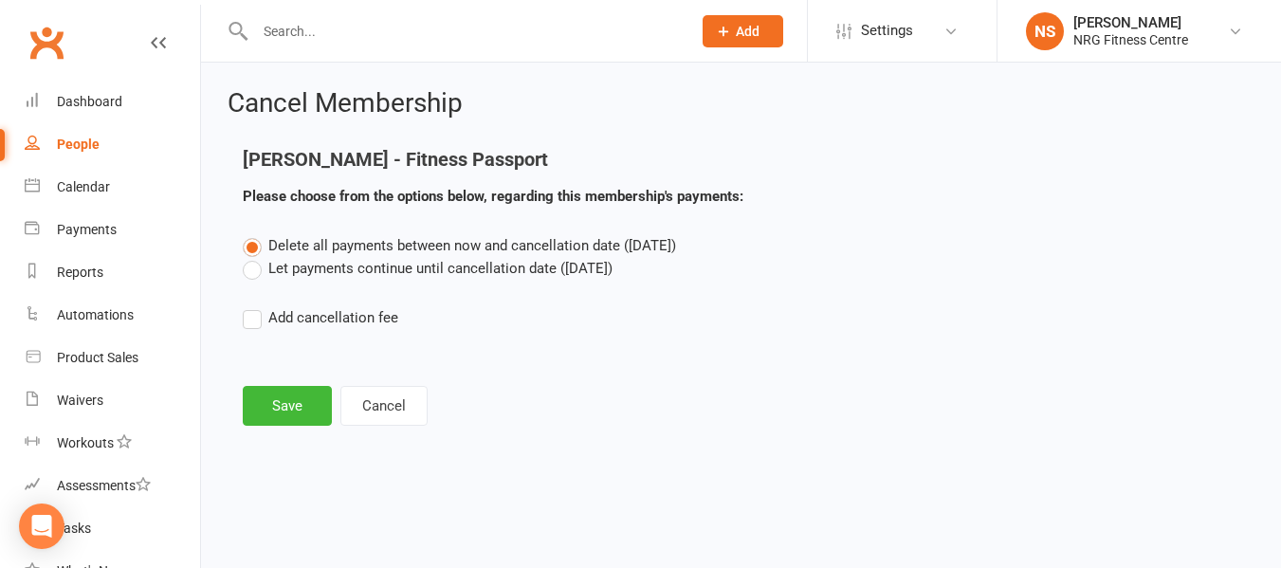
scroll to position [0, 0]
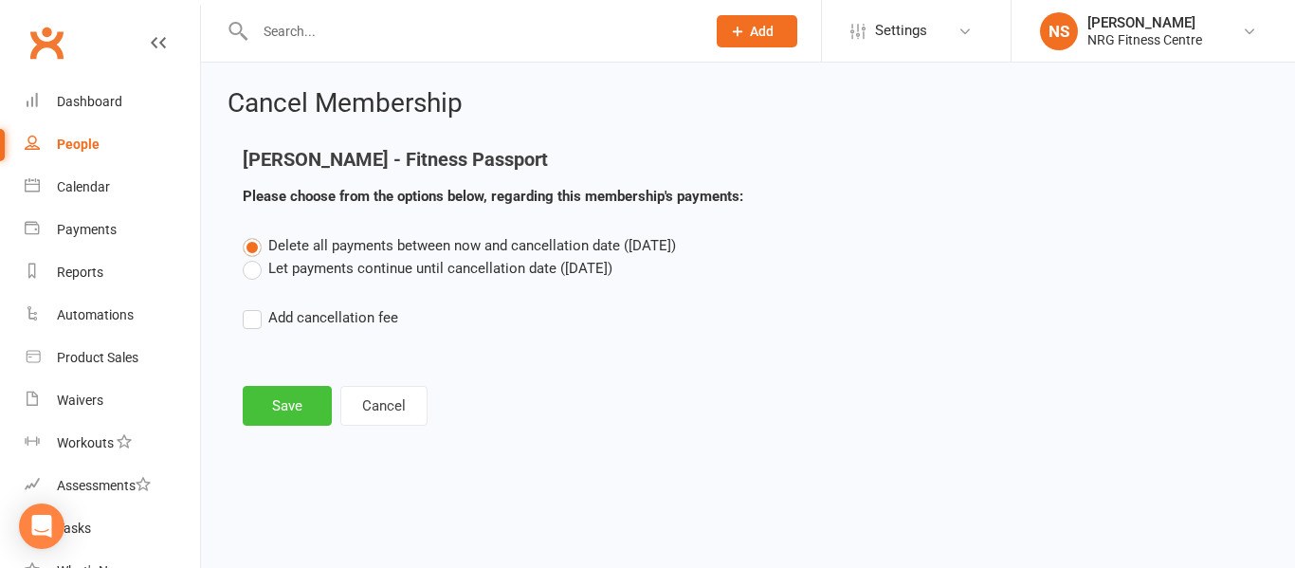
click at [274, 406] on button "Save" at bounding box center [287, 406] width 89 height 40
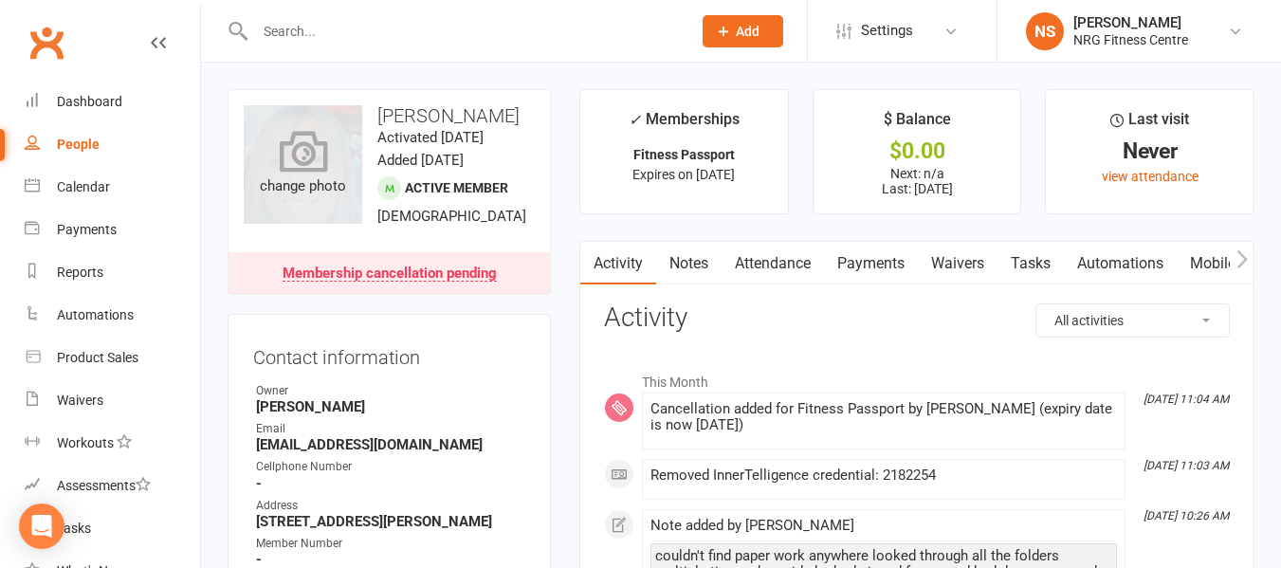
click at [323, 181] on div "change photo" at bounding box center [303, 164] width 119 height 119
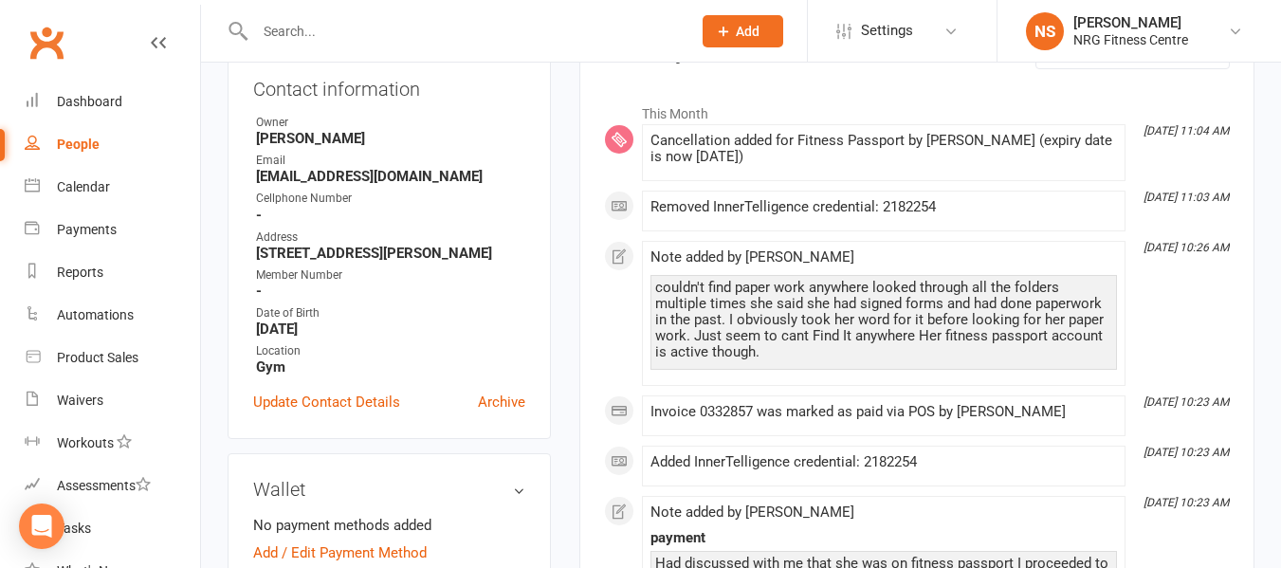
scroll to position [284, 0]
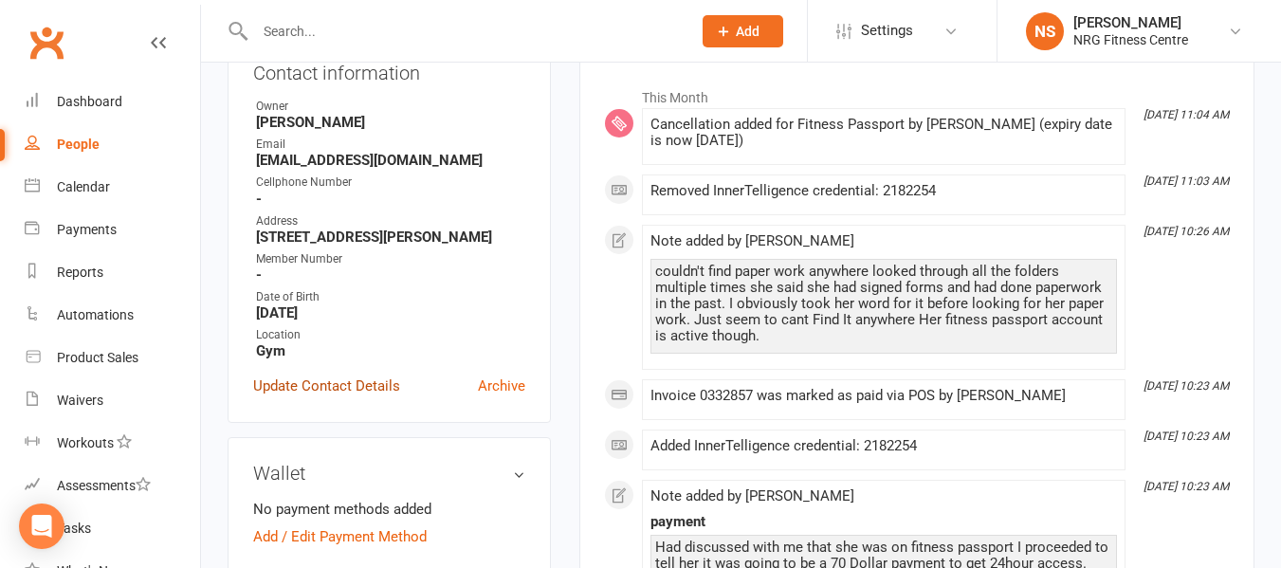
click at [351, 397] on link "Update Contact Details" at bounding box center [326, 386] width 147 height 23
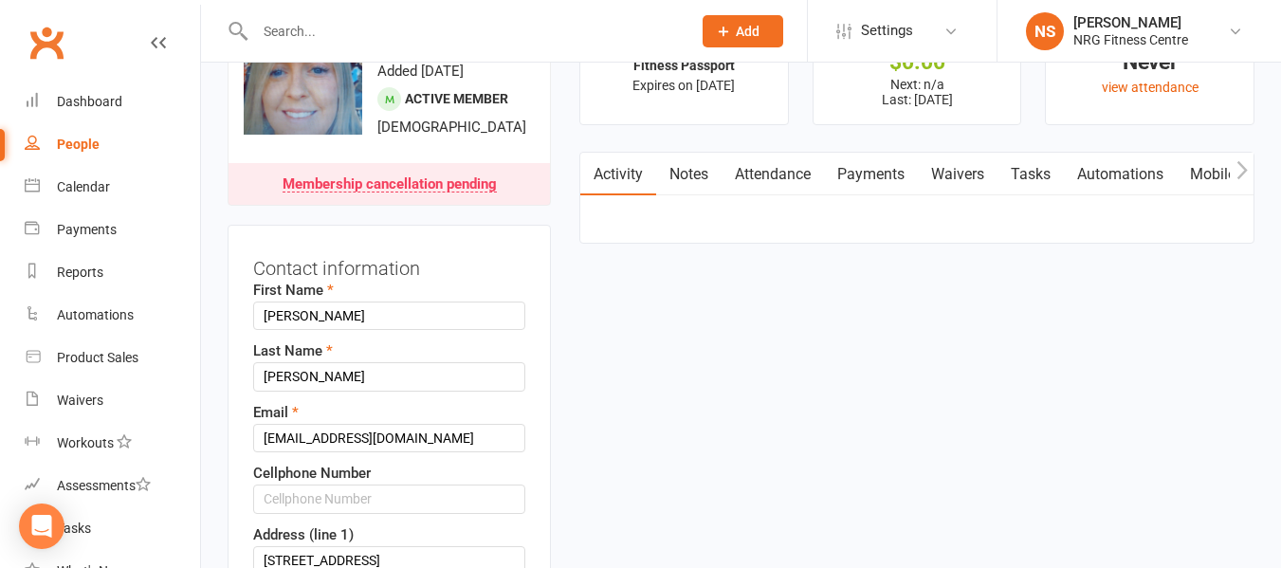
scroll to position [279, 0]
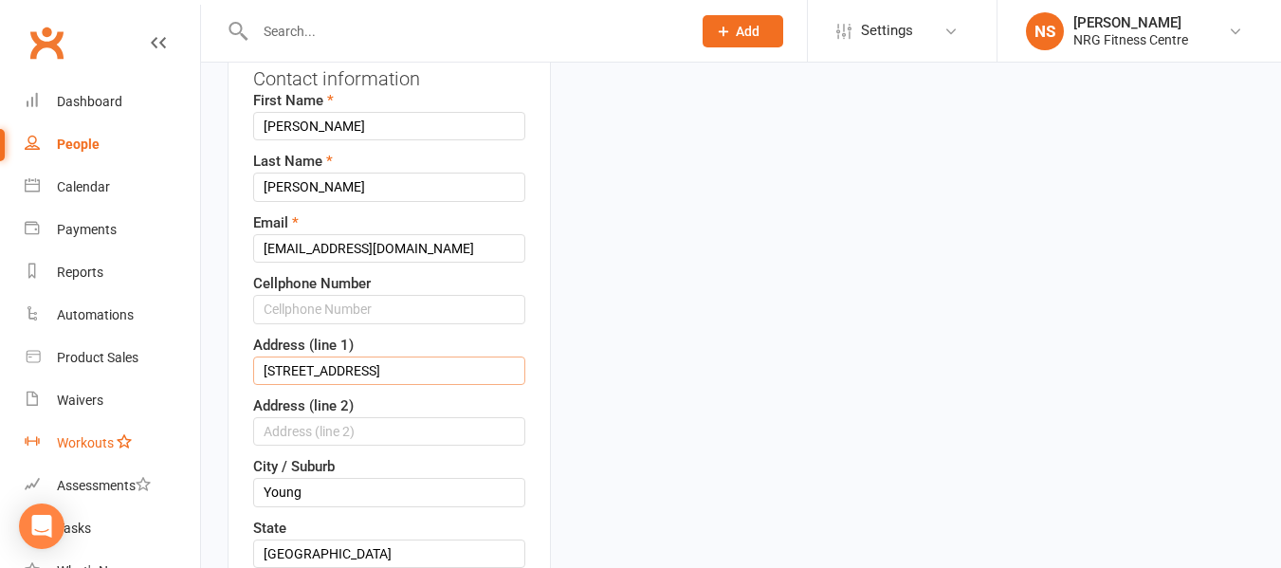
drag, startPoint x: 426, startPoint y: 415, endPoint x: 160, endPoint y: 440, distance: 266.7
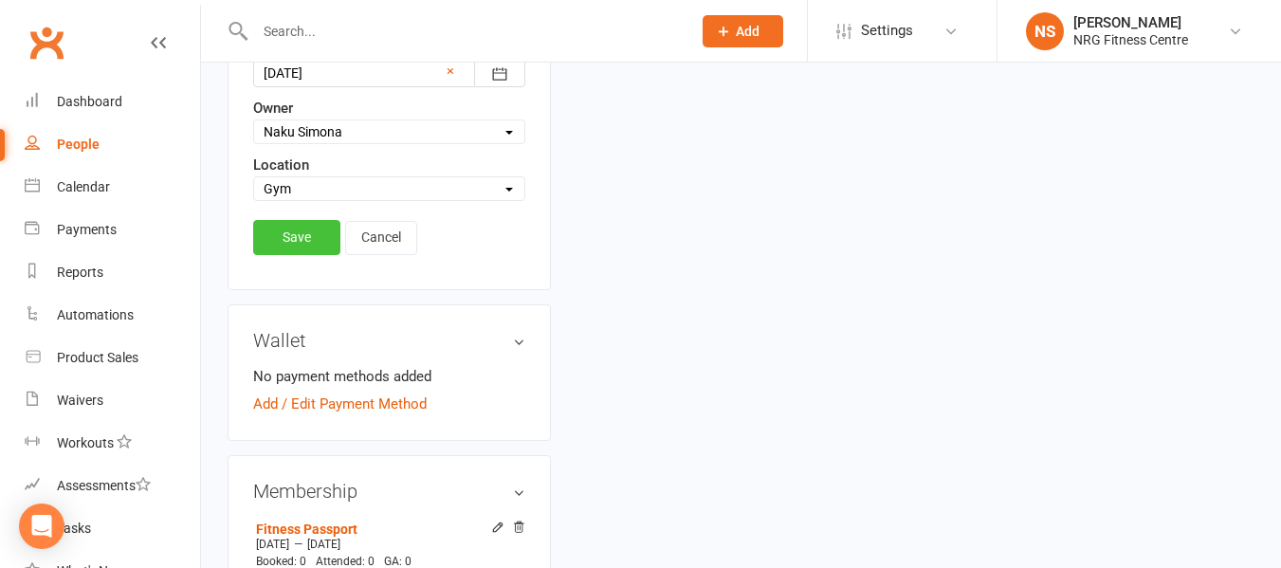
click at [283, 254] on link "Save" at bounding box center [296, 237] width 87 height 34
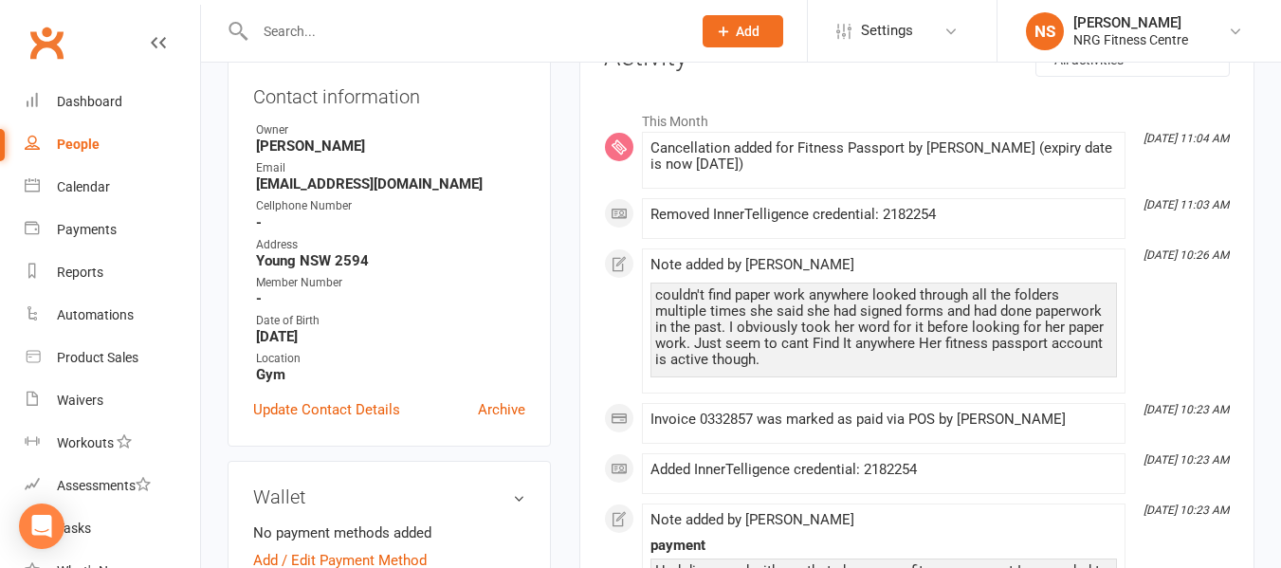
scroll to position [89, 0]
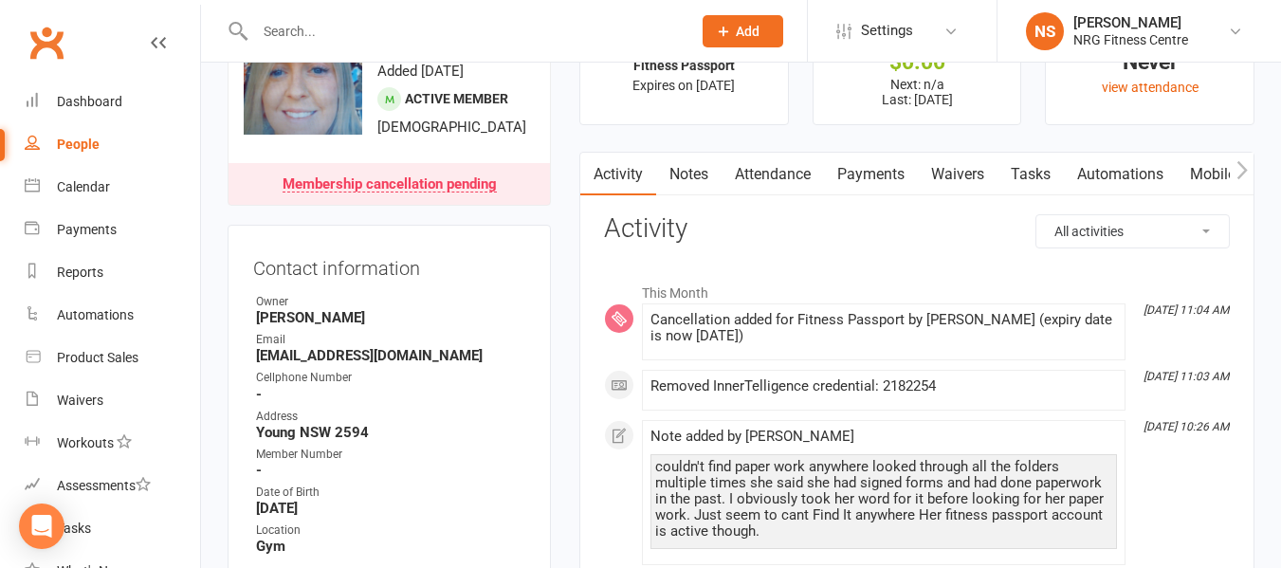
click at [691, 176] on link "Notes" at bounding box center [688, 175] width 65 height 44
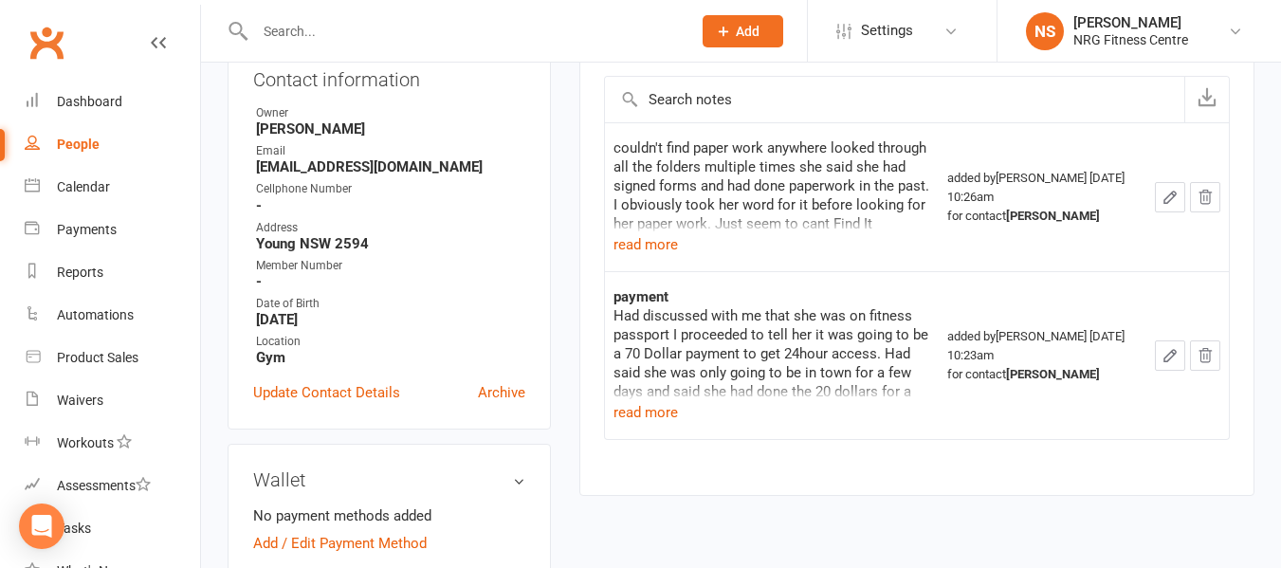
scroll to position [279, 0]
click at [1211, 196] on icon "button" at bounding box center [1205, 196] width 17 height 17
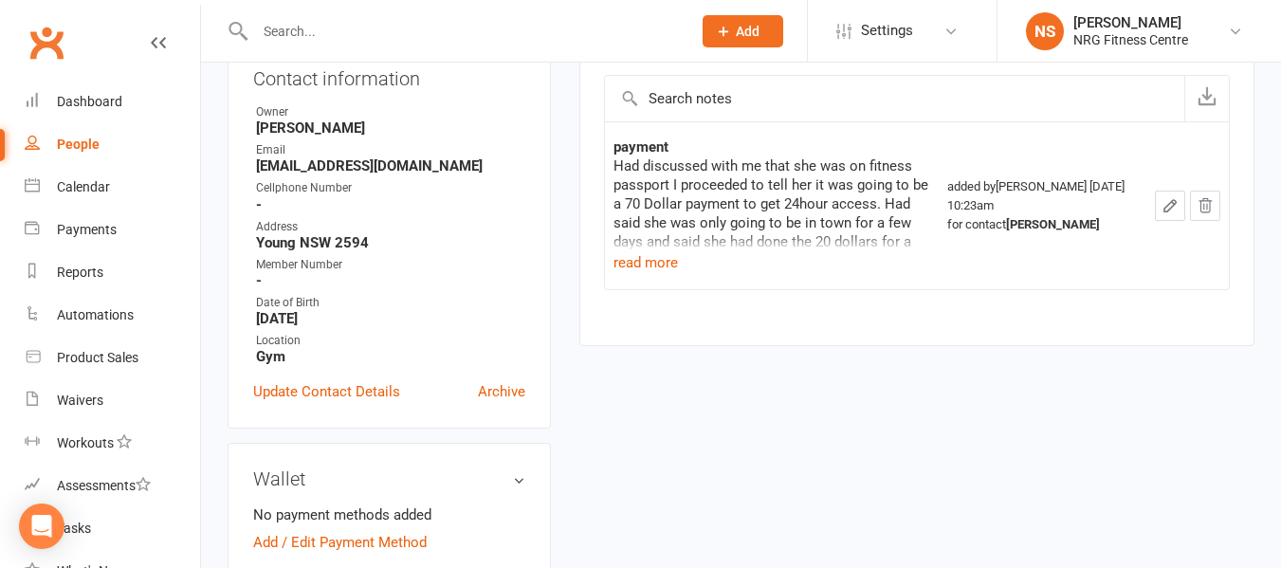
click at [1211, 203] on icon "button" at bounding box center [1205, 205] width 17 height 17
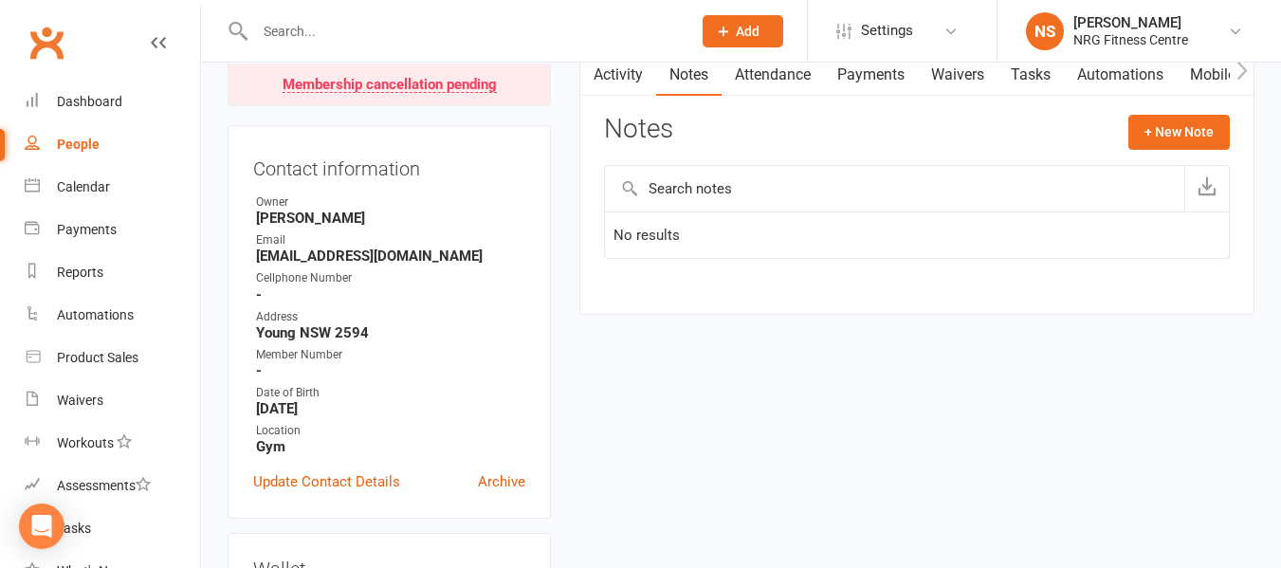
scroll to position [190, 0]
click at [629, 86] on link "Activity" at bounding box center [618, 74] width 76 height 44
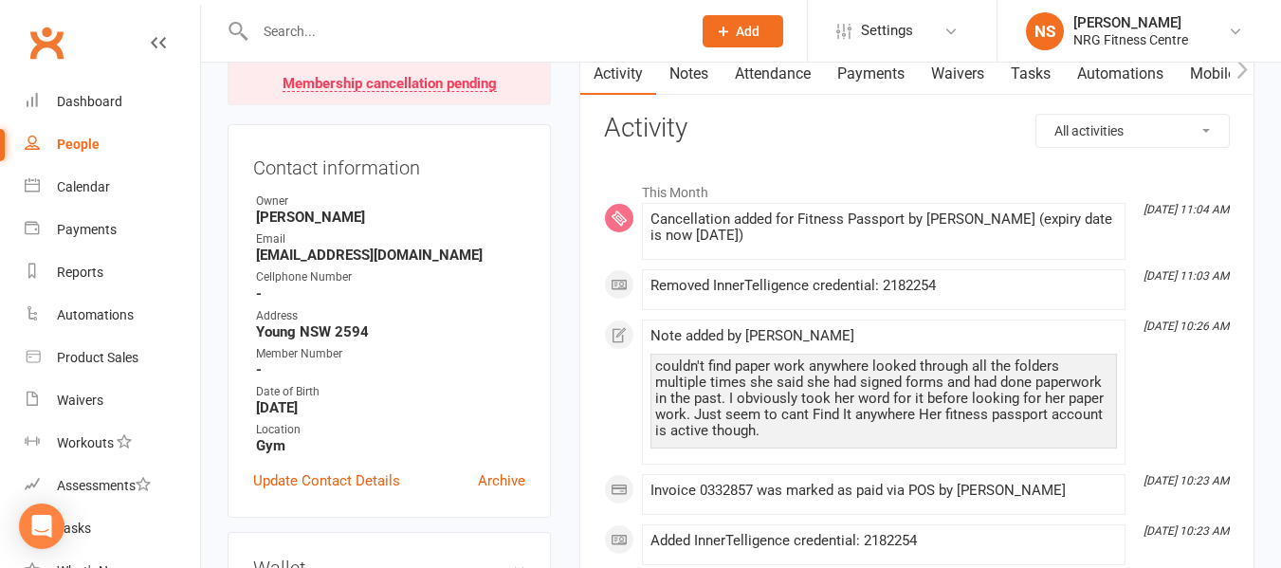
click at [112, 135] on link "People" at bounding box center [112, 144] width 175 height 43
select select "100"
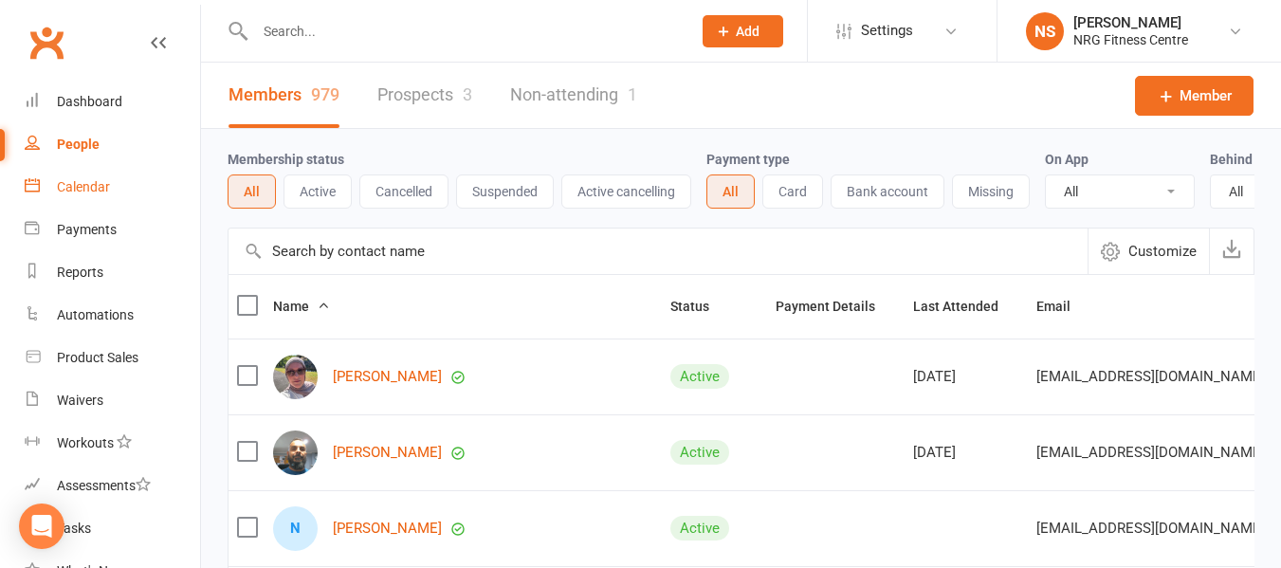
click at [104, 188] on div "Calendar" at bounding box center [83, 186] width 53 height 15
click at [0, 0] on div "Loading" at bounding box center [0, 0] width 0 height 0
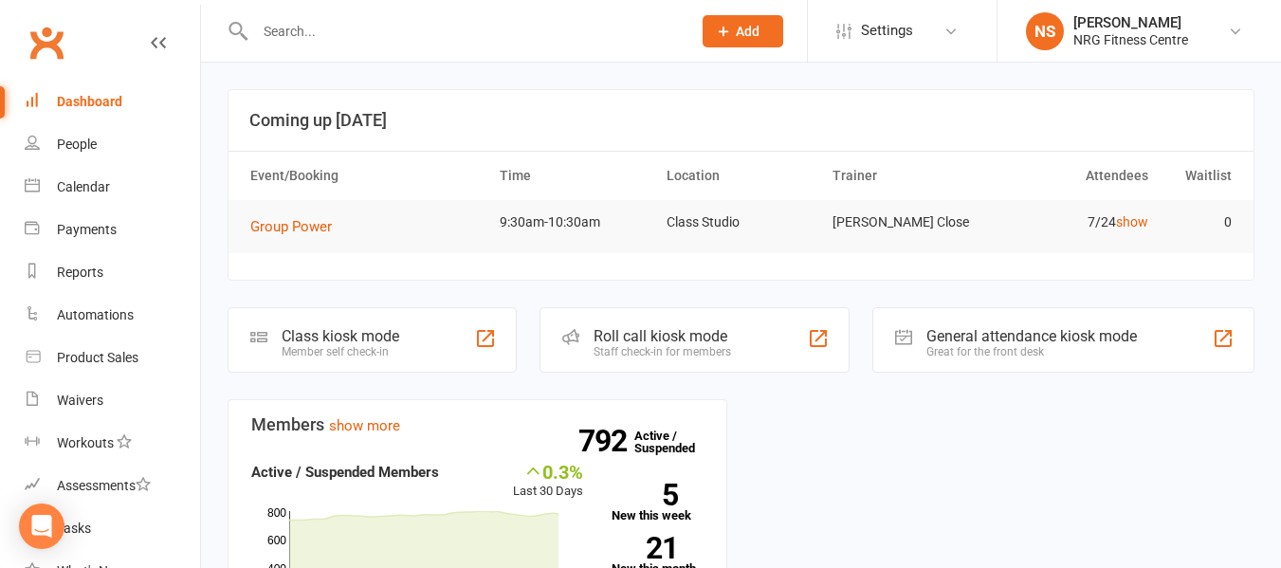
click at [507, 32] on input "text" at bounding box center [463, 31] width 429 height 27
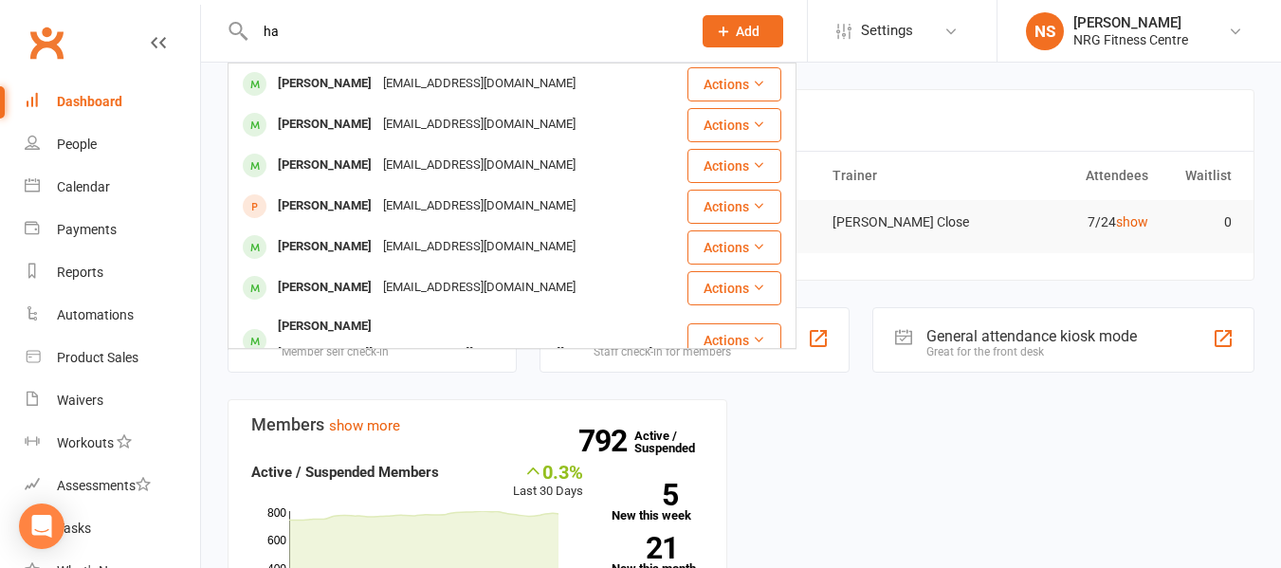
type input "h"
